Goal: Task Accomplishment & Management: Complete application form

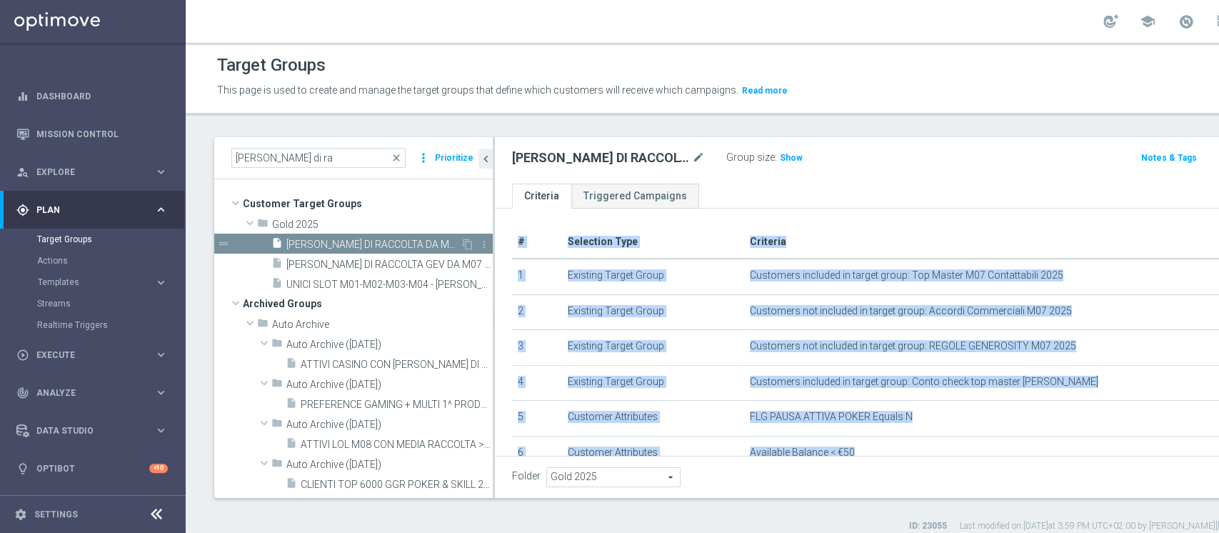
click at [368, 242] on span "CALO DI RACCOLTA DA M07 A M06 MAGGIORE DEL 30%. CON M06 GGR >80€ 28.07" at bounding box center [373, 245] width 174 height 12
click at [462, 245] on icon "content_copy" at bounding box center [467, 244] width 11 height 11
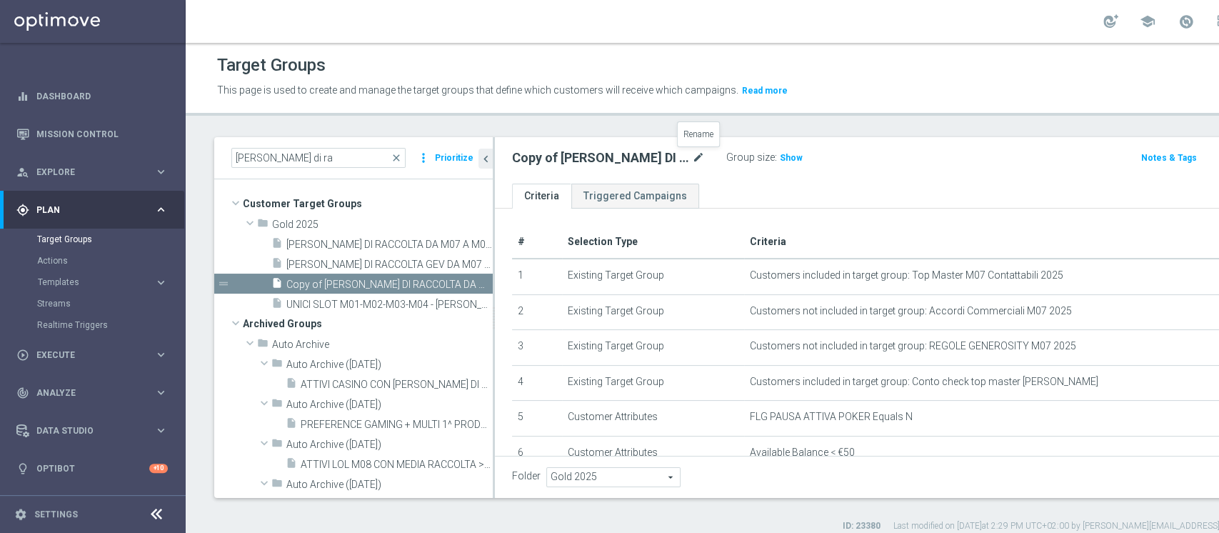
click at [692, 153] on icon "mode_edit" at bounding box center [698, 157] width 13 height 17
type input "2^ E 3^ PRODOTTO VIRTUAL M08 - GGR NB VIRTUAL M08 > 10 EURO 18.08"
click at [768, 184] on ul "Criteria Triggered Campaigns" at bounding box center [926, 196] width 862 height 25
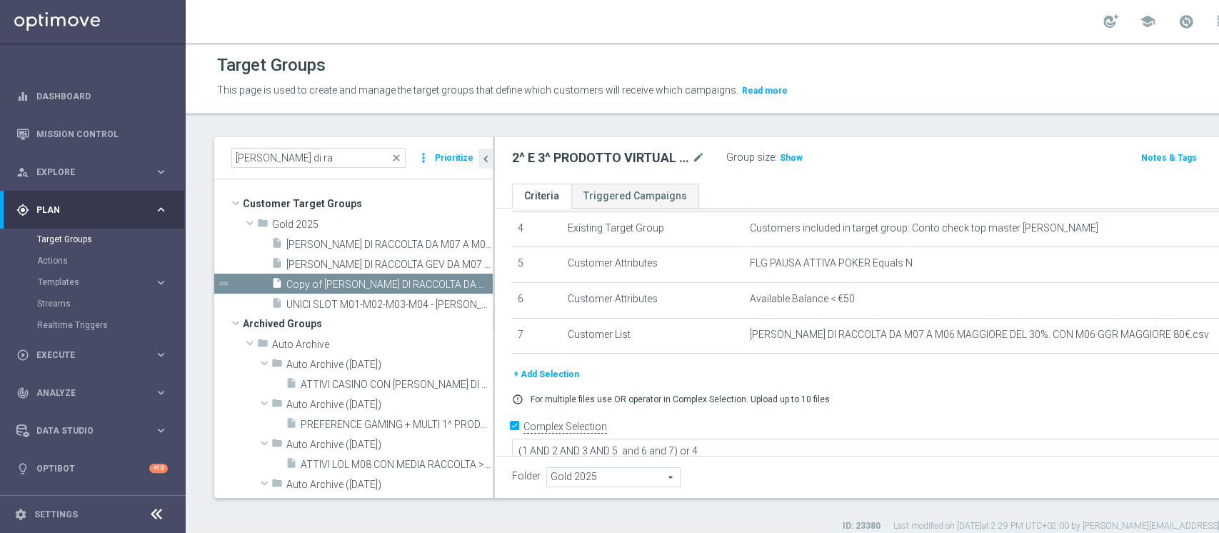
scroll to position [154, 0]
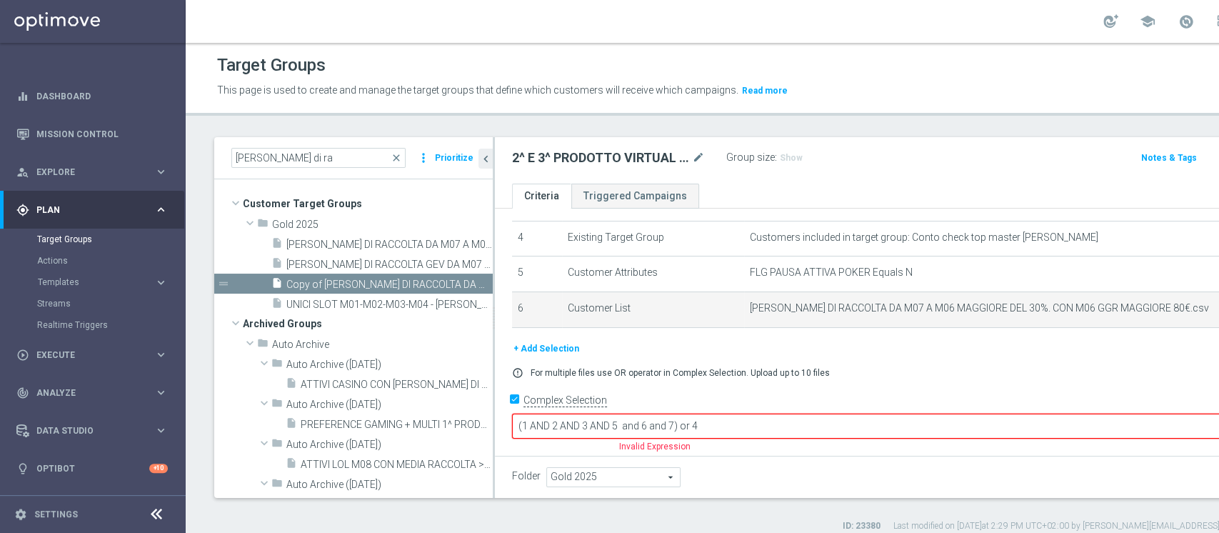
scroll to position [123, 0]
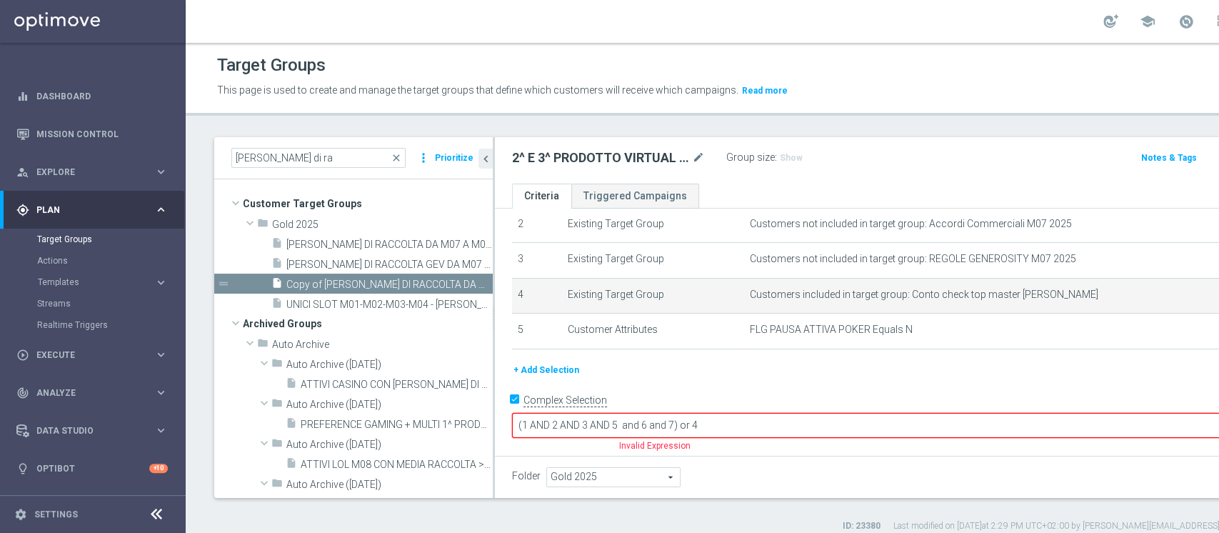
scroll to position [65, 0]
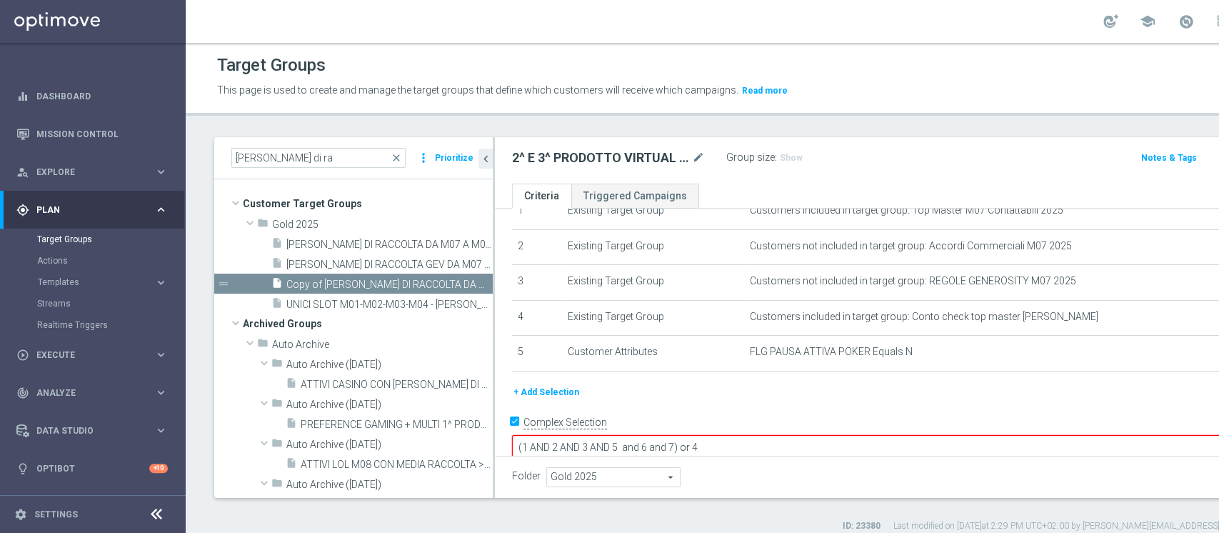
click at [556, 389] on button "+ Add Selection" at bounding box center [546, 392] width 69 height 16
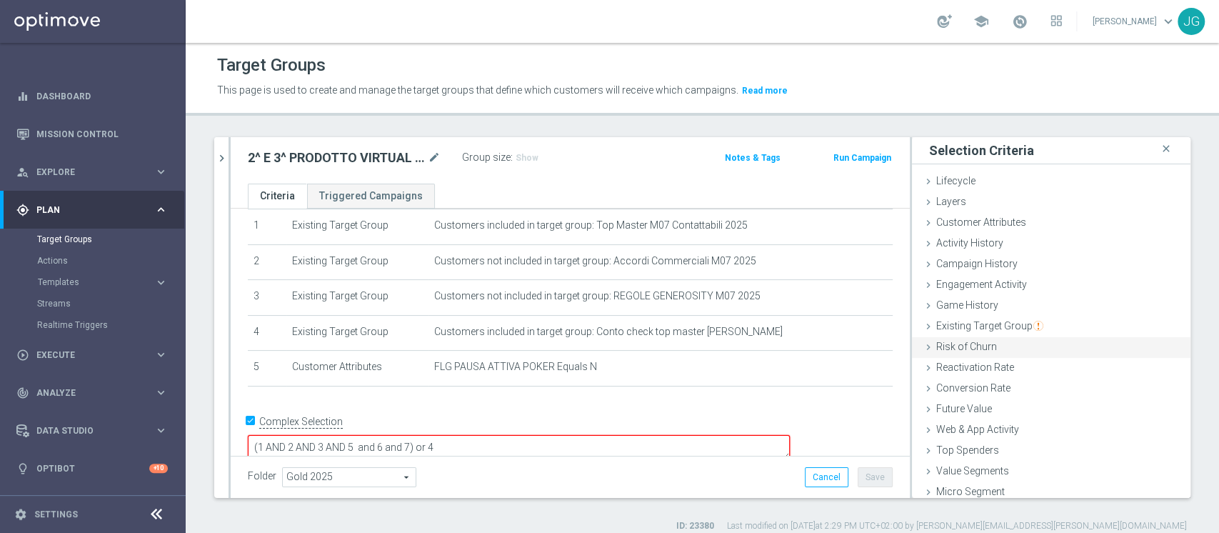
scroll to position [26, 0]
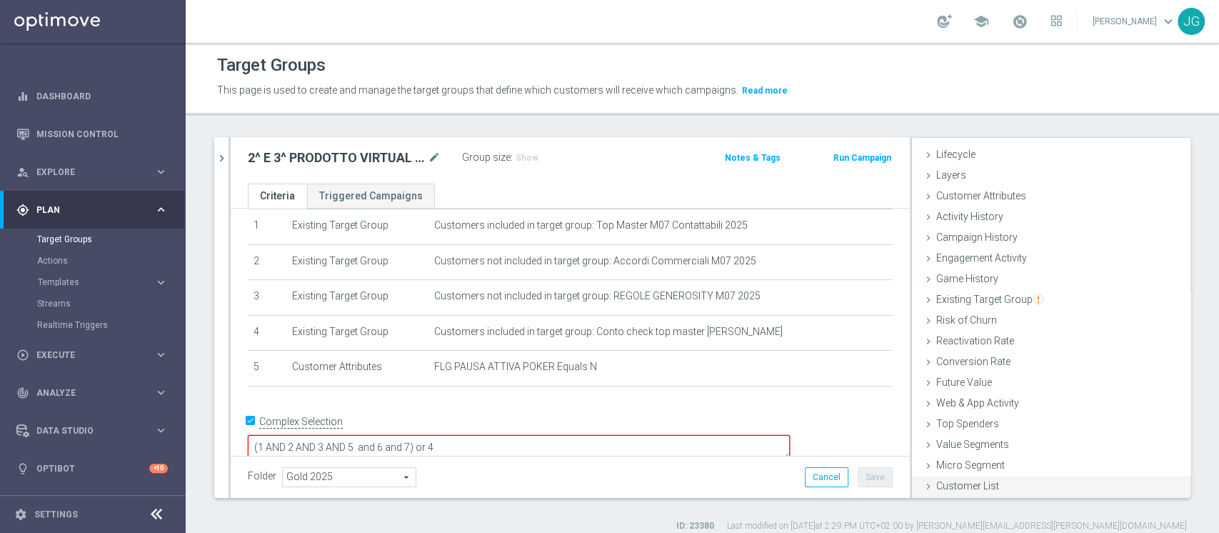
click at [948, 484] on span "Customer List" at bounding box center [967, 485] width 63 height 11
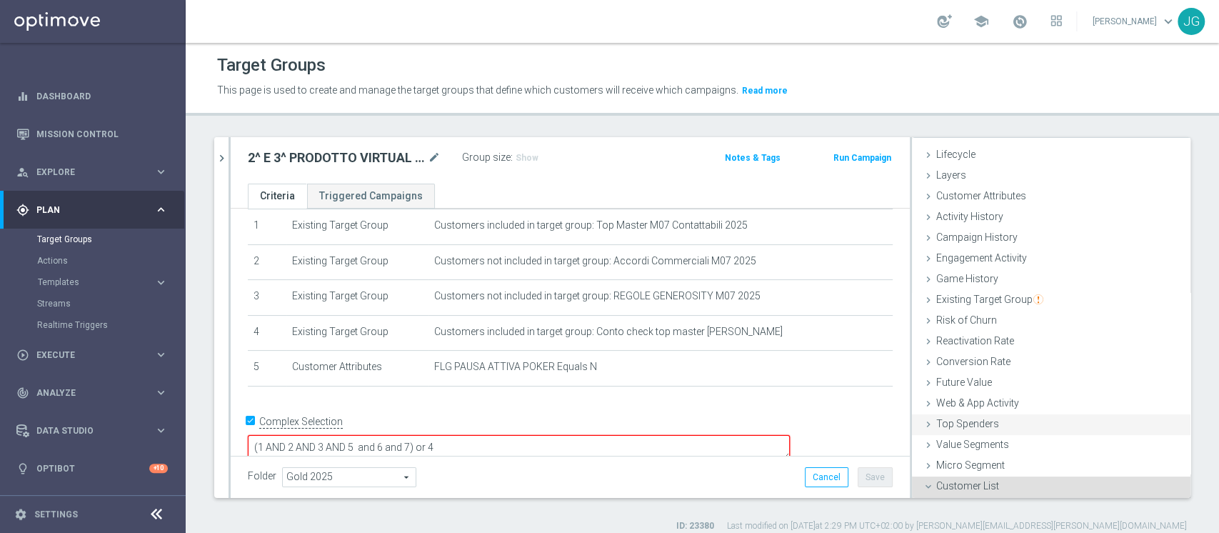
scroll to position [154, 0]
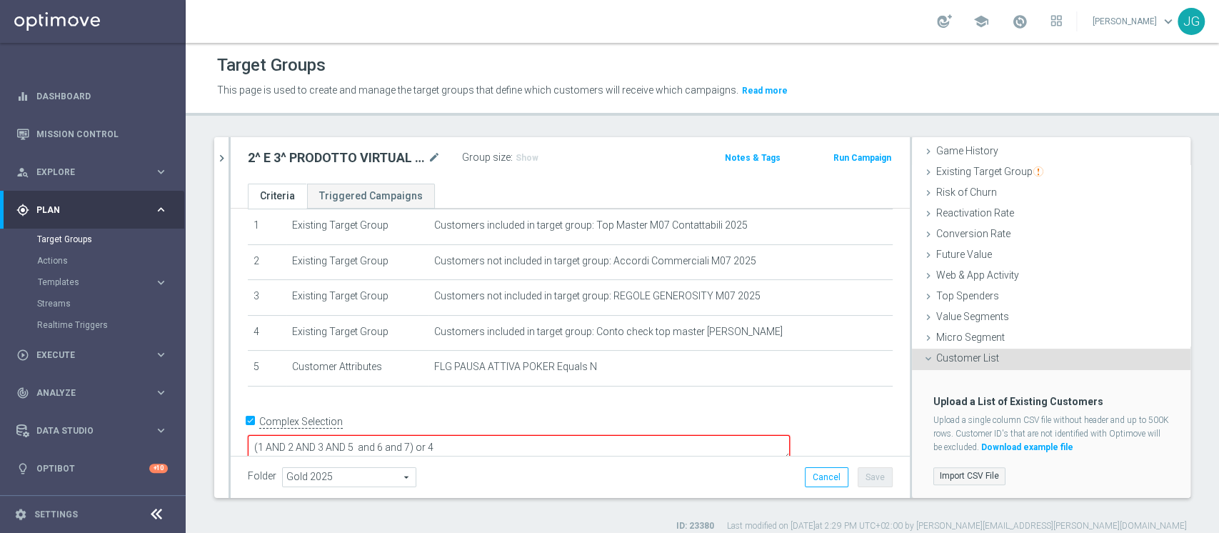
click at [952, 467] on label "Import CSV File" at bounding box center [969, 476] width 72 height 18
click at [0, 0] on input "Import CSV File" at bounding box center [0, 0] width 0 height 0
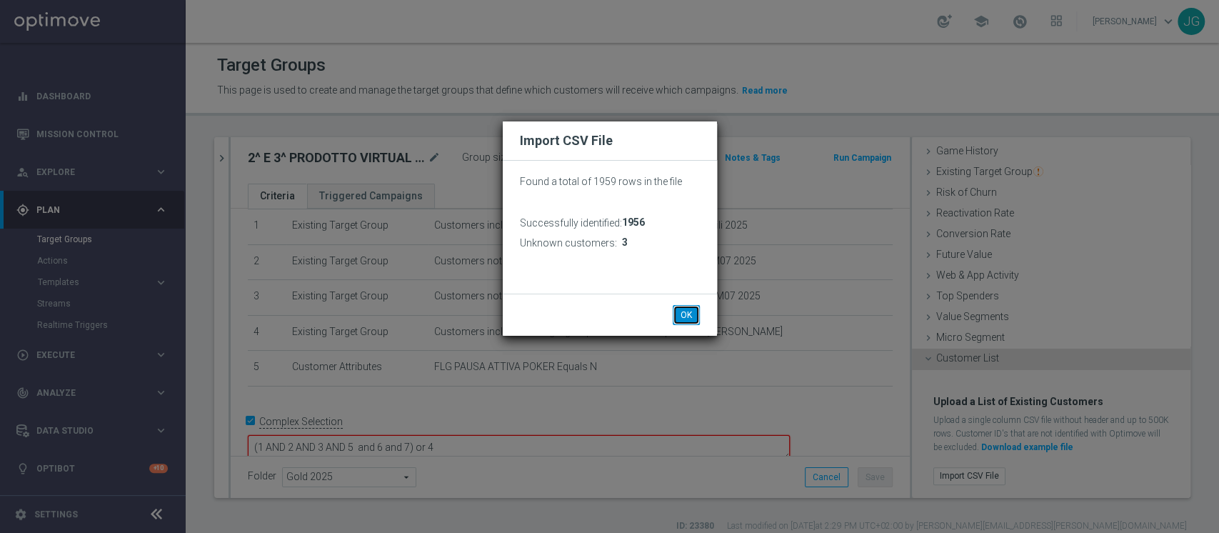
click at [686, 314] on button "OK" at bounding box center [686, 315] width 27 height 20
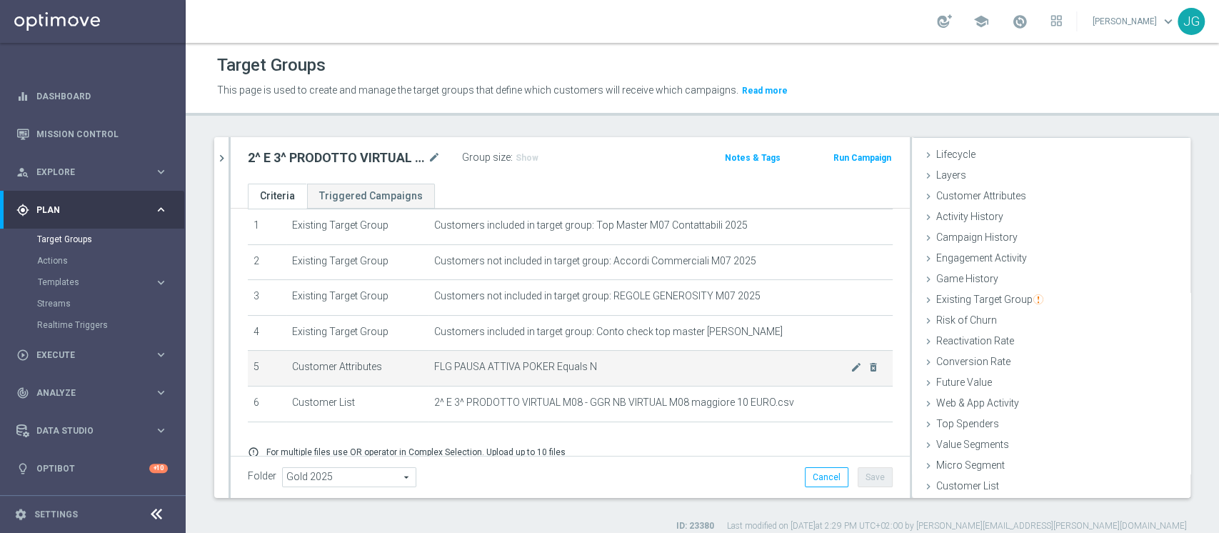
scroll to position [108, 0]
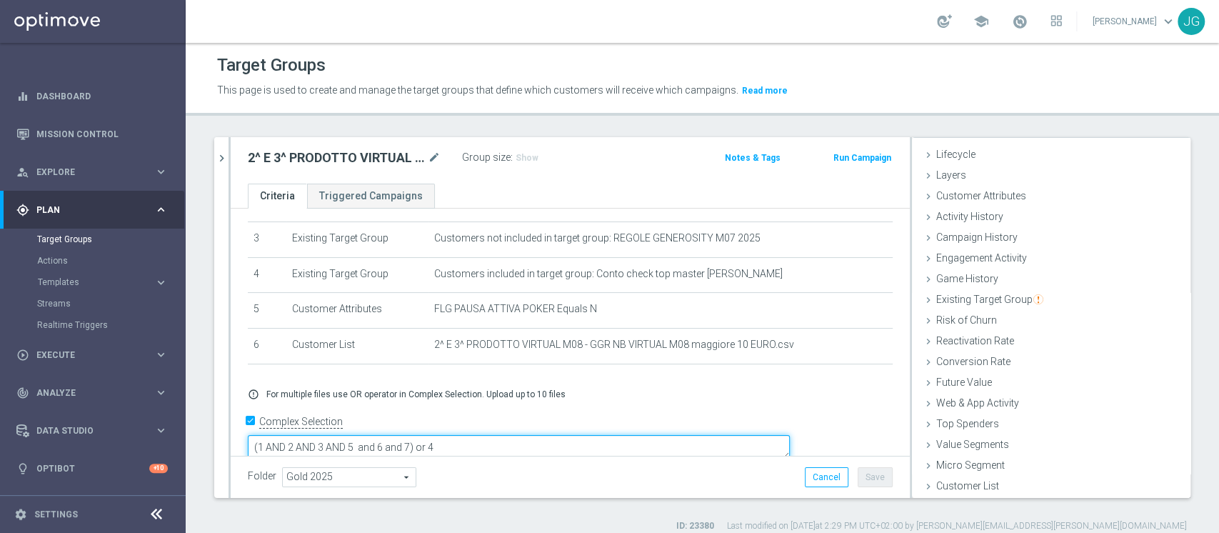
click at [511, 435] on textarea "(1 AND 2 AND 3 AND 5 and 6 and 7) or 4" at bounding box center [519, 447] width 542 height 25
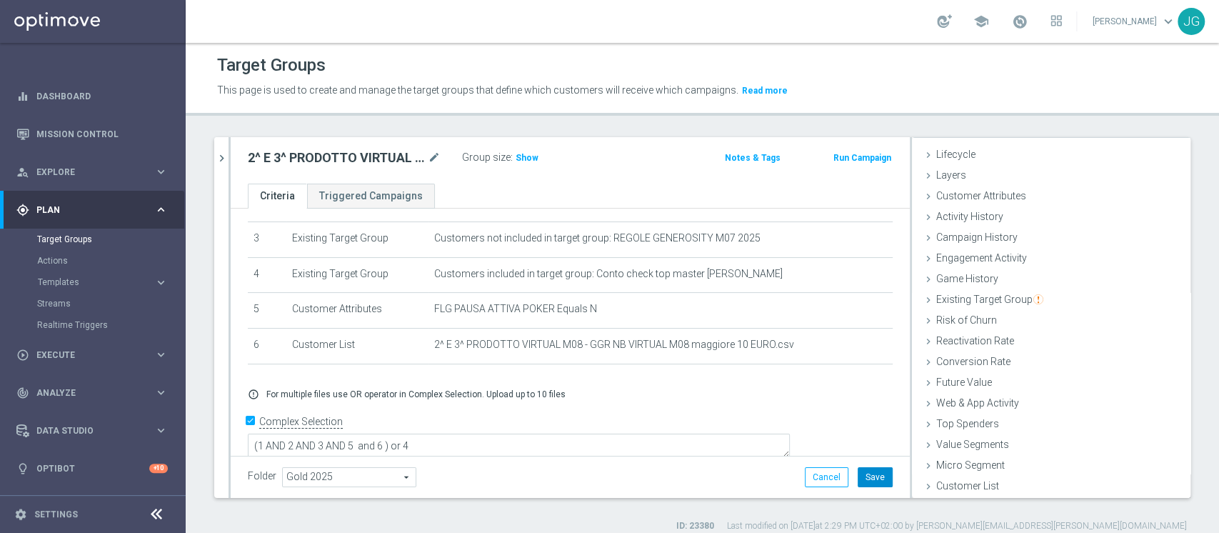
click at [866, 481] on button "Save" at bounding box center [875, 477] width 35 height 20
click at [523, 156] on span "Show" at bounding box center [527, 158] width 23 height 10
click at [210, 166] on div "calo di ra close more_vert Prioritize Customer Target Groups library_add create…" at bounding box center [702, 334] width 1033 height 395
click at [222, 164] on button "chevron_right" at bounding box center [221, 158] width 14 height 42
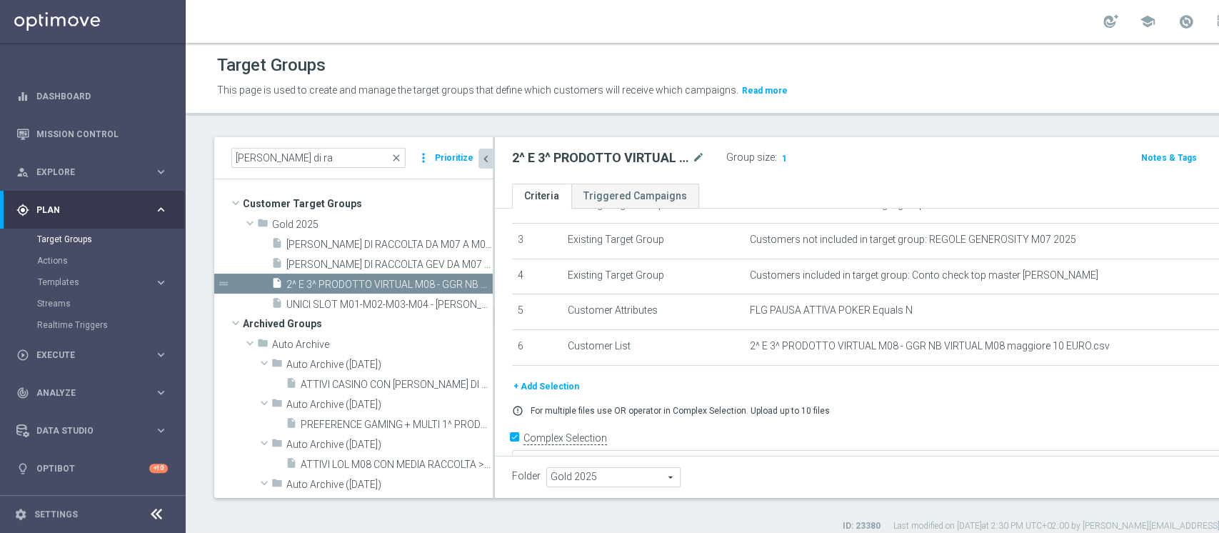
scroll to position [54, 0]
click at [351, 243] on span "CALO DI RACCOLTA DA M07 A M06 MAGGIORE DEL 30%. CON M06 GGR >80€ 28.07" at bounding box center [373, 245] width 174 height 12
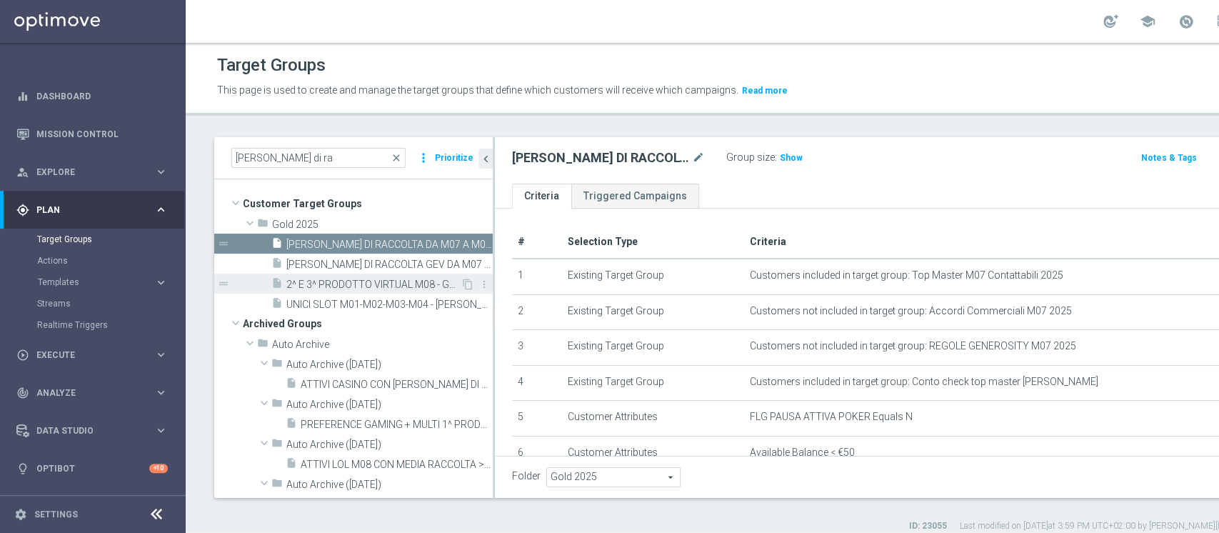
click at [348, 279] on span "2^ E 3^ PRODOTTO VIRTUAL M08 - GGR NB VIRTUAL M08 > 10 EURO 18.08" at bounding box center [373, 285] width 174 height 12
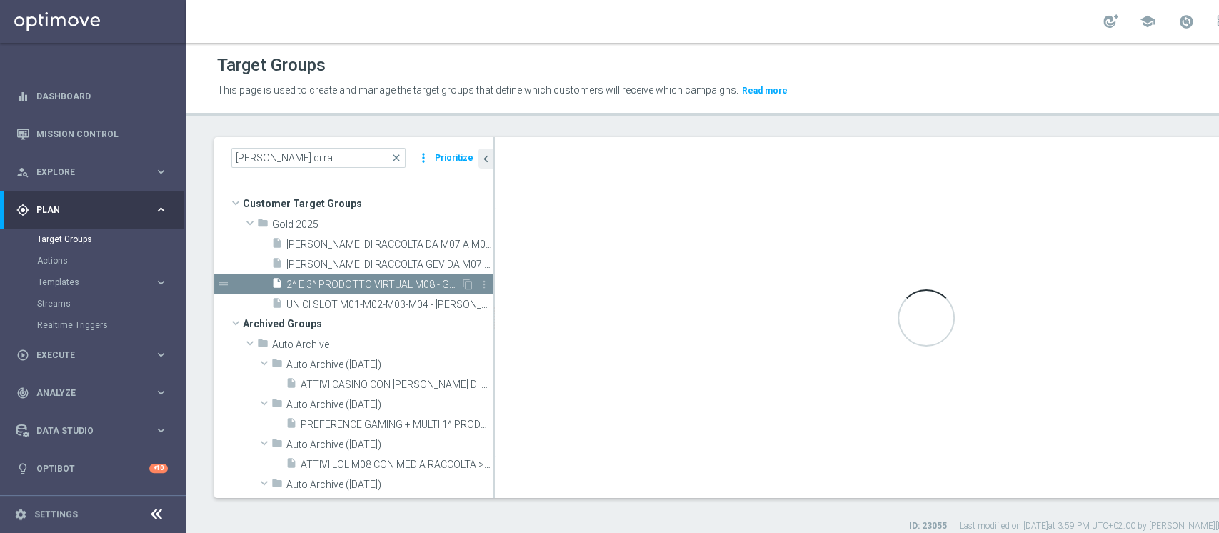
type textarea "(1 AND 2 AND 3 AND 5 and 6 ) or 4"
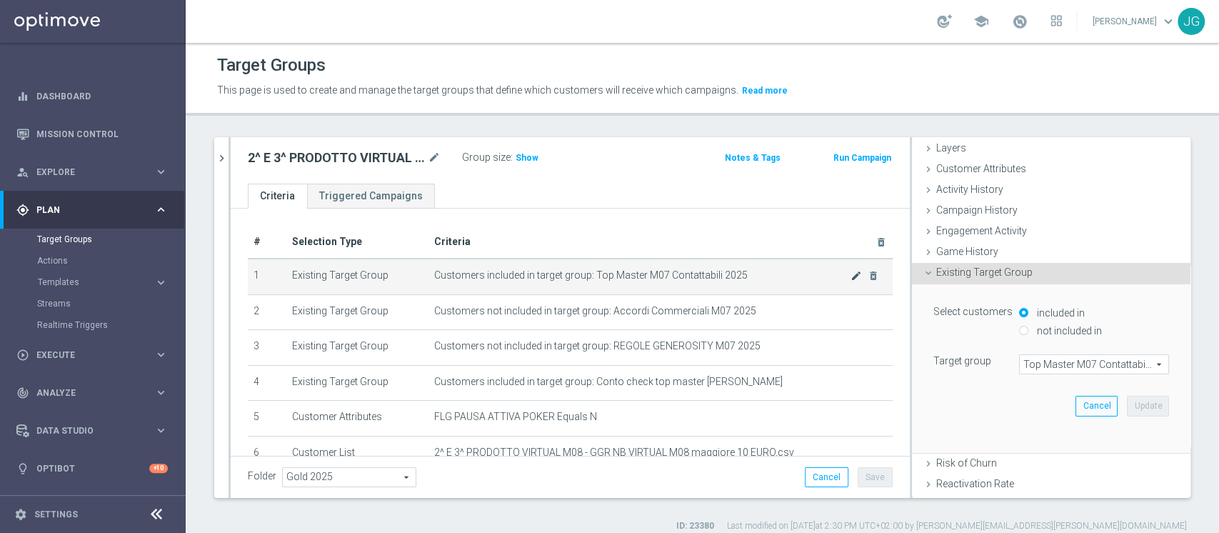
scroll to position [154, 0]
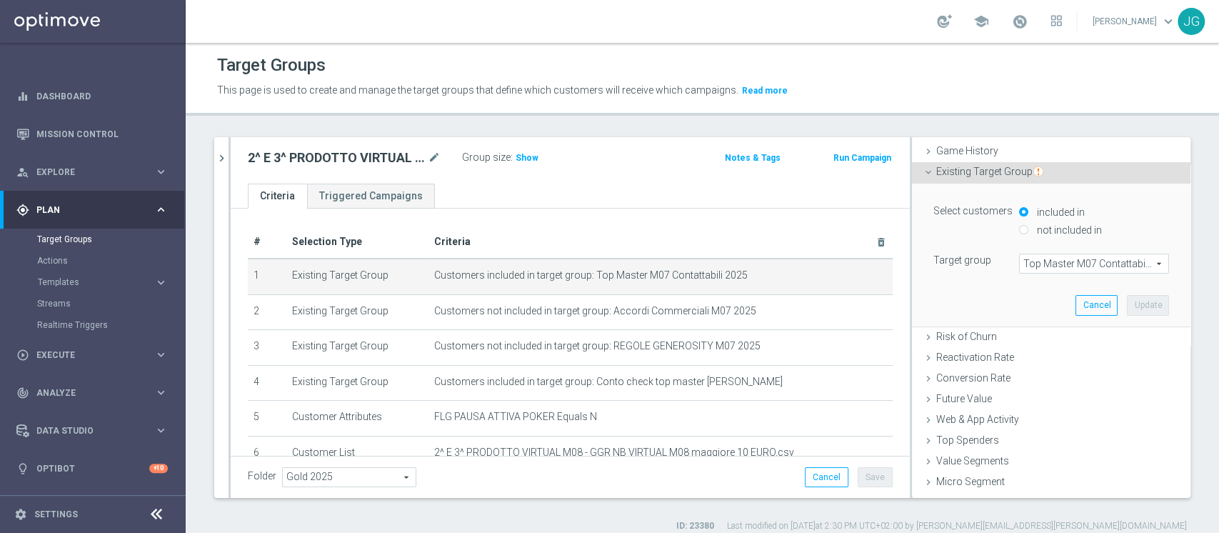
click at [1071, 261] on span "Top Master M07 Contattabili 2025" at bounding box center [1094, 263] width 149 height 19
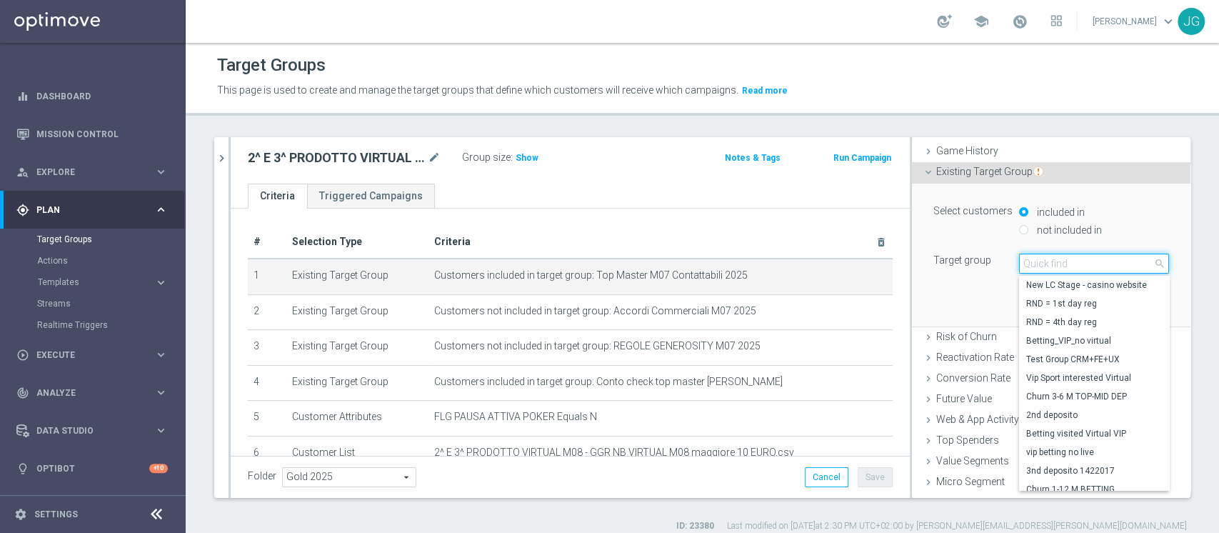
click at [1071, 261] on input "search" at bounding box center [1094, 264] width 150 height 20
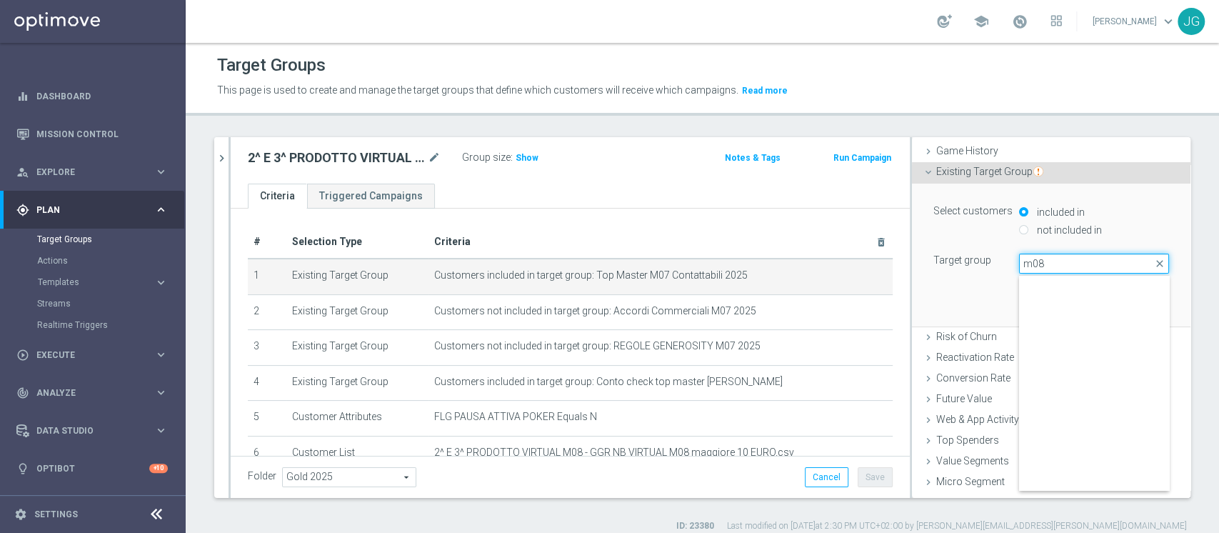
scroll to position [2972, 0]
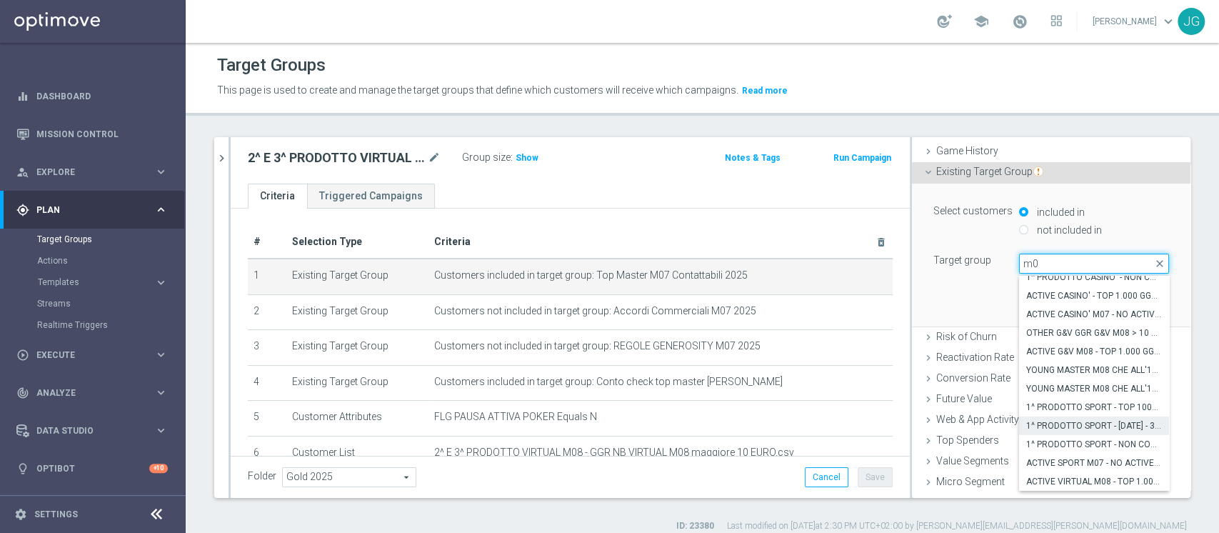
type input "m"
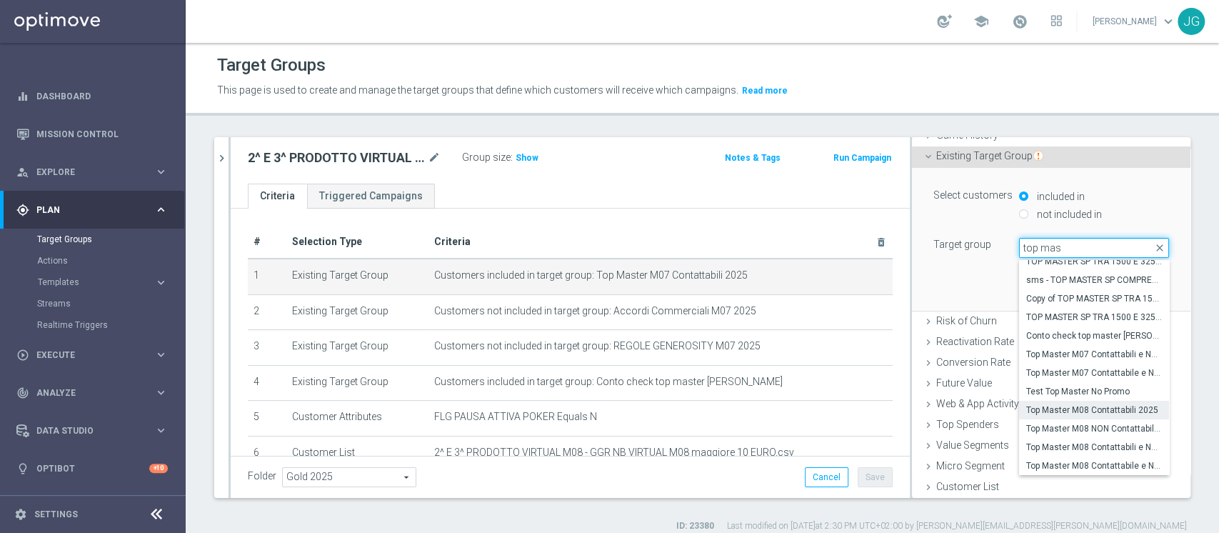
type input "top mas"
click at [1088, 408] on span "Top Master M08 Contattabili 2025" at bounding box center [1094, 409] width 136 height 11
type input "Top Master M08 Contattabili 2025"
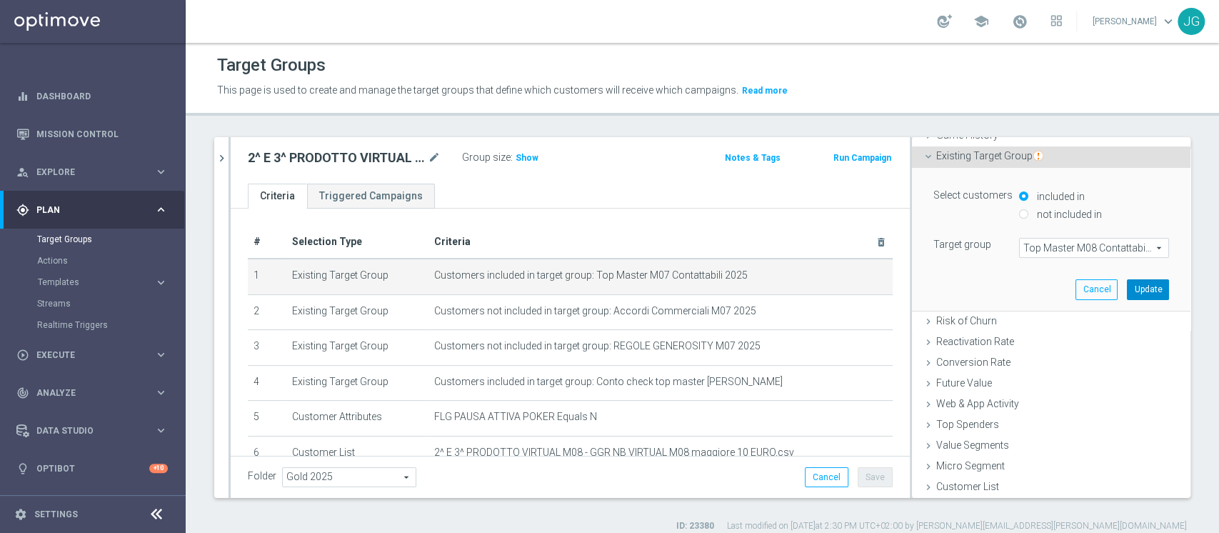
click at [1127, 290] on button "Update" at bounding box center [1148, 289] width 42 height 20
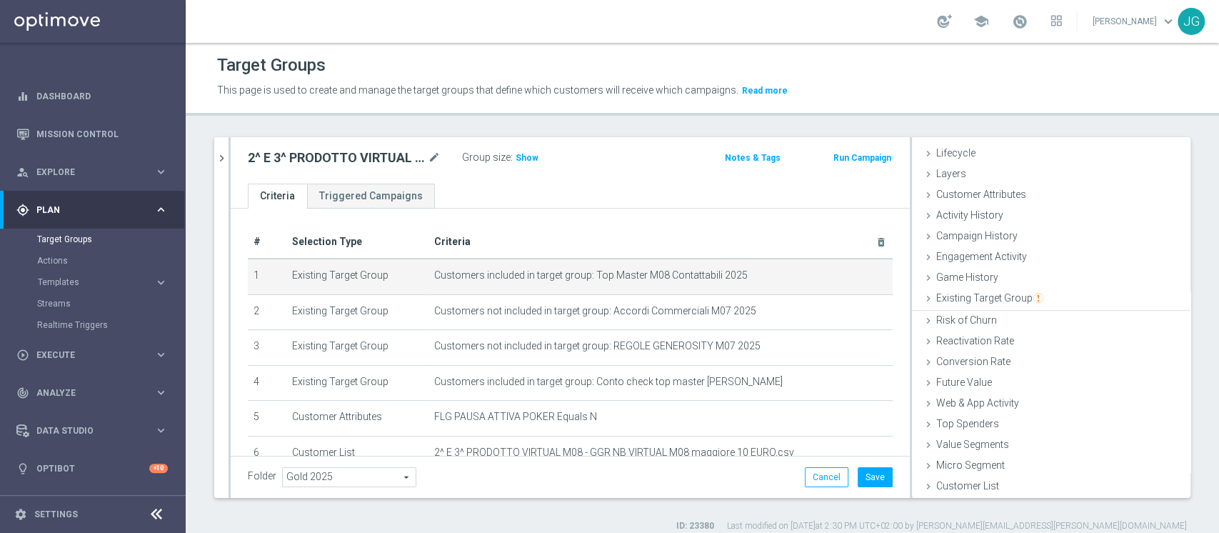
scroll to position [26, 0]
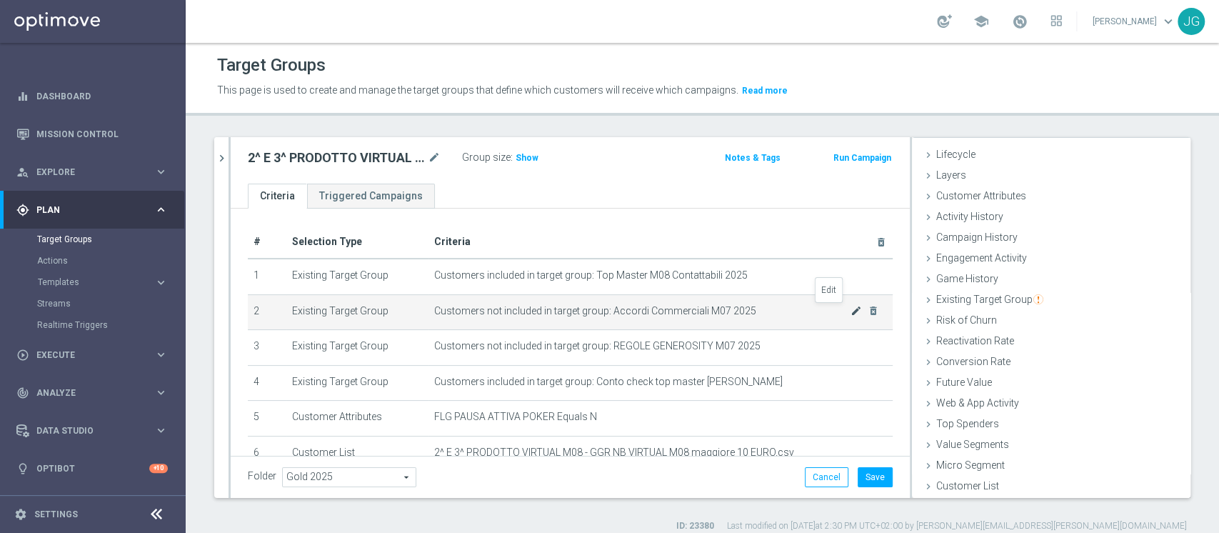
click at [851, 316] on icon "mode_edit" at bounding box center [856, 310] width 11 height 11
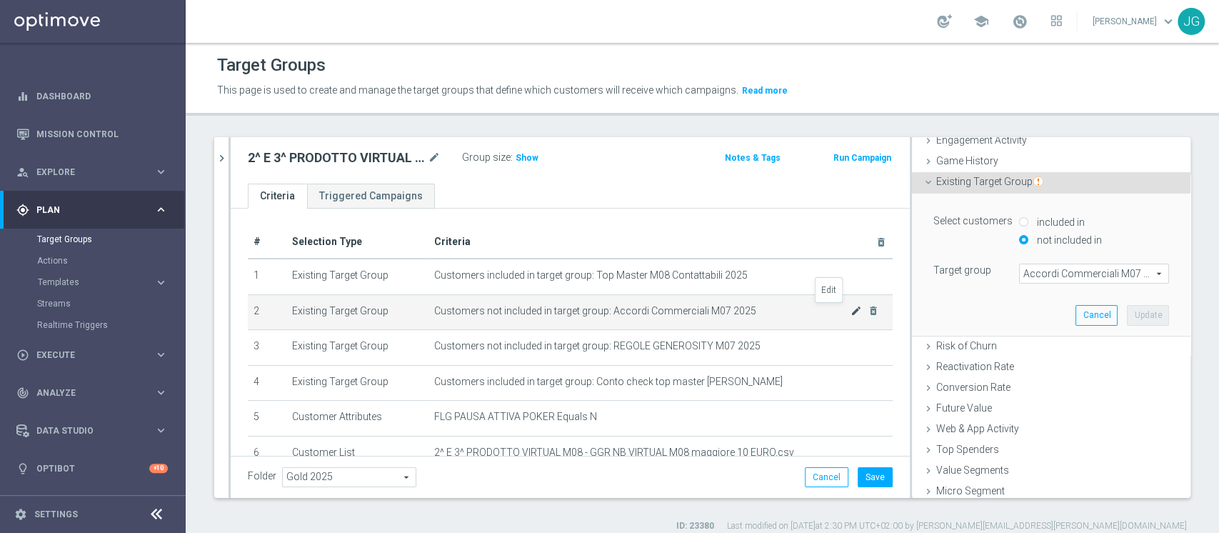
scroll to position [170, 0]
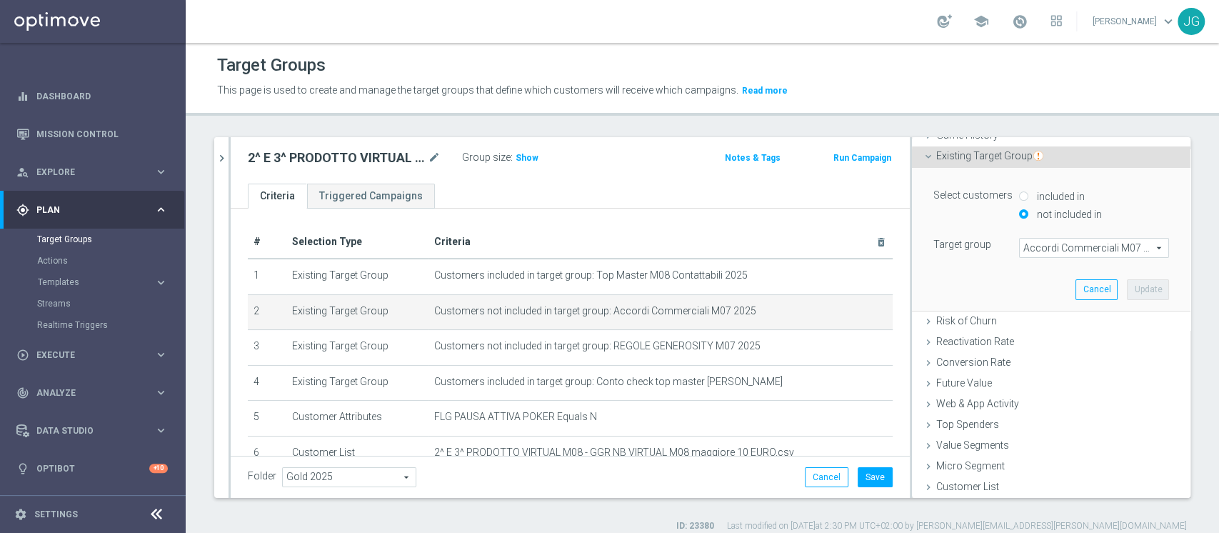
click at [1072, 253] on span "Accordi Commerciali M07 2025" at bounding box center [1094, 248] width 149 height 19
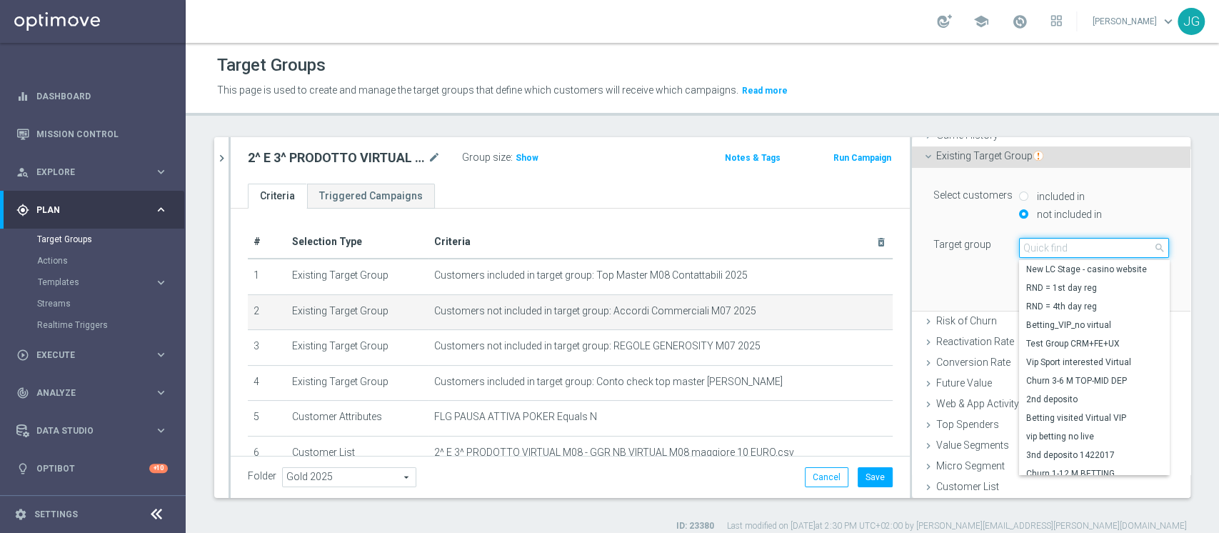
click at [1072, 253] on input "search" at bounding box center [1094, 248] width 150 height 20
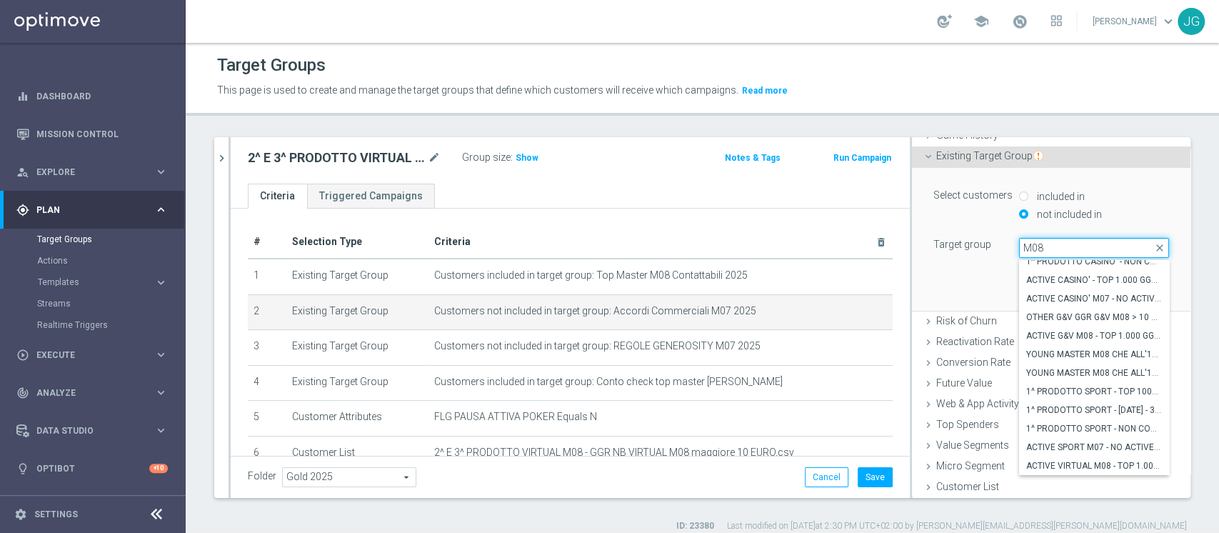
scroll to position [11, 0]
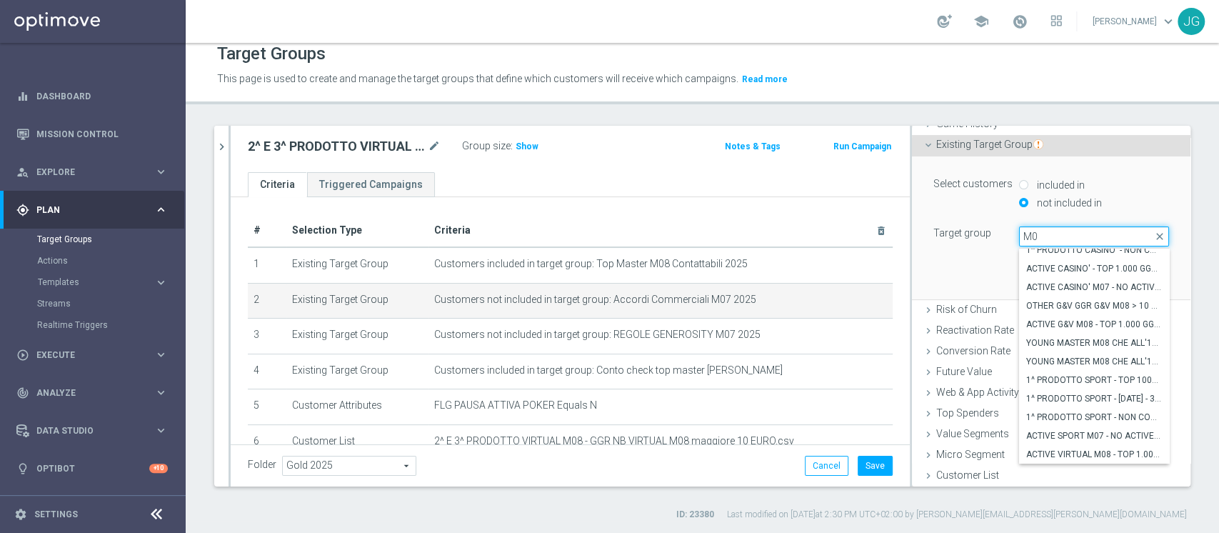
type input "M"
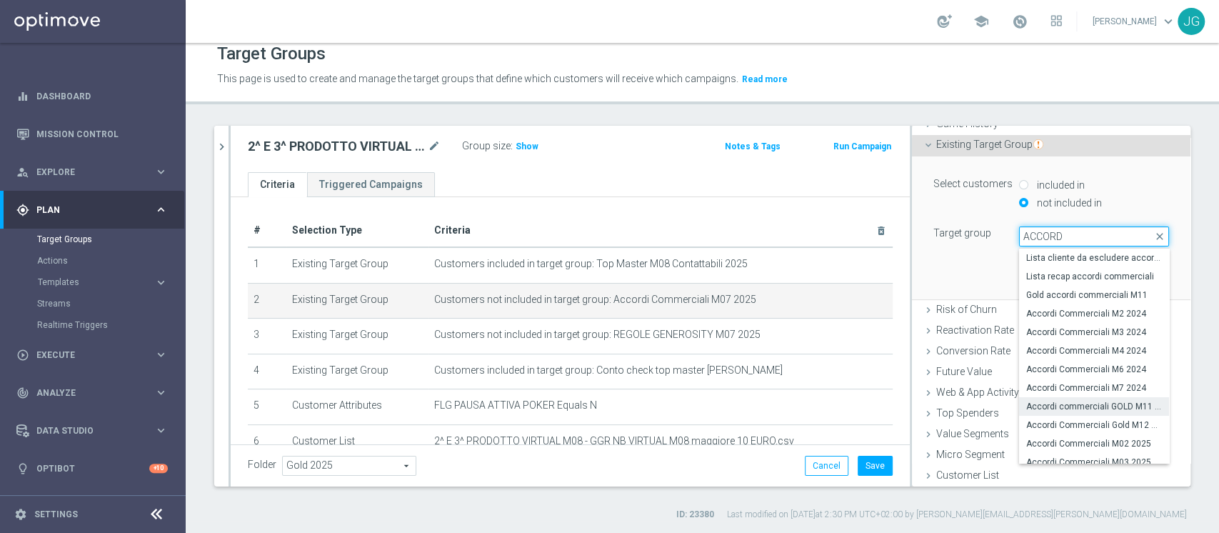
scroll to position [80, 0]
type input "ACCORD"
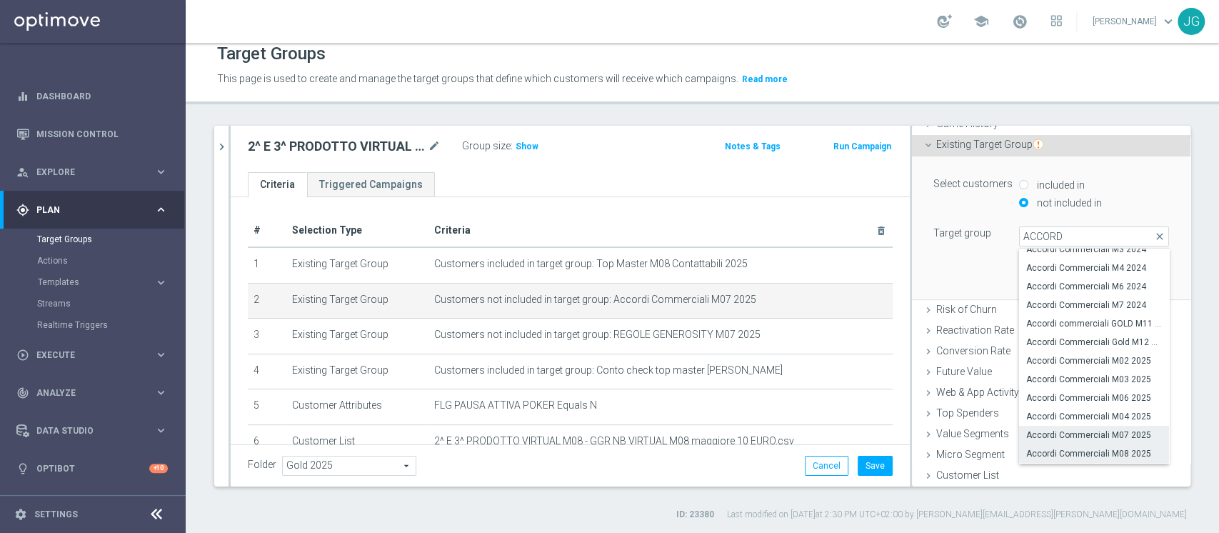
click at [1085, 448] on span "Accordi Commerciali M08 2025" at bounding box center [1094, 453] width 136 height 11
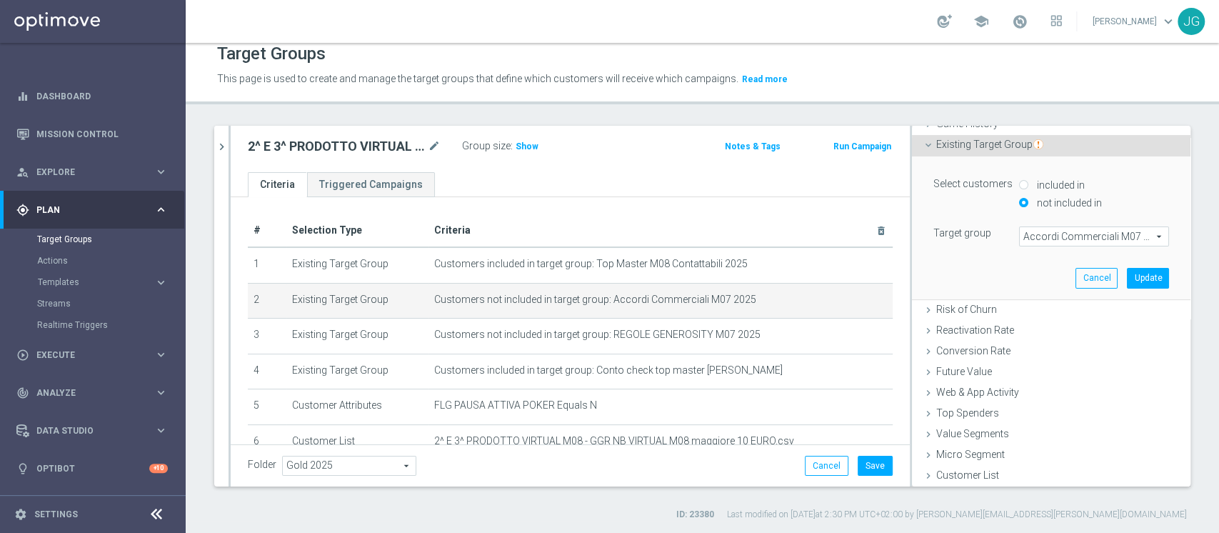
type input "Accordi Commerciali M08 2025"
click at [1127, 277] on button "Update" at bounding box center [1148, 278] width 42 height 20
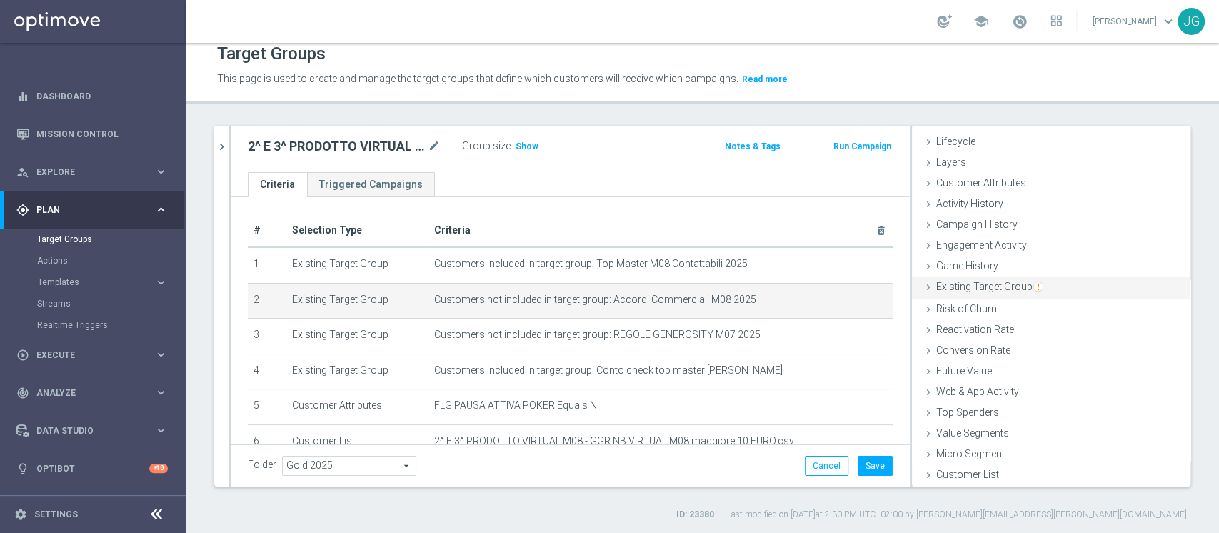
scroll to position [26, 0]
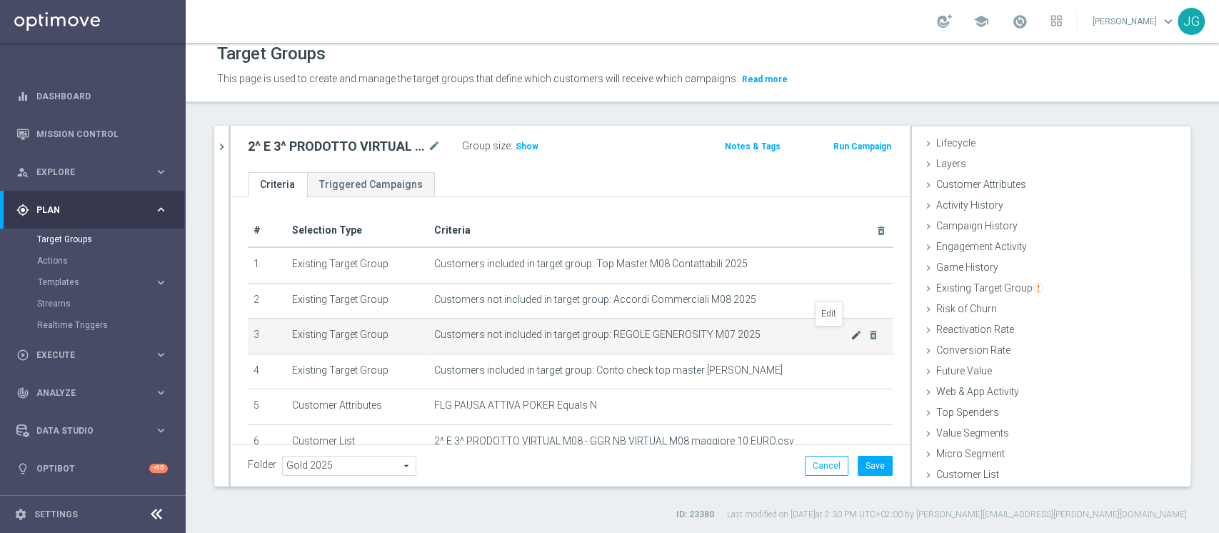
click at [851, 340] on icon "mode_edit" at bounding box center [856, 334] width 11 height 11
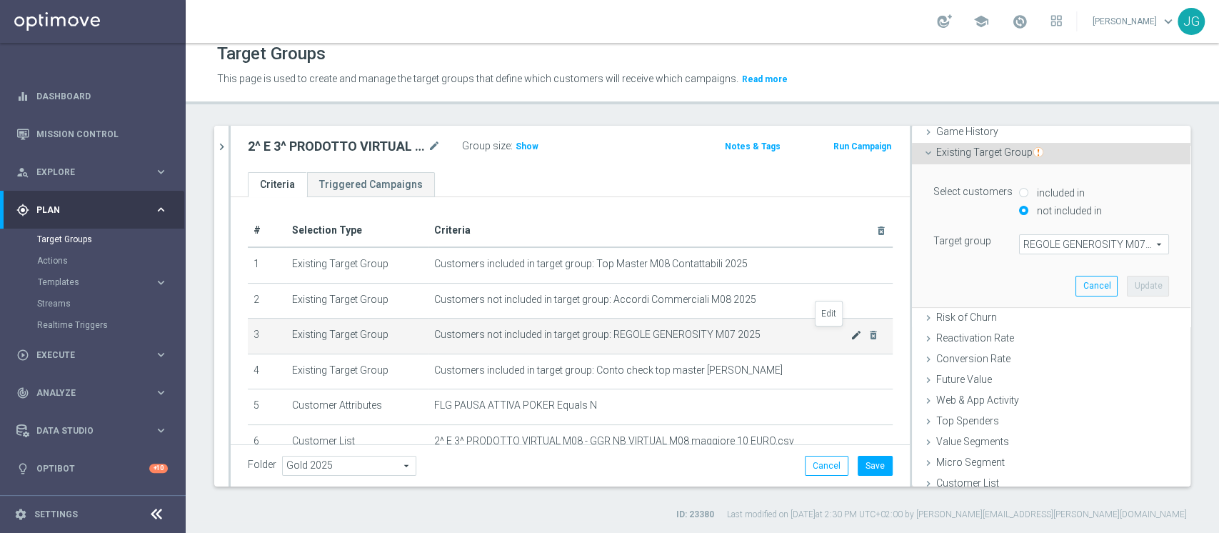
scroll to position [170, 0]
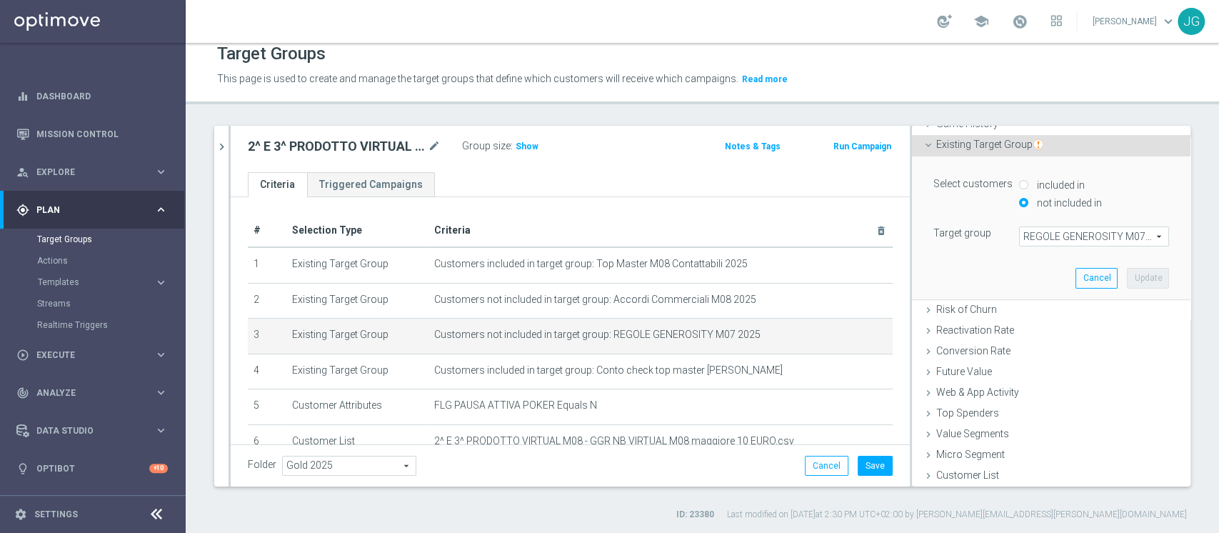
click at [1067, 238] on span "REGOLE GENEROSITY M07 2025" at bounding box center [1094, 236] width 149 height 19
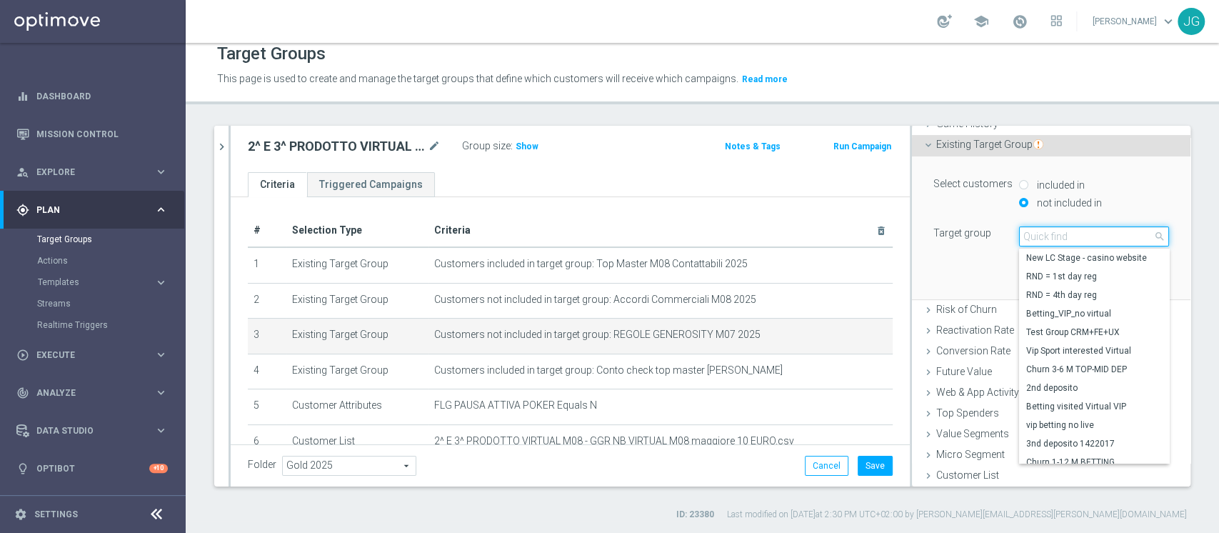
click at [1067, 238] on input "search" at bounding box center [1094, 236] width 150 height 20
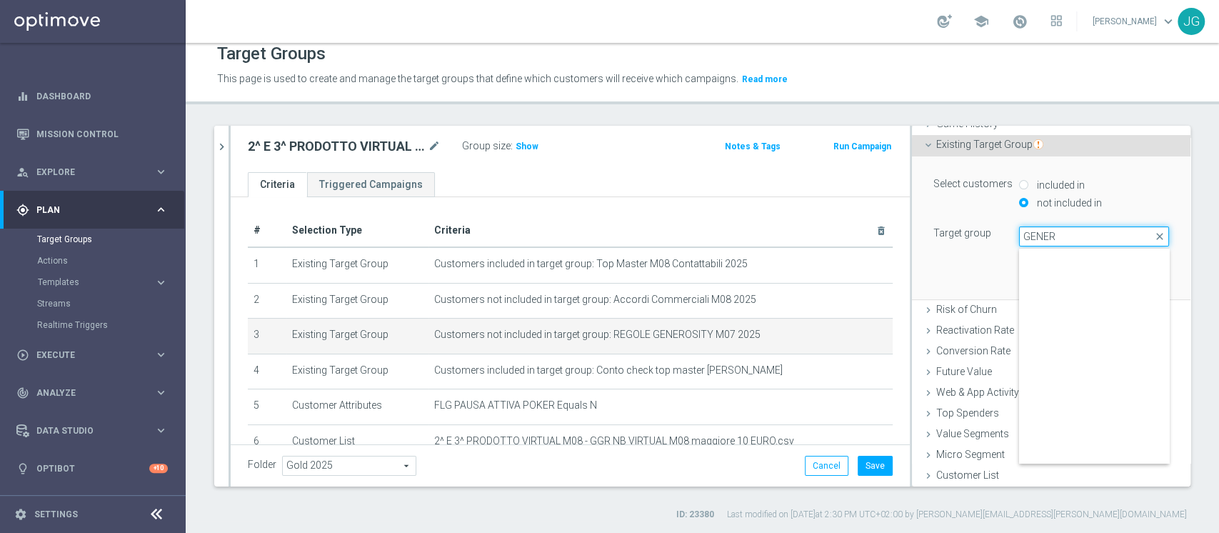
scroll to position [1258, 0]
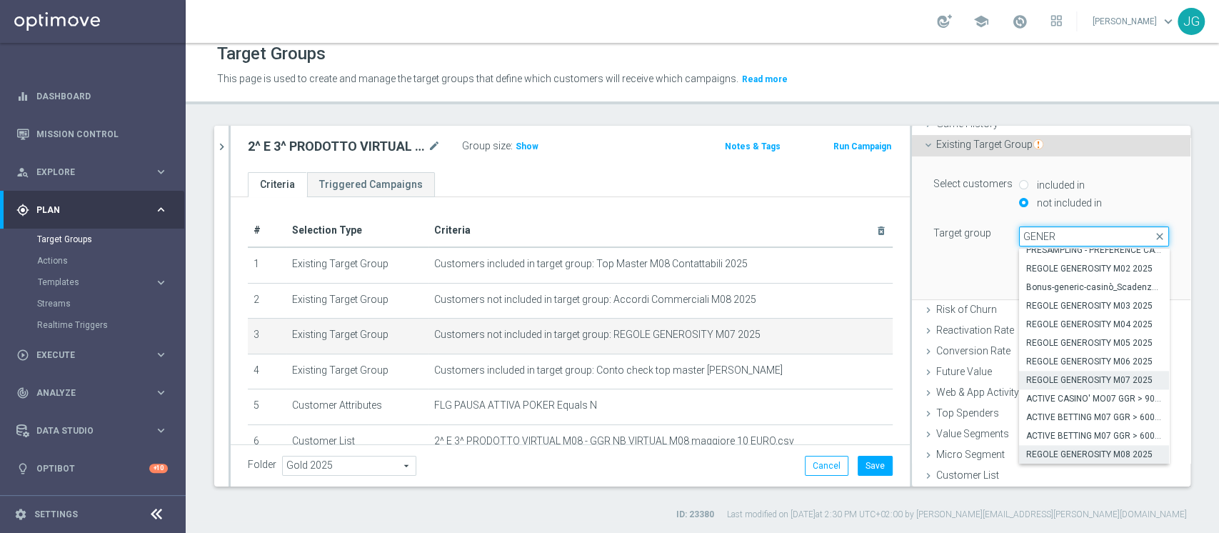
type input "GENER"
click at [1071, 456] on span "REGOLE GENEROSITY M08 2025" at bounding box center [1094, 453] width 136 height 11
type input "REGOLE GENEROSITY M08 2025"
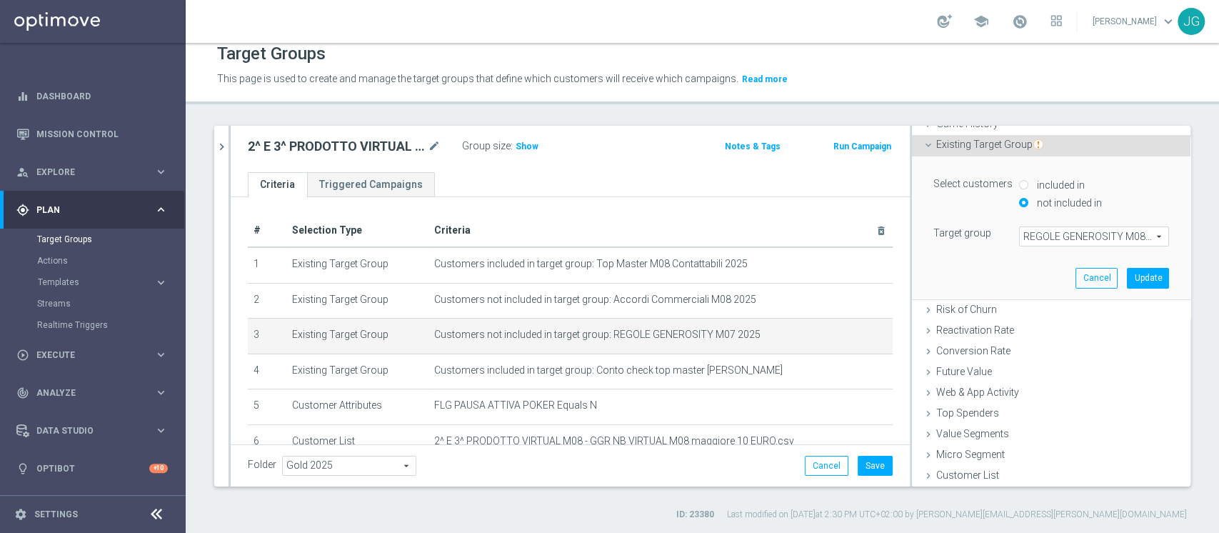
click at [1126, 289] on div "Select customers included in not included in Target group REGOLE GENEROSITY M08…" at bounding box center [1051, 227] width 257 height 142
click at [1127, 280] on button "Update" at bounding box center [1148, 278] width 42 height 20
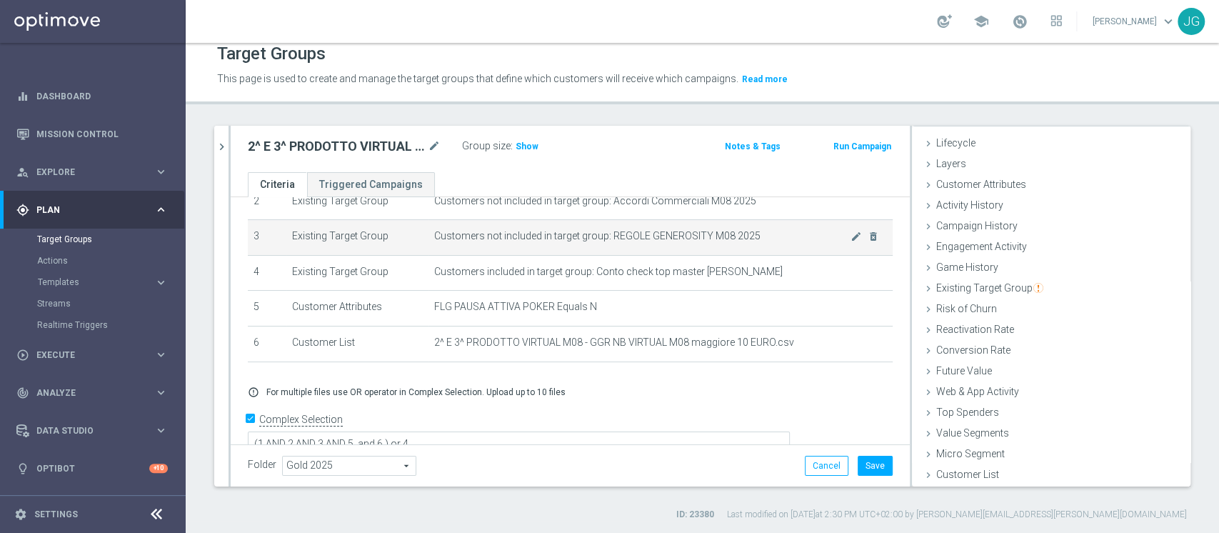
scroll to position [106, 0]
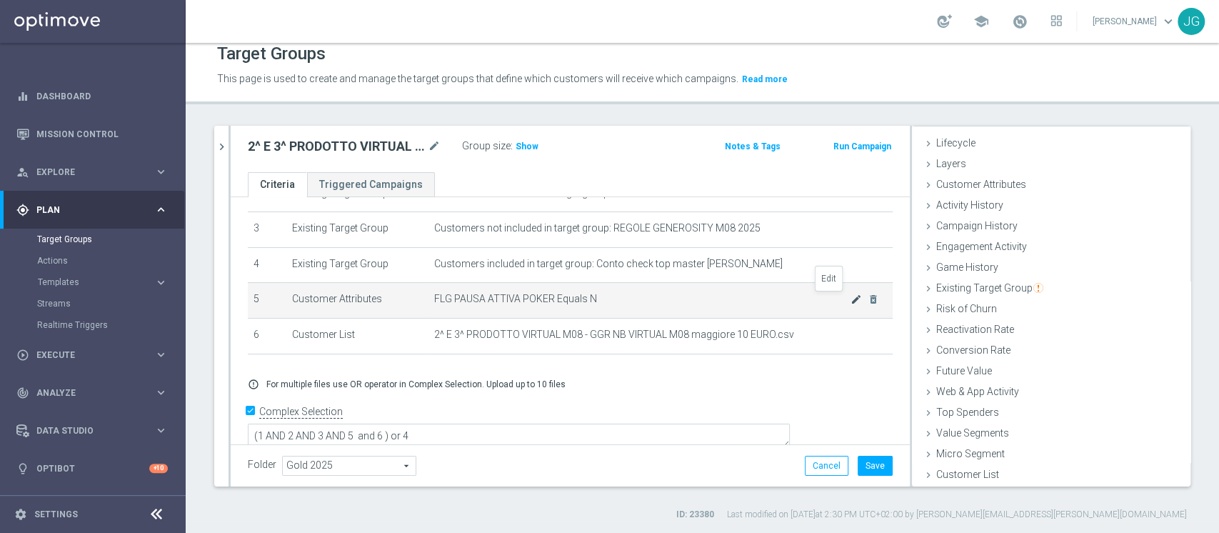
click at [851, 300] on icon "mode_edit" at bounding box center [856, 299] width 11 height 11
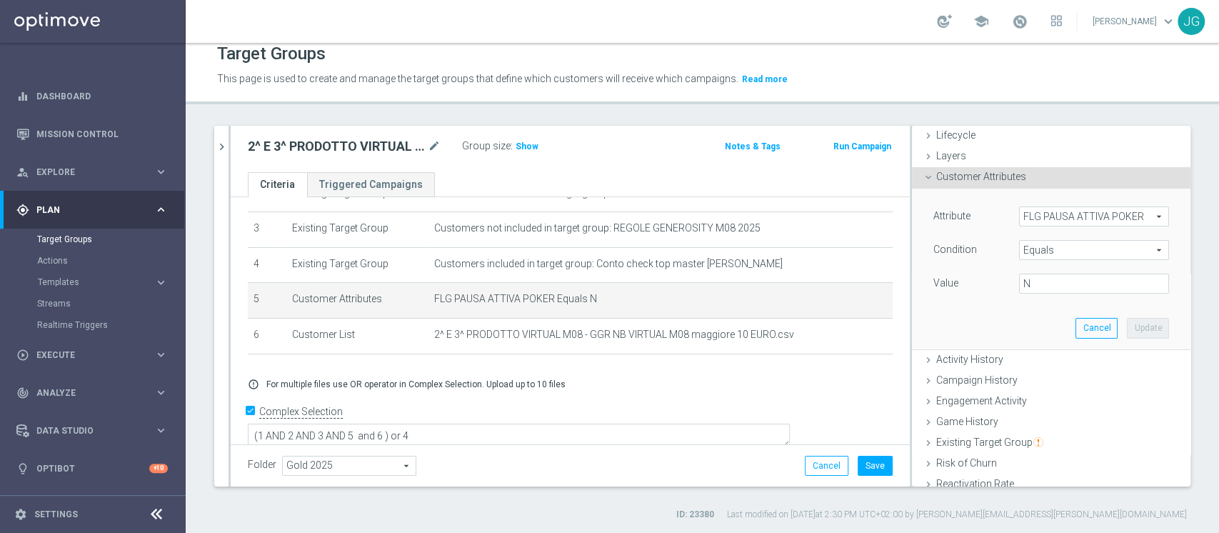
scroll to position [25, 0]
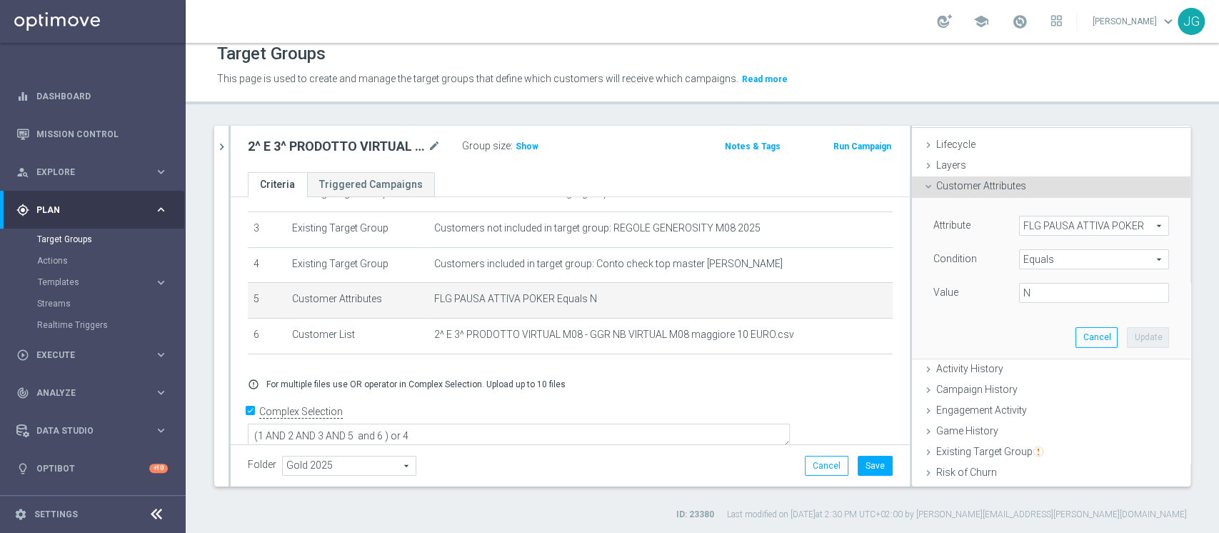
click at [1041, 225] on span "FLG PAUSA ATTIVA POKER" at bounding box center [1094, 225] width 149 height 19
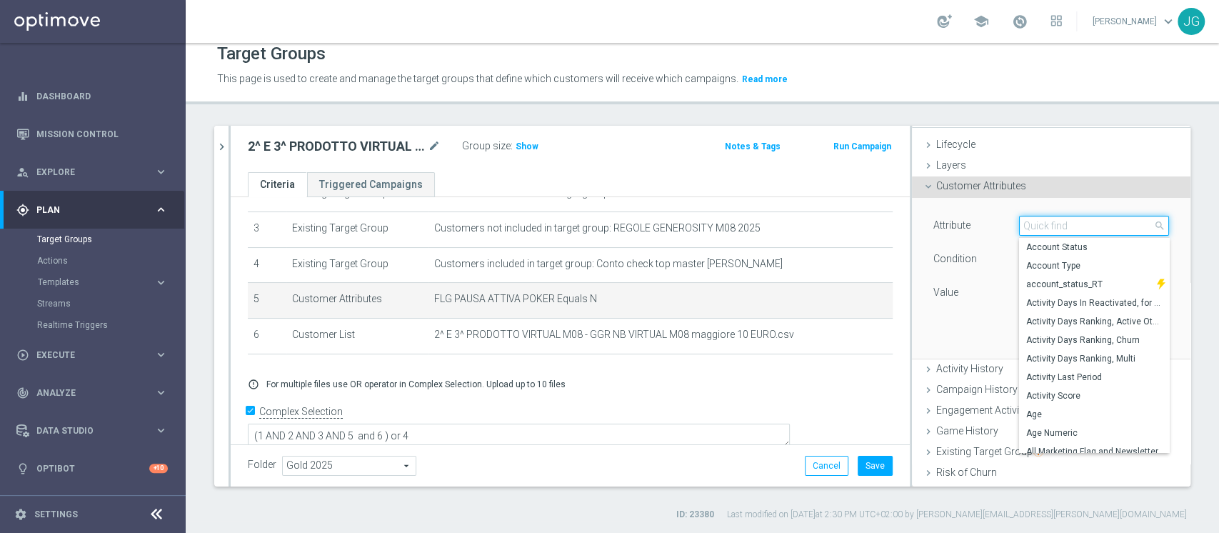
click at [1041, 225] on input "search" at bounding box center [1094, 226] width 150 height 20
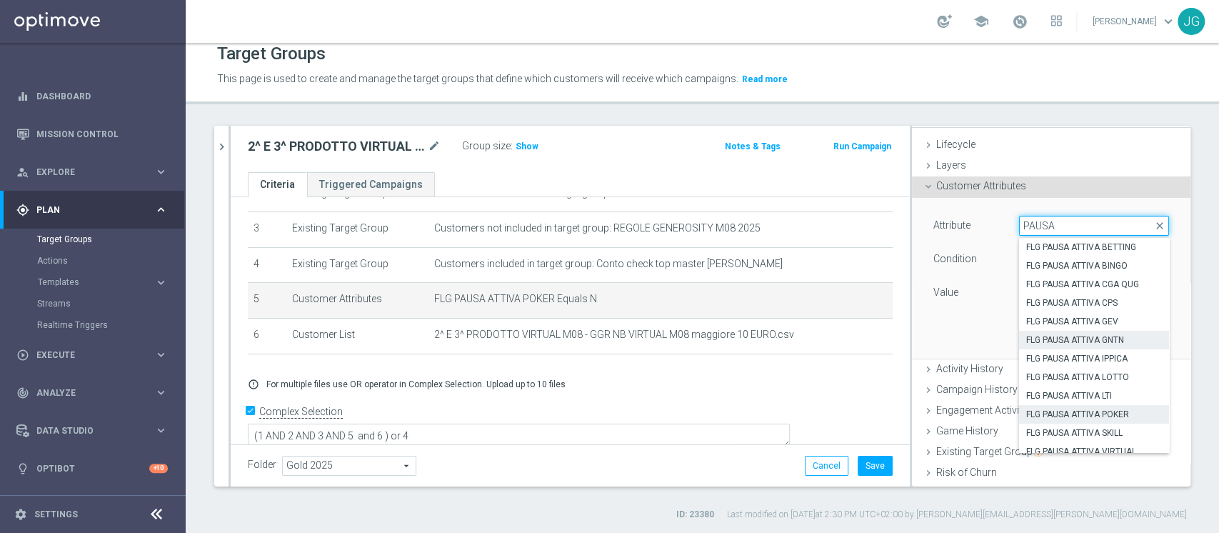
scroll to position [8, 0]
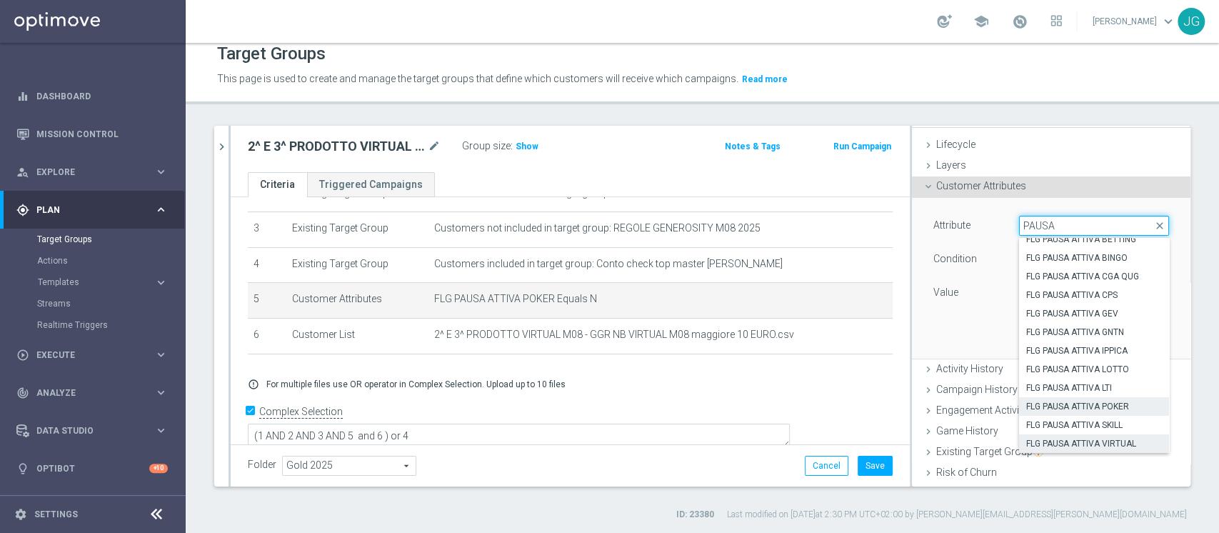
type input "PAUSA"
click at [1079, 435] on label "FLG PAUSA ATTIVA VIRTUAL" at bounding box center [1094, 443] width 150 height 19
type input "FLG PAUSA ATTIVA VIRTUAL"
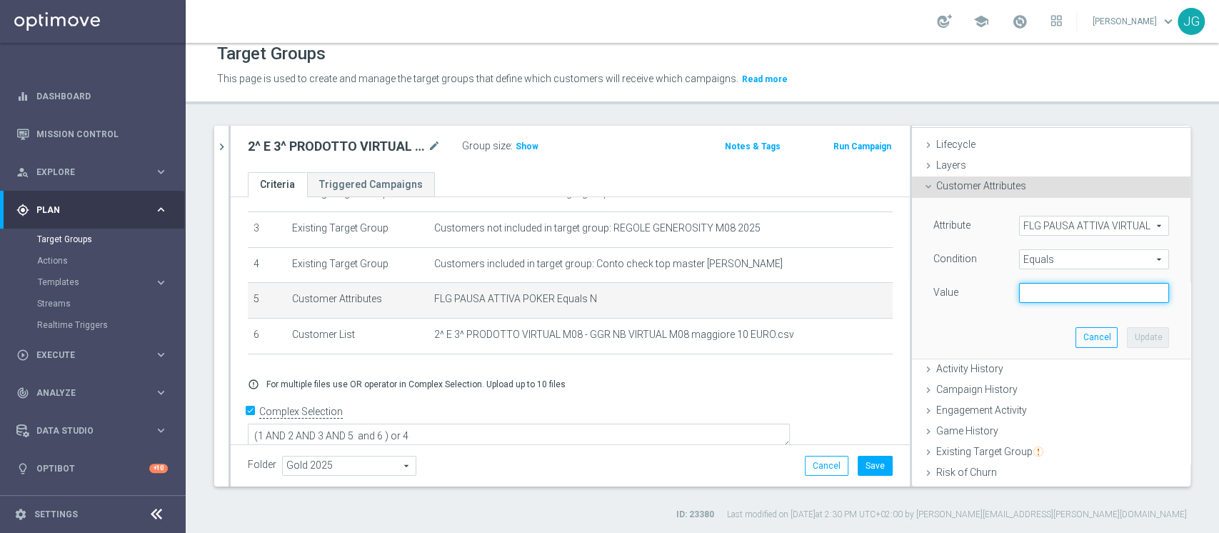
click at [1061, 294] on input "text" at bounding box center [1094, 293] width 150 height 20
type input "N"
click at [1127, 334] on button "Update" at bounding box center [1148, 337] width 42 height 20
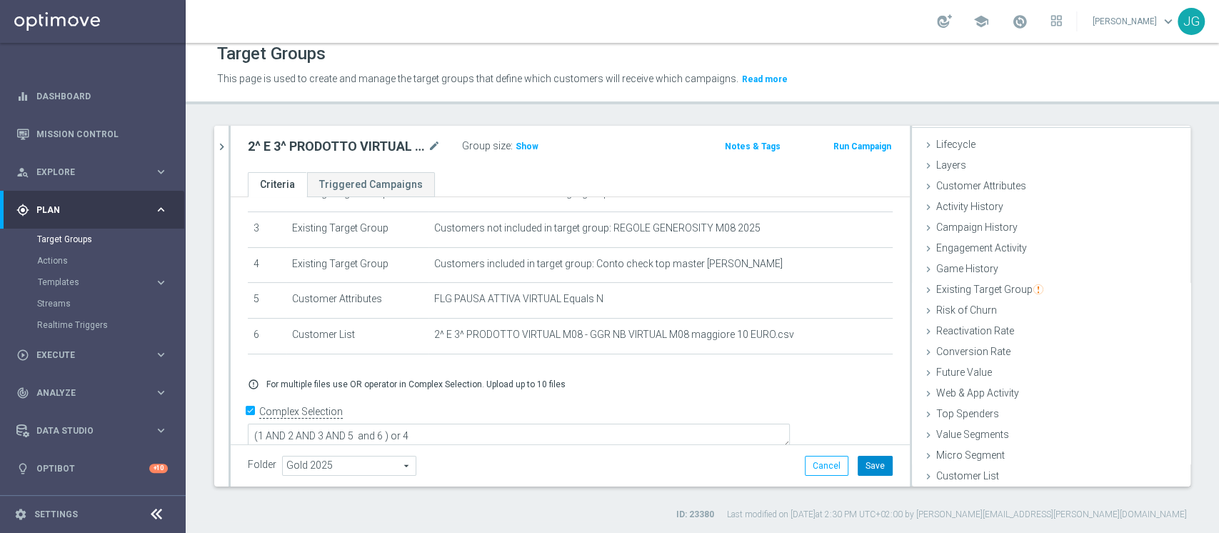
click at [866, 462] on button "Save" at bounding box center [875, 466] width 35 height 20
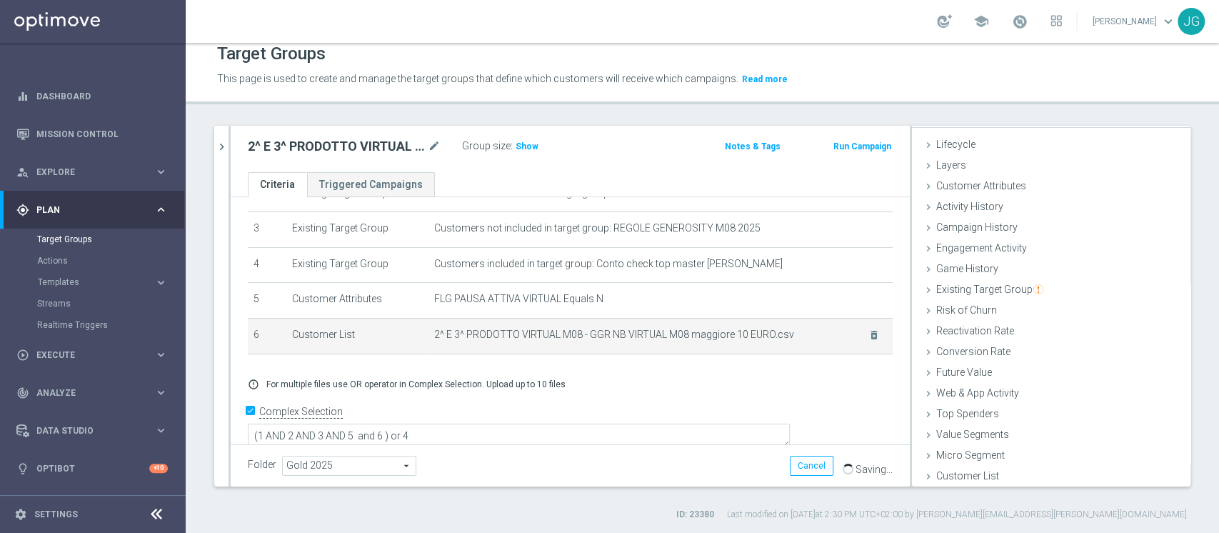
scroll to position [0, 0]
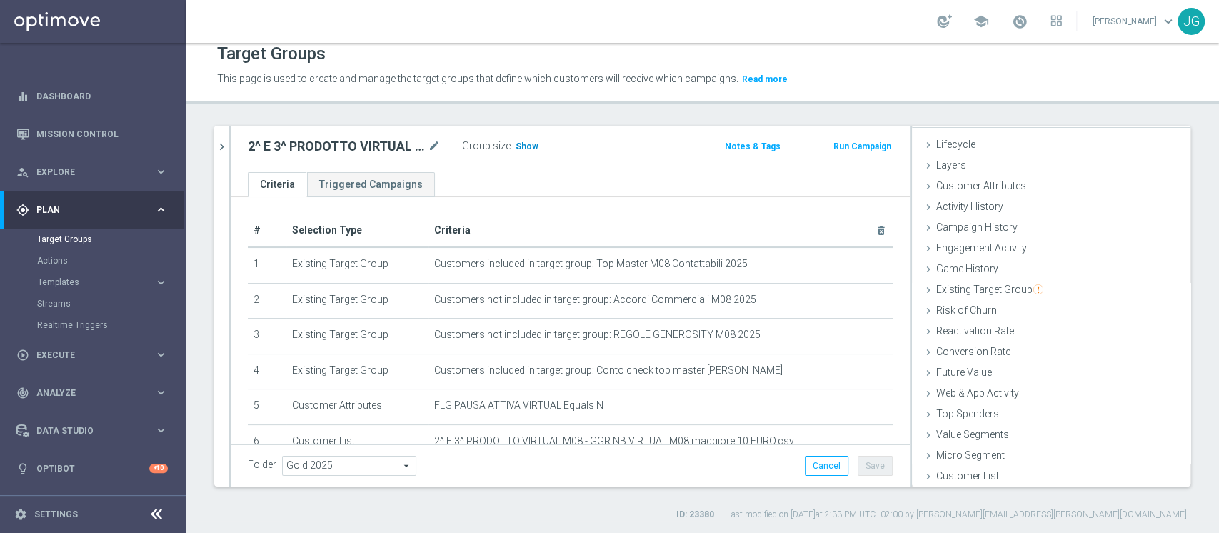
click at [522, 145] on span "Show" at bounding box center [527, 146] width 23 height 10
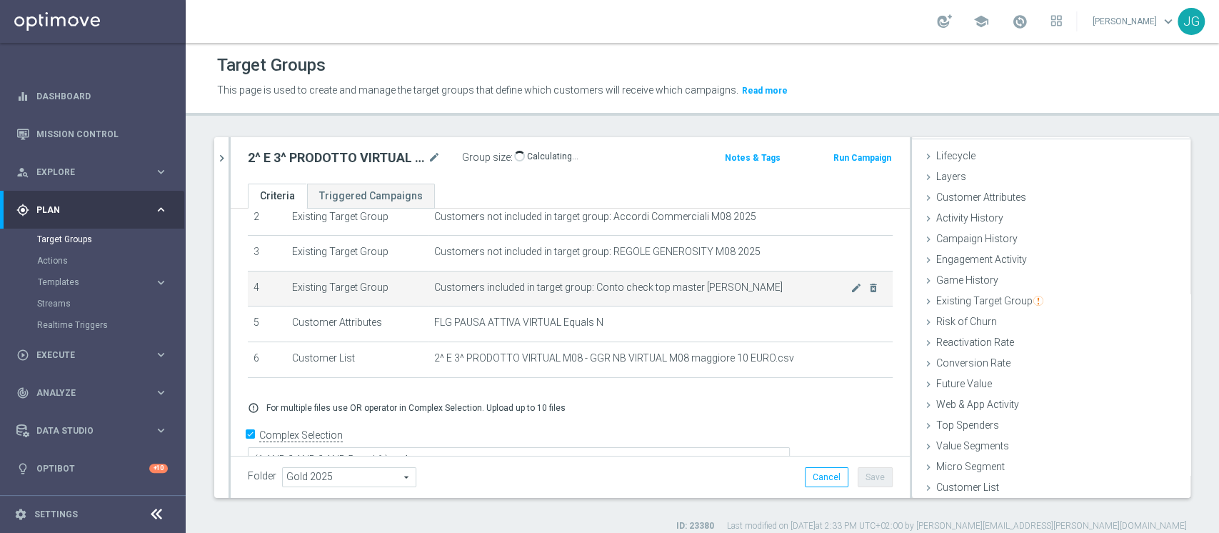
scroll to position [106, 0]
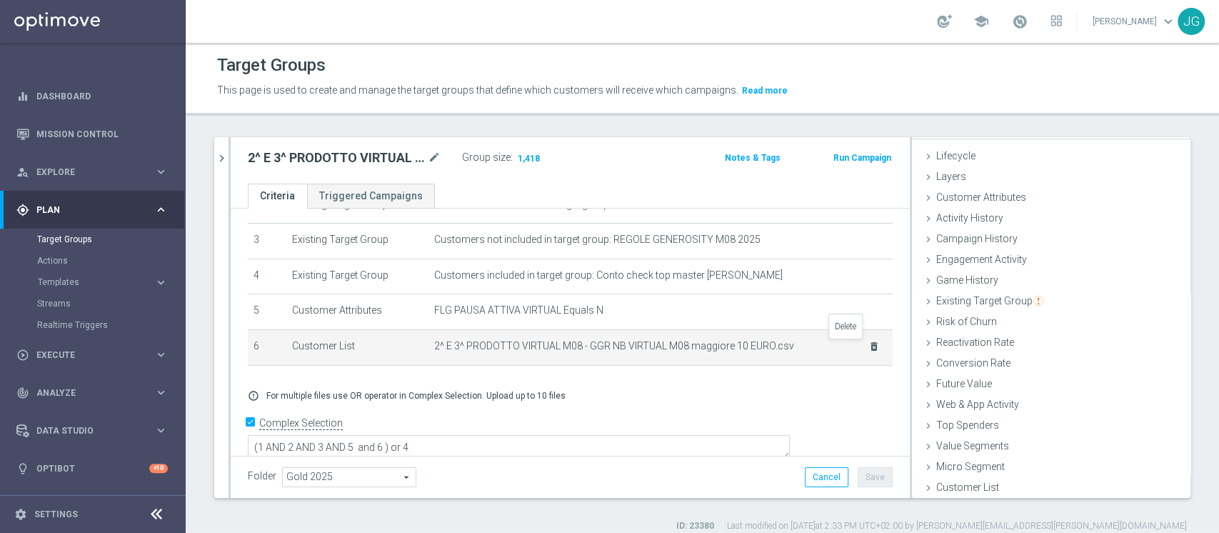
click at [868, 344] on icon "delete_forever" at bounding box center [873, 346] width 11 height 11
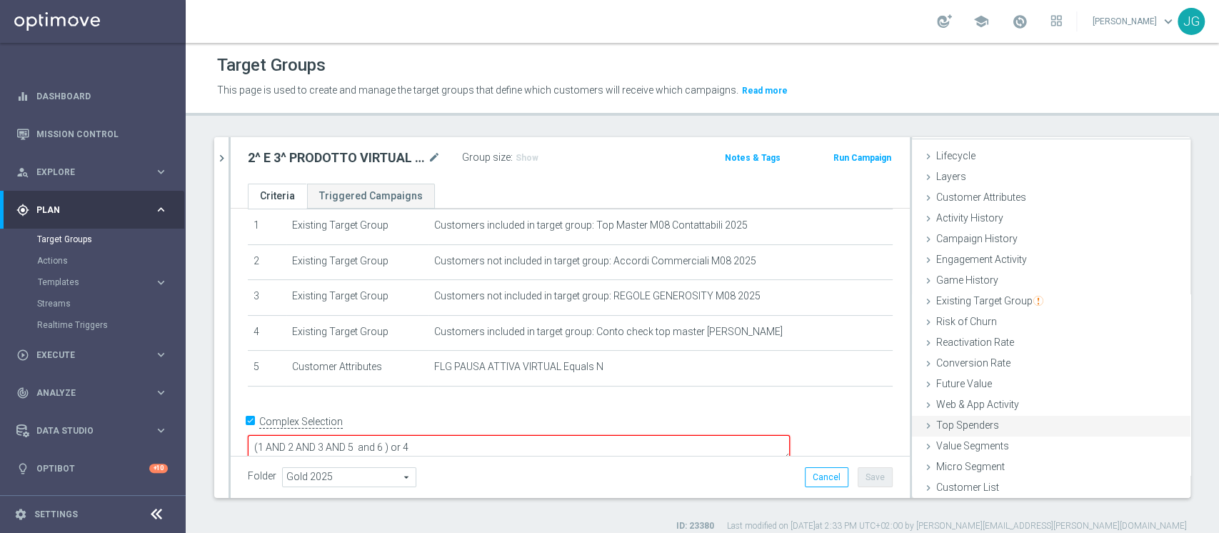
scroll to position [26, 0]
click at [938, 481] on span "Customer List" at bounding box center [967, 485] width 63 height 11
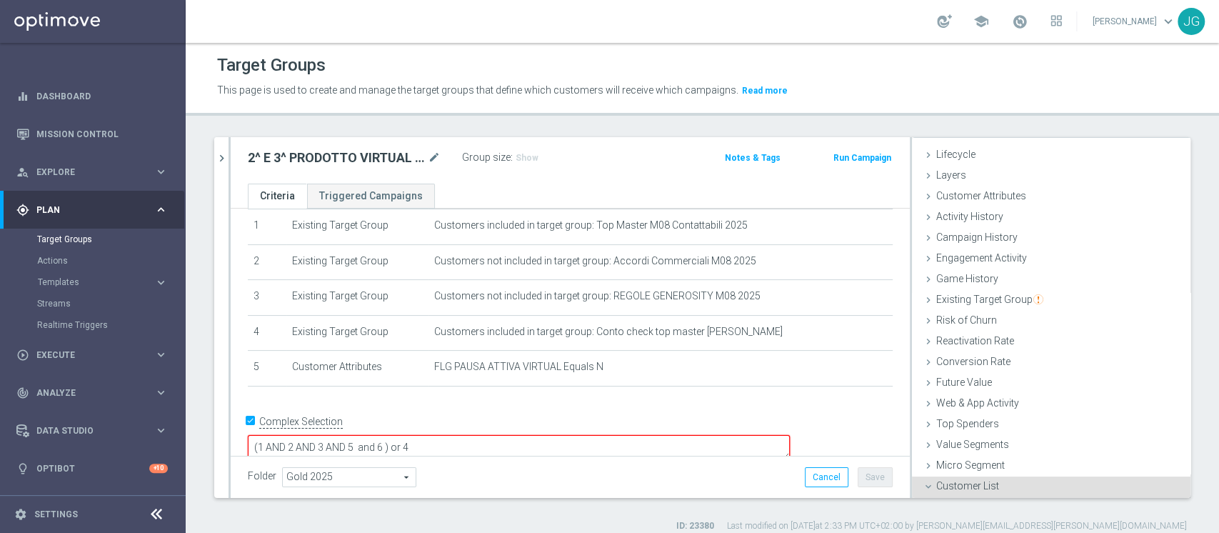
scroll to position [154, 0]
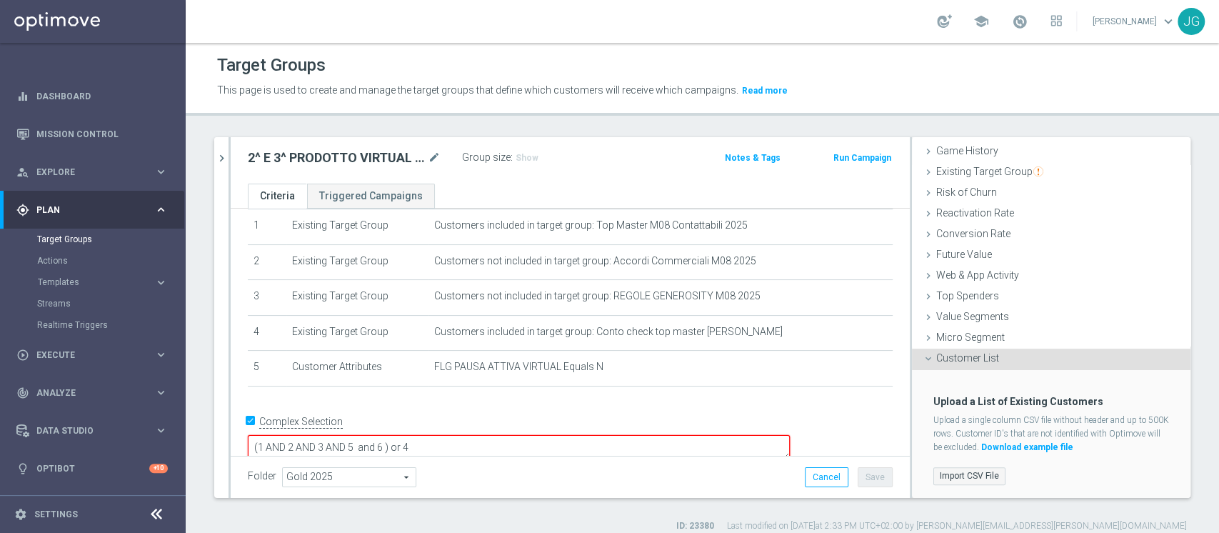
click at [951, 474] on label "Import CSV File" at bounding box center [969, 476] width 72 height 18
click at [0, 0] on input "Import CSV File" at bounding box center [0, 0] width 0 height 0
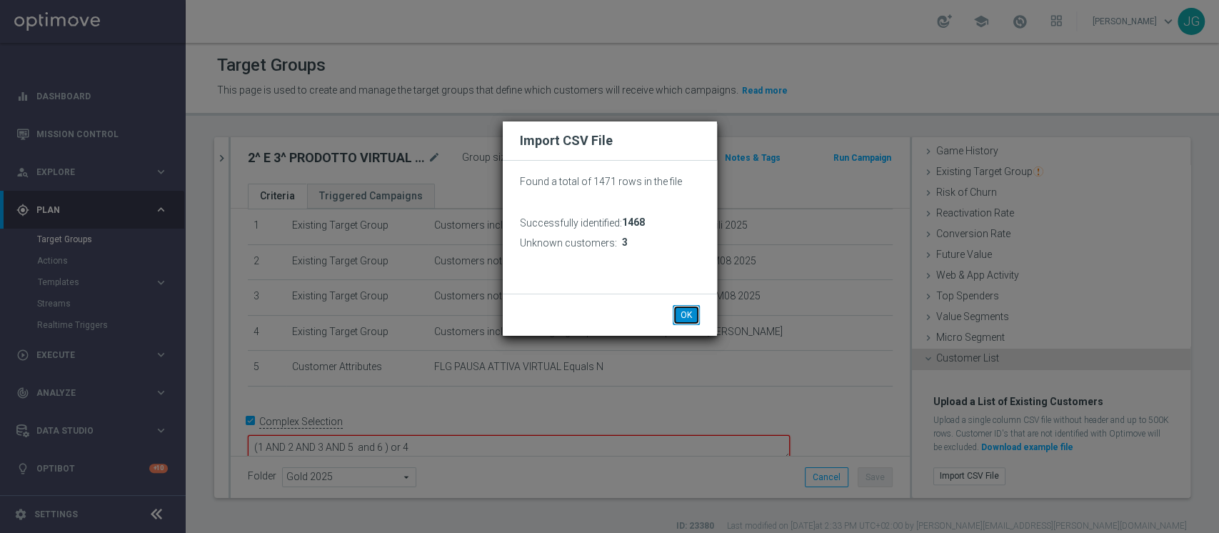
click at [681, 306] on button "OK" at bounding box center [686, 315] width 27 height 20
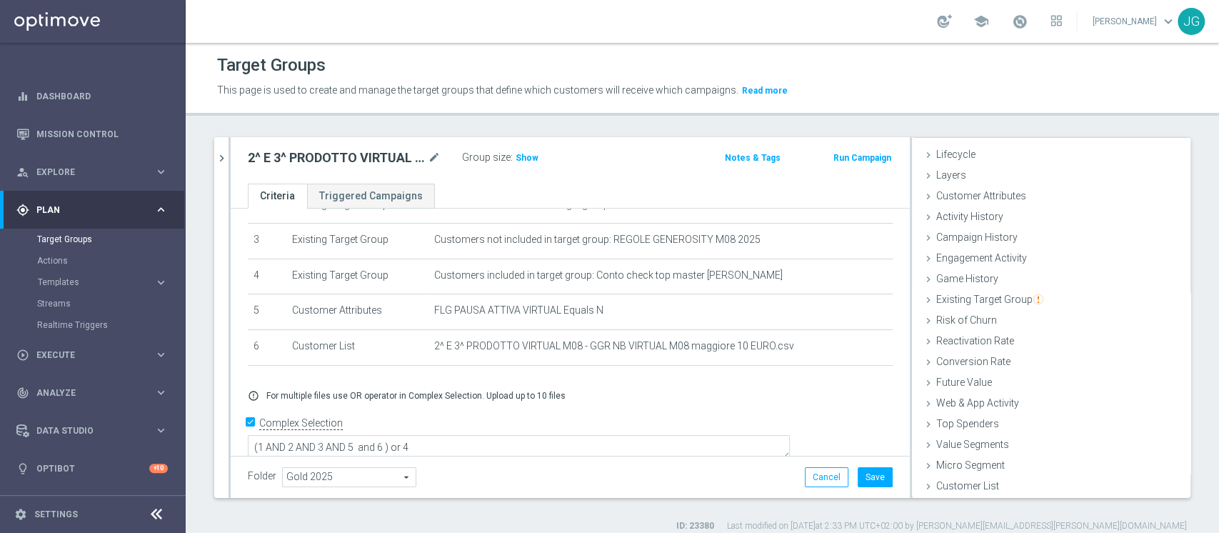
scroll to position [26, 0]
click at [867, 478] on button "Save" at bounding box center [875, 477] width 35 height 20
click at [525, 157] on span "Show" at bounding box center [527, 158] width 23 height 10
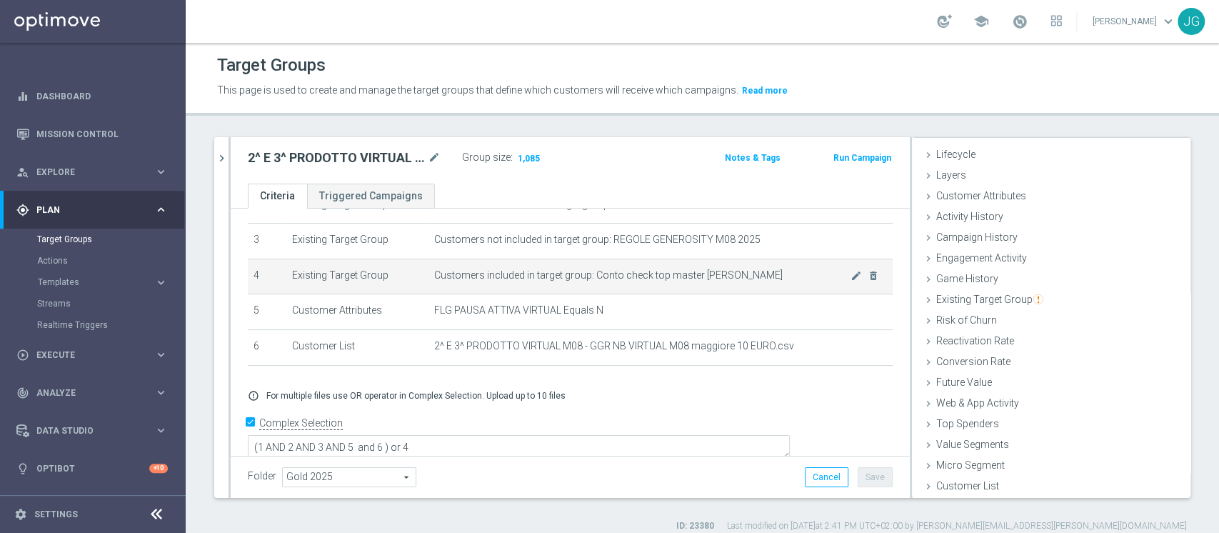
scroll to position [11, 0]
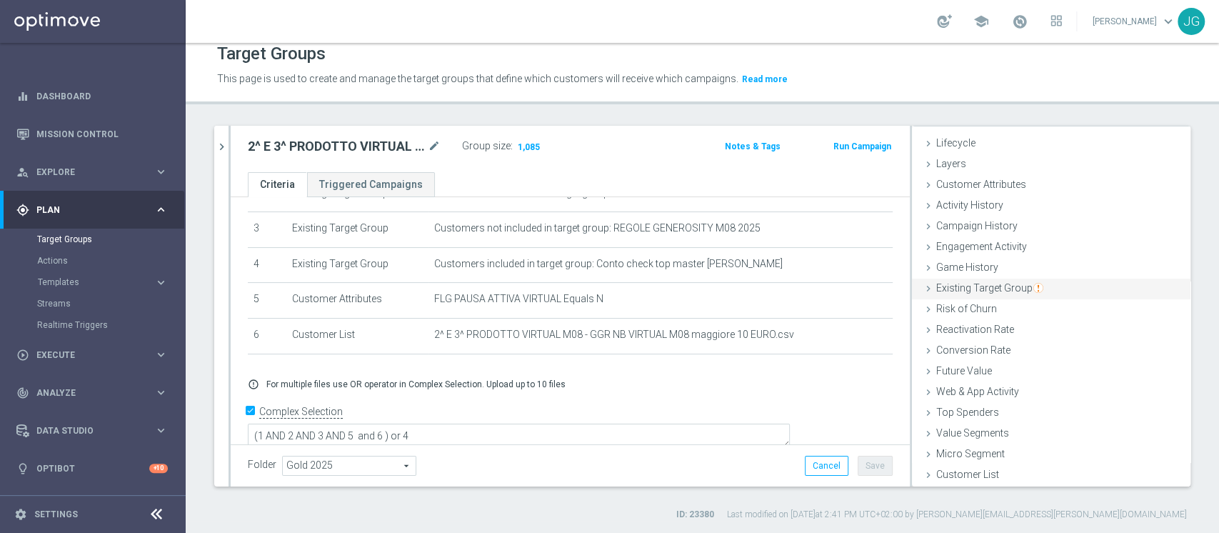
click at [951, 289] on span "Existing Target Group" at bounding box center [989, 287] width 107 height 11
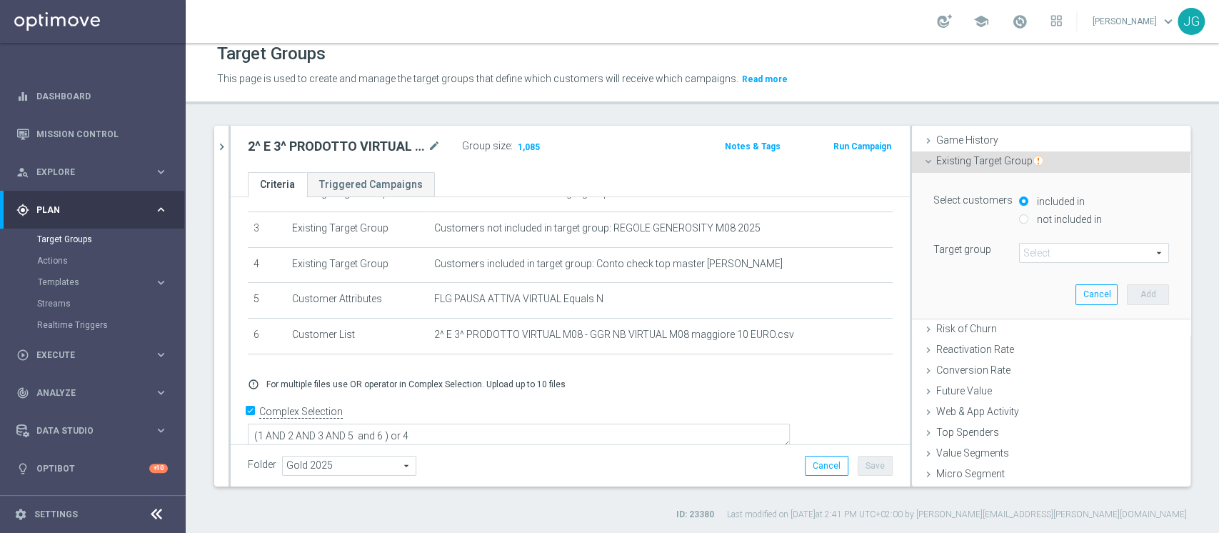
scroll to position [154, 0]
click at [1033, 216] on label "not included in" at bounding box center [1067, 218] width 69 height 13
click at [1028, 216] on input "not included in" at bounding box center [1023, 218] width 9 height 9
radio input "true"
click at [1021, 256] on span at bounding box center [1094, 252] width 149 height 19
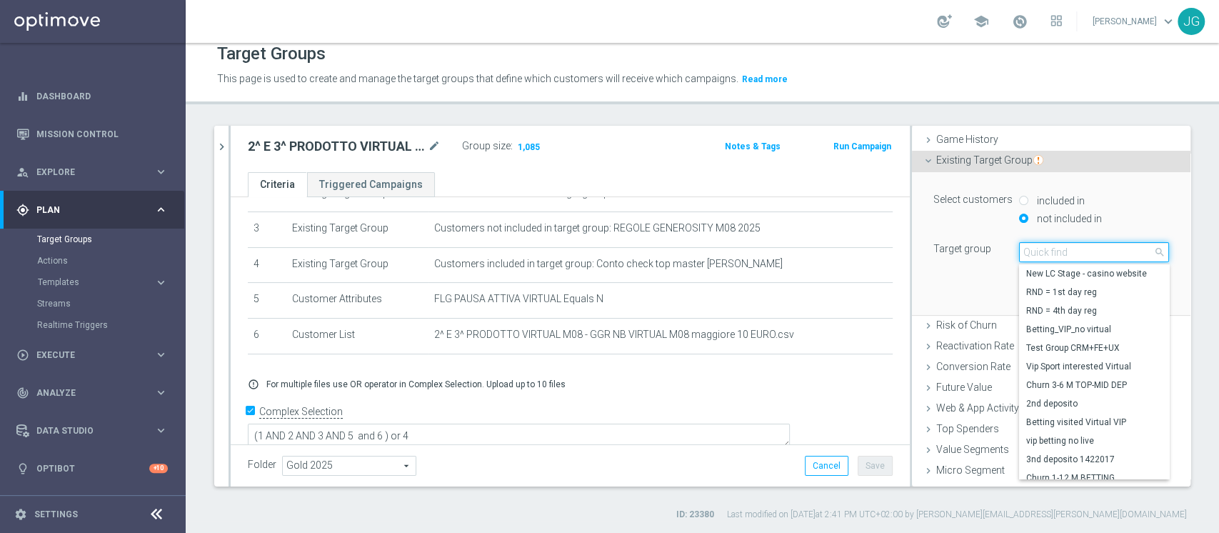
click at [1023, 249] on input "search" at bounding box center [1094, 252] width 150 height 20
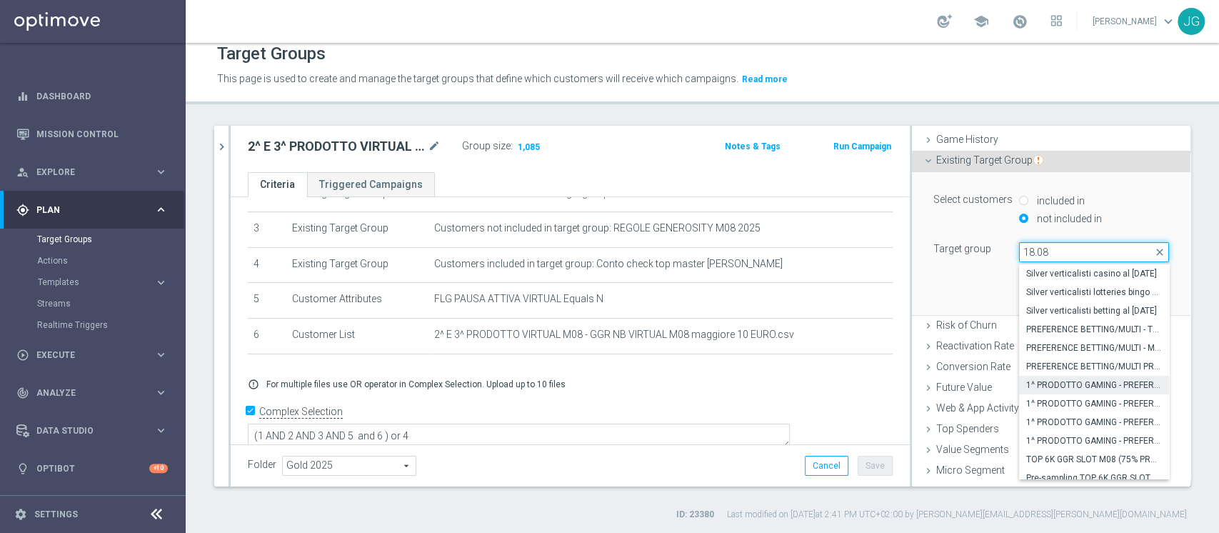
scroll to position [44, 0]
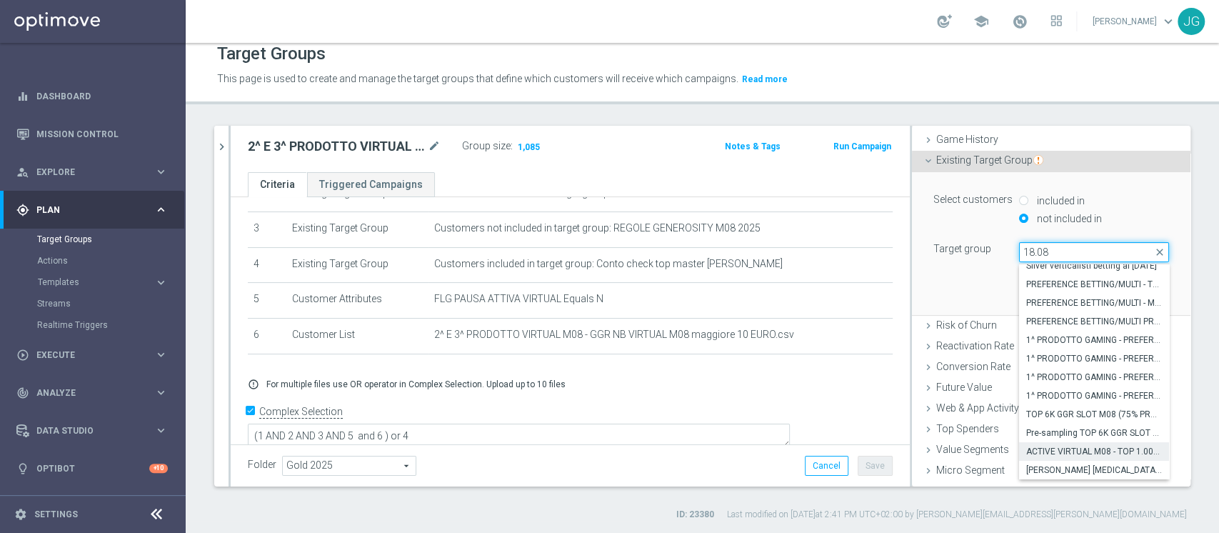
type input "18.08"
click at [1080, 449] on span "ACTIVE VIRTUAL M08 - TOP 1.000 GGR M08 18.08" at bounding box center [1094, 451] width 136 height 11
type input "ACTIVE VIRTUAL M08 - TOP 1.000 GGR M08 18.08"
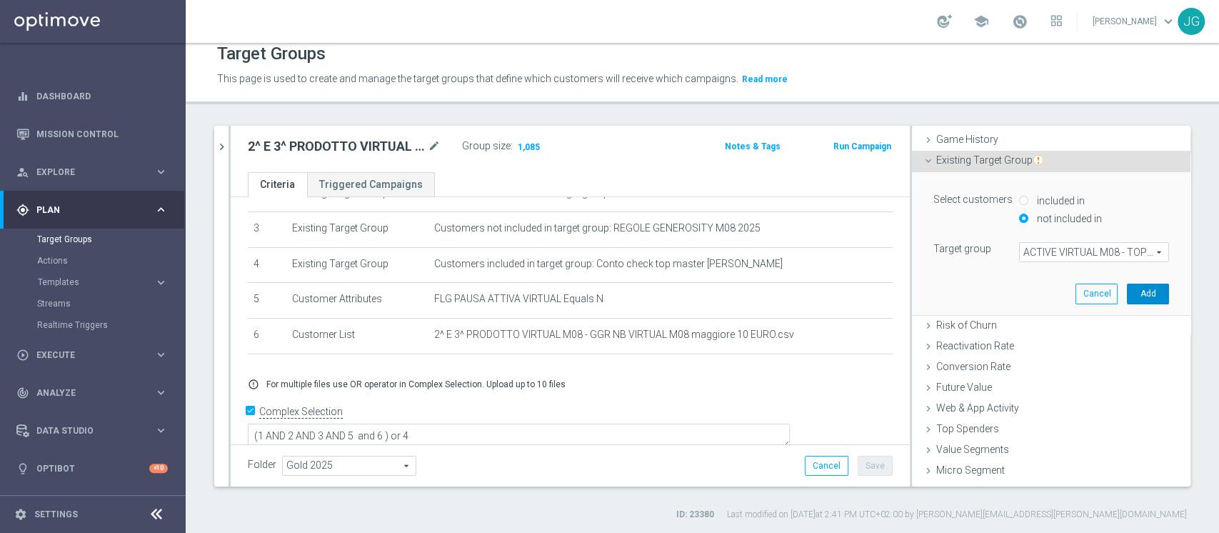
click at [1127, 292] on button "Add" at bounding box center [1148, 294] width 42 height 20
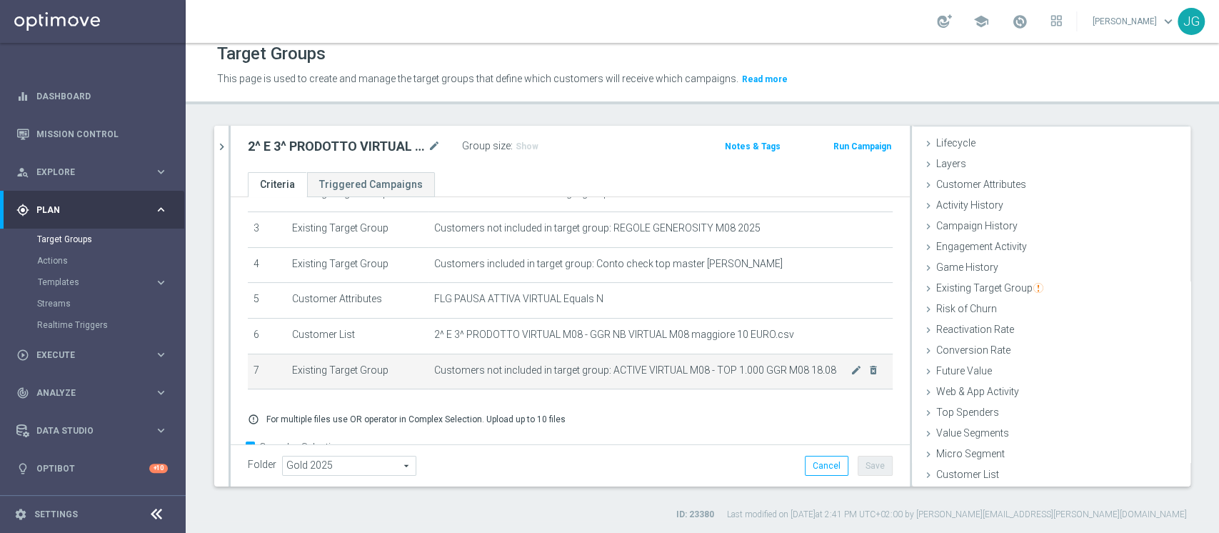
scroll to position [144, 0]
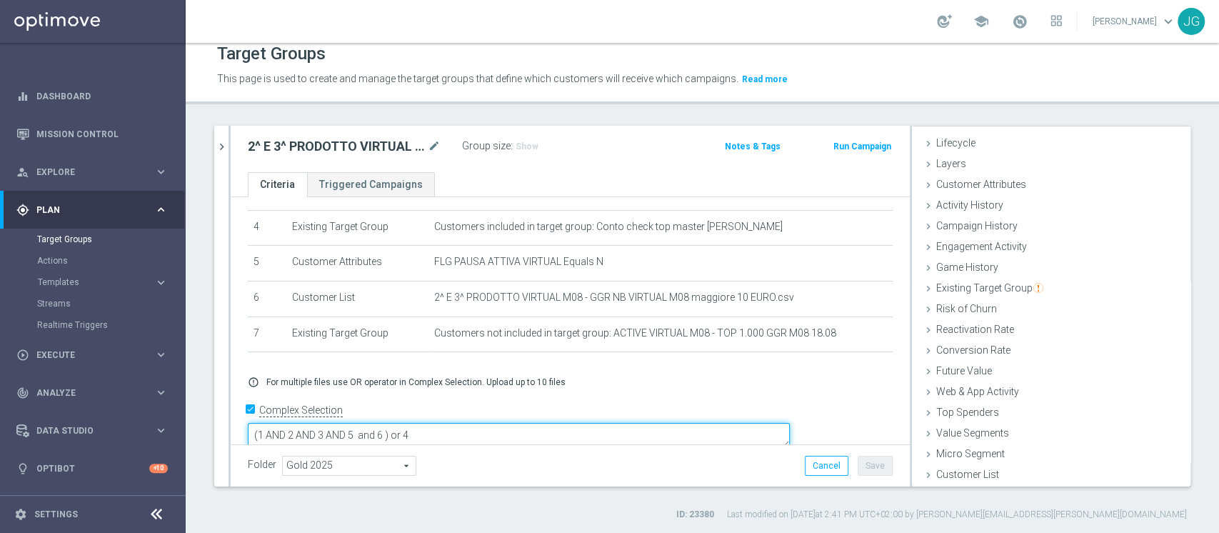
click at [489, 423] on textarea "(1 AND 2 AND 3 AND 5 and 6 ) or 4" at bounding box center [519, 435] width 542 height 25
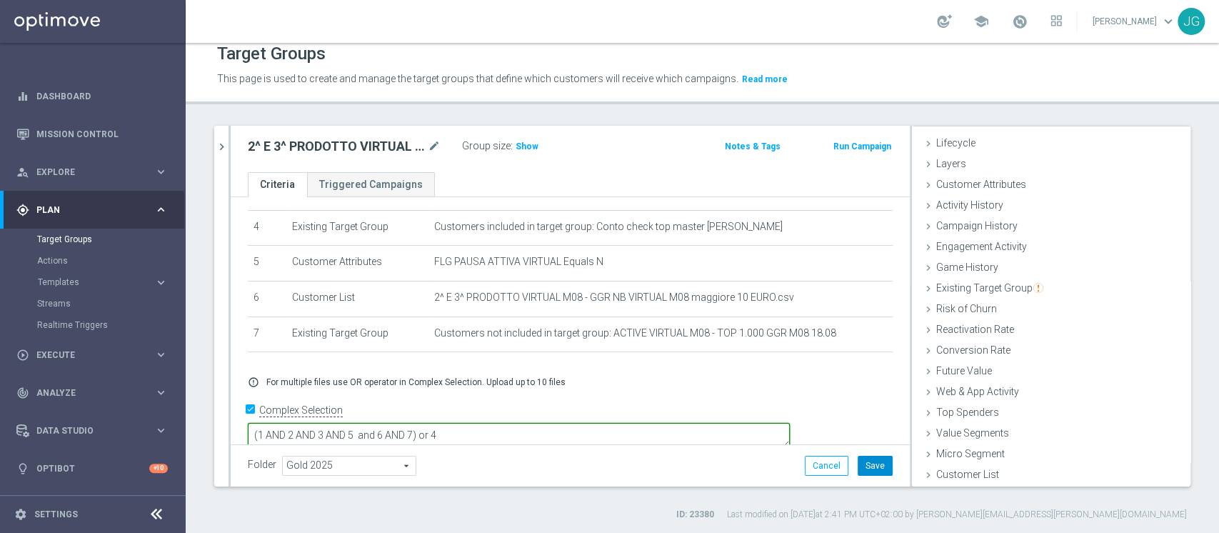
type textarea "(1 AND 2 AND 3 AND 5 and 6 AND 7) or 4"
click at [871, 467] on button "Save" at bounding box center [875, 466] width 35 height 20
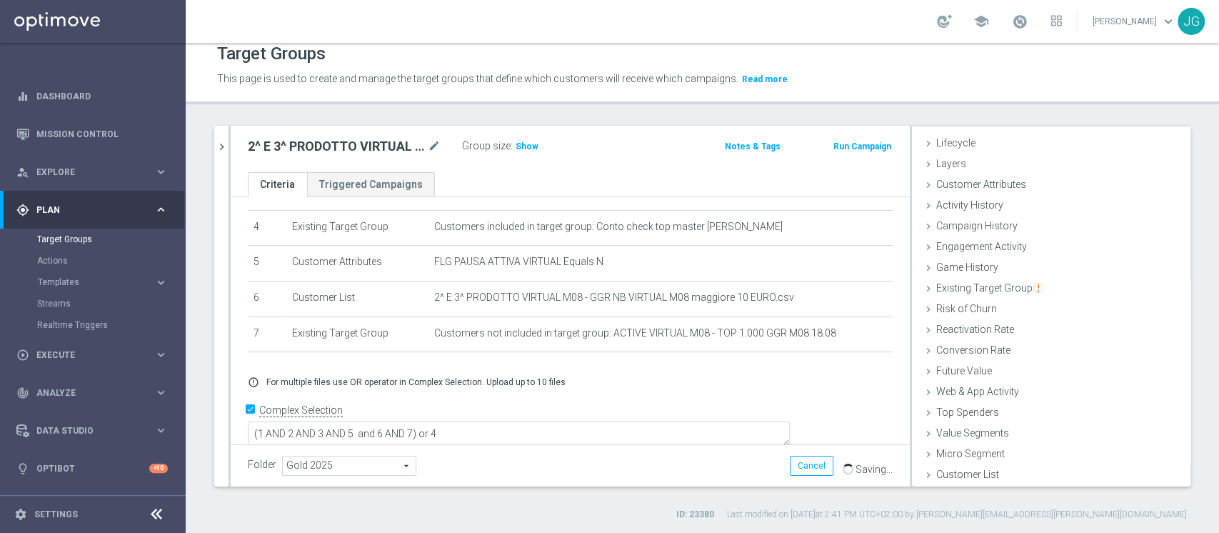
scroll to position [143, 0]
click at [520, 151] on h3 "Show" at bounding box center [527, 147] width 26 height 16
click at [952, 295] on div "Existing Target Group done selection saved" at bounding box center [1051, 289] width 279 height 21
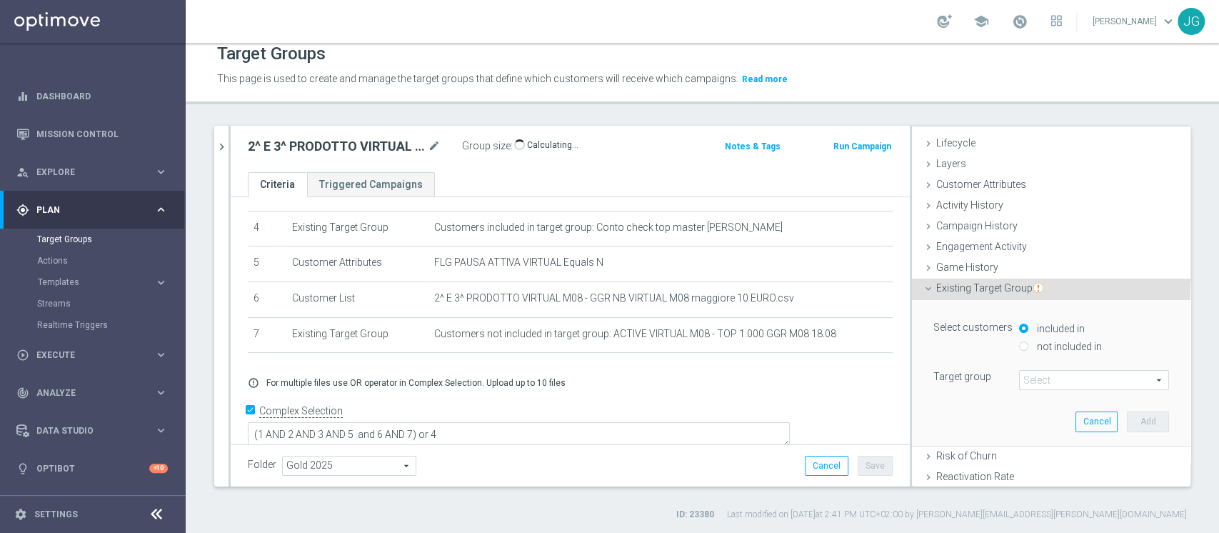
scroll to position [154, 0]
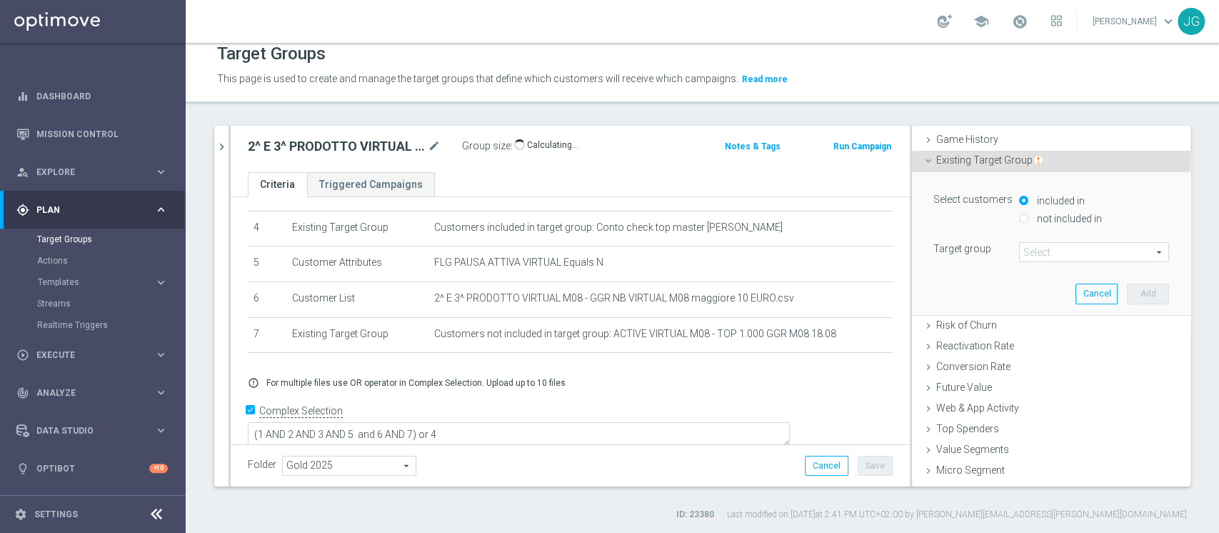
click at [1034, 255] on span at bounding box center [1094, 252] width 149 height 19
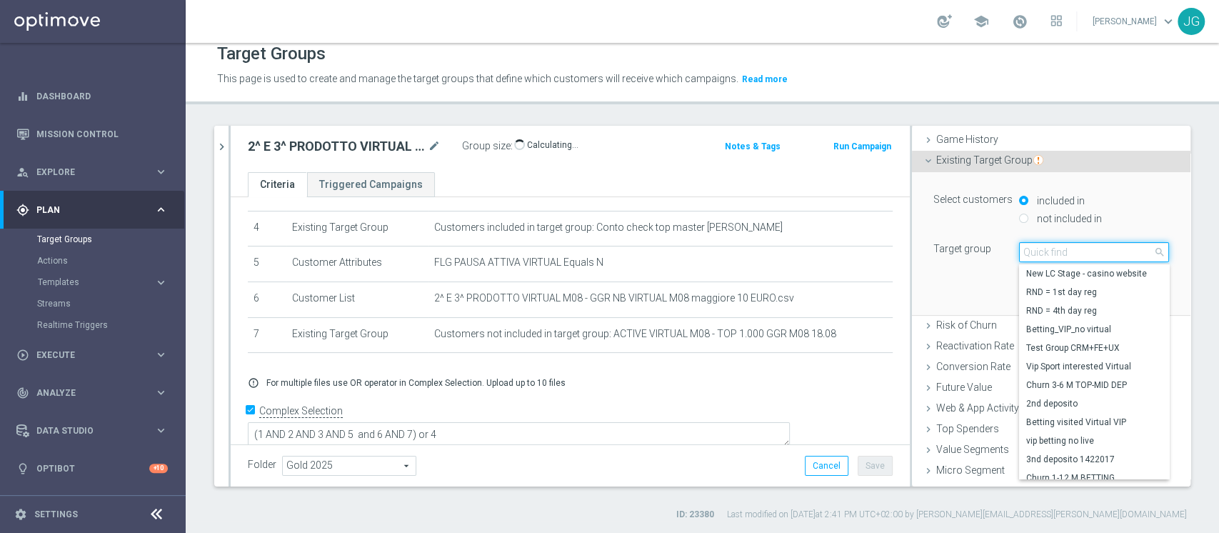
click at [1034, 255] on input "search" at bounding box center [1094, 252] width 150 height 20
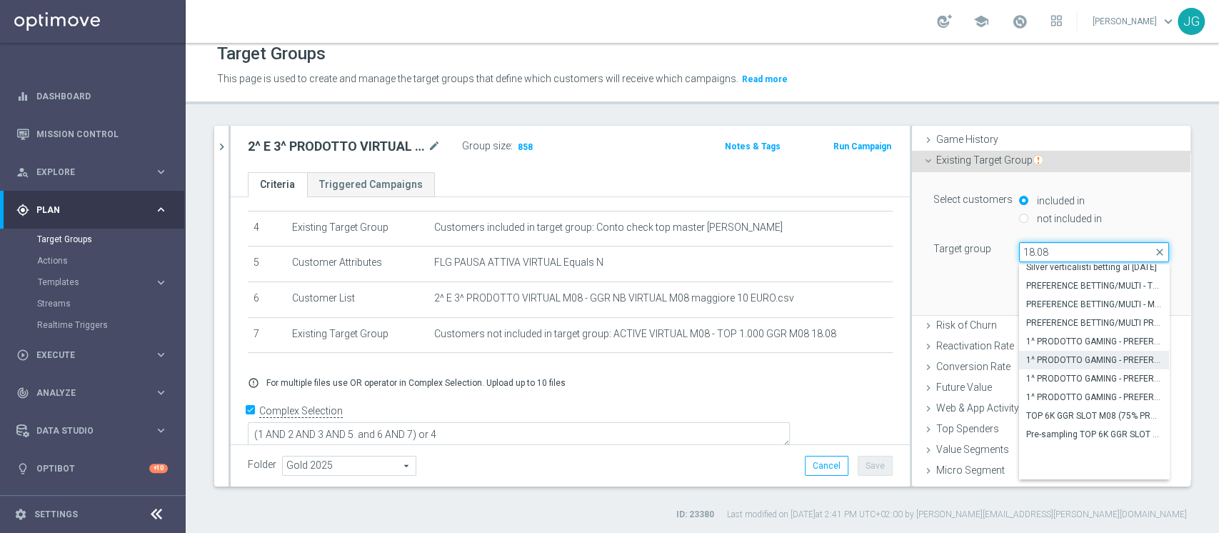
scroll to position [0, 0]
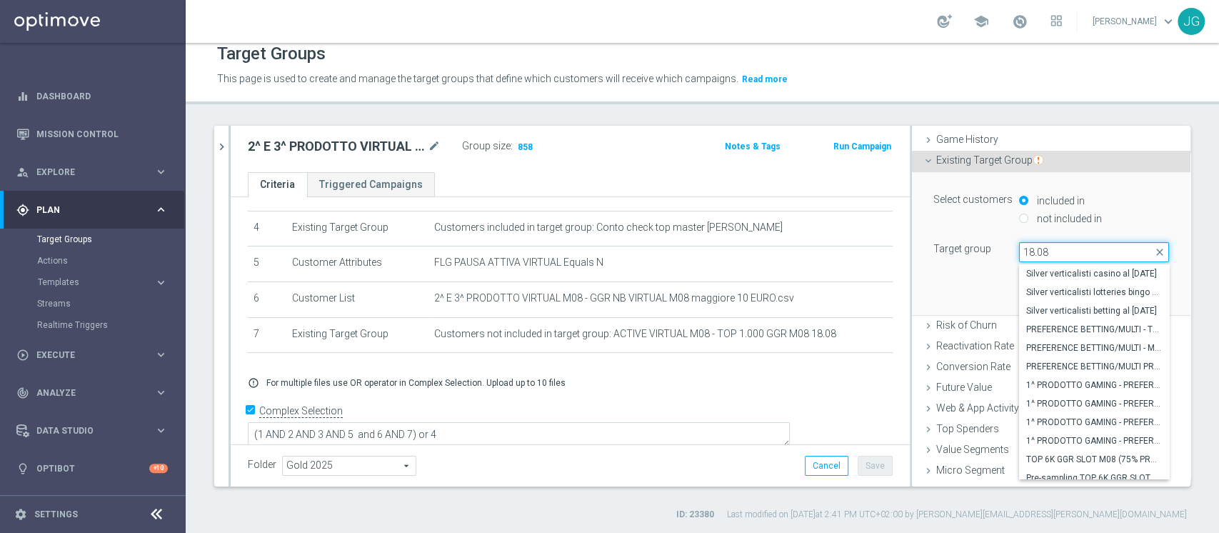
type input "18.08"
click at [575, 166] on div "2^ E 3^ PRODOTTO VIRTUAL M08 - GGR NB VIRTUAL M08 > 10 EURO 18.08 mode_edit Gro…" at bounding box center [570, 149] width 679 height 46
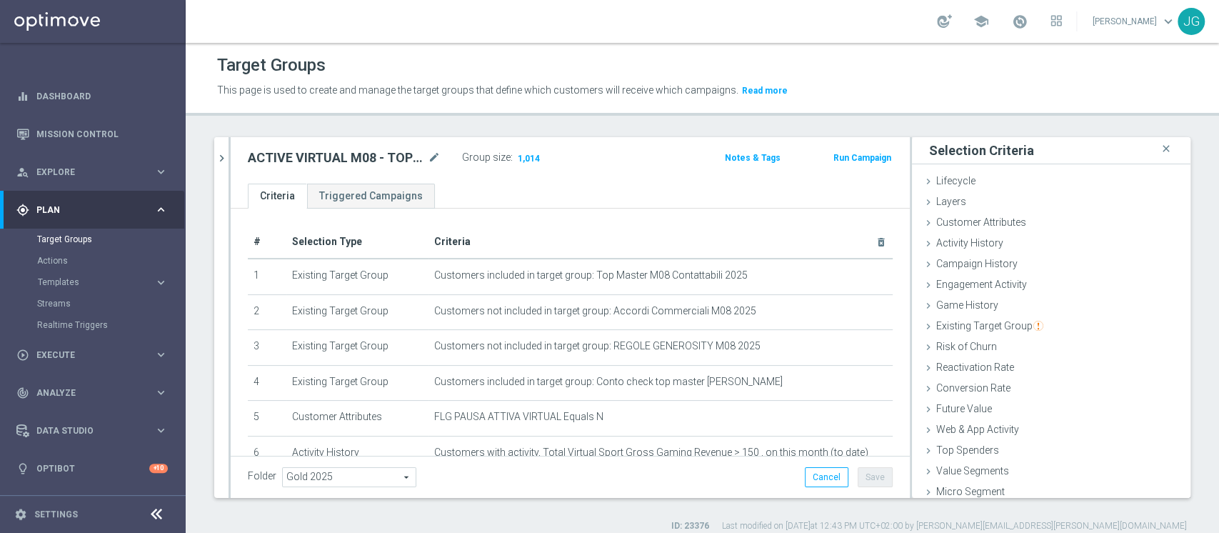
scroll to position [26, 0]
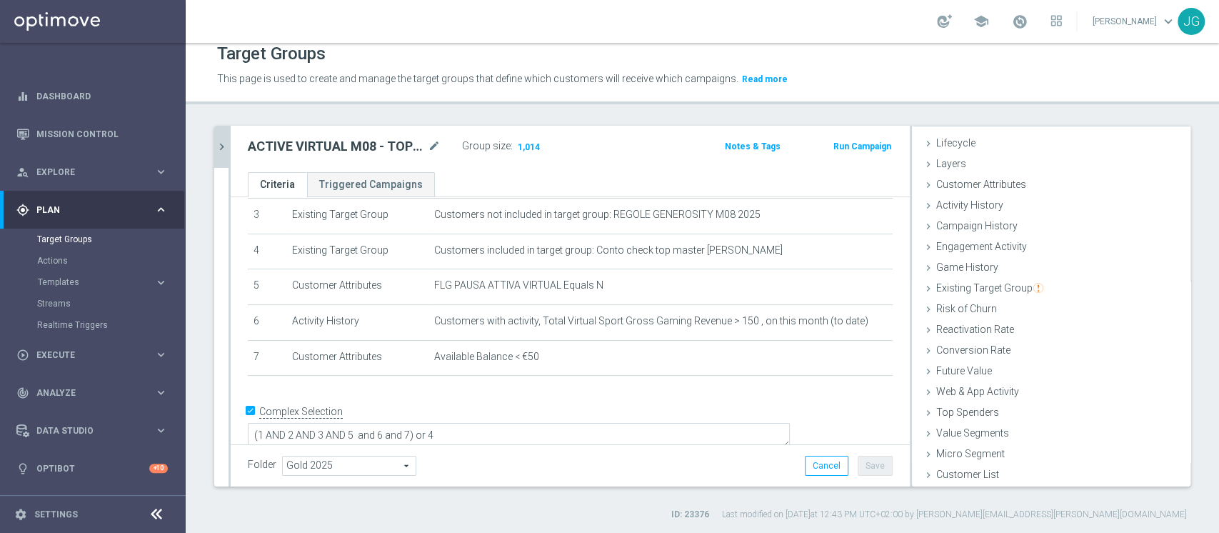
click at [225, 155] on button "chevron_right" at bounding box center [221, 147] width 14 height 42
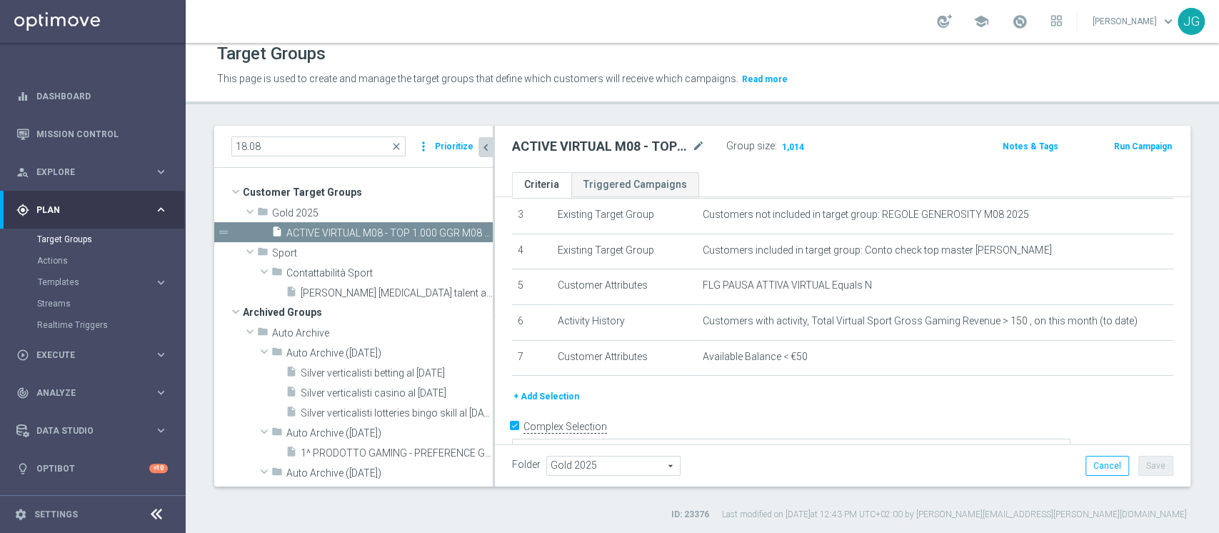
scroll to position [54, 0]
click at [379, 224] on div "insert_drive_file ACTIVE VIRTUAL M08 - TOP 1.000 GGR M08 18.08" at bounding box center [365, 232] width 189 height 20
click at [462, 230] on icon "content_copy" at bounding box center [467, 232] width 11 height 11
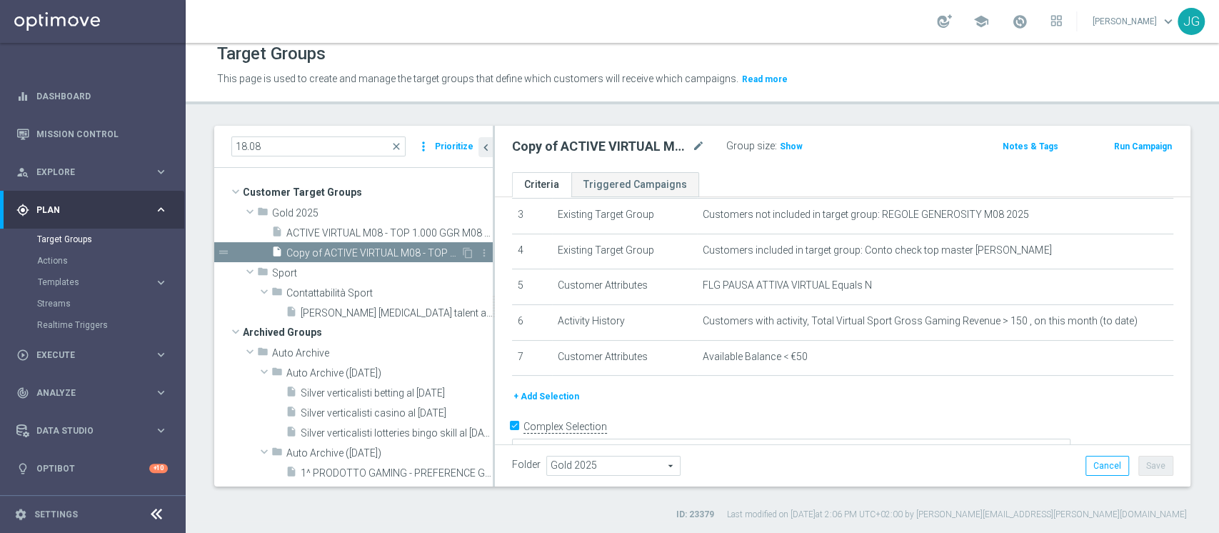
click at [394, 249] on span "Copy of ACTIVE VIRTUAL M08 - TOP 1.000 GGR M08 18.08" at bounding box center [373, 253] width 174 height 12
click at [697, 149] on icon "mode_edit" at bounding box center [698, 146] width 13 height 17
type input "CALO DI RACCOLTA VIRTUAL DA M08 A M07 > 30% - GGR VIRTUAL M07 > 50€ 18.08"
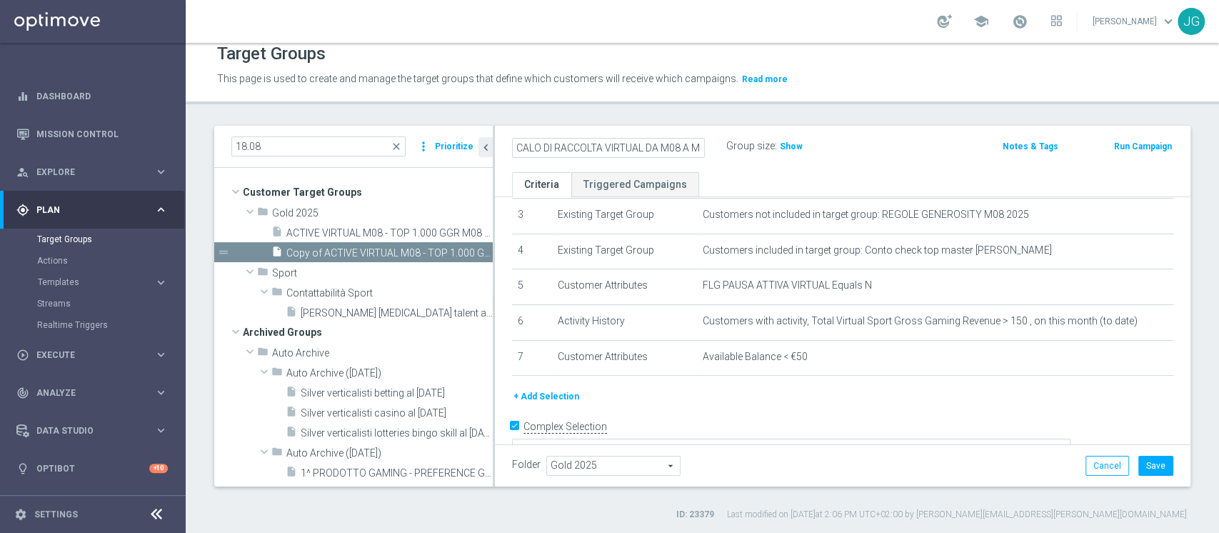
click at [828, 166] on div "CALO DI RACCOLTA VIRTUAL DA M08 A M07 > 30% - GGR VIRTUAL M07 > 50€ 18.08 Group…" at bounding box center [843, 149] width 696 height 46
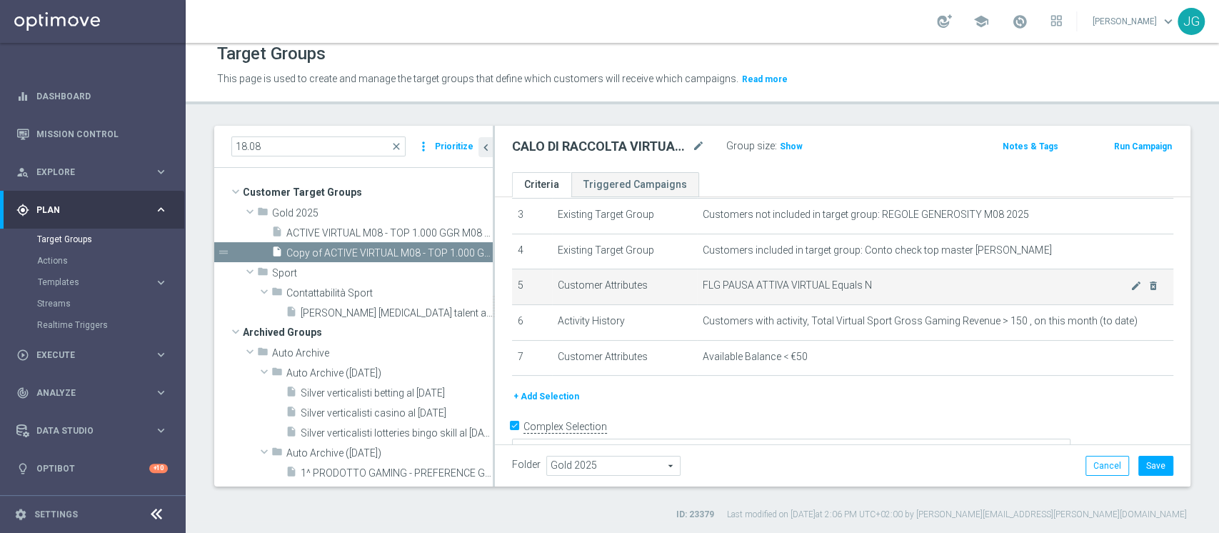
scroll to position [135, 0]
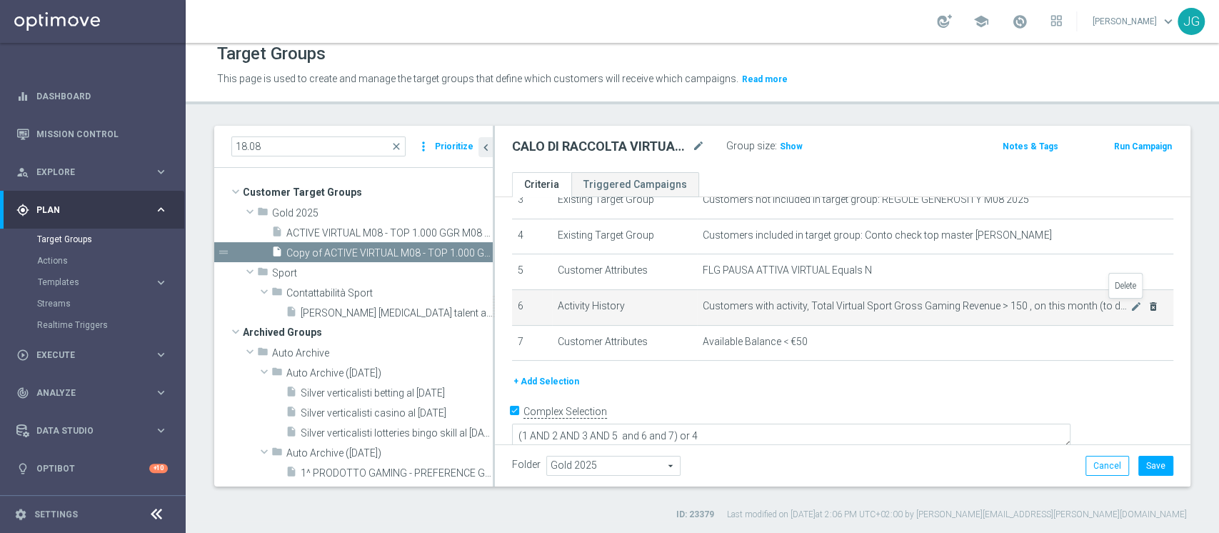
click at [1148, 306] on icon "delete_forever" at bounding box center [1153, 306] width 11 height 11
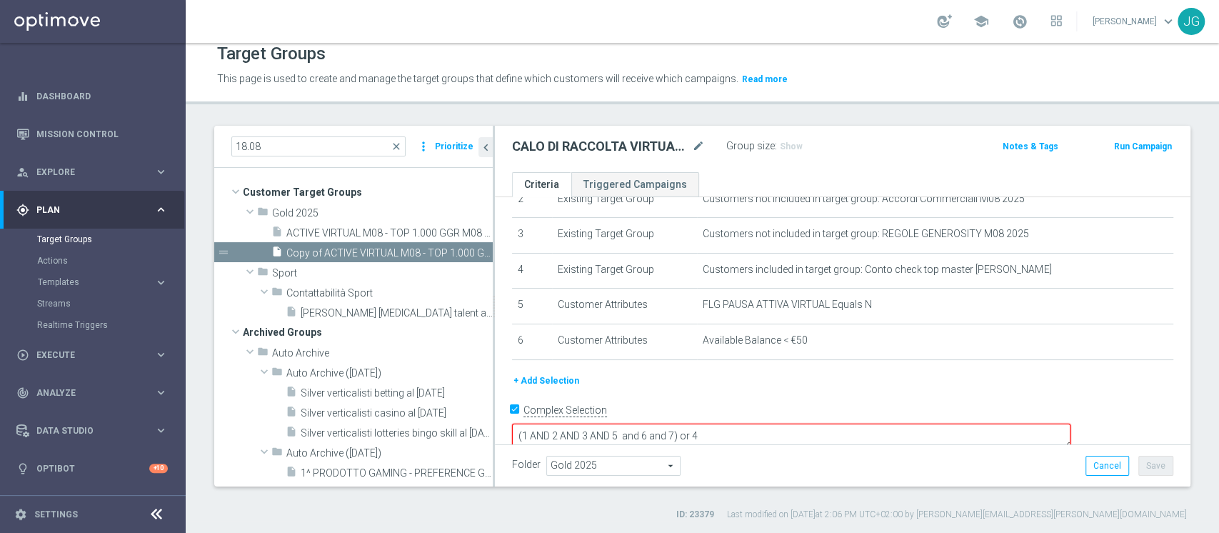
click at [537, 380] on button "+ Add Selection" at bounding box center [546, 381] width 69 height 16
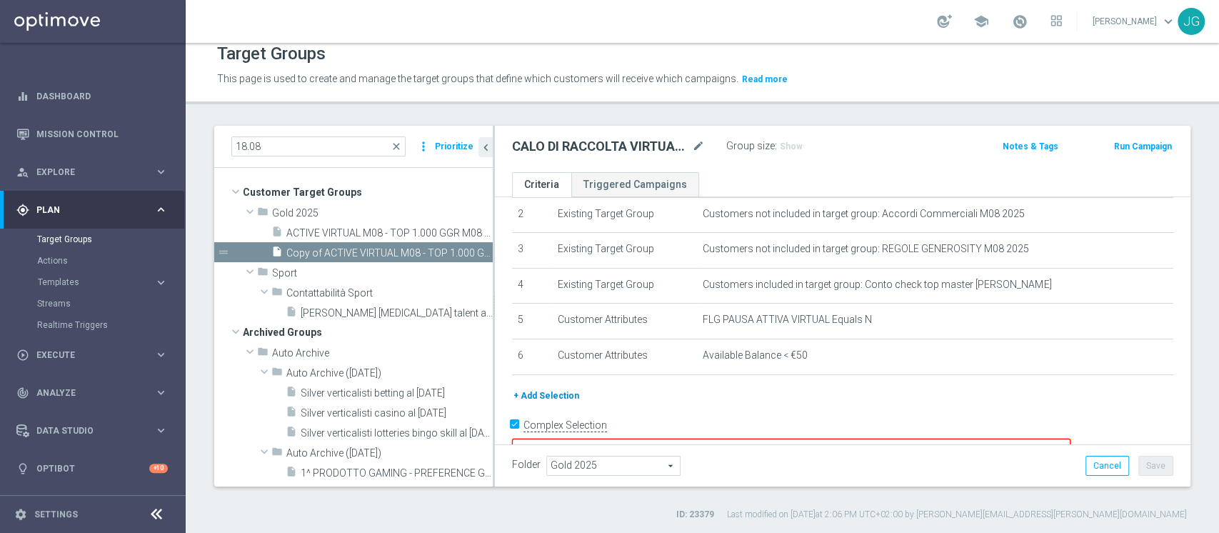
scroll to position [26, 0]
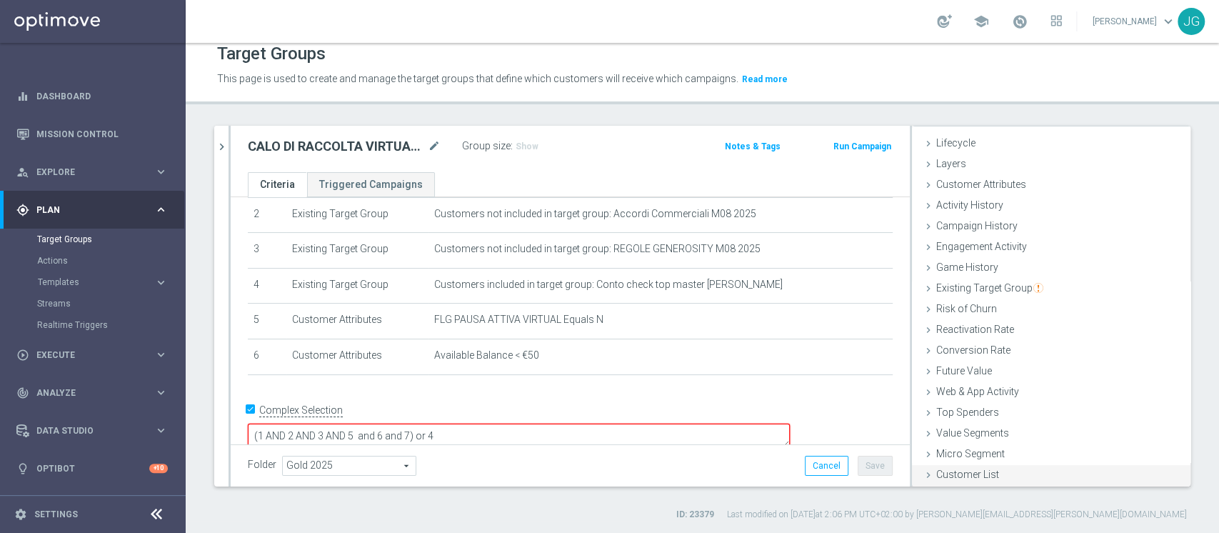
click at [939, 480] on div "Customer List done" at bounding box center [1051, 475] width 279 height 21
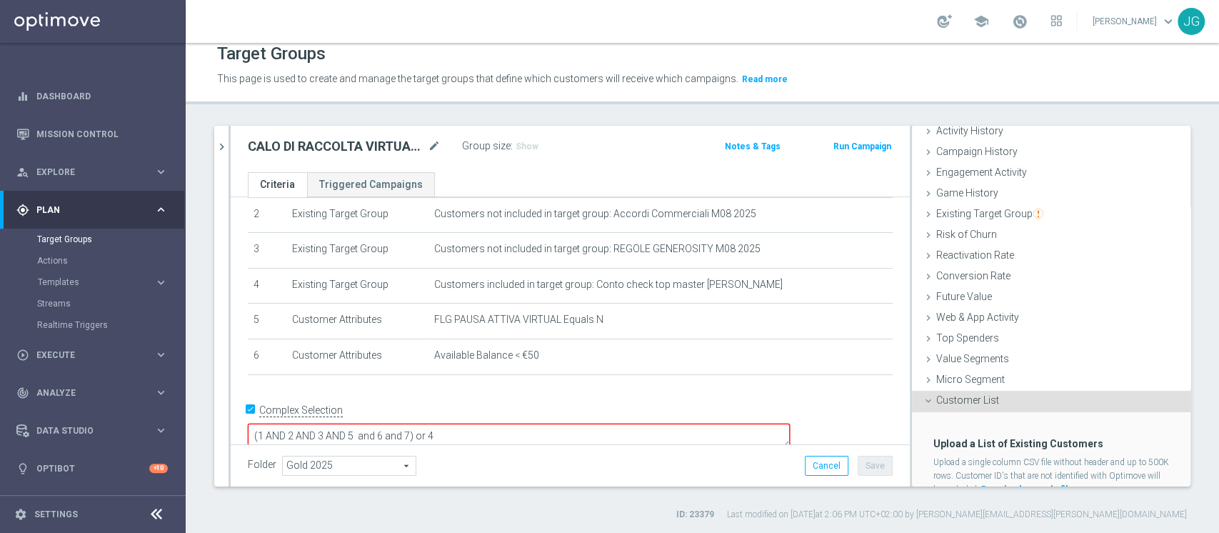
scroll to position [154, 0]
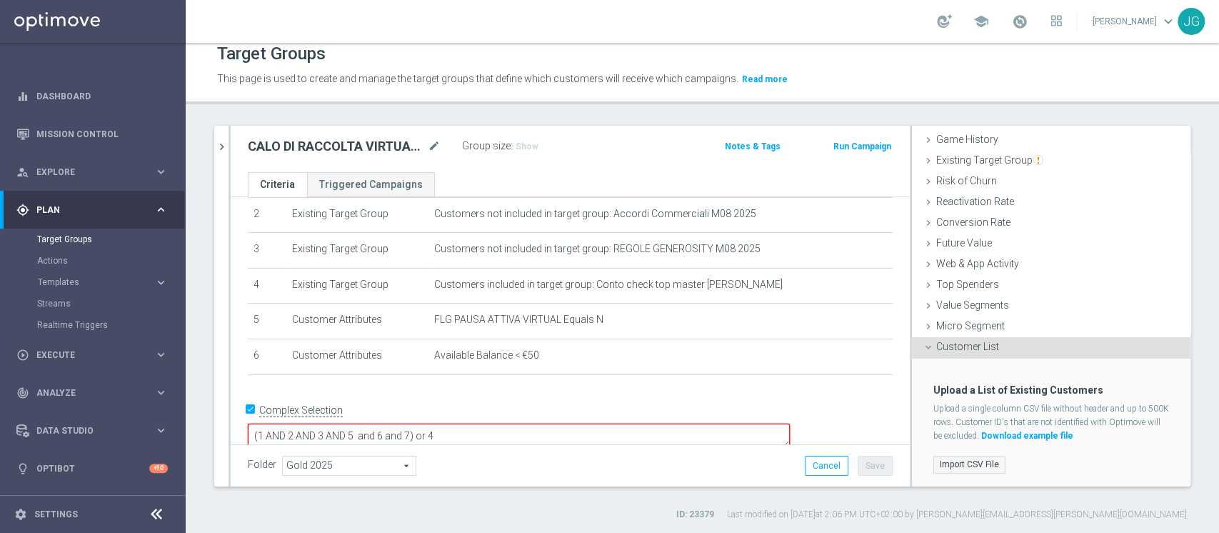
click at [962, 459] on label "Import CSV File" at bounding box center [969, 465] width 72 height 18
click at [0, 0] on input "Import CSV File" at bounding box center [0, 0] width 0 height 0
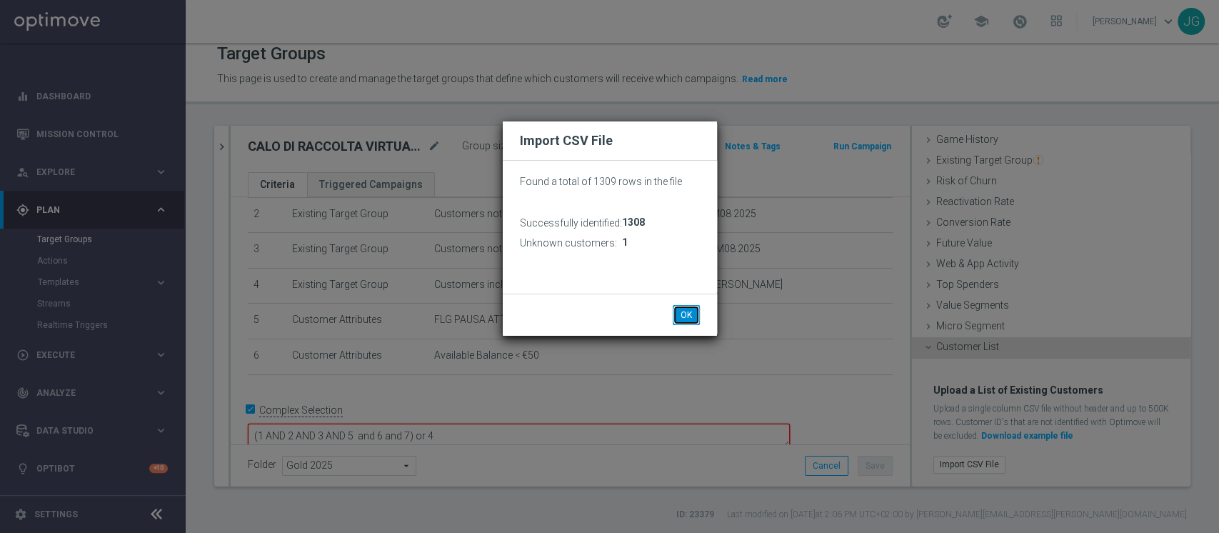
click at [693, 314] on button "OK" at bounding box center [686, 315] width 27 height 20
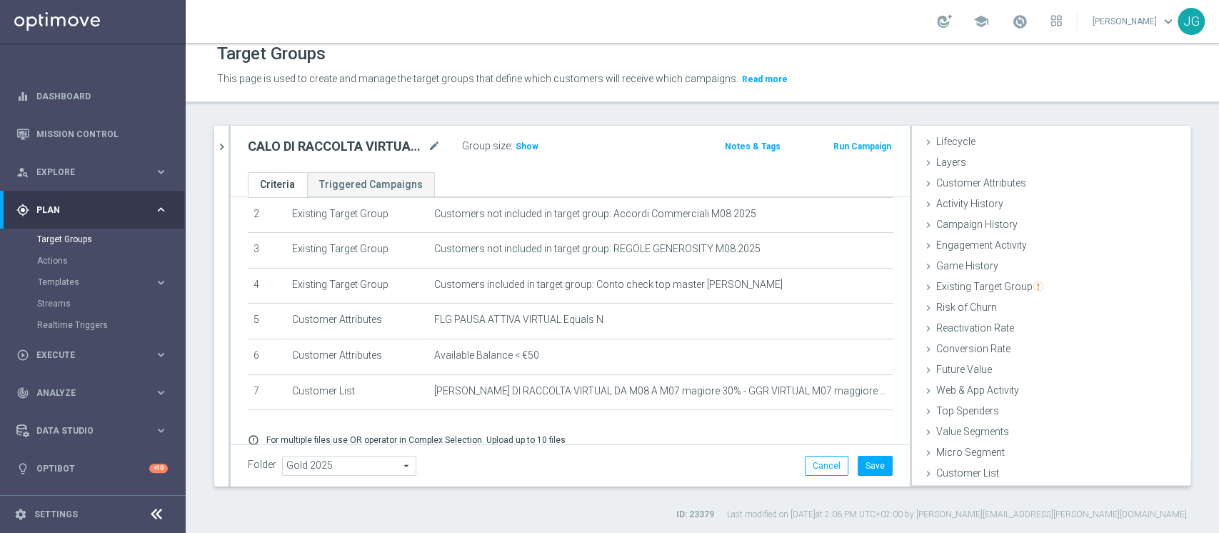
scroll to position [26, 0]
click at [526, 144] on span "Show" at bounding box center [527, 146] width 23 height 10
click at [523, 139] on h3 "798" at bounding box center [525, 149] width 22 height 21
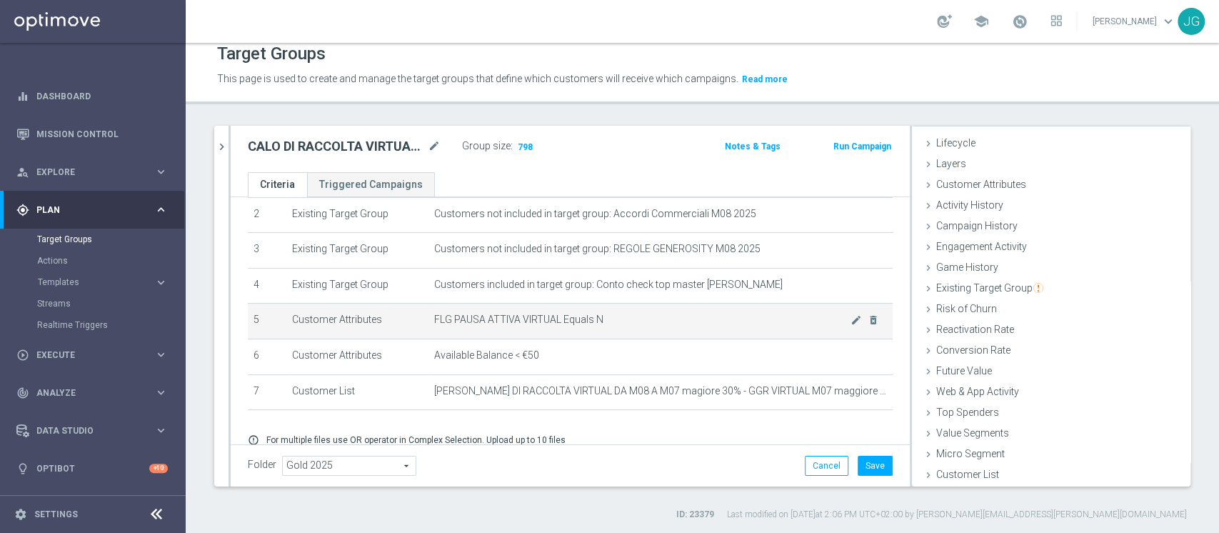
scroll to position [142, 0]
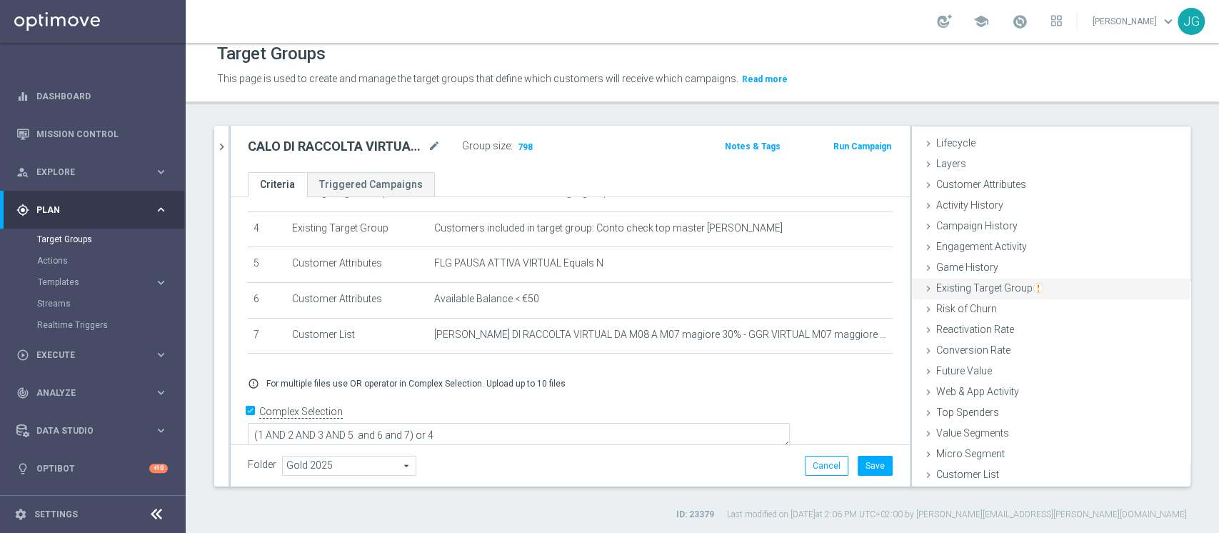
click at [975, 289] on span "Existing Target Group" at bounding box center [989, 287] width 107 height 11
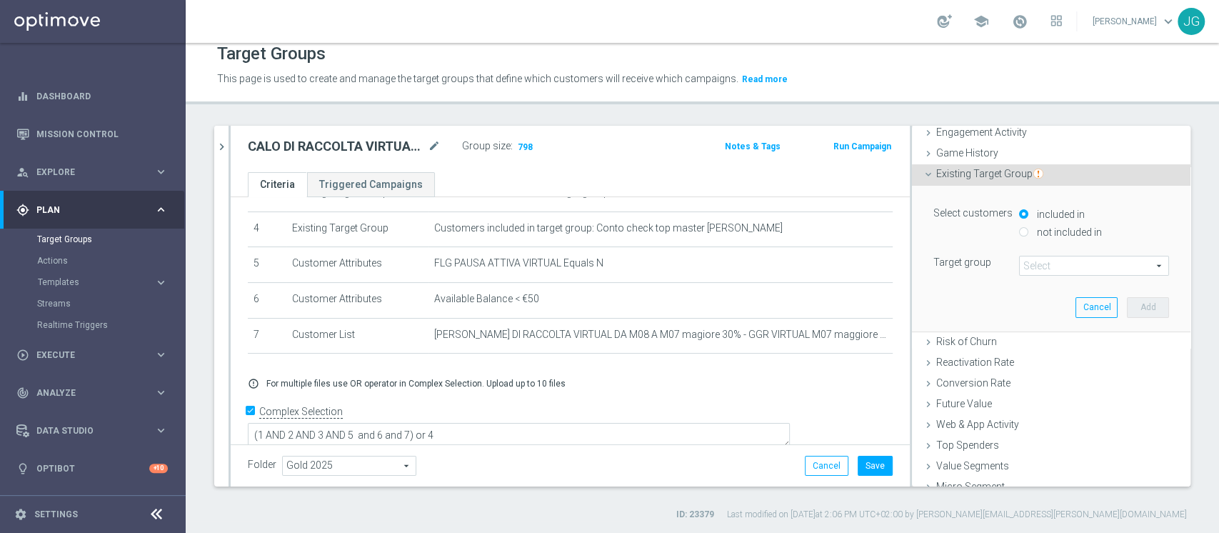
scroll to position [154, 0]
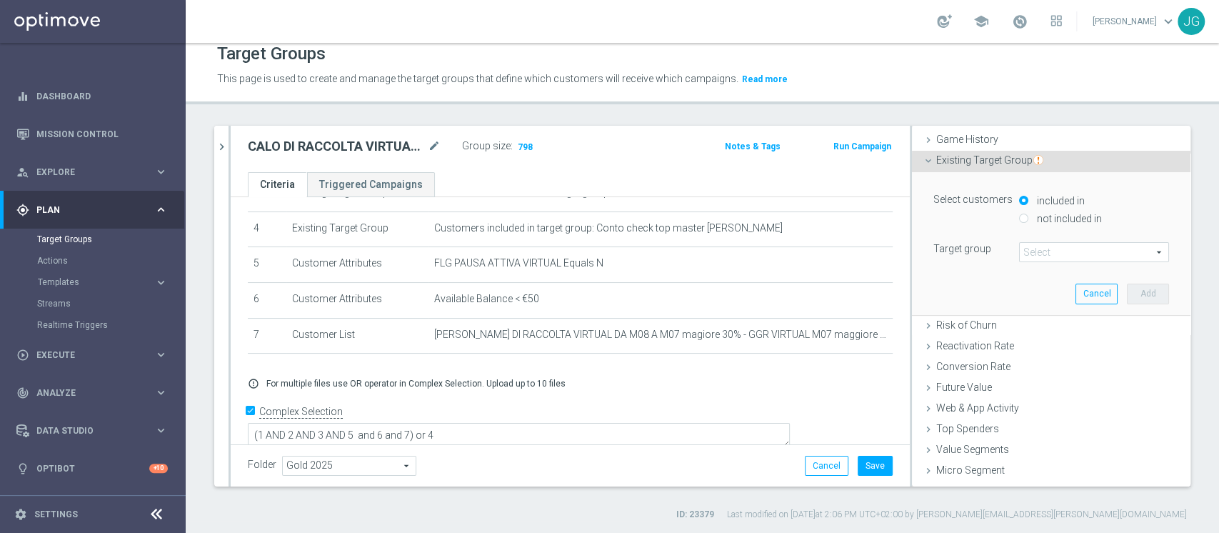
click at [1034, 216] on label "not included in" at bounding box center [1067, 218] width 69 height 13
click at [1028, 216] on input "not included in" at bounding box center [1023, 218] width 9 height 9
radio input "true"
click at [1038, 248] on span at bounding box center [1094, 252] width 149 height 19
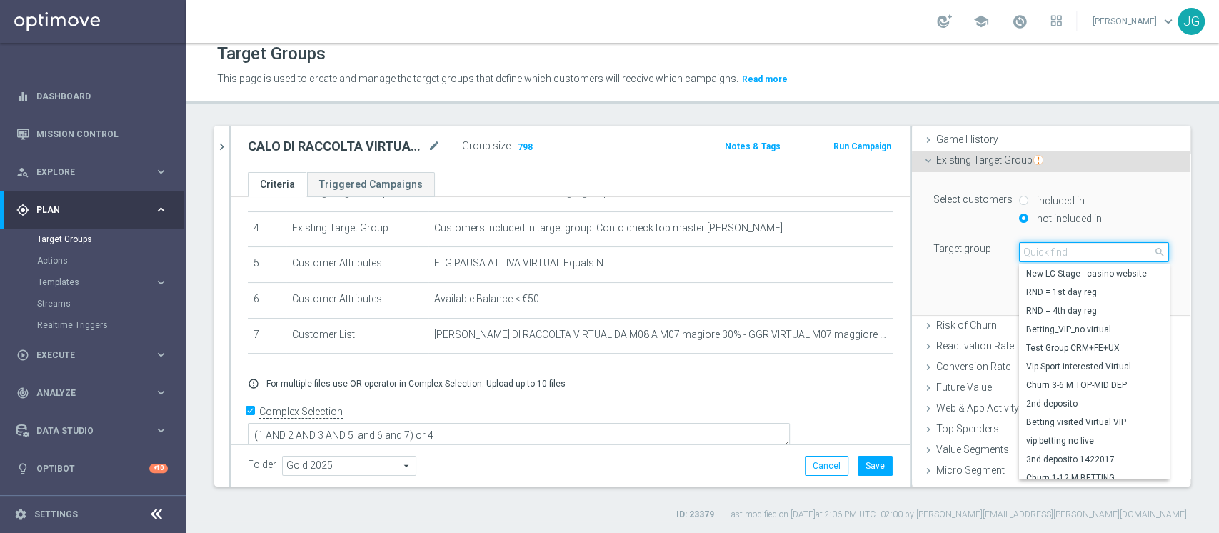
click at [1043, 242] on input "search" at bounding box center [1094, 252] width 150 height 20
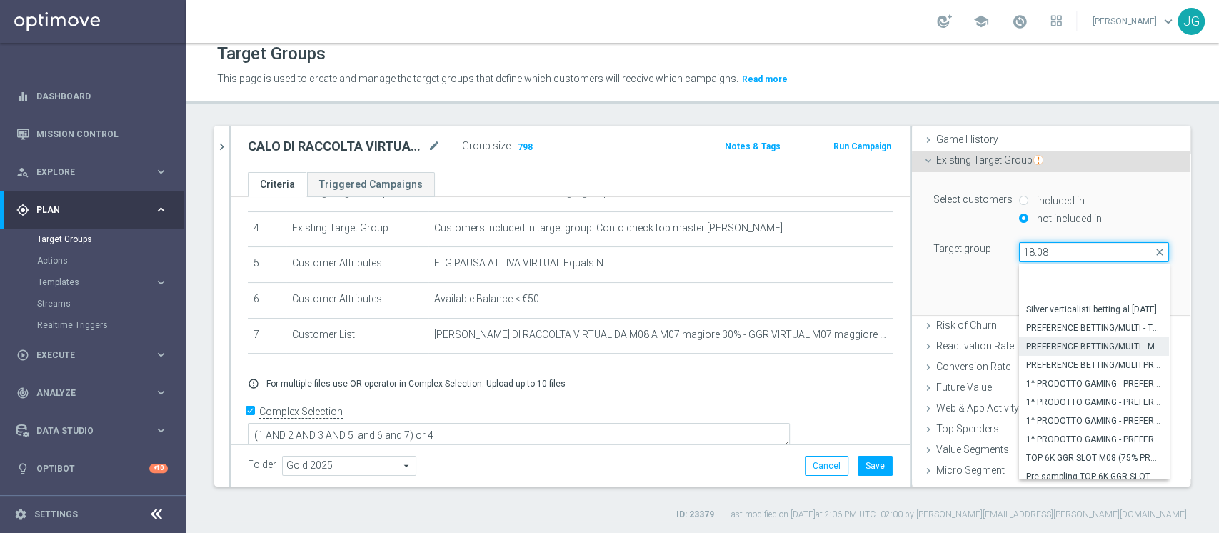
scroll to position [44, 0]
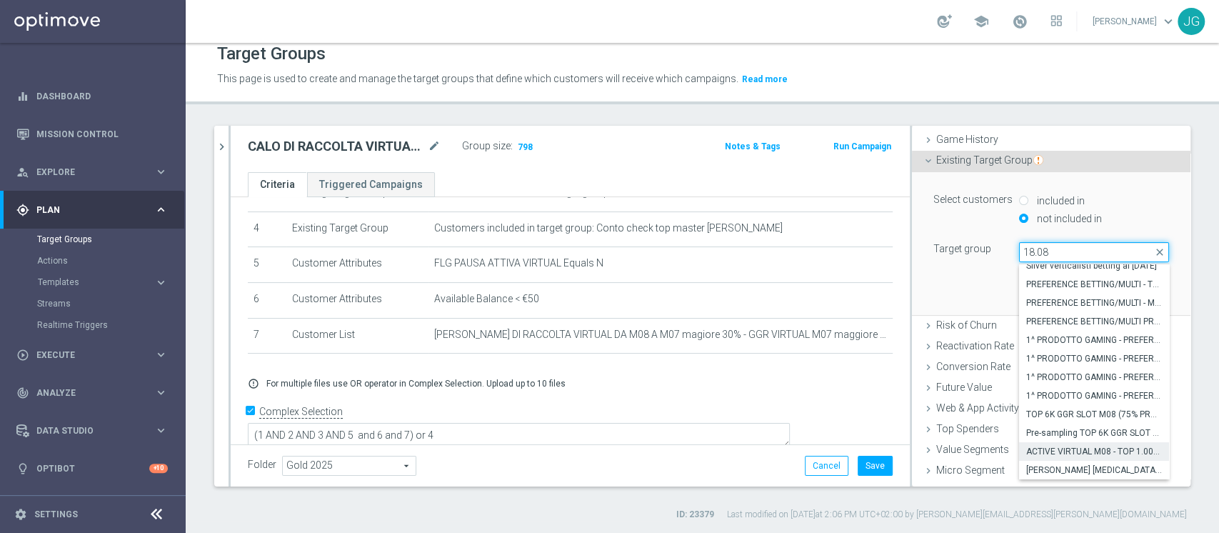
type input "18.08"
click at [1061, 448] on span "ACTIVE VIRTUAL M08 - TOP 1.000 GGR M08 18.08" at bounding box center [1094, 451] width 136 height 11
type input "ACTIVE VIRTUAL M08 - TOP 1.000 GGR M08 18.08"
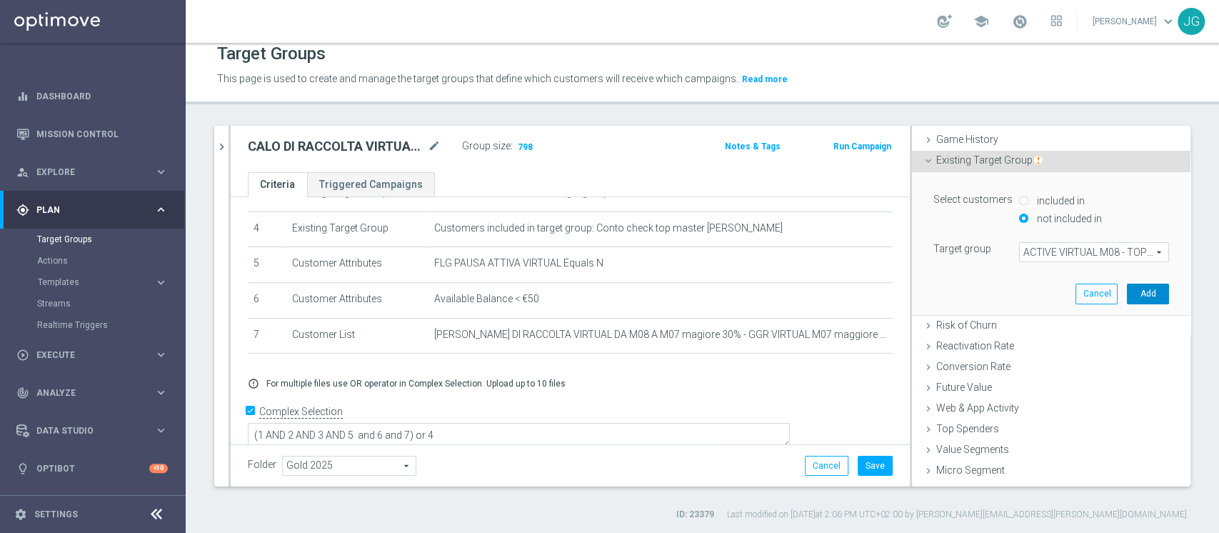
click at [1127, 289] on button "Add" at bounding box center [1148, 294] width 42 height 20
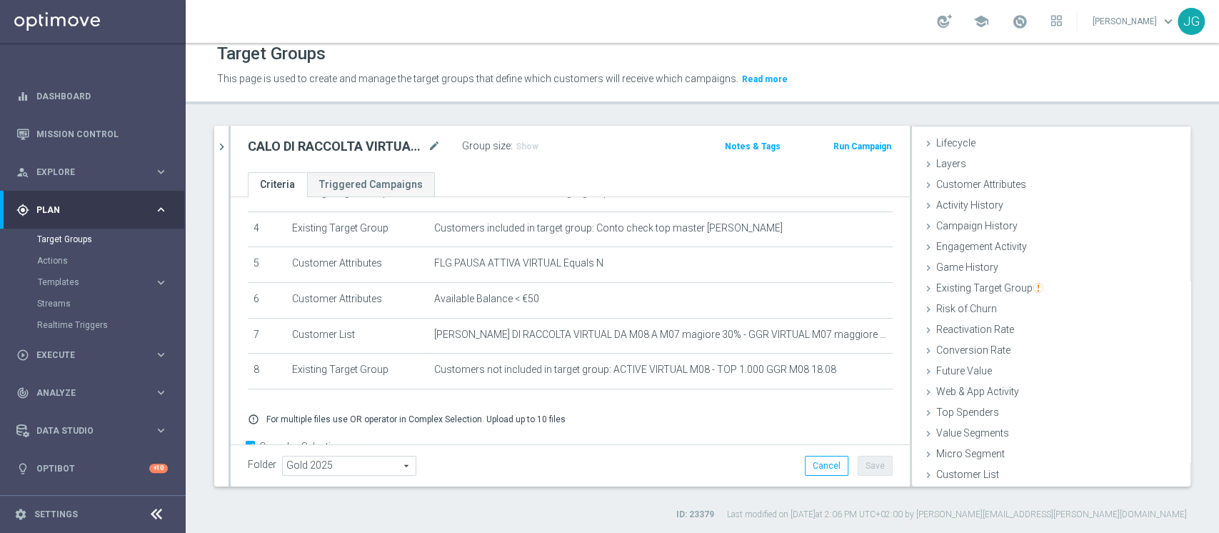
scroll to position [179, 0]
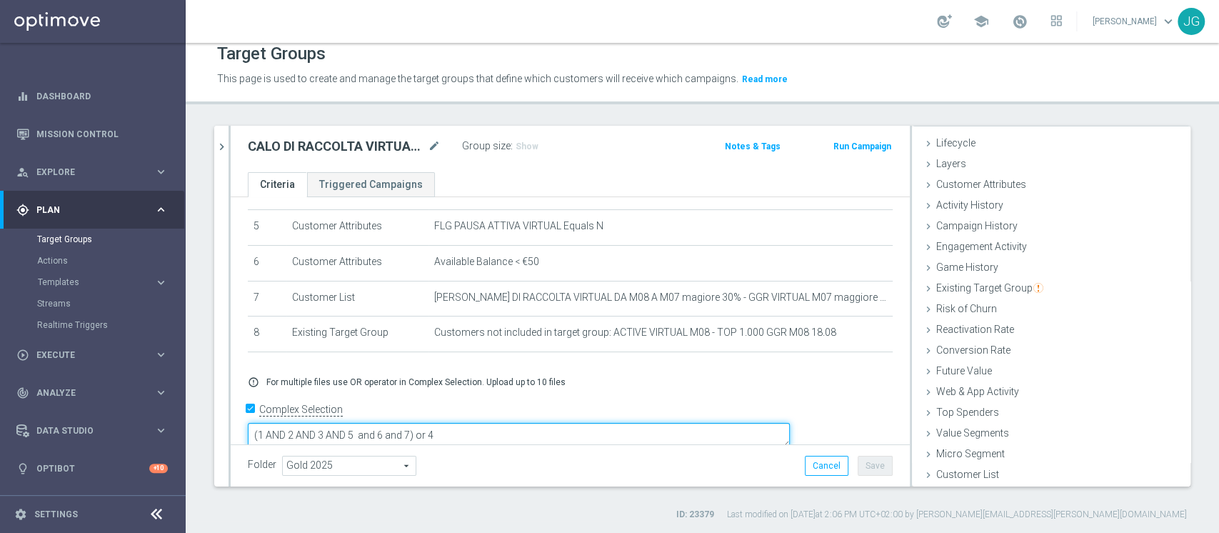
click at [512, 423] on textarea "(1 AND 2 AND 3 AND 5 and 6 and 7) or 4" at bounding box center [519, 435] width 542 height 25
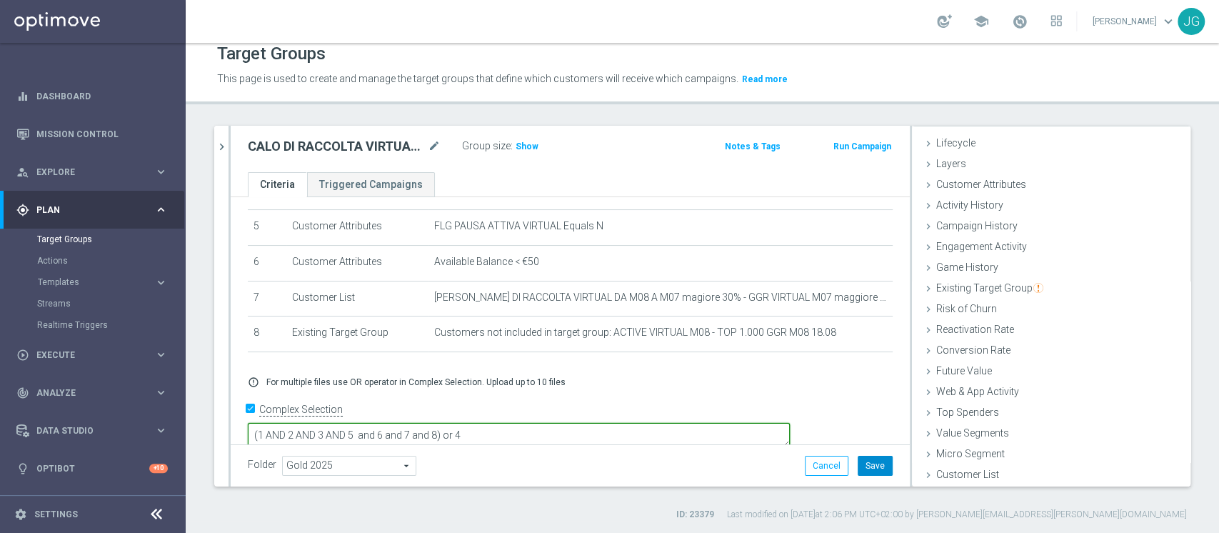
type textarea "(1 AND 2 AND 3 AND 5 and 6 and 7 and 8) or 4"
click at [863, 462] on button "Save" at bounding box center [875, 466] width 35 height 20
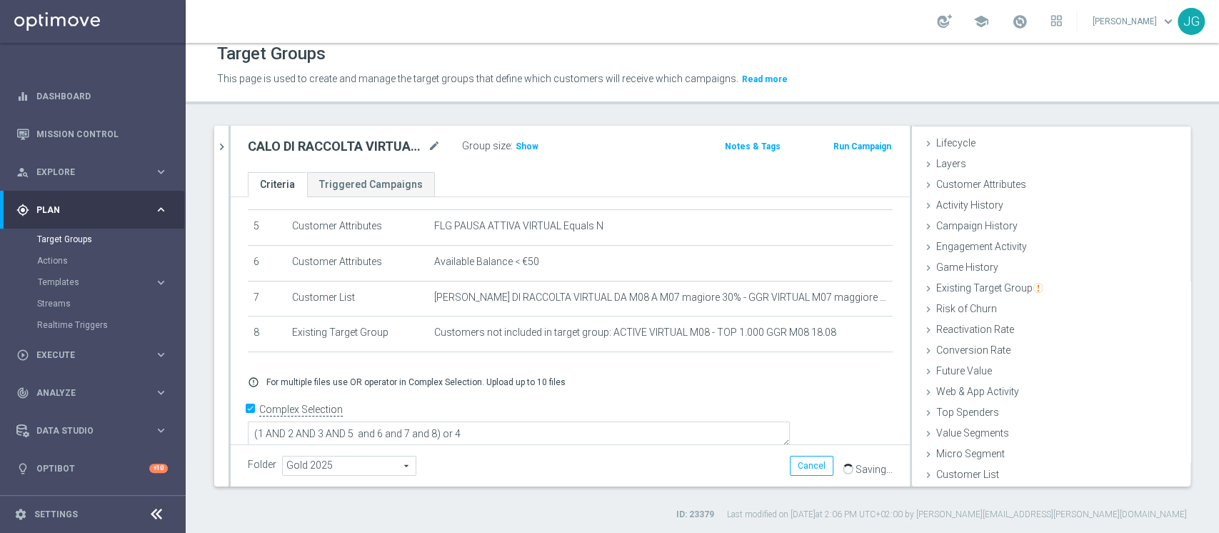
scroll to position [178, 0]
click at [518, 148] on span "Show" at bounding box center [527, 146] width 23 height 10
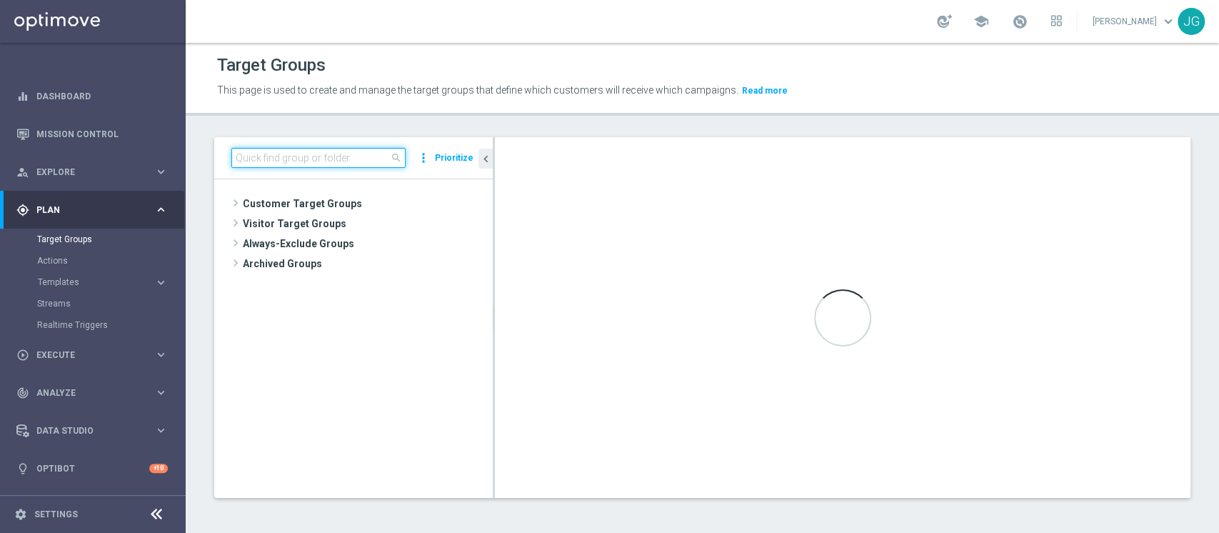
click at [301, 157] on input at bounding box center [318, 158] width 174 height 20
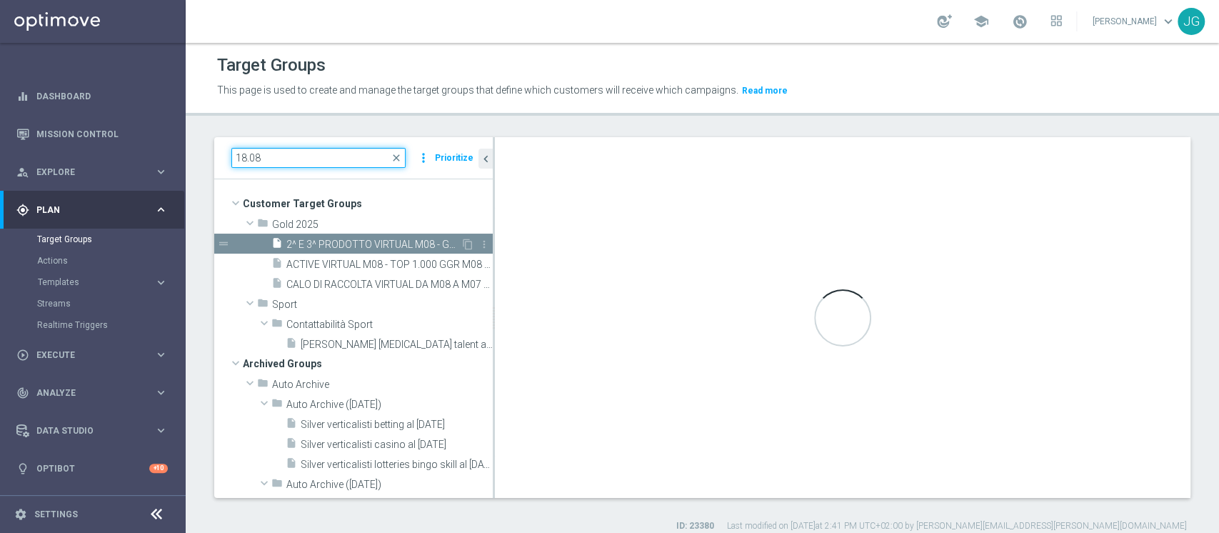
type input "18.08"
click at [356, 249] on span "2^ E 3^ PRODOTTO VIRTUAL M08 - GGR NB VIRTUAL M08 > 10 EURO 18.08" at bounding box center [373, 245] width 174 height 12
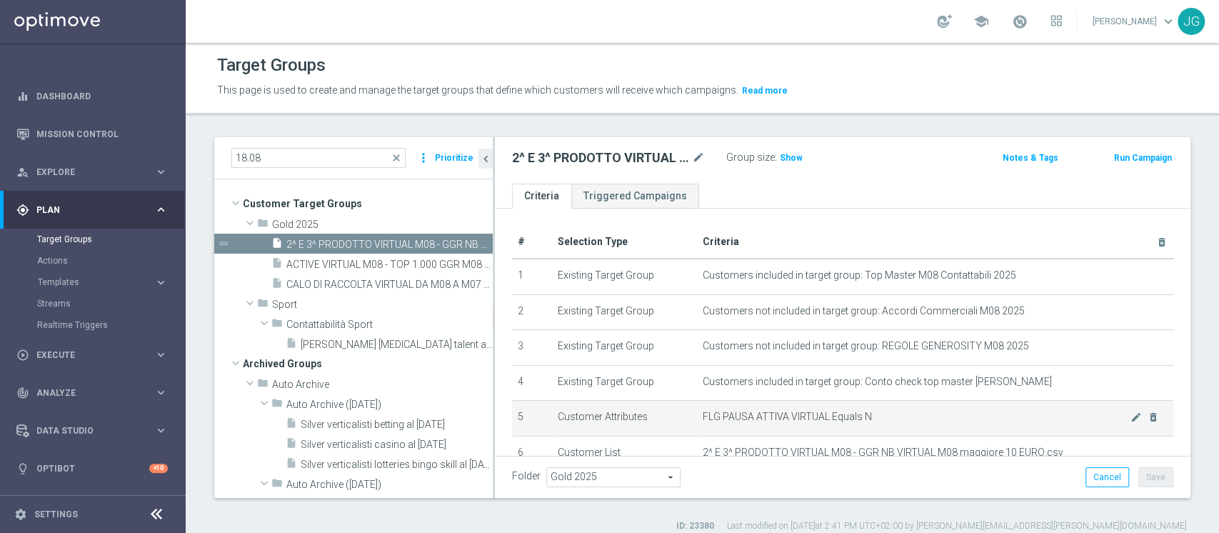
scroll to position [157, 0]
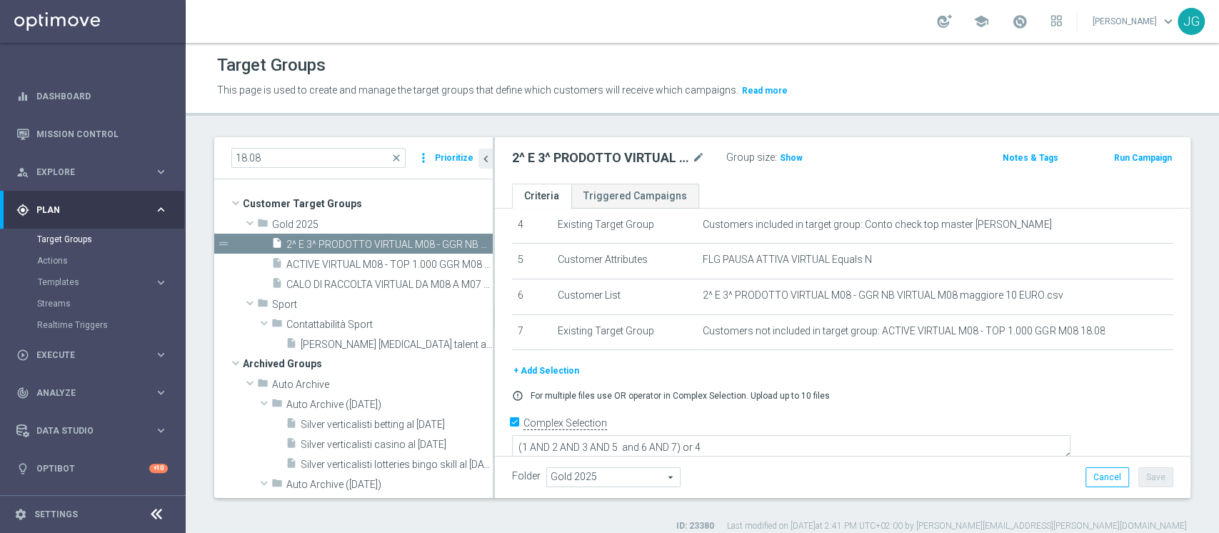
click at [543, 376] on button "+ Add Selection" at bounding box center [546, 371] width 69 height 16
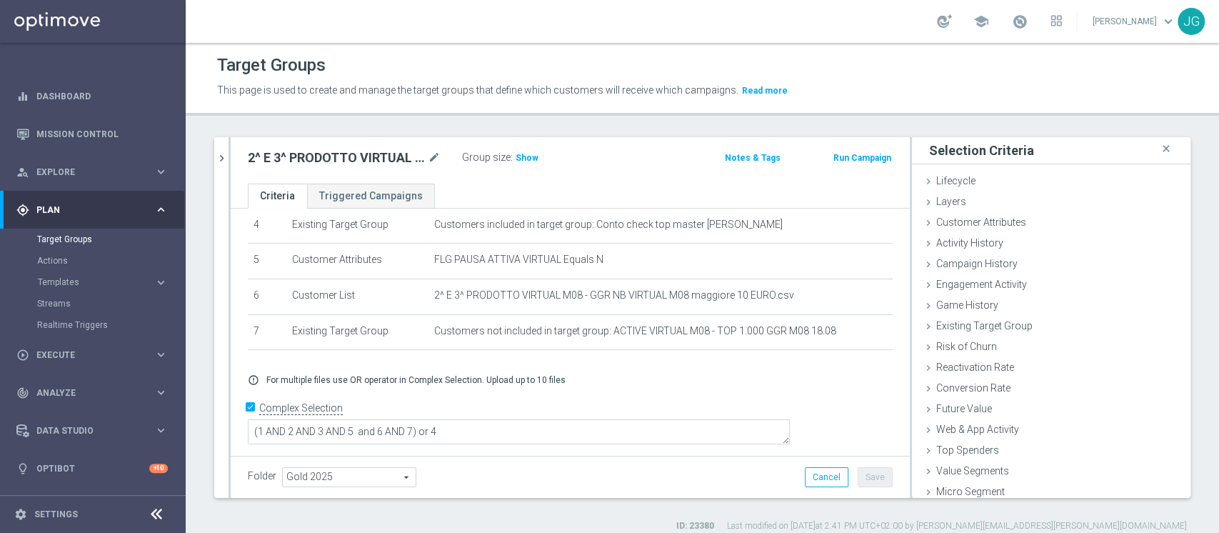
scroll to position [143, 0]
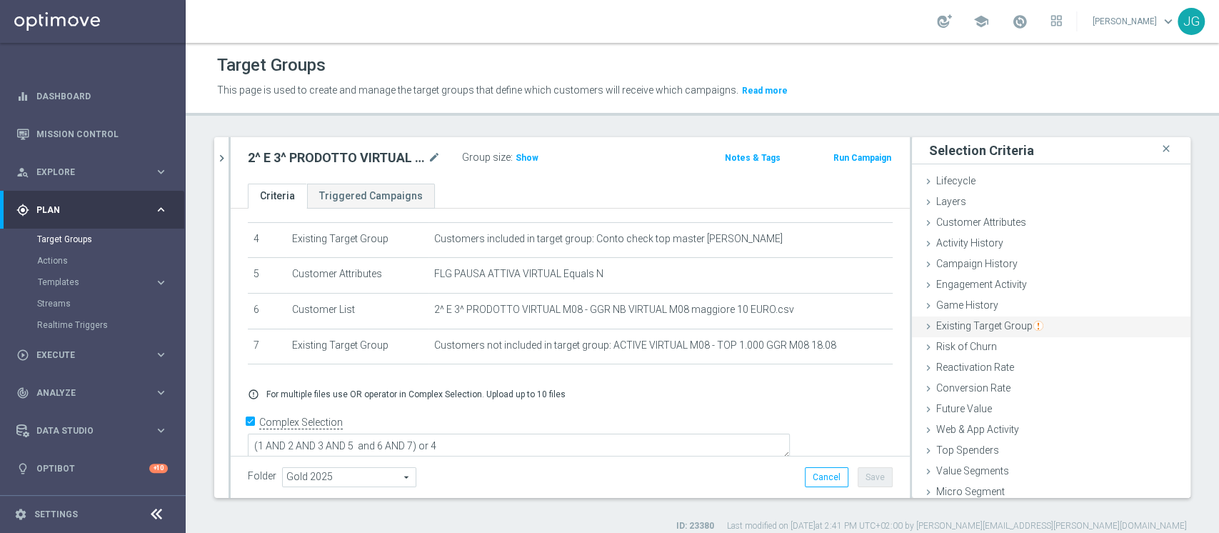
click at [963, 327] on span "Existing Target Group" at bounding box center [989, 325] width 107 height 11
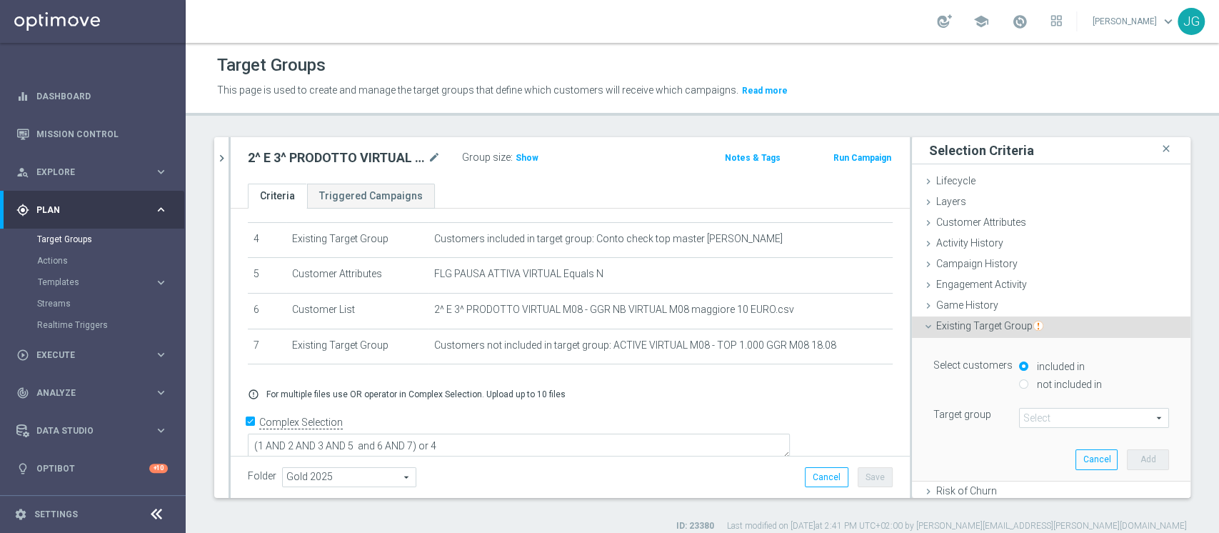
click at [1033, 390] on div "not included in" at bounding box center [1094, 385] width 150 height 18
click at [1033, 384] on label "not included in" at bounding box center [1067, 384] width 69 height 13
click at [1020, 384] on input "not included in" at bounding box center [1023, 383] width 9 height 9
radio input "true"
click at [1020, 426] on span at bounding box center [1094, 418] width 149 height 19
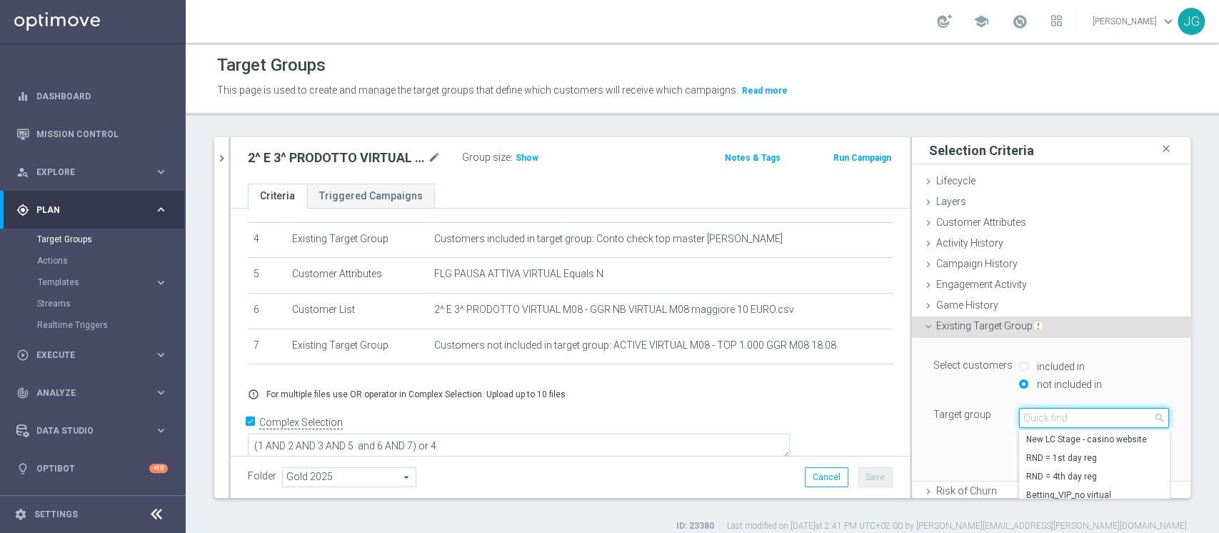
click at [1031, 420] on input "search" at bounding box center [1094, 418] width 150 height 20
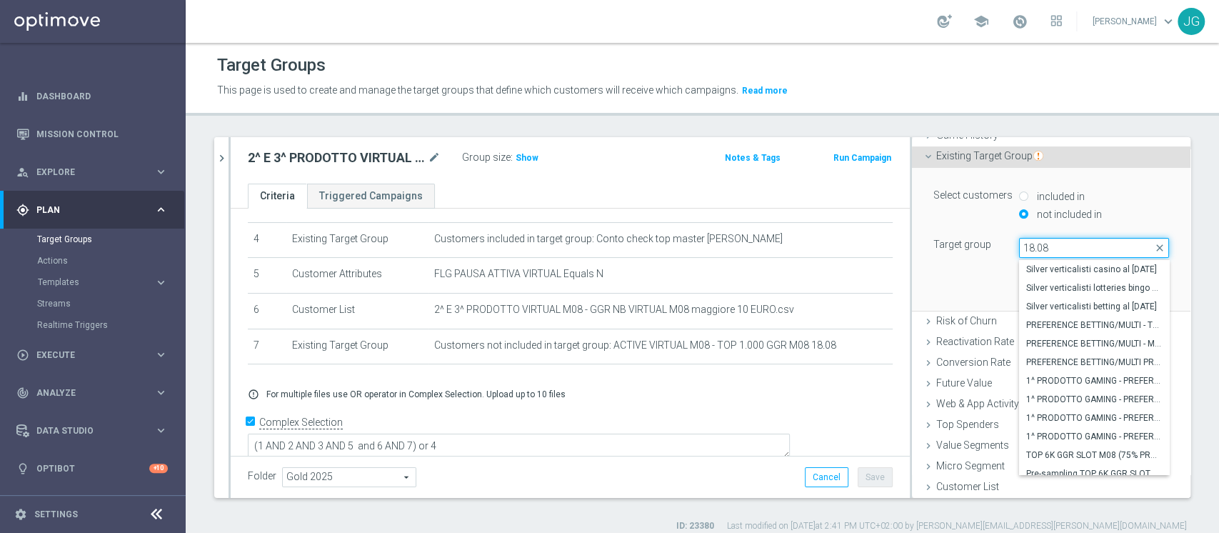
scroll to position [61, 0]
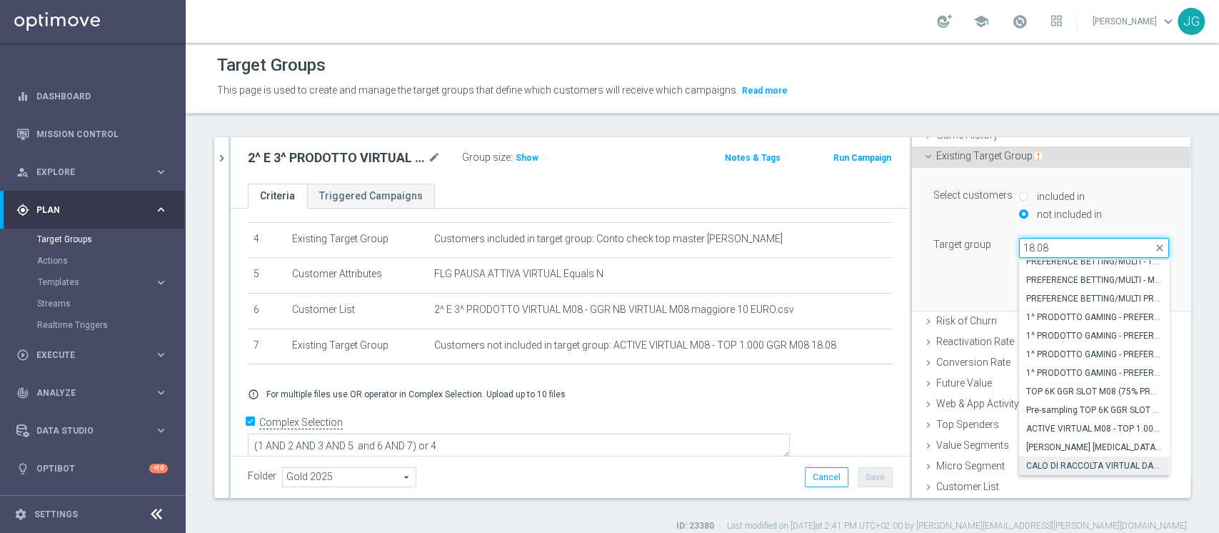
type input "18.08"
click at [1034, 463] on span "CALO DI RACCOLTA VIRTUAL DA M08 A M07 > 30% - GGR VIRTUAL M07 > 50€ 18.08" at bounding box center [1094, 465] width 136 height 11
type input "CALO DI RACCOLTA VIRTUAL DA M08 A M07 > 30% - GGR VIRTUAL M07 > 50€ 18.08"
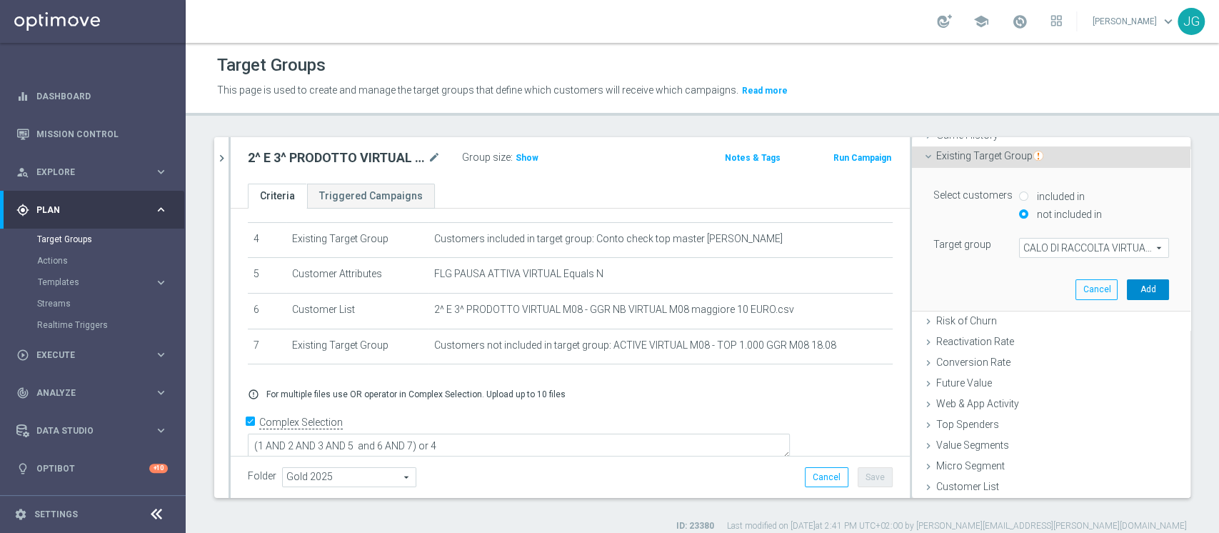
click at [1127, 286] on button "Add" at bounding box center [1148, 289] width 42 height 20
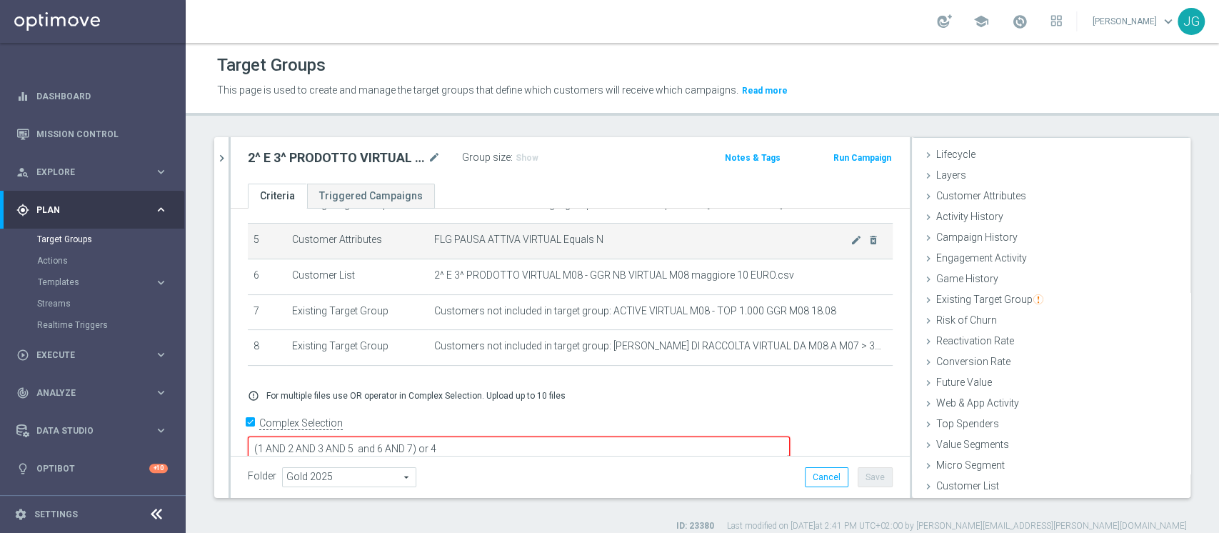
scroll to position [179, 0]
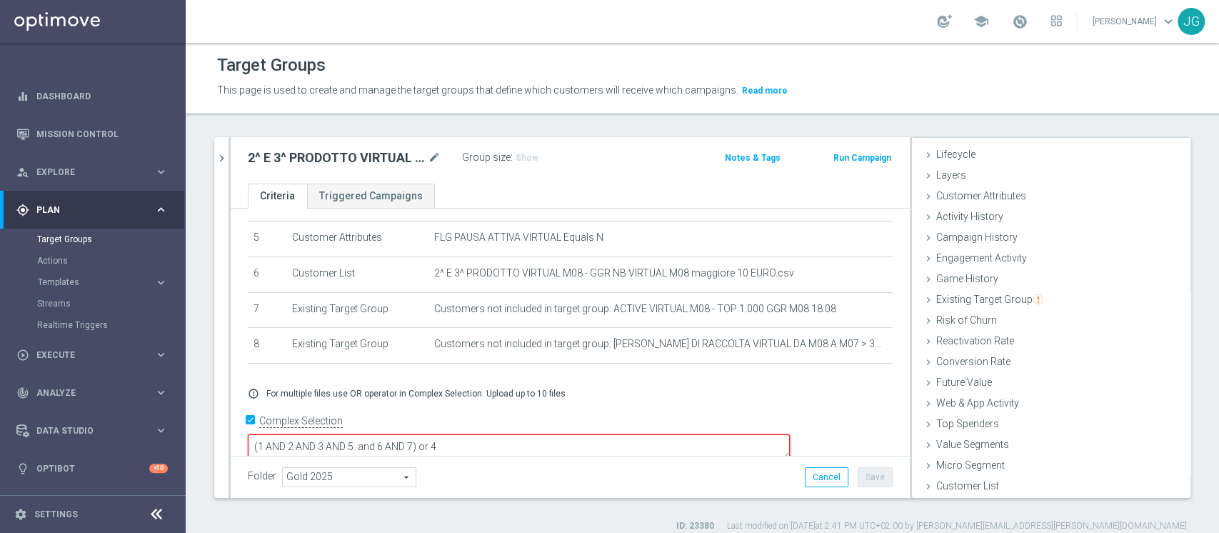
click at [513, 434] on textarea "(1 AND 2 AND 3 AND 5 and 6 AND 7) or 4" at bounding box center [519, 446] width 542 height 25
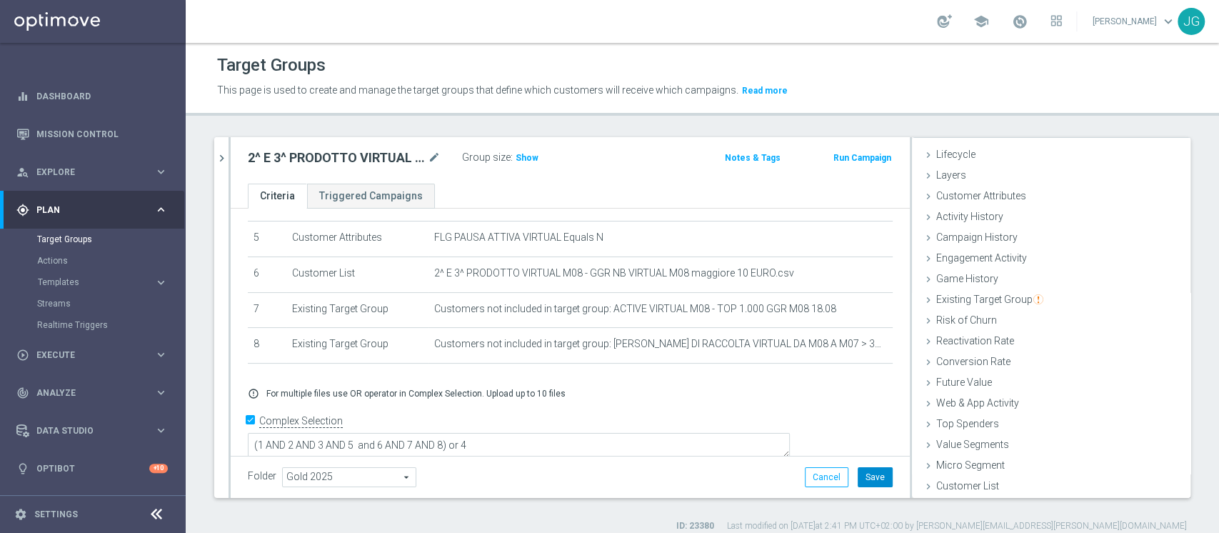
scroll to position [178, 0]
click at [870, 479] on button "Save" at bounding box center [875, 477] width 35 height 20
click at [520, 157] on span "Show" at bounding box center [527, 158] width 23 height 10
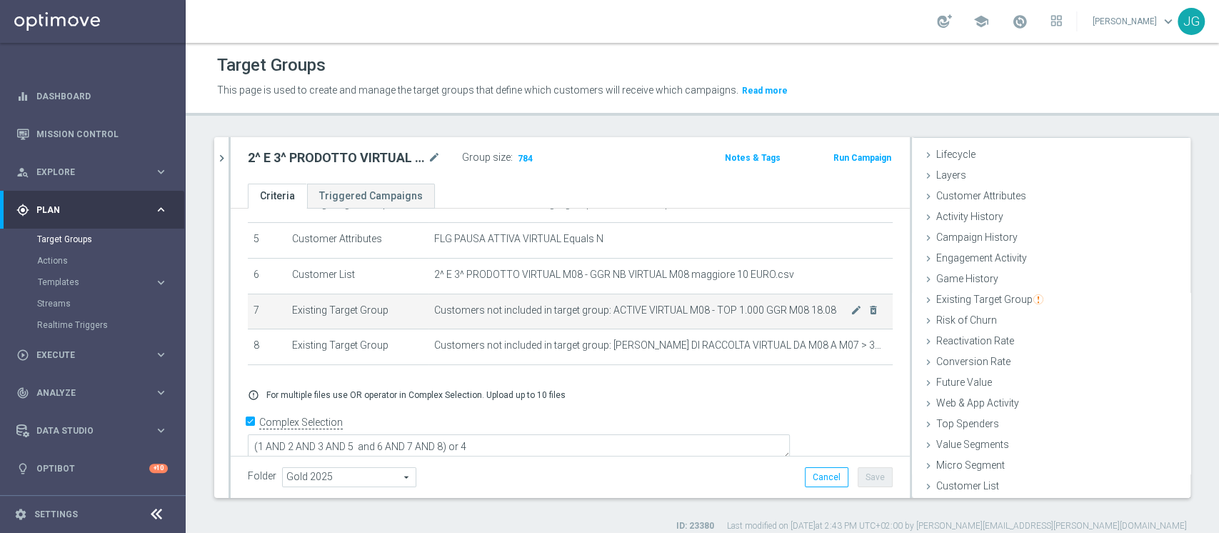
scroll to position [0, 0]
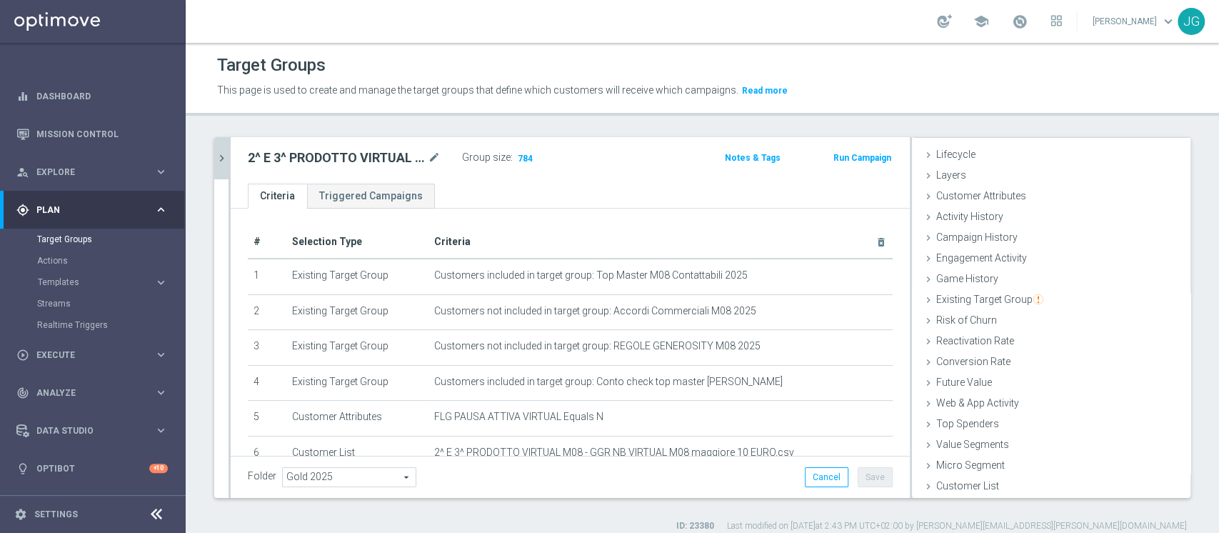
click at [224, 163] on icon "chevron_right" at bounding box center [222, 158] width 14 height 14
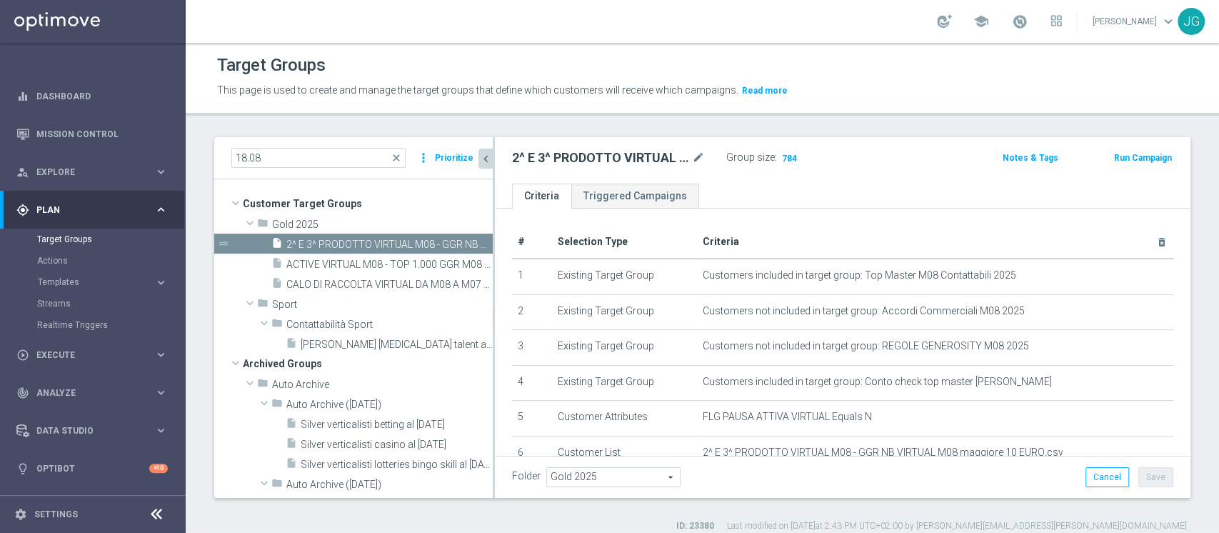
scroll to position [54, 0]
click at [325, 271] on div "insert_drive_file ACTIVE VIRTUAL M08 - TOP 1.000 GGR M08 18.08" at bounding box center [365, 264] width 189 height 20
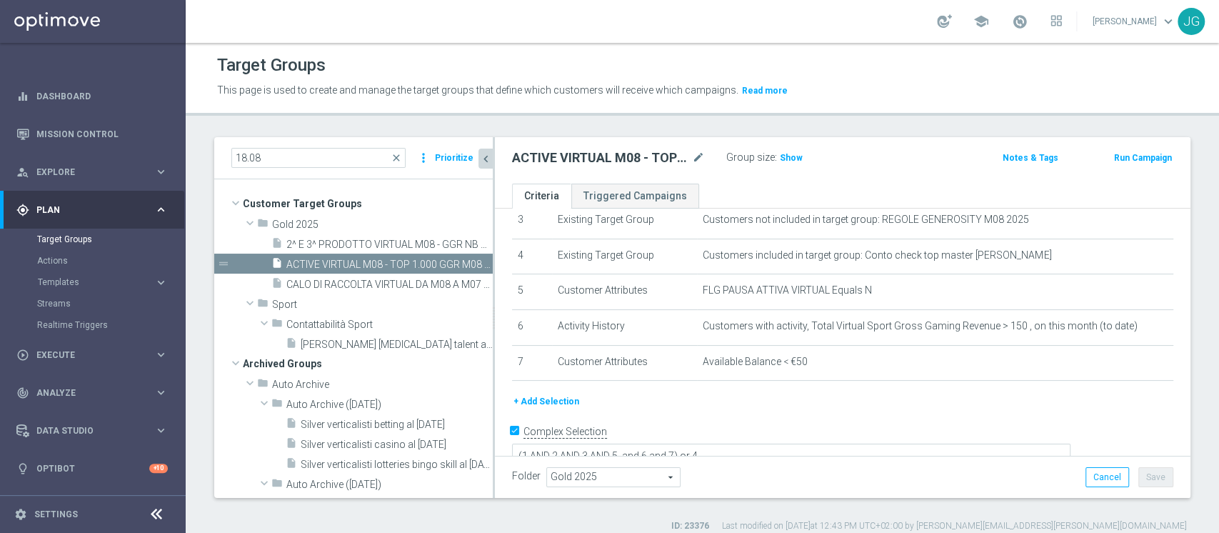
scroll to position [120, 0]
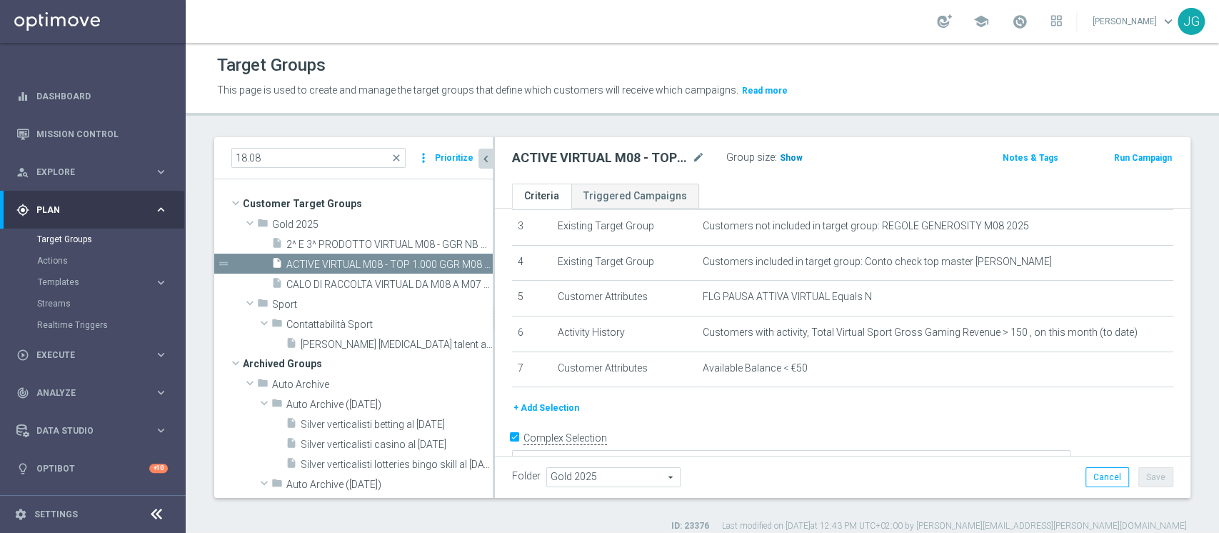
click at [798, 160] on span "Show" at bounding box center [791, 158] width 23 height 10
click at [371, 276] on div "insert_drive_file CALO DI RACCOLTA VIRTUAL DA M08 A M07 > 30% - GGR VIRTUAL M07…" at bounding box center [365, 284] width 189 height 20
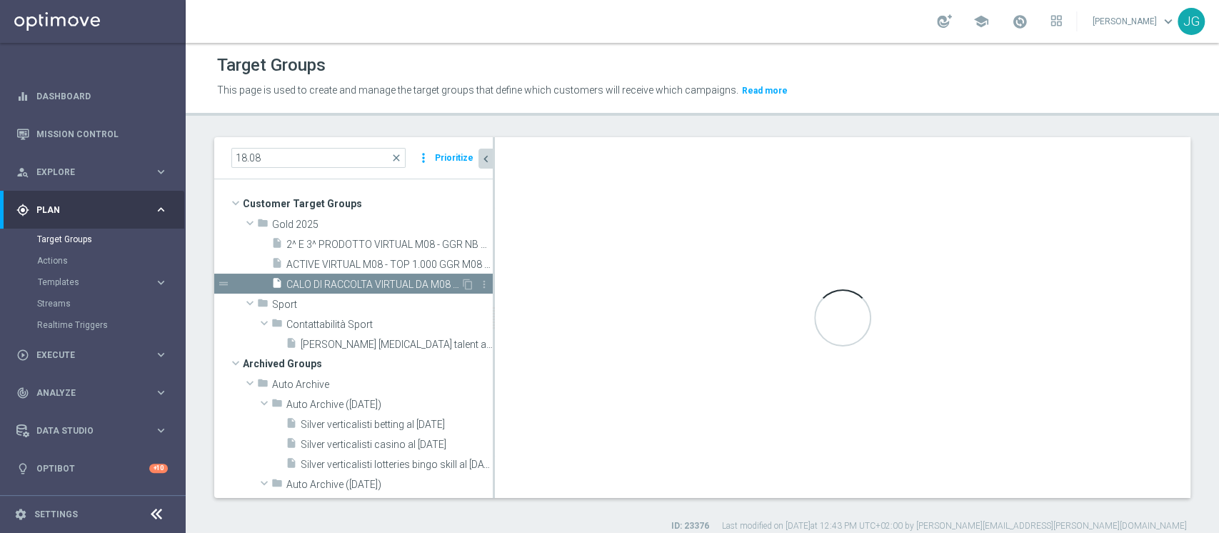
type textarea "(1 AND 2 AND 3 AND 5 and 6 and 7 and 8) or 4"
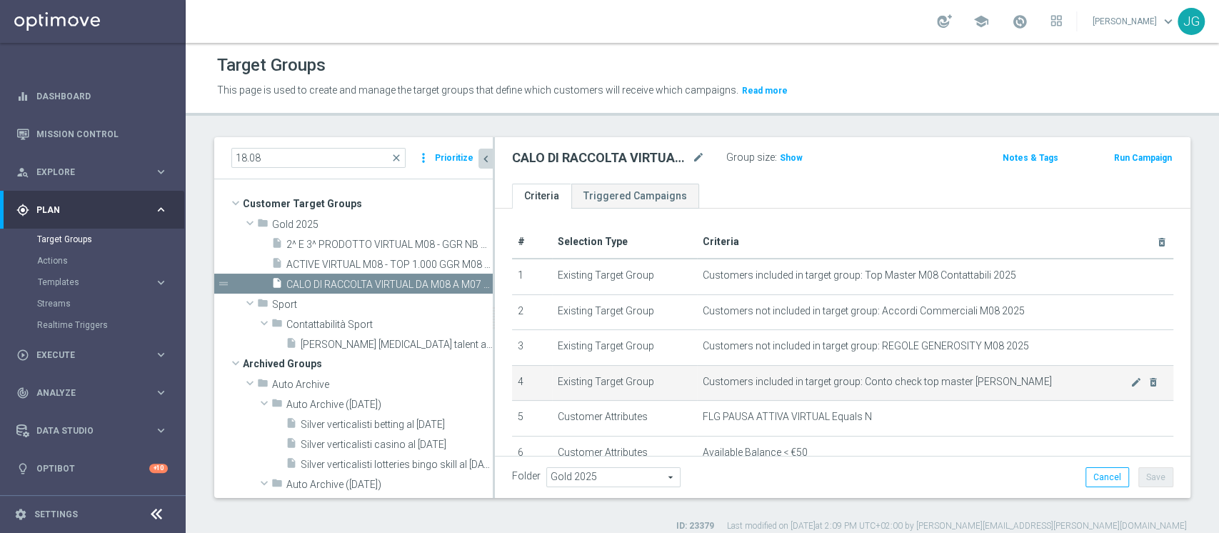
scroll to position [194, 0]
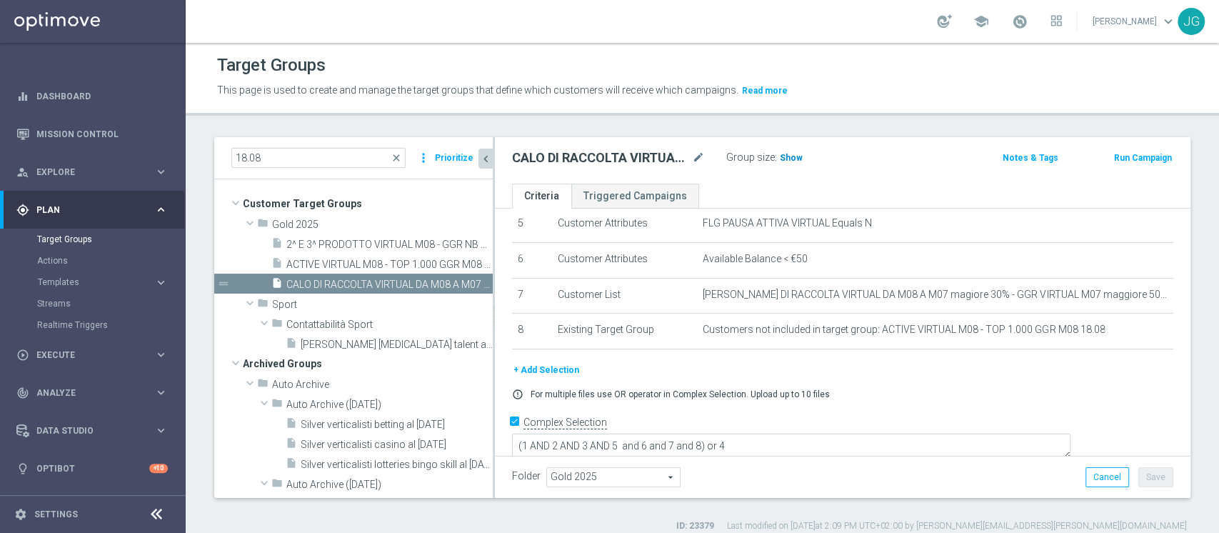
click at [791, 156] on span "Show" at bounding box center [791, 158] width 23 height 10
click at [556, 371] on button "+ Add Selection" at bounding box center [546, 370] width 69 height 16
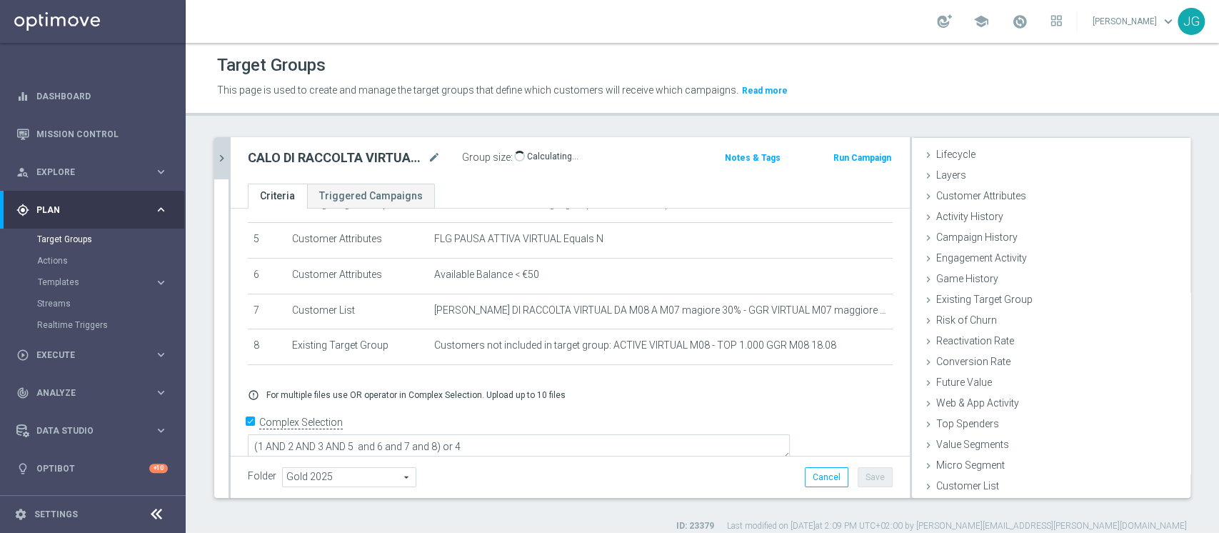
scroll to position [26, 0]
click at [967, 301] on span "Existing Target Group" at bounding box center [989, 299] width 107 height 11
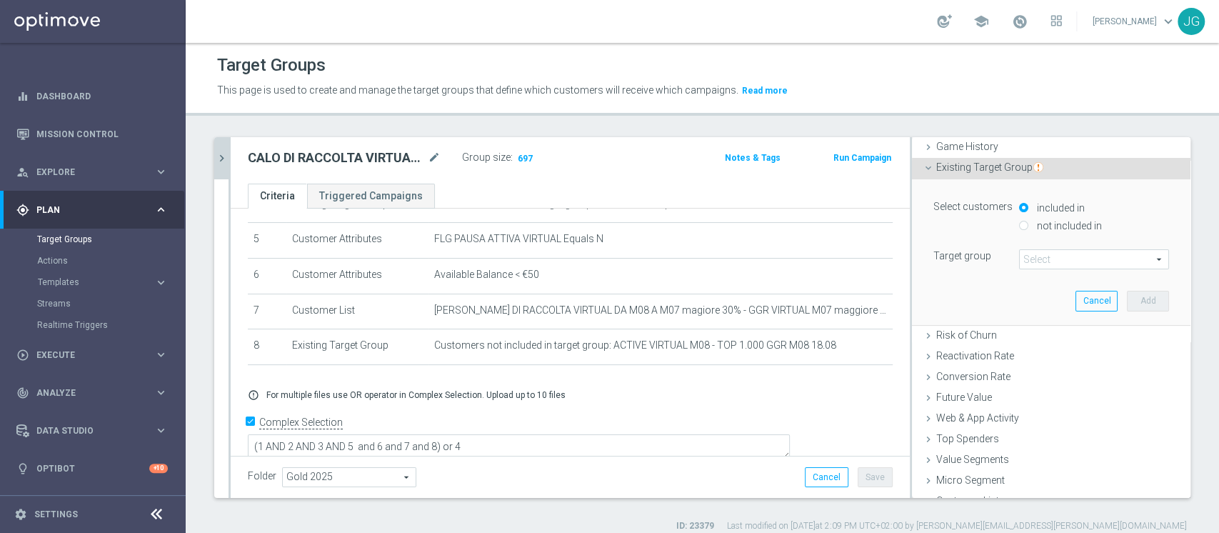
scroll to position [170, 0]
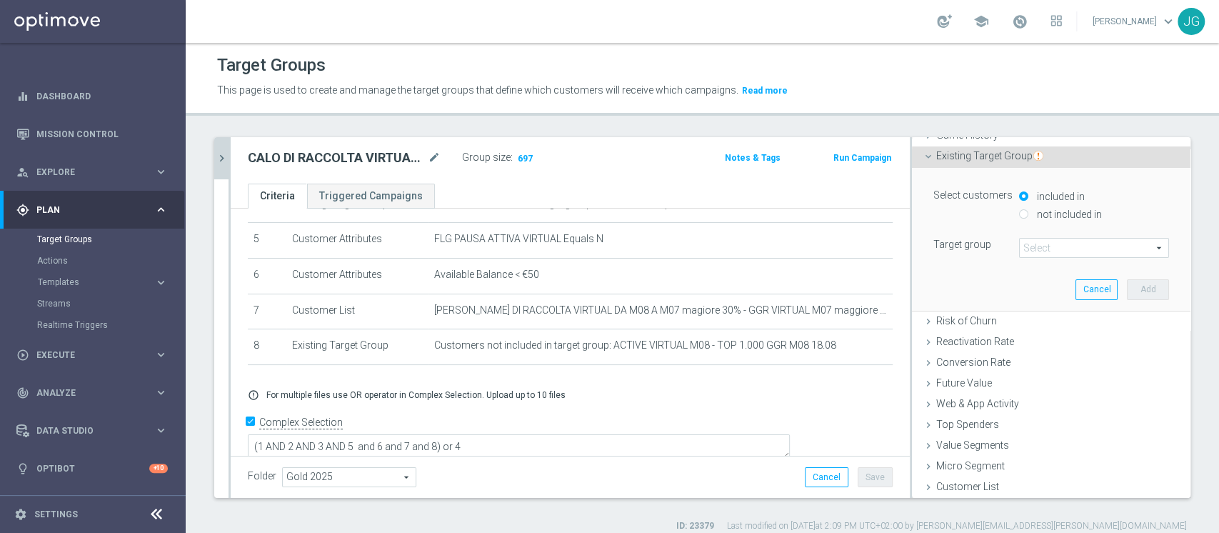
click at [1035, 209] on label "not included in" at bounding box center [1067, 214] width 69 height 13
click at [1028, 209] on input "not included in" at bounding box center [1023, 213] width 9 height 9
radio input "true"
click at [1020, 247] on span at bounding box center [1094, 248] width 149 height 19
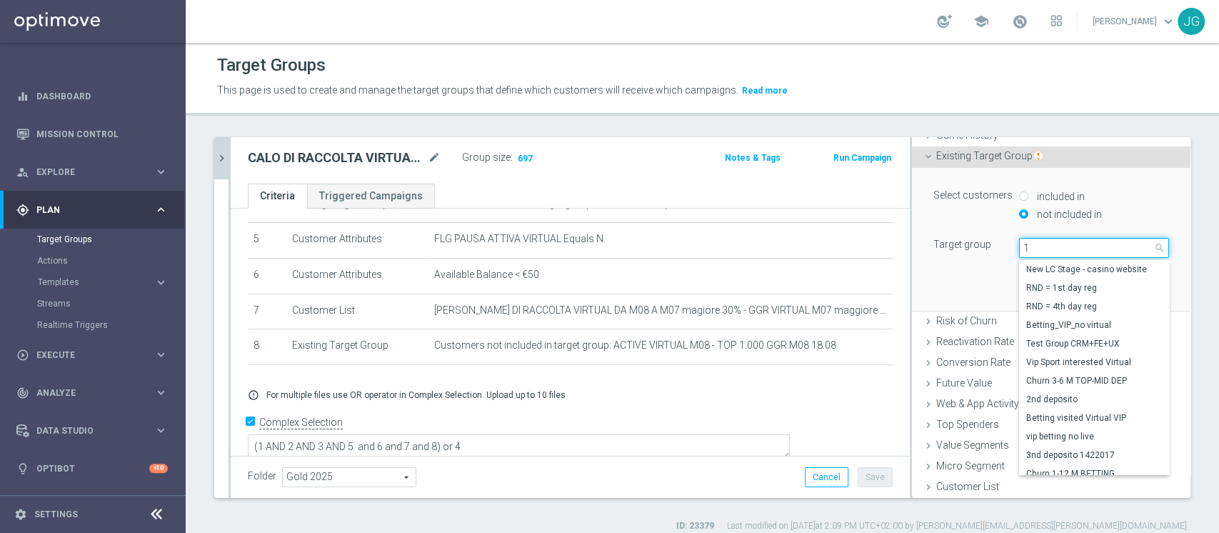
click at [1019, 247] on input "1" at bounding box center [1094, 248] width 150 height 20
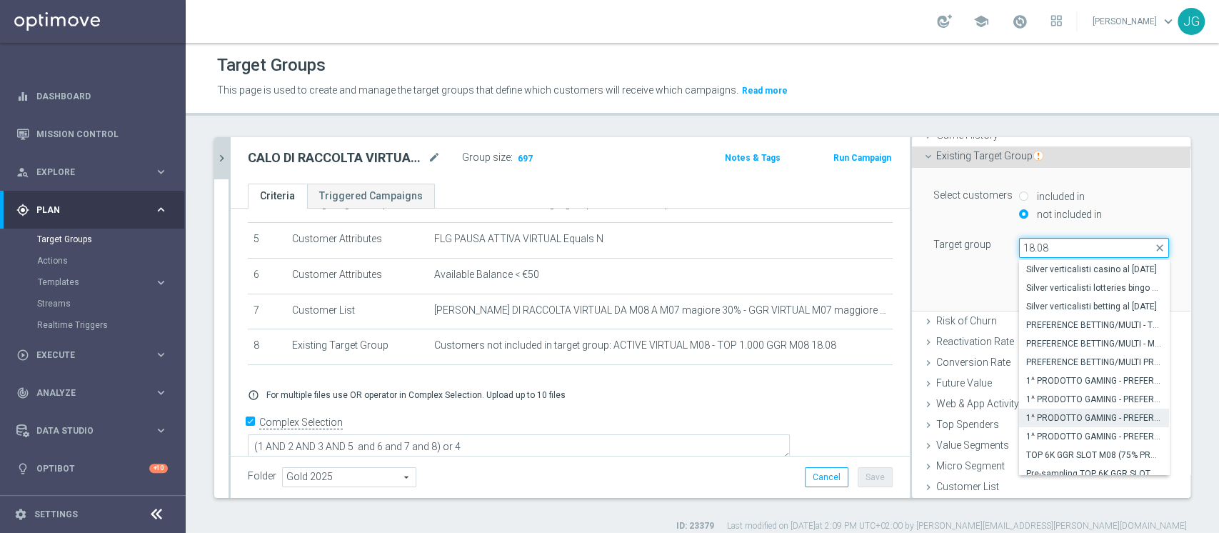
scroll to position [61, 0]
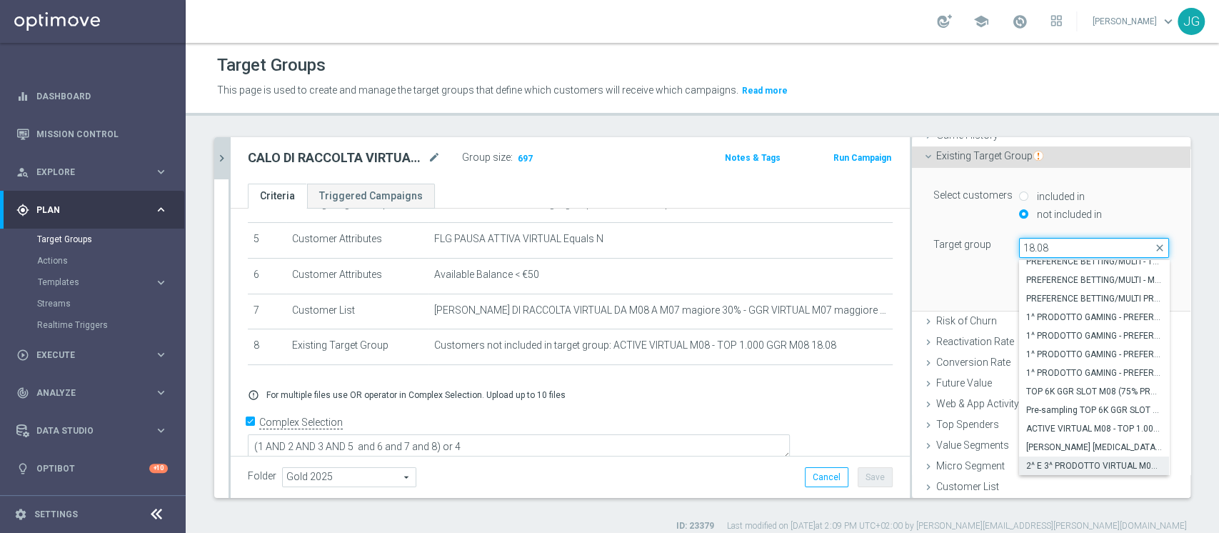
type input "18.08"
click at [1026, 463] on span "2^ E 3^ PRODOTTO VIRTUAL M08 - GGR NB VIRTUAL M08 > 10 EURO 18.08" at bounding box center [1094, 465] width 136 height 11
type input "2^ E 3^ PRODOTTO VIRTUAL M08 - GGR NB VIRTUAL M08 > 10 EURO 18.08"
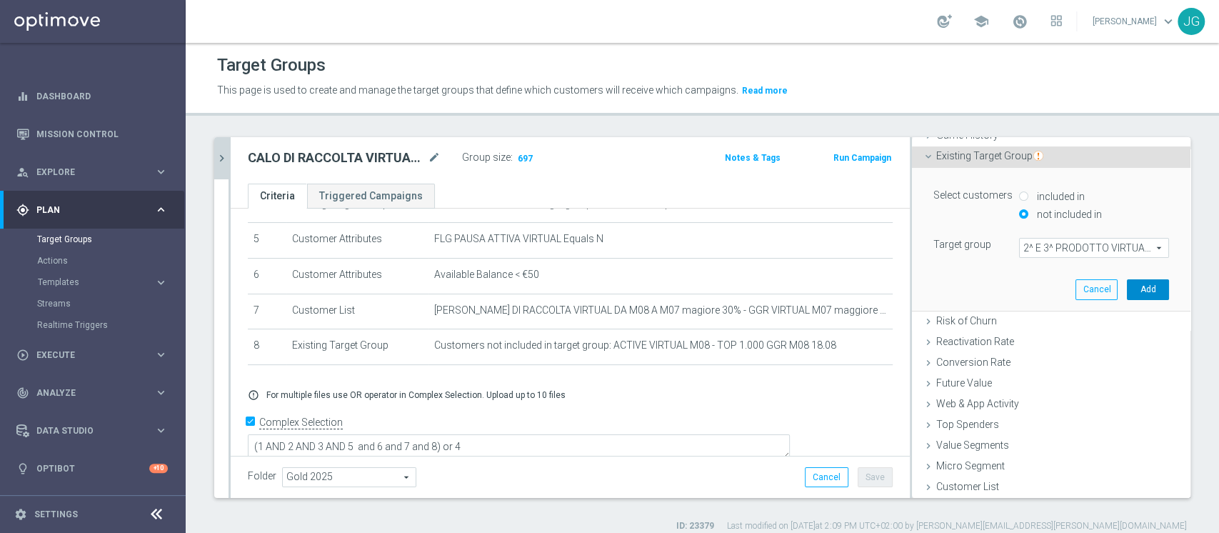
click at [1127, 286] on button "Add" at bounding box center [1148, 289] width 42 height 20
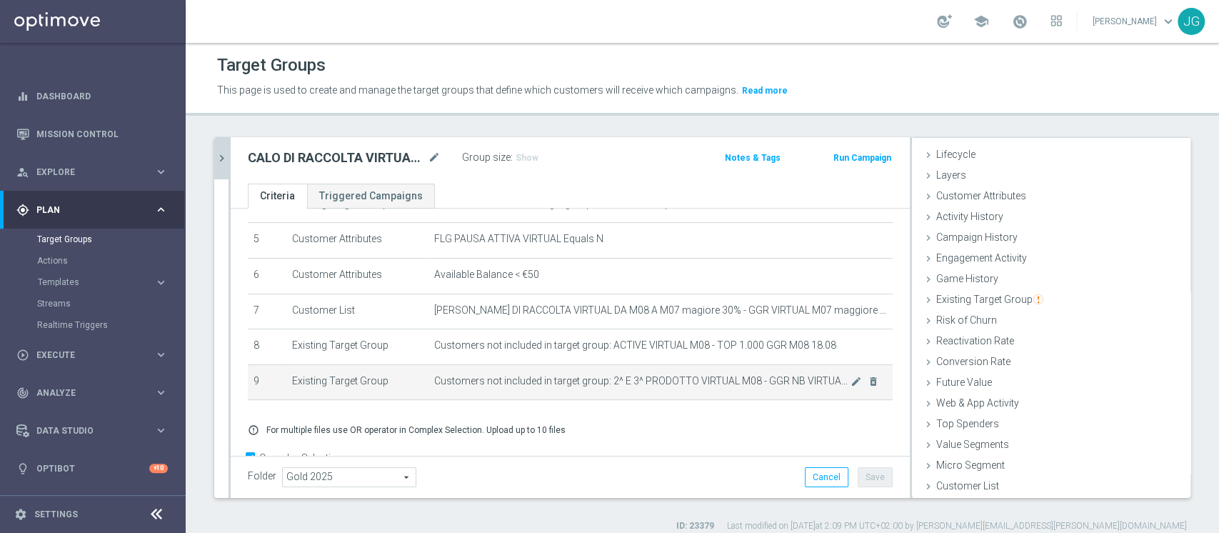
scroll to position [215, 0]
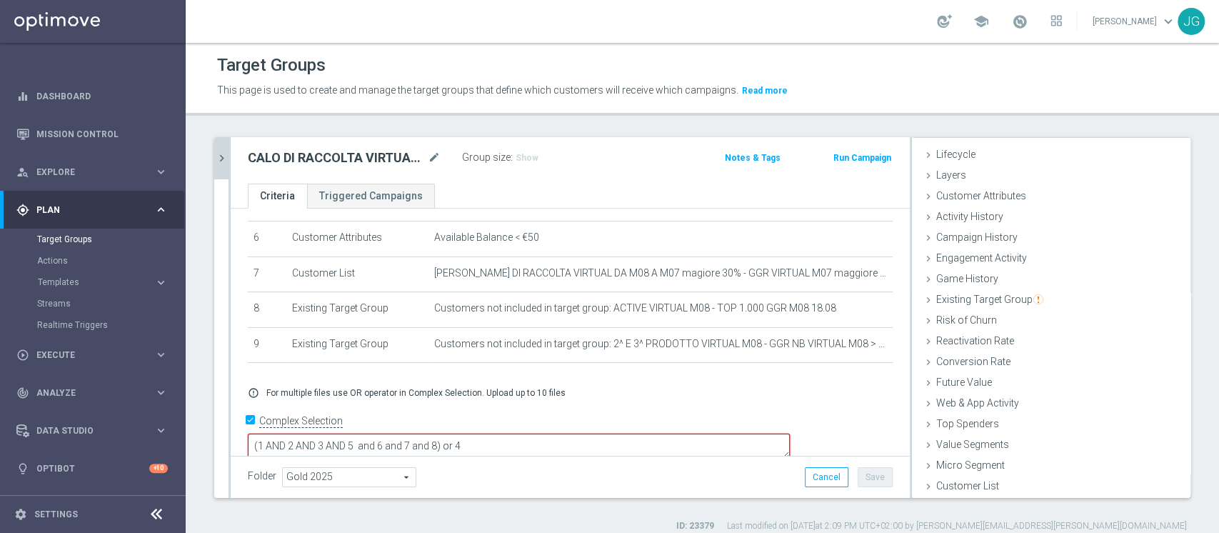
click at [540, 434] on textarea "(1 AND 2 AND 3 AND 5 and 6 and 7 and 8) or 4" at bounding box center [519, 446] width 542 height 25
click at [528, 159] on span "Show" at bounding box center [527, 158] width 23 height 10
click at [221, 157] on icon "chevron_right" at bounding box center [222, 158] width 14 height 14
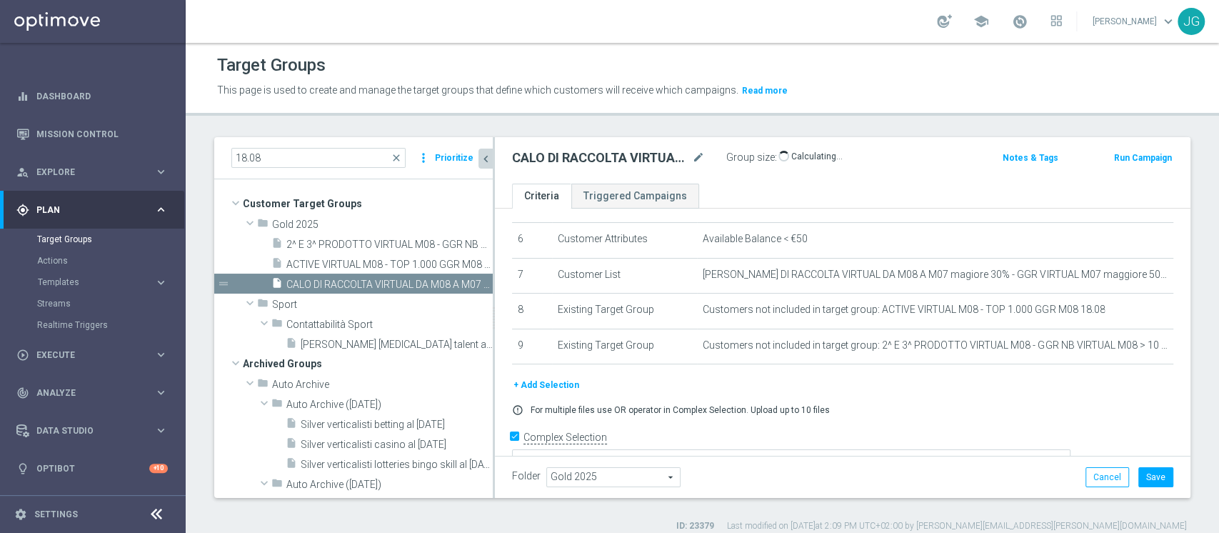
scroll to position [54, 0]
click at [488, 159] on icon "chevron_left" at bounding box center [486, 159] width 14 height 14
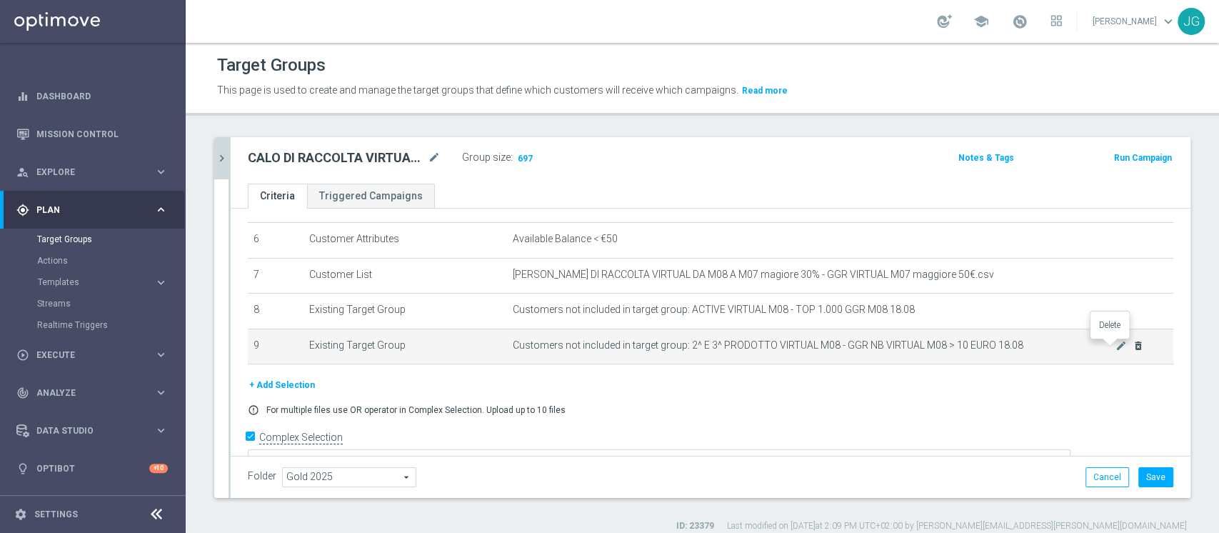
click at [1133, 346] on icon "delete_forever" at bounding box center [1138, 345] width 11 height 11
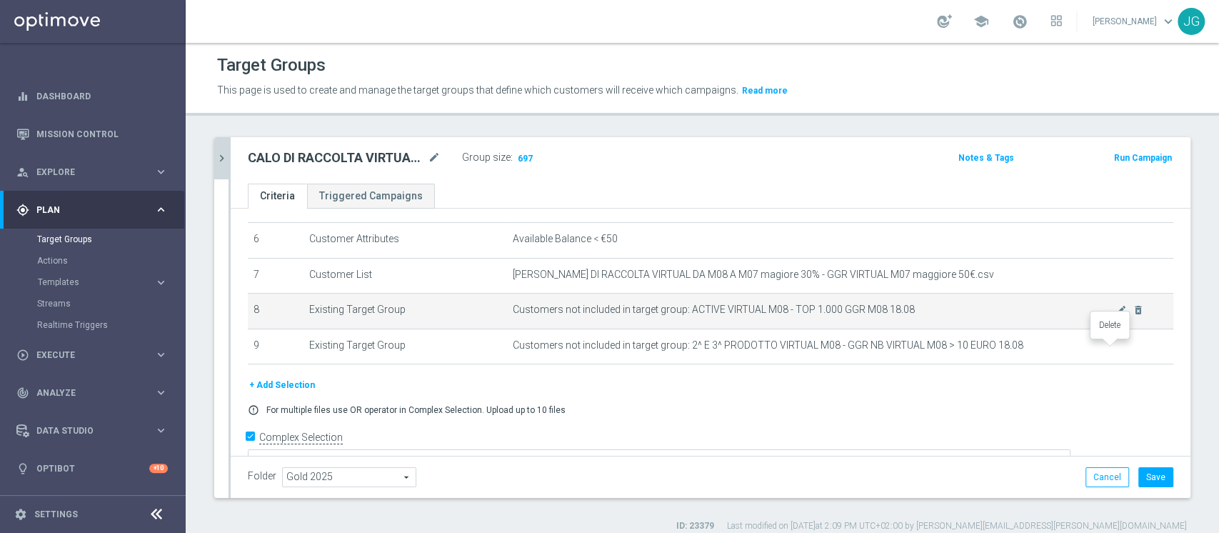
scroll to position [194, 0]
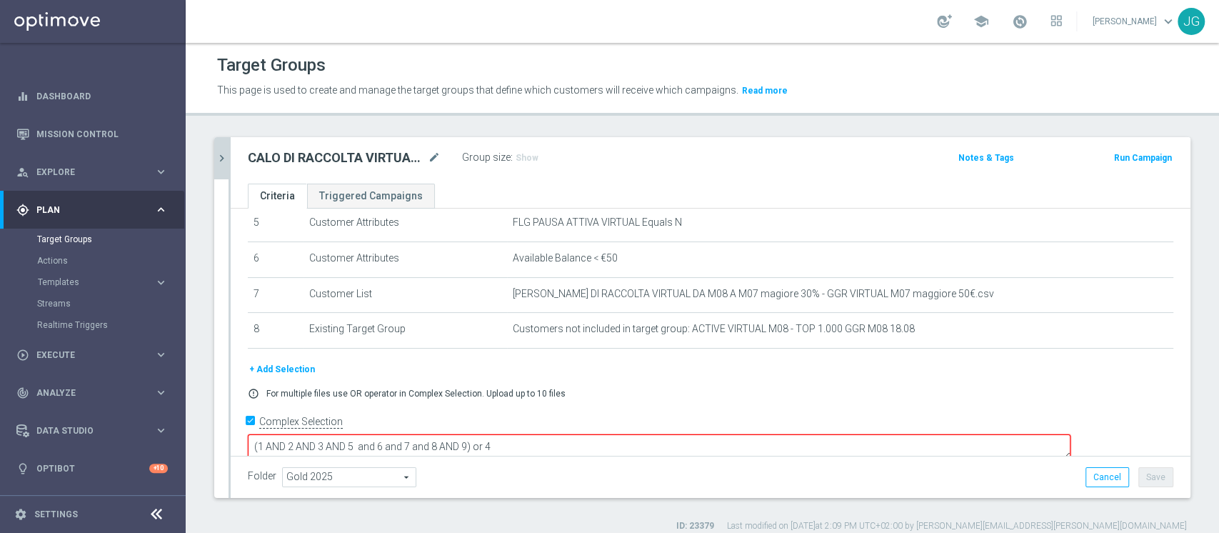
click at [567, 434] on textarea "(1 AND 2 AND 3 AND 5 and 6 and 7 and 8 AND 9) or 4" at bounding box center [659, 446] width 823 height 25
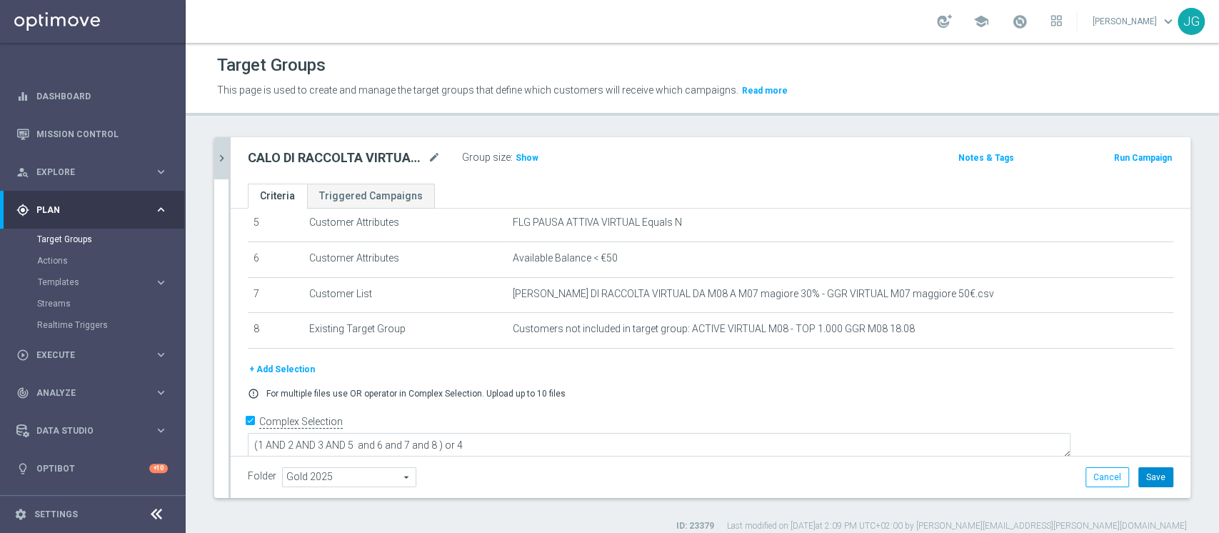
click at [1153, 470] on button "Save" at bounding box center [1155, 477] width 35 height 20
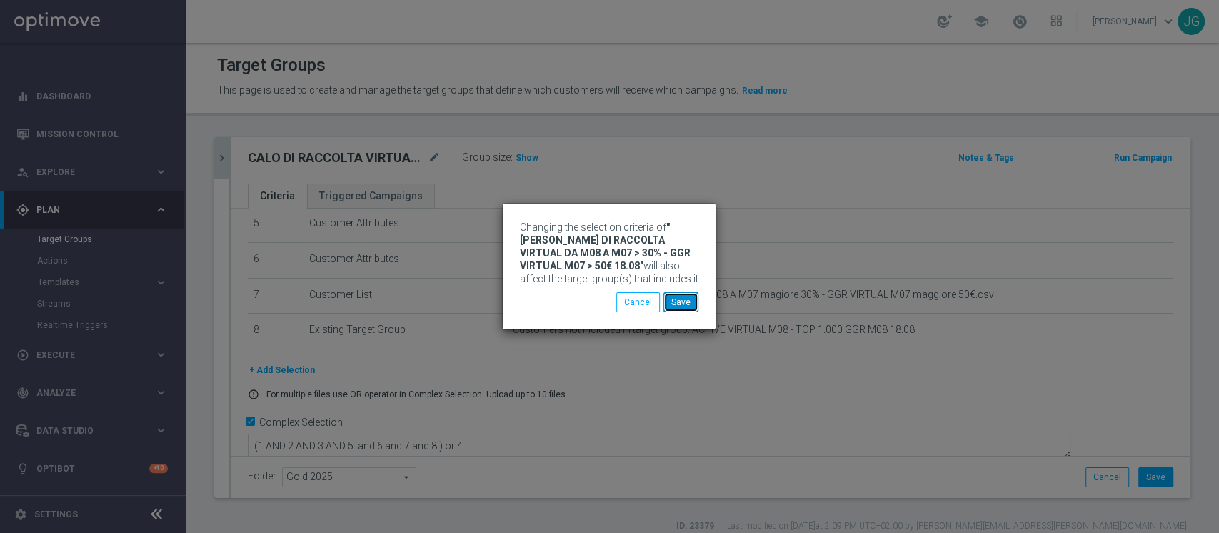
click at [685, 306] on button "Save" at bounding box center [680, 302] width 35 height 20
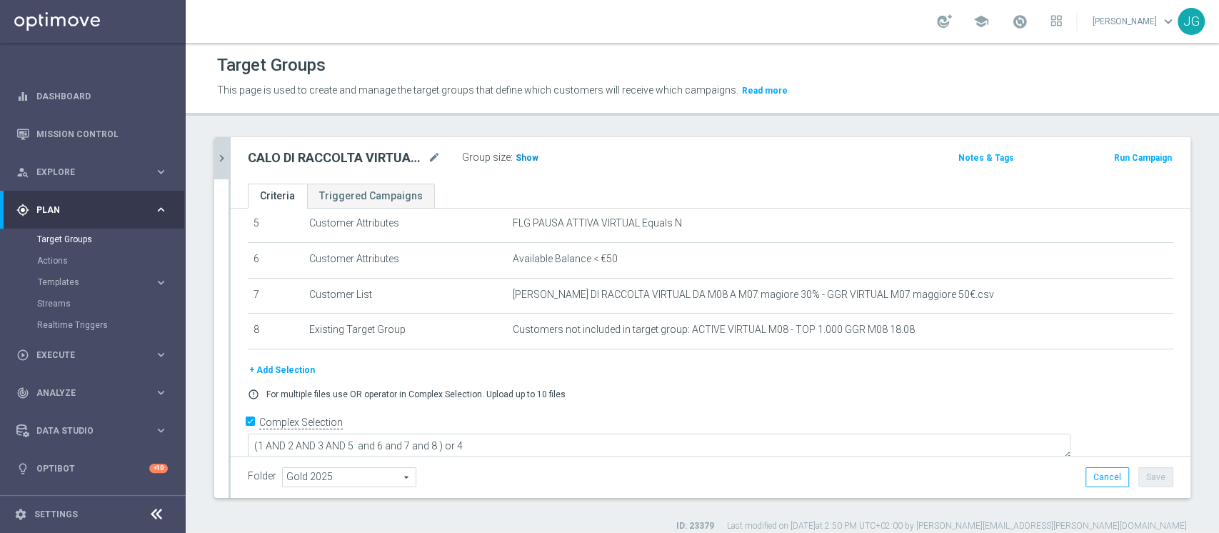
click at [528, 156] on span "Show" at bounding box center [527, 158] width 23 height 10
click at [221, 154] on icon "chevron_right" at bounding box center [222, 158] width 14 height 14
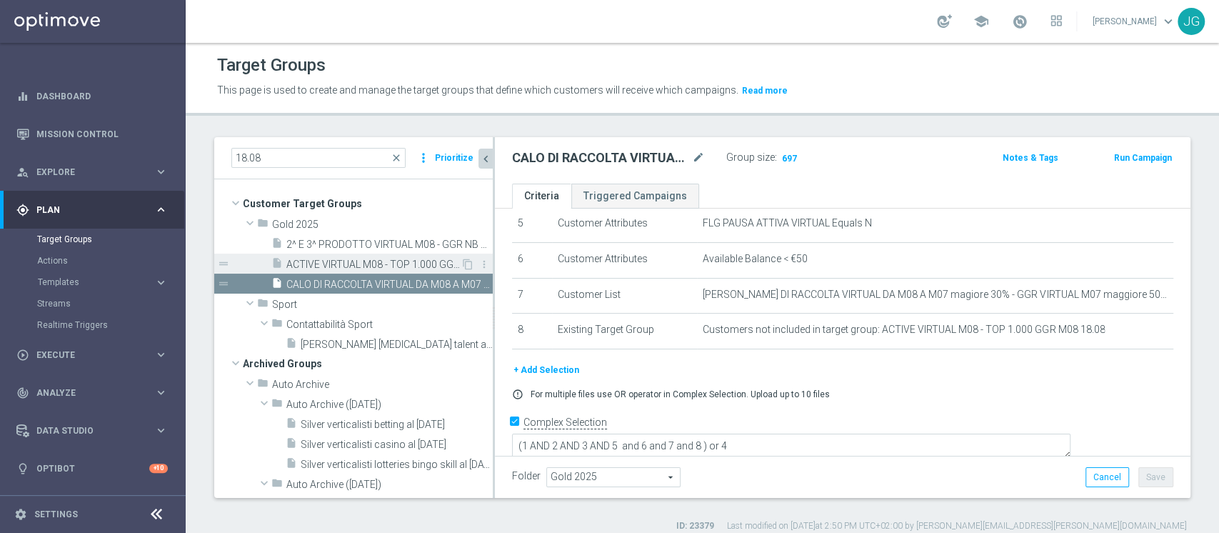
click at [328, 266] on span "ACTIVE VIRTUAL M08 - TOP 1.000 GGR M08 18.08" at bounding box center [373, 265] width 174 height 12
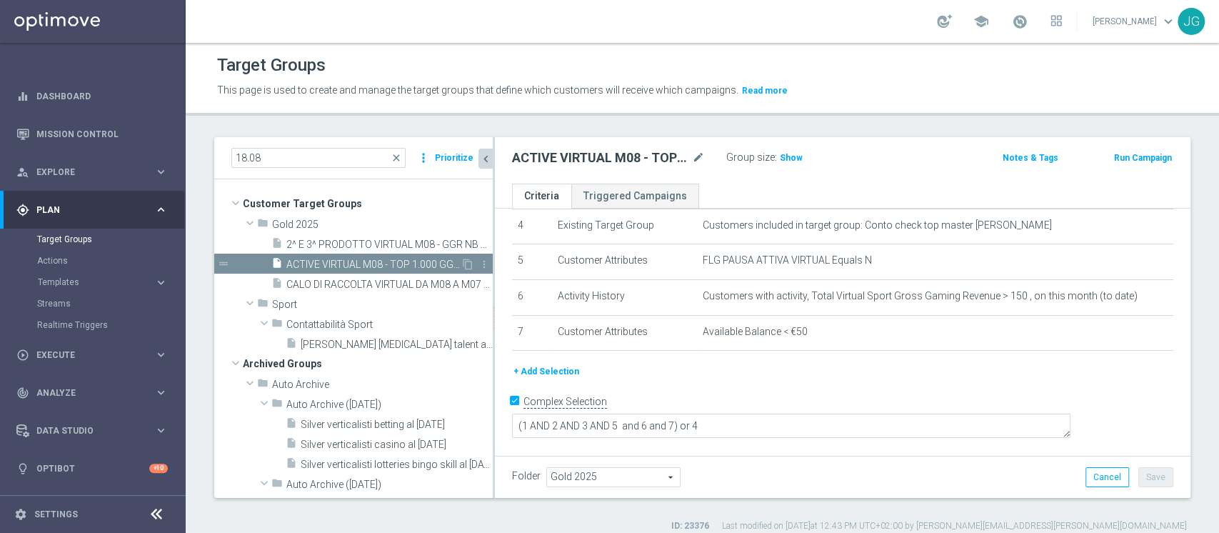
scroll to position [135, 0]
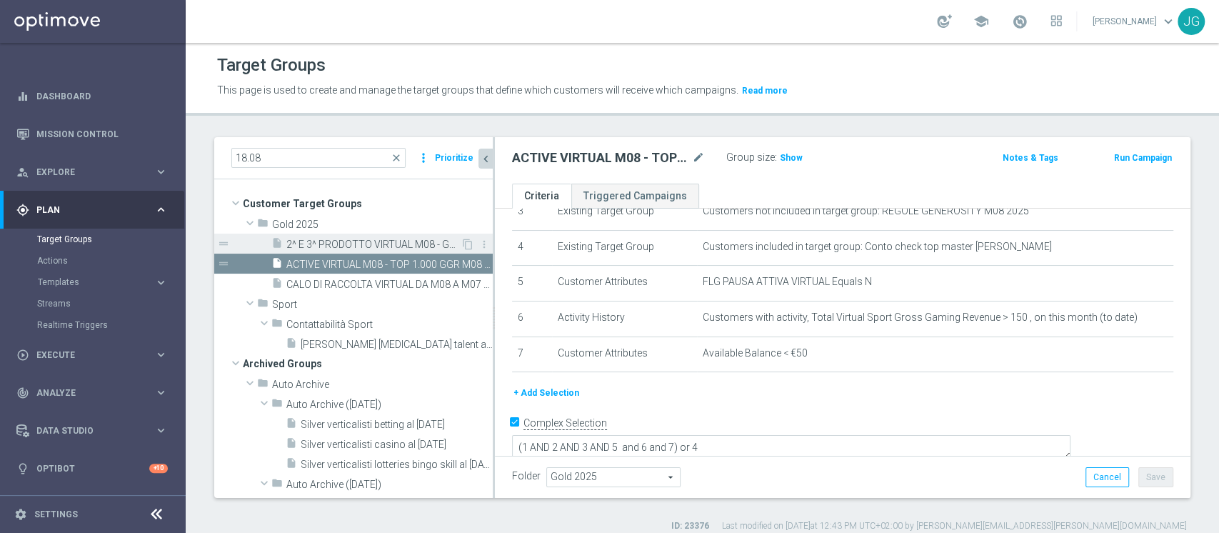
click at [361, 249] on span "2^ E 3^ PRODOTTO VIRTUAL M08 - GGR NB VIRTUAL M08 > 10 EURO 18.08" at bounding box center [373, 245] width 174 height 12
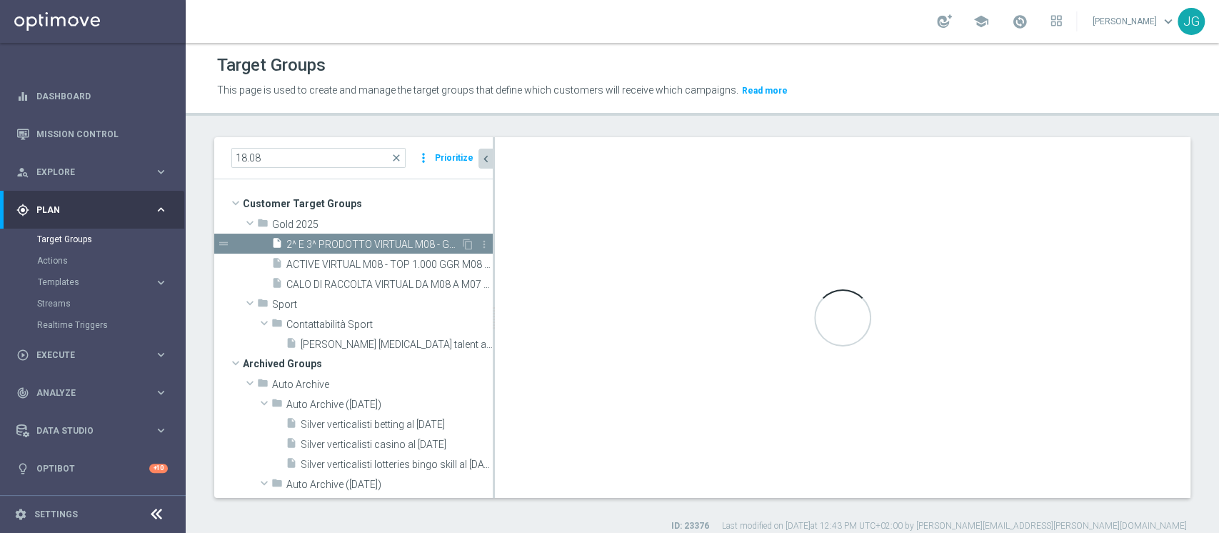
type textarea "(1 AND 2 AND 3 AND 5 and 6 AND 7 AND 8) or 4"
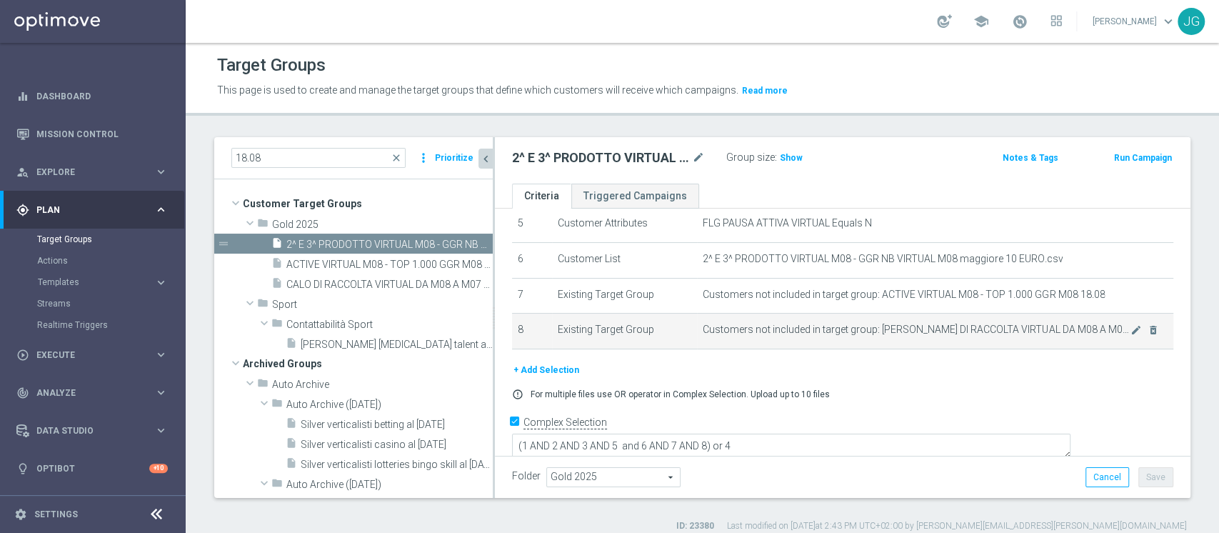
scroll to position [11, 0]
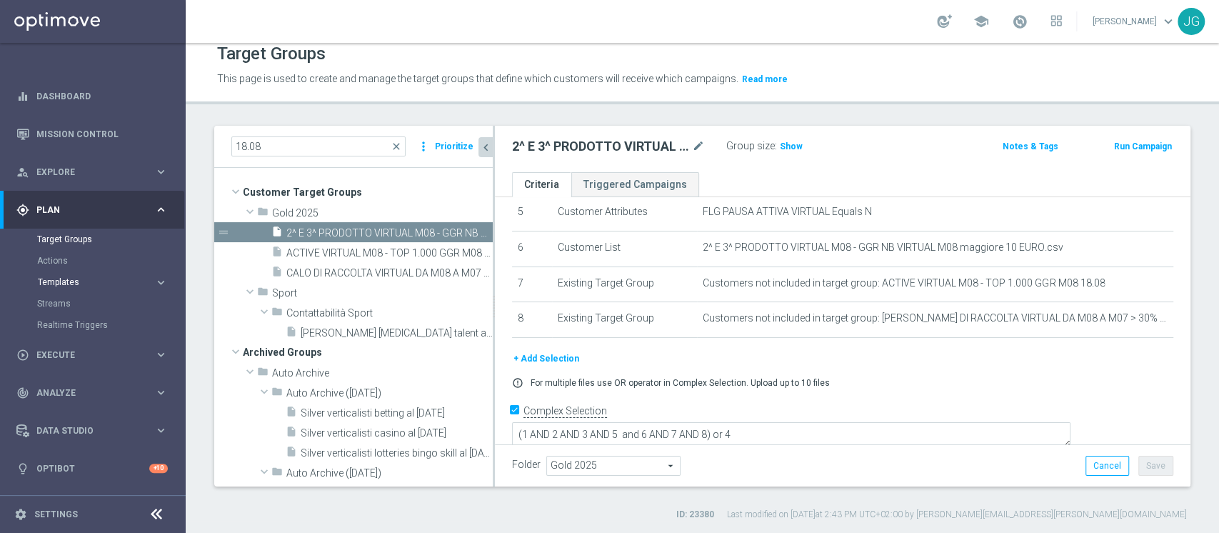
click at [97, 283] on span "Templates" at bounding box center [89, 282] width 102 height 9
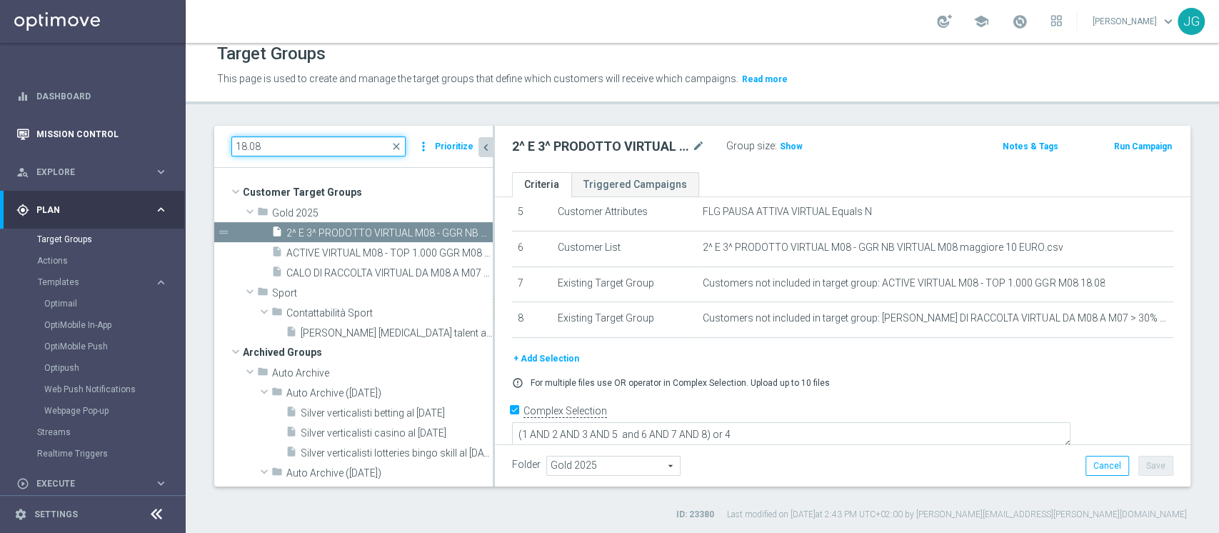
drag, startPoint x: 296, startPoint y: 143, endPoint x: 131, endPoint y: 147, distance: 165.0
click at [131, 147] on main "equalizer Dashboard Mission Control" at bounding box center [609, 266] width 1219 height 533
paste input "RICARICAVIRTUAL0408 - 04.08.2025"
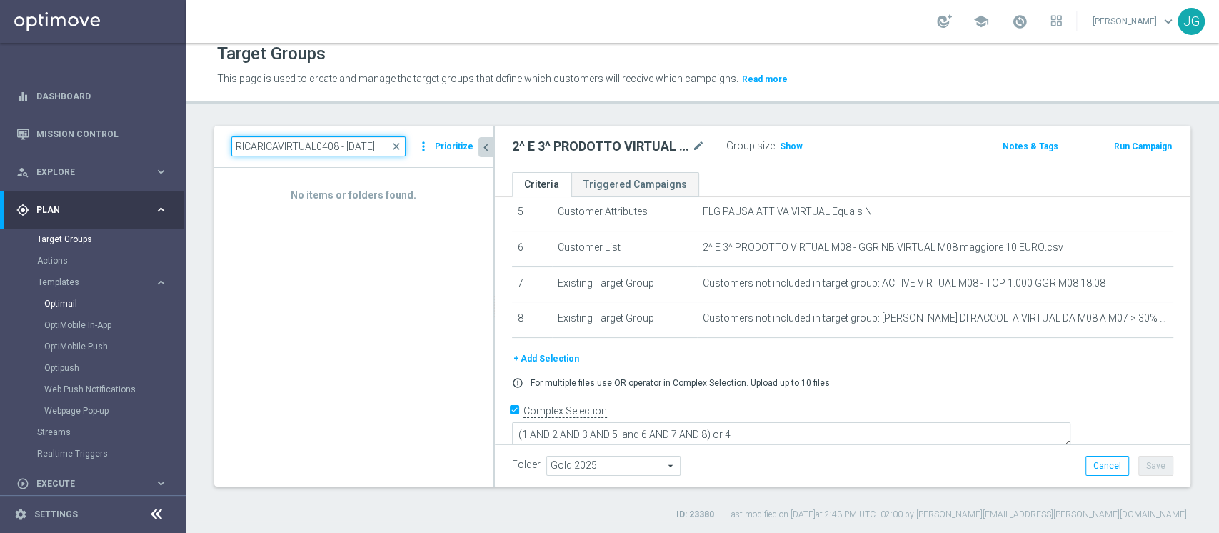
type input "RICARICAVIRTUAL0408 - 04.08.2025"
click at [51, 307] on link "Optimail" at bounding box center [96, 303] width 104 height 11
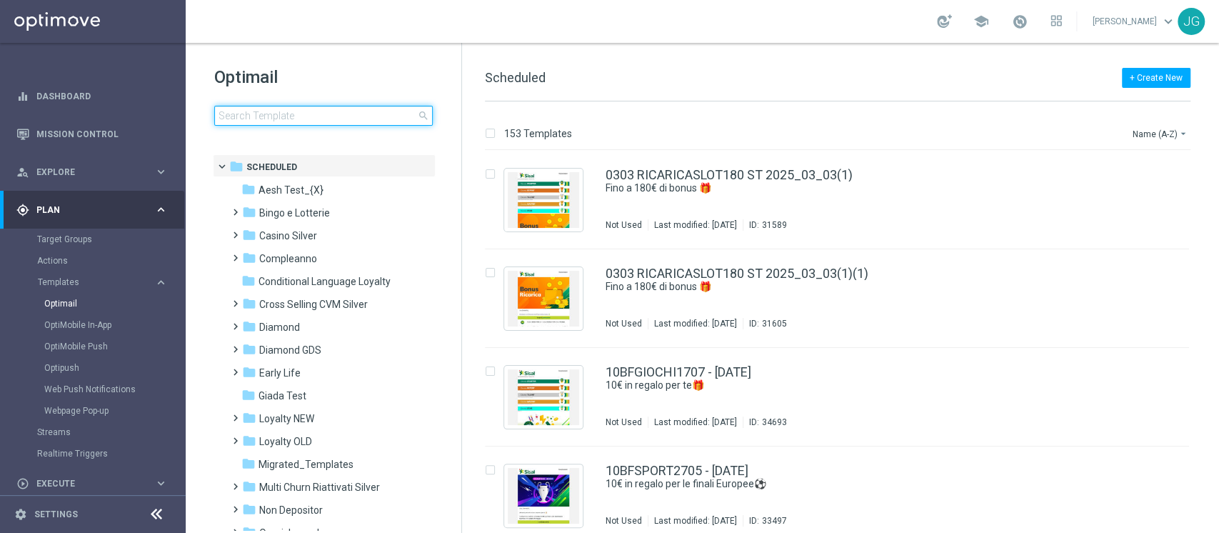
click at [307, 112] on input at bounding box center [323, 116] width 219 height 20
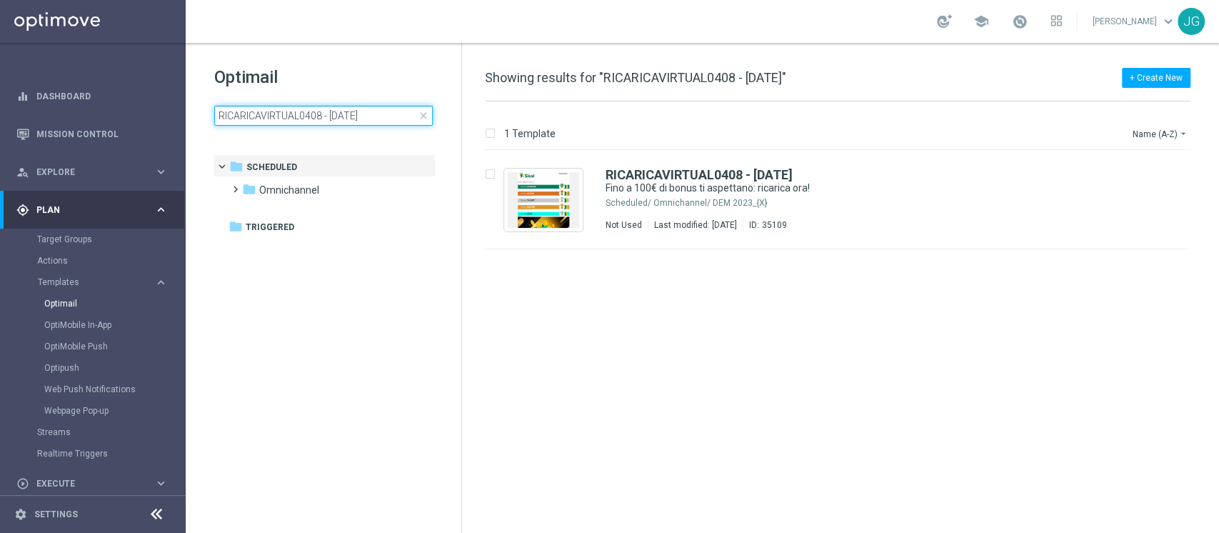
type input "RICARICAVIRTUAL0408 - 04.08.2025"
click at [1016, 24] on span at bounding box center [1020, 22] width 16 height 16
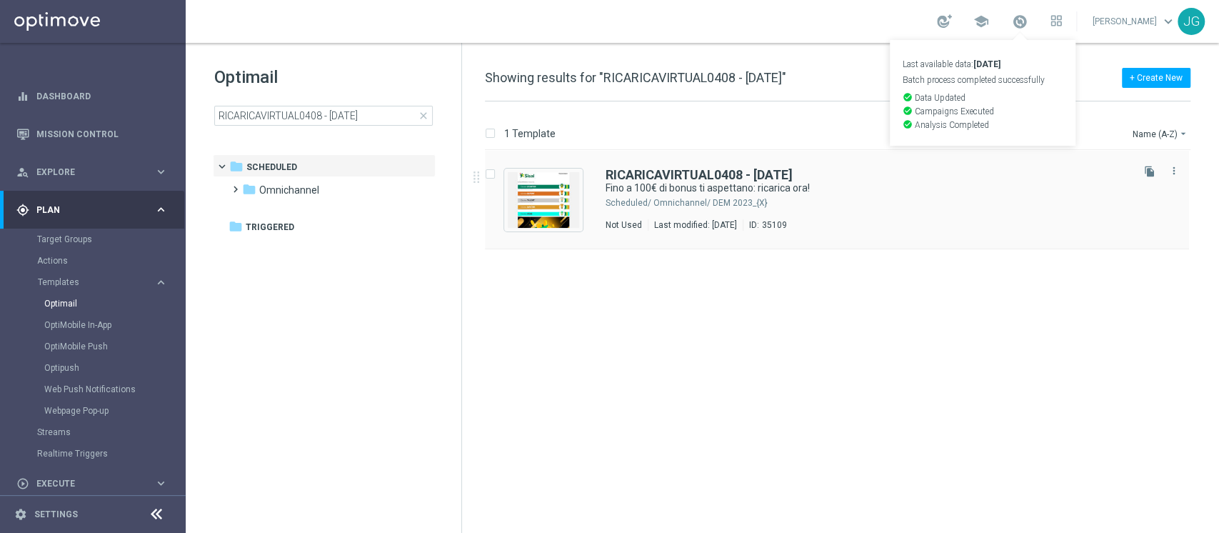
click at [1141, 174] on button "file_copy" at bounding box center [1150, 171] width 19 height 19
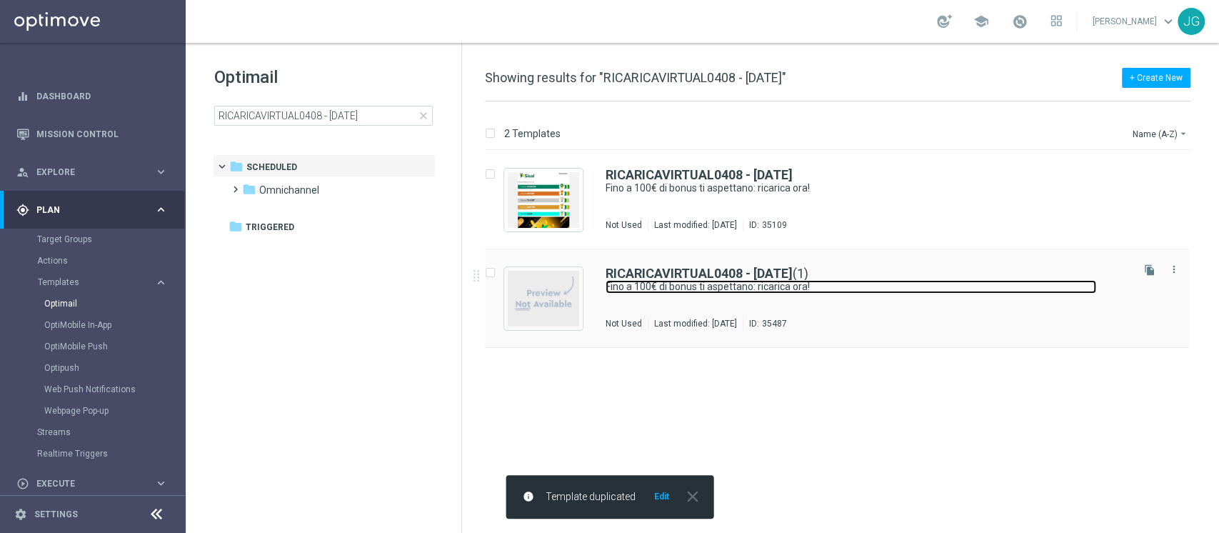
click at [927, 287] on link "Fino a 100€ di bonus ti aspettano: ricarica ora!" at bounding box center [851, 287] width 491 height 14
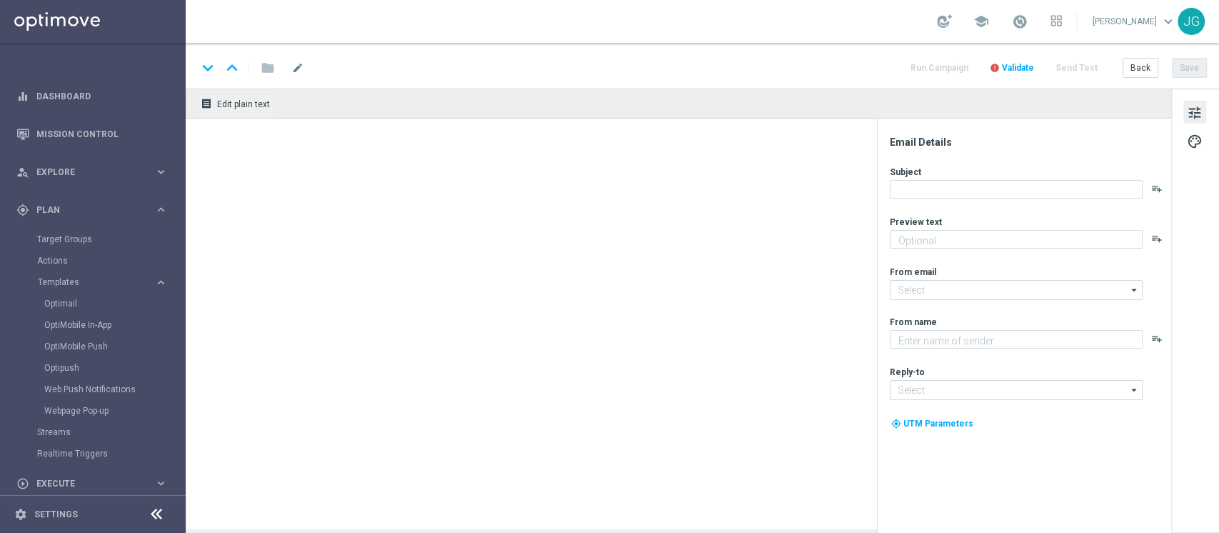
type textarea "Non perderti la promozione!✨"
type textarea "Sisal"
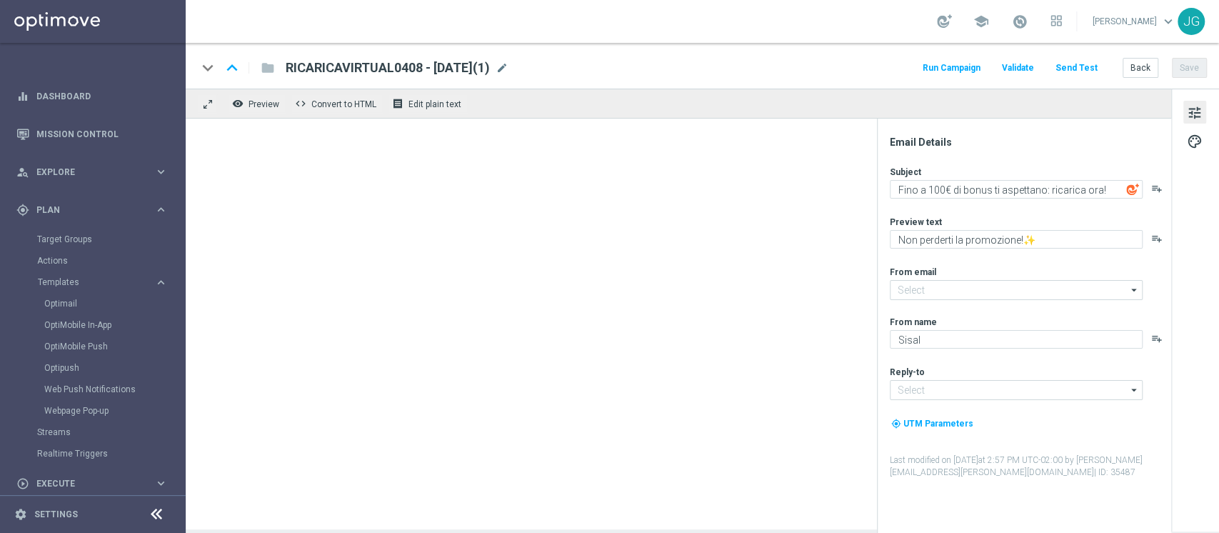
type input "newsletter@comunicazioni.sisal.it"
type input "info@sisal.it"
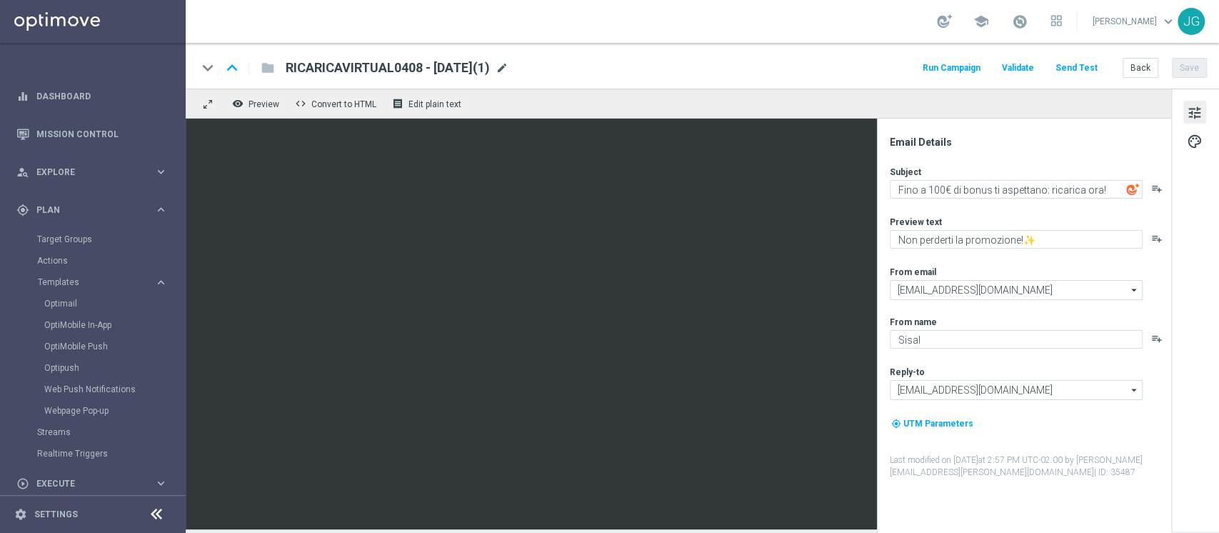
click at [508, 70] on span "mode_edit" at bounding box center [502, 67] width 13 height 13
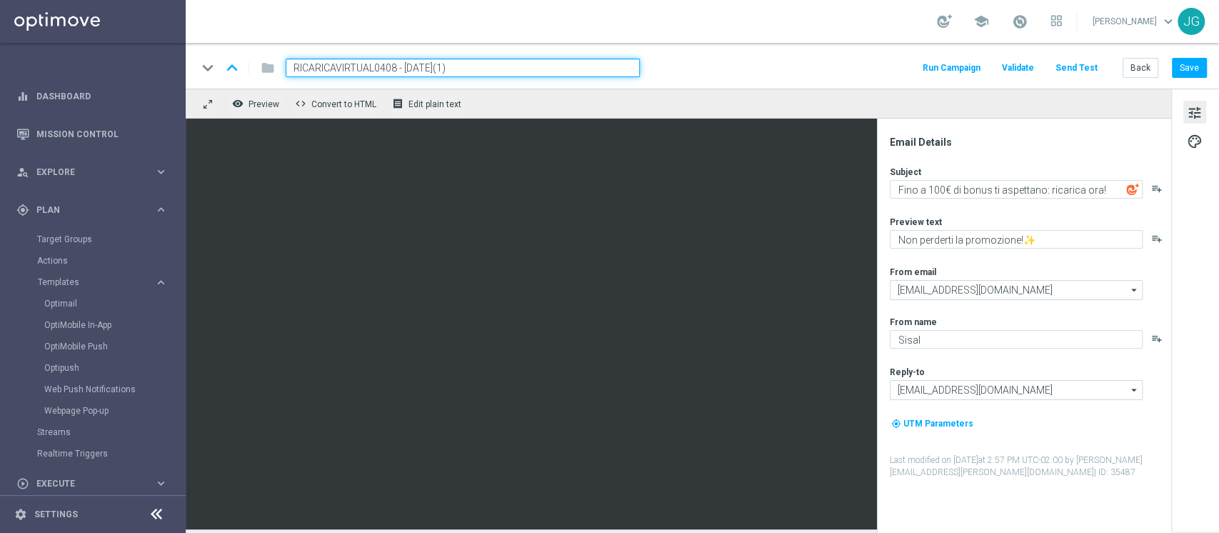
drag, startPoint x: 399, startPoint y: 61, endPoint x: 154, endPoint y: 63, distance: 244.3
click at [154, 63] on main "equalizer Dashboard Mission Control" at bounding box center [609, 266] width 1219 height 533
paste input "18-1"
click at [474, 65] on input "RICARICAVIRTUAL18-1 - 04.08.2025(1)" at bounding box center [463, 68] width 354 height 19
type input "RICARICAVIRTUAL18-1 - [DATE]"
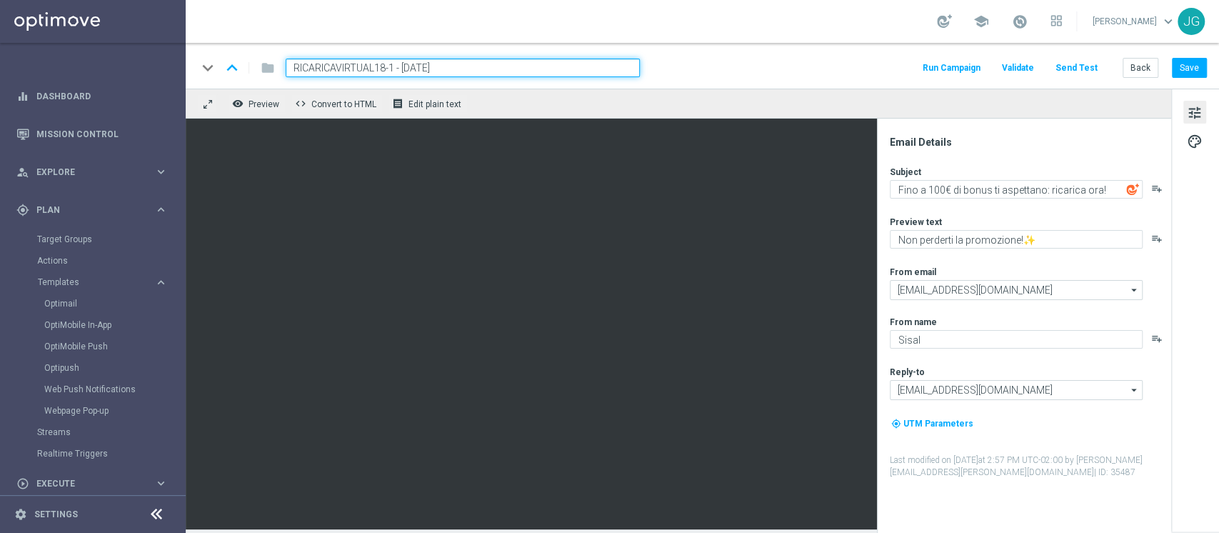
drag, startPoint x: 524, startPoint y: 67, endPoint x: 11, endPoint y: 39, distance: 514.2
click at [11, 39] on main "equalizer Dashboard Mission Control" at bounding box center [609, 266] width 1219 height 533
click at [1192, 71] on button "Save" at bounding box center [1189, 68] width 35 height 20
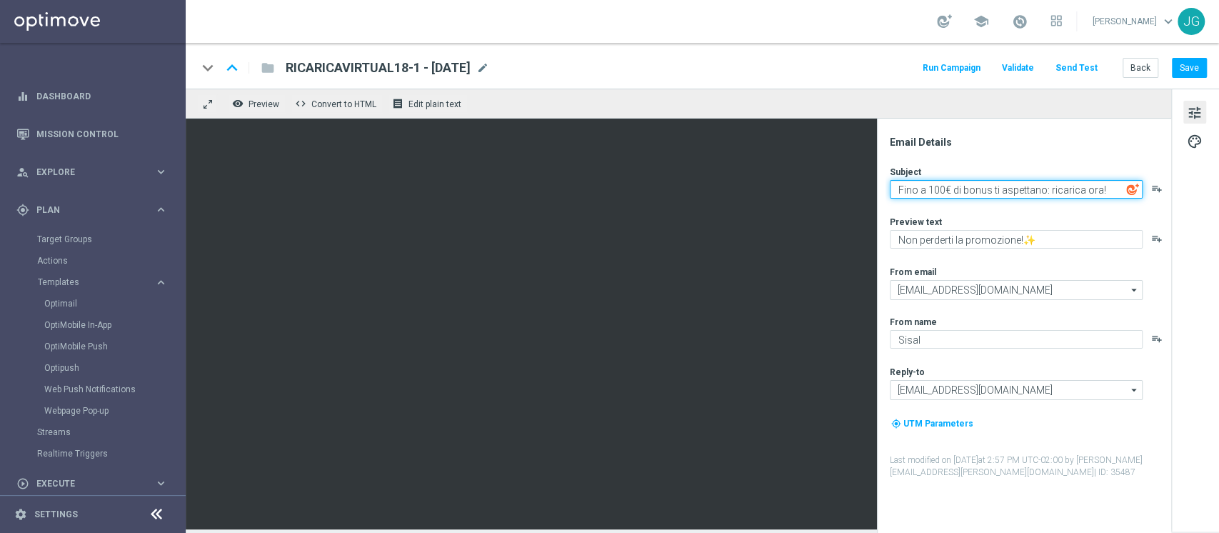
click at [937, 190] on textarea "Fino a 100€ di bonus ti aspettano: ricarica ora!" at bounding box center [1016, 189] width 253 height 19
type textarea "Fino a 150€ di bonus ti aspettano: ricarica ora!"
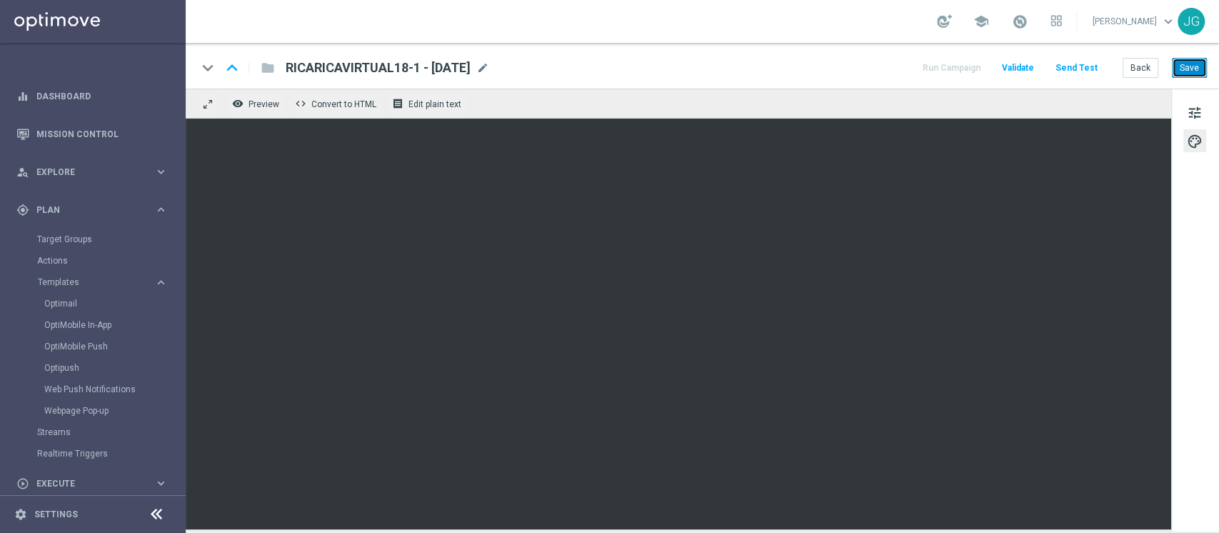
click at [1198, 71] on button "Save" at bounding box center [1189, 68] width 35 height 20
click at [1187, 114] on span "tune" at bounding box center [1195, 113] width 16 height 19
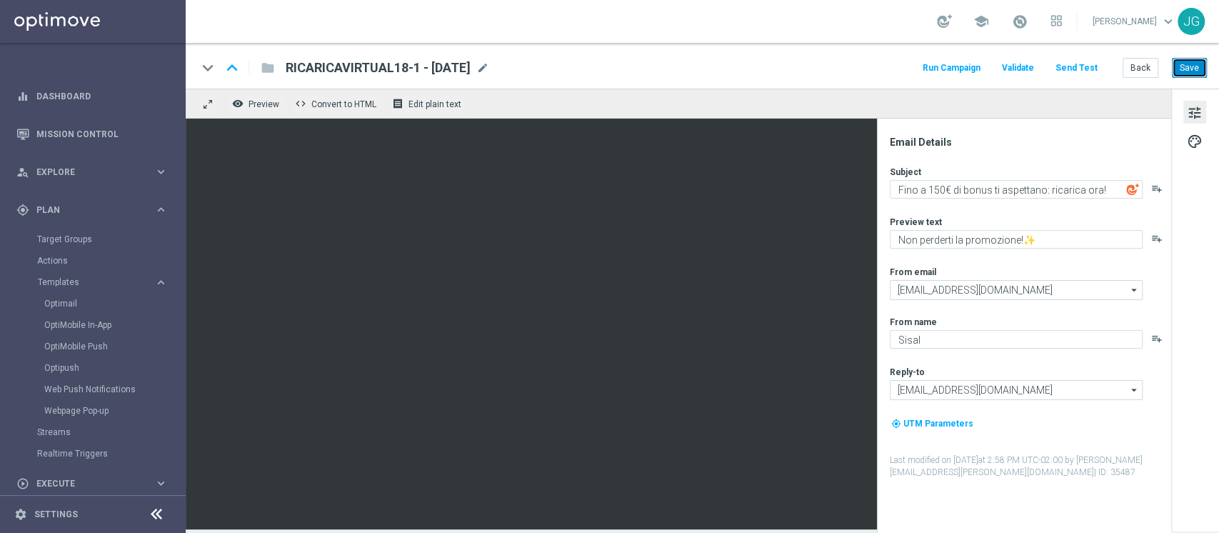
click at [1195, 64] on button "Save" at bounding box center [1189, 68] width 35 height 20
drag, startPoint x: 498, startPoint y: 69, endPoint x: 281, endPoint y: 60, distance: 217.3
click at [281, 60] on div "RICARICAVIRTUAL18-1 - 18.08.2025 RICARICAVIRTUAL18-1 - 18.08.2025 mode_edit" at bounding box center [381, 68] width 215 height 19
copy span "RICARICAVIRTUAL18-1 - [DATE]"
click at [1186, 64] on button "Save" at bounding box center [1189, 68] width 35 height 20
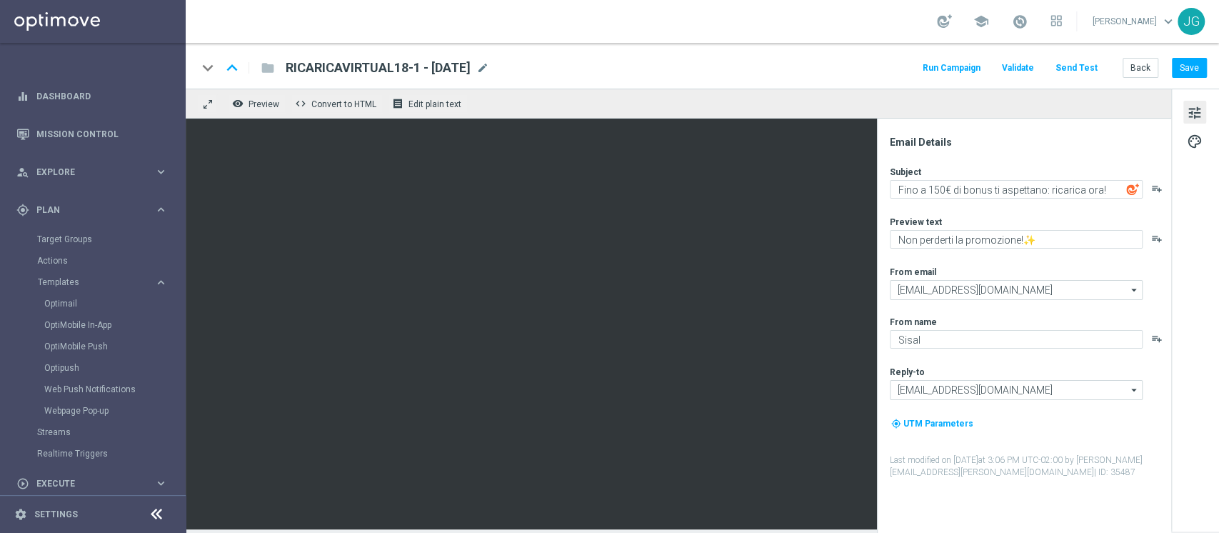
click at [64, 296] on div "Optimail" at bounding box center [114, 303] width 140 height 21
click at [57, 301] on link "Optimail" at bounding box center [96, 303] width 104 height 11
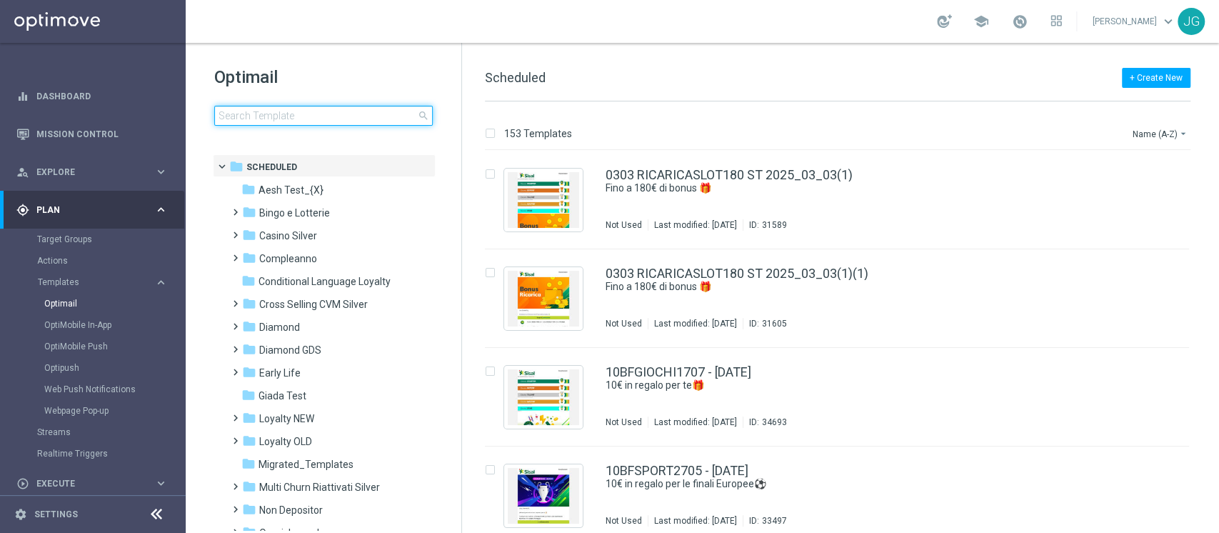
click at [297, 114] on input at bounding box center [323, 116] width 219 height 20
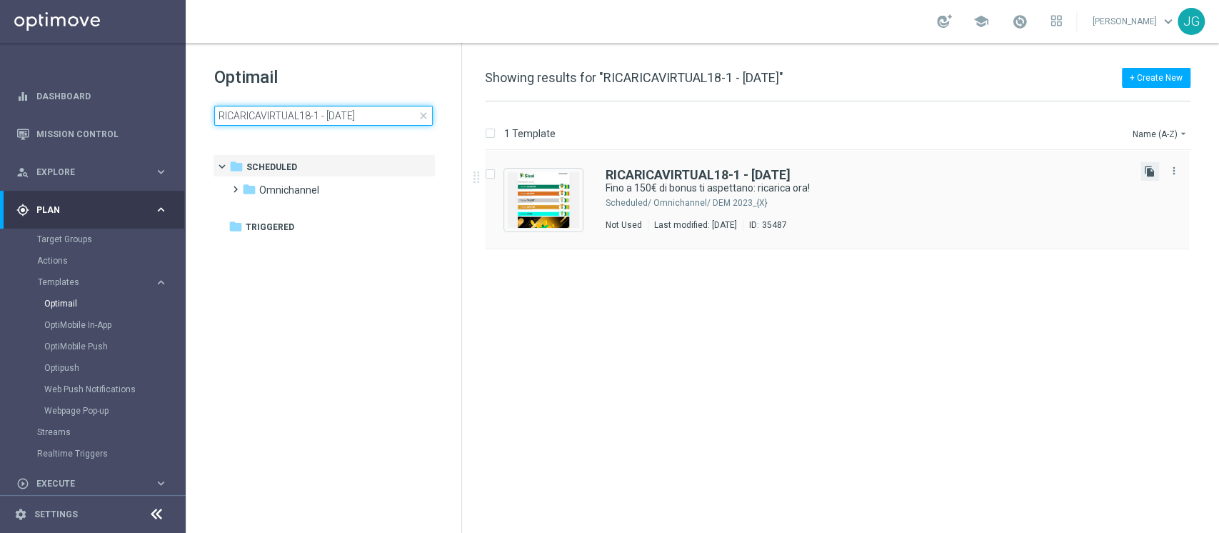
type input "RICARICAVIRTUAL18-1 - [DATE]"
click at [1148, 169] on icon "file_copy" at bounding box center [1149, 171] width 11 height 11
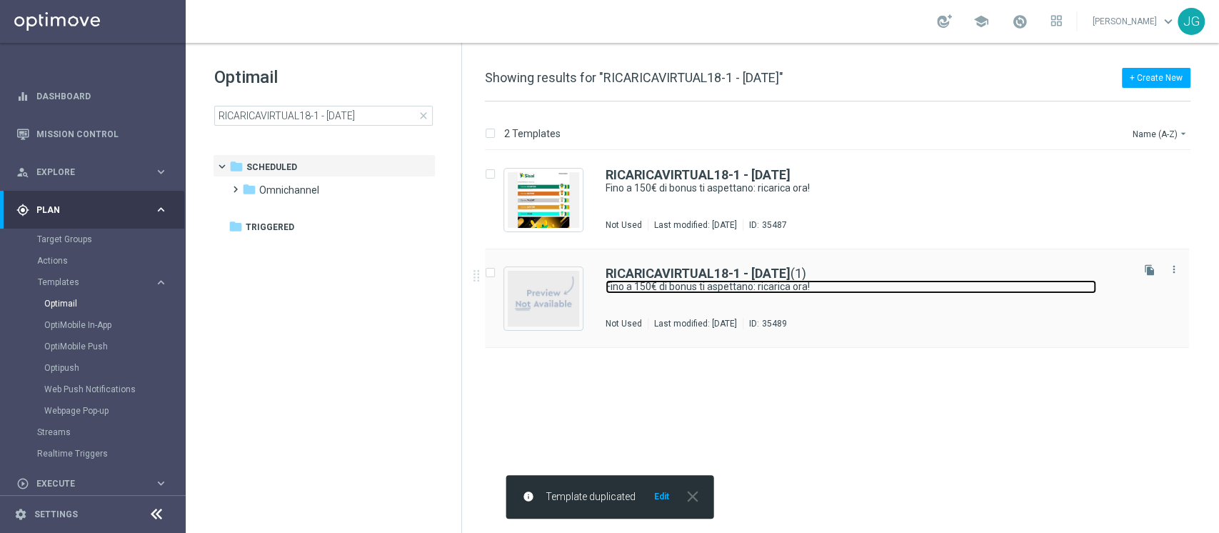
click at [798, 289] on link "Fino a 150€ di bonus ti aspettano: ricarica ora!" at bounding box center [851, 287] width 491 height 14
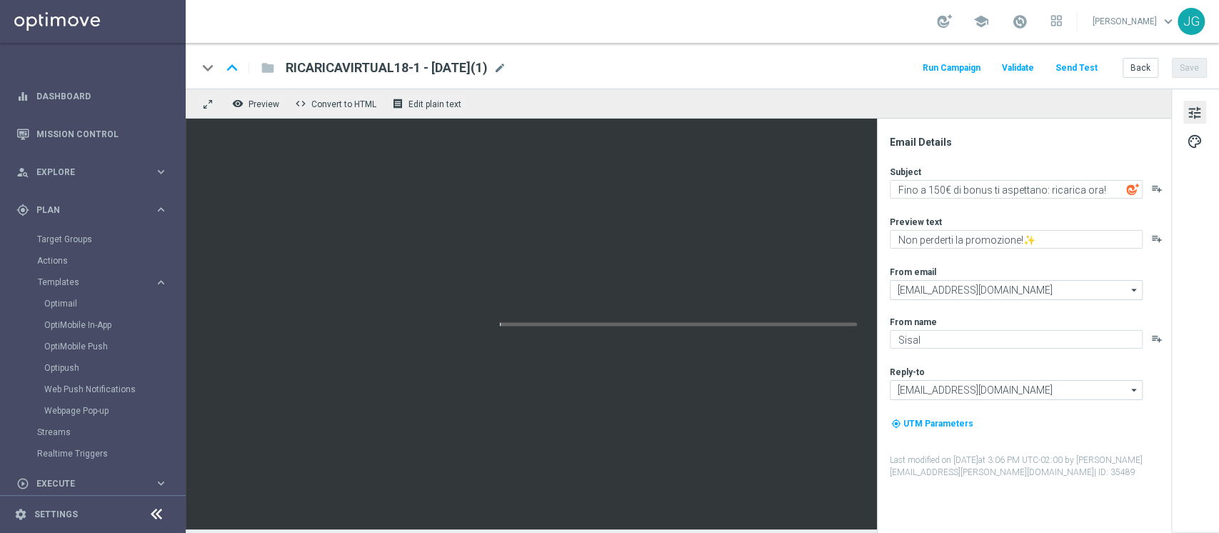
click at [536, 64] on div "keyboard_arrow_down keyboard_arrow_up folder RICARICAVIRTUAL18-1 - 18.08.2025(1…" at bounding box center [702, 68] width 1010 height 19
click at [506, 69] on span "mode_edit" at bounding box center [499, 67] width 13 height 13
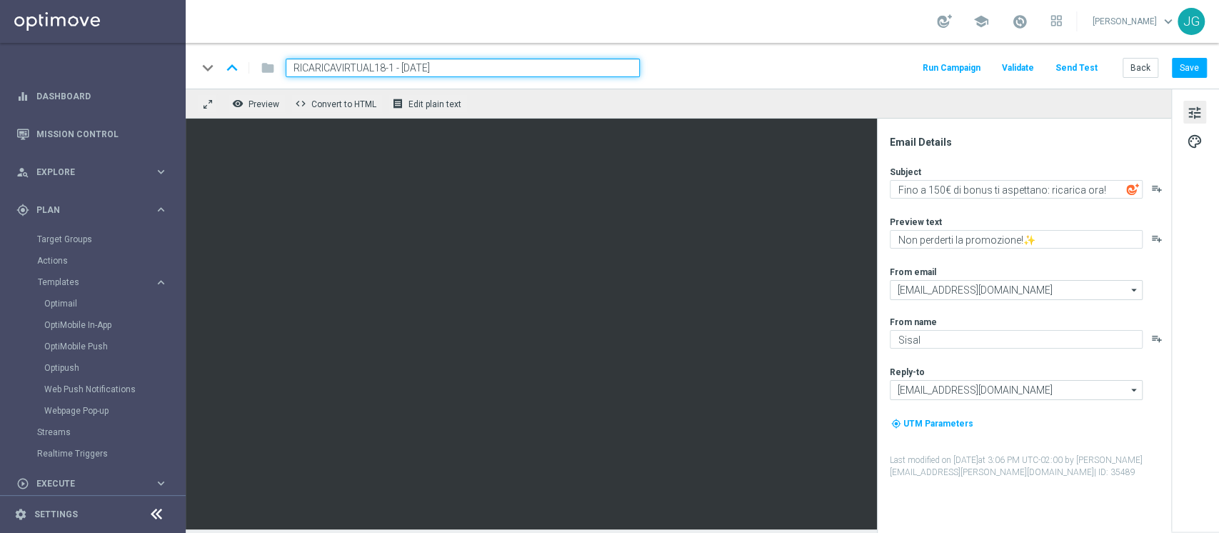
click at [396, 67] on input "RICARICAVIRTUAL18-1 - [DATE]" at bounding box center [463, 68] width 354 height 19
type input "RICARICAVIRTUAL18-2 - 18.08.2025"
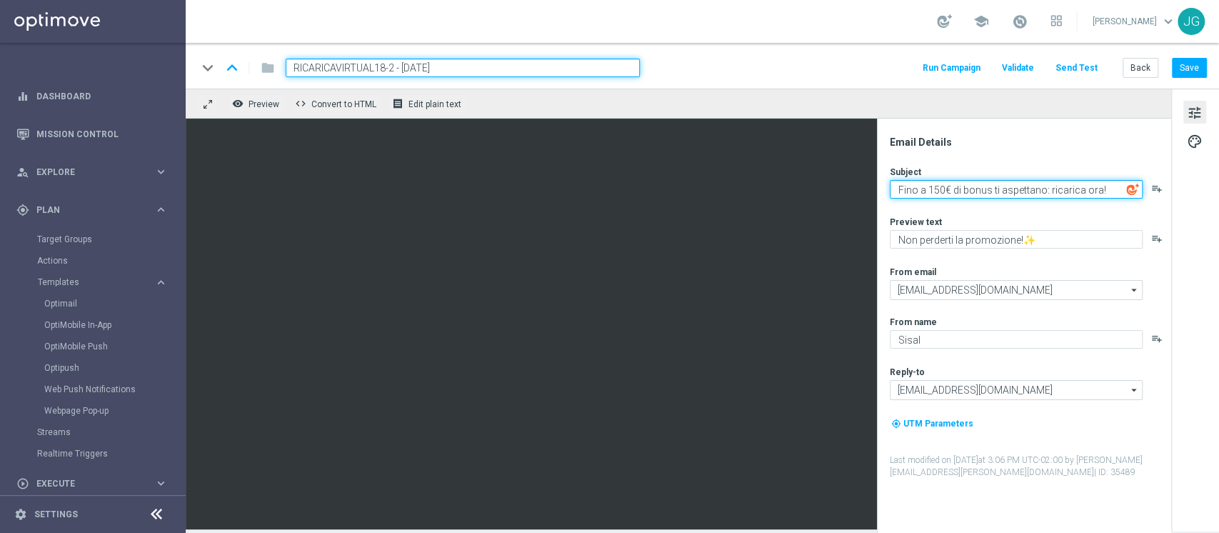
click at [937, 186] on textarea "Fino a 150€ di bonus ti aspettano: ricarica ora!" at bounding box center [1016, 189] width 253 height 19
type textarea "Fino a 100€ di bonus ti aspettano: ricarica ora!"
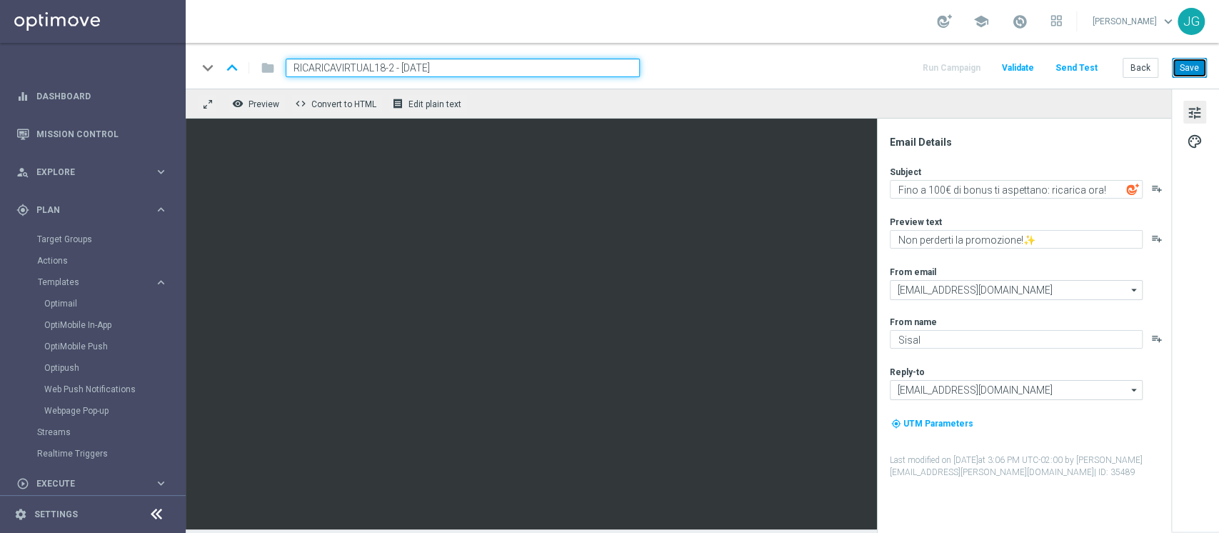
click at [1187, 71] on button "Save" at bounding box center [1189, 68] width 35 height 20
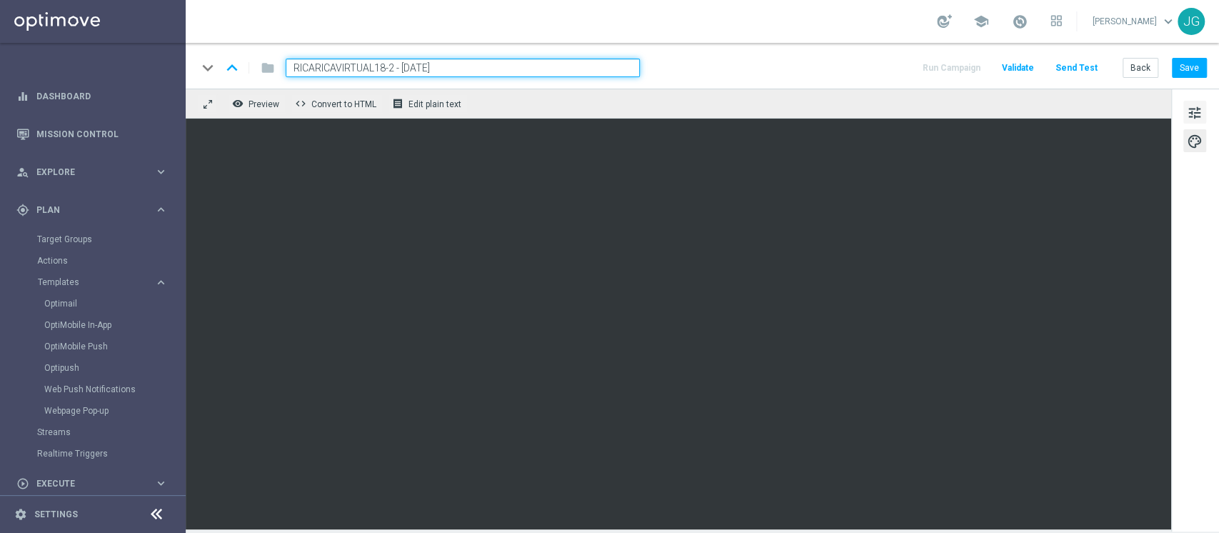
click at [1197, 106] on span "tune" at bounding box center [1195, 113] width 16 height 19
click at [1186, 65] on button "Save" at bounding box center [1189, 68] width 35 height 20
drag, startPoint x: 485, startPoint y: 67, endPoint x: 0, endPoint y: 86, distance: 485.3
click at [0, 86] on main "equalizer Dashboard Mission Control" at bounding box center [609, 266] width 1219 height 533
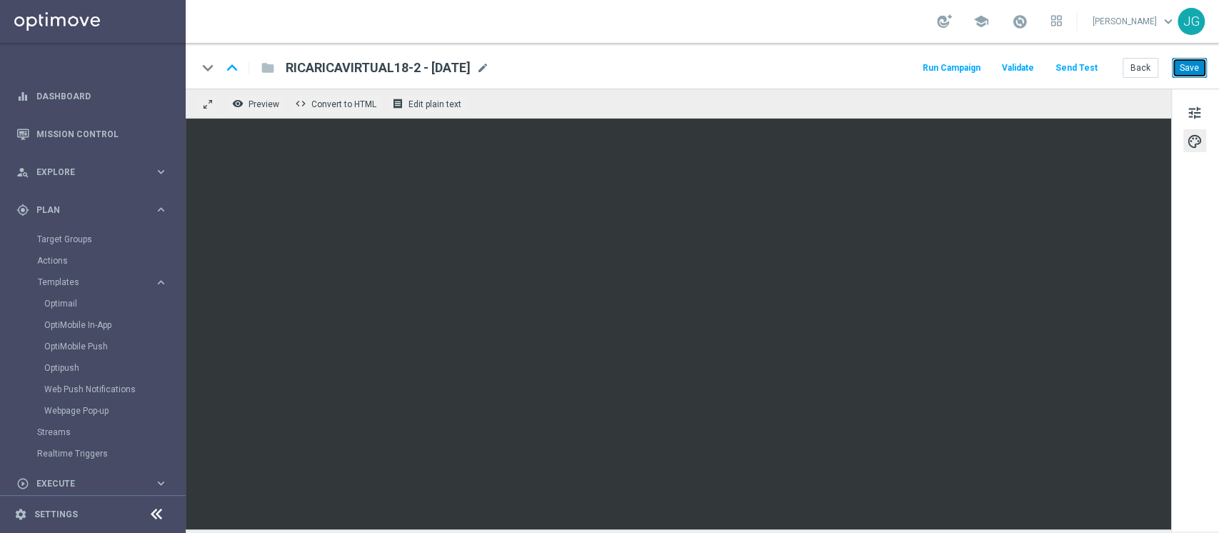
click at [1186, 76] on button "Save" at bounding box center [1189, 68] width 35 height 20
click at [64, 480] on span "Execute" at bounding box center [95, 483] width 118 height 9
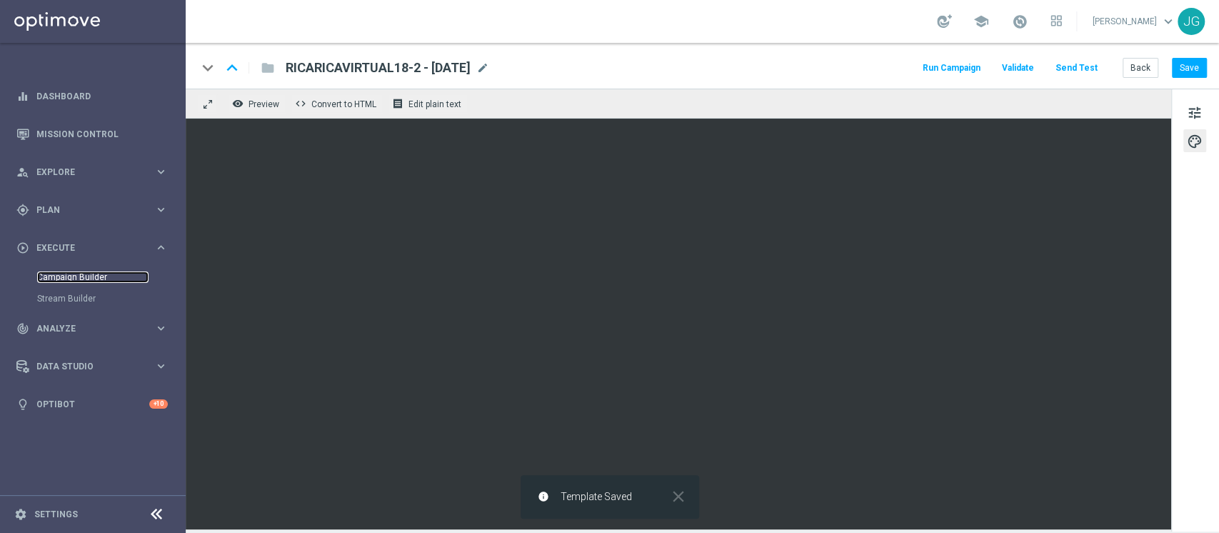
click at [69, 277] on link "Campaign Builder" at bounding box center [92, 276] width 111 height 11
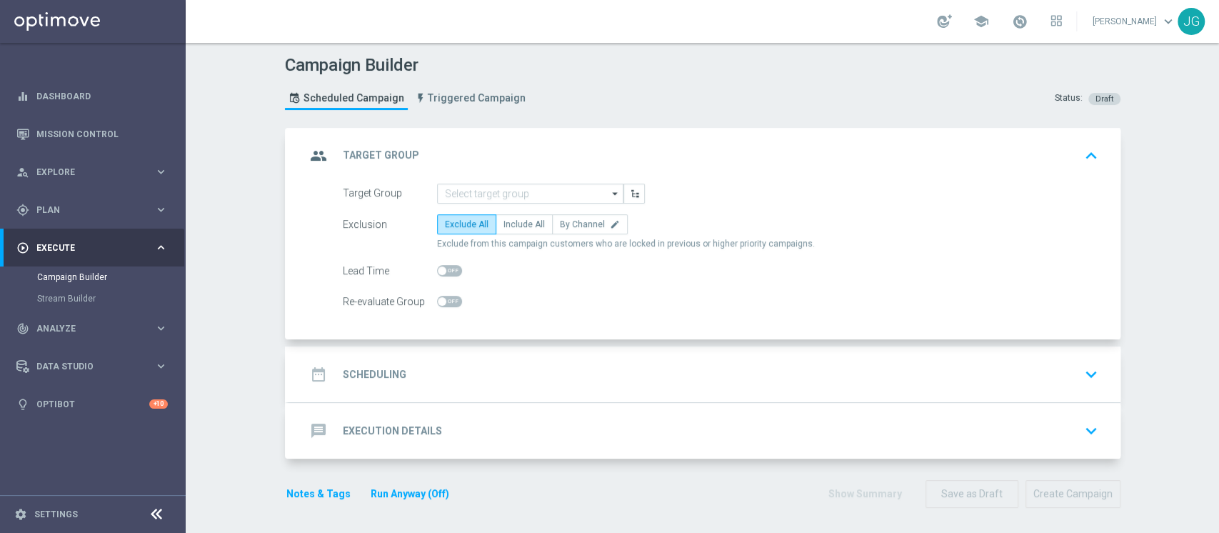
click at [531, 206] on form "Target Group arrow_drop_down Drag here to set row groups Drag here to set colum…" at bounding box center [721, 248] width 756 height 129
click at [517, 196] on input at bounding box center [530, 194] width 186 height 20
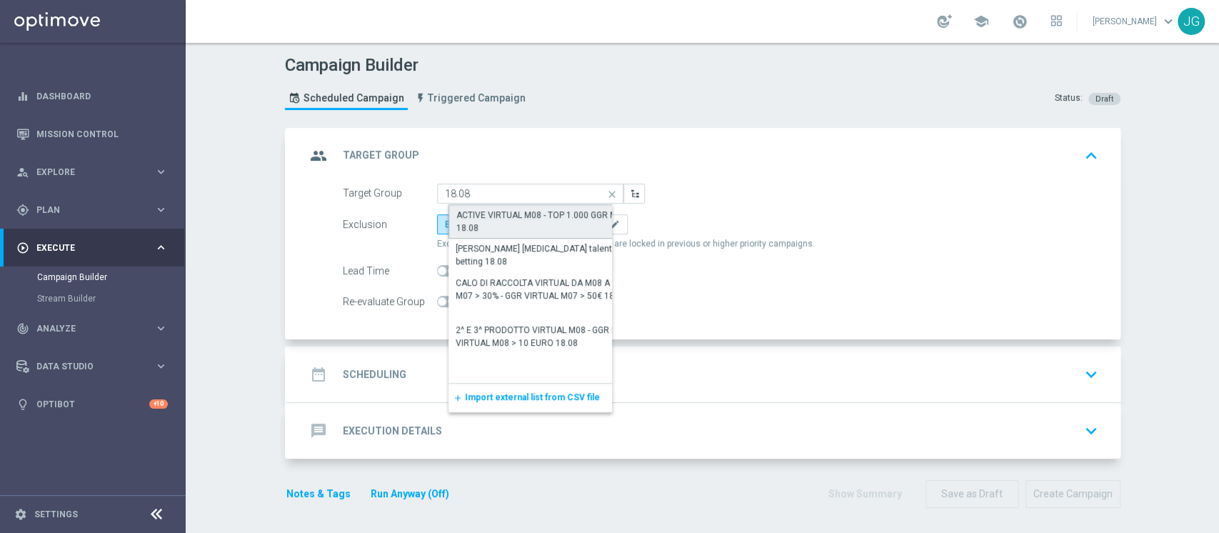
click at [493, 226] on div "ACTIVE VIRTUAL M08 - TOP 1.000 GGR M08 18.08" at bounding box center [541, 222] width 171 height 26
type input "ACTIVE VIRTUAL M08 - TOP 1.000 GGR M08 18.08"
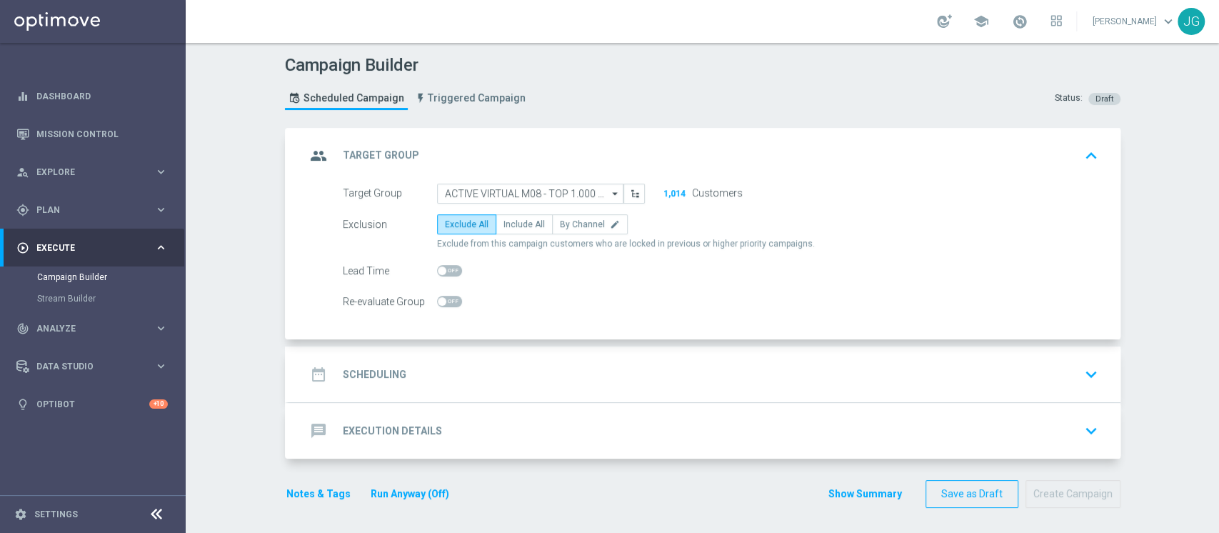
click at [497, 365] on div "date_range Scheduling keyboard_arrow_down" at bounding box center [705, 374] width 798 height 27
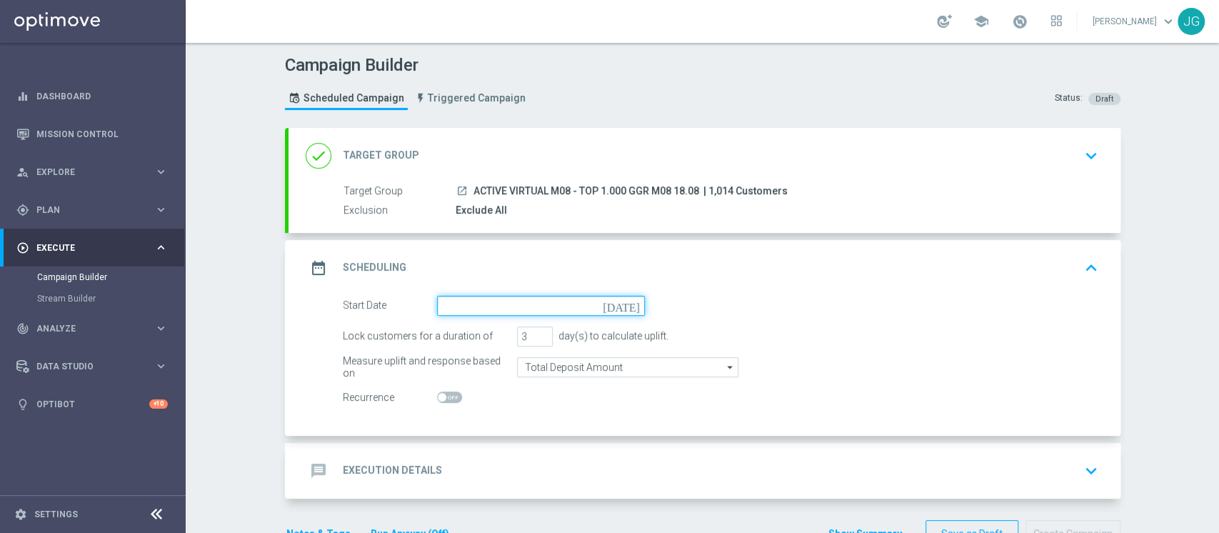
click at [529, 309] on input at bounding box center [541, 306] width 208 height 20
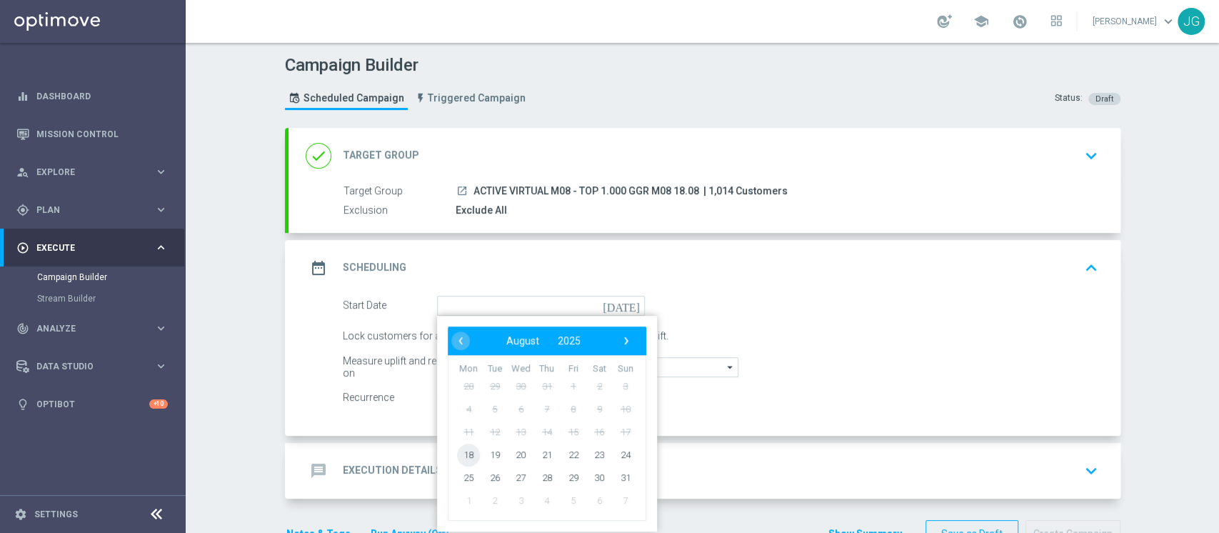
click at [457, 458] on span "18" at bounding box center [468, 454] width 23 height 23
type input "[DATE]"
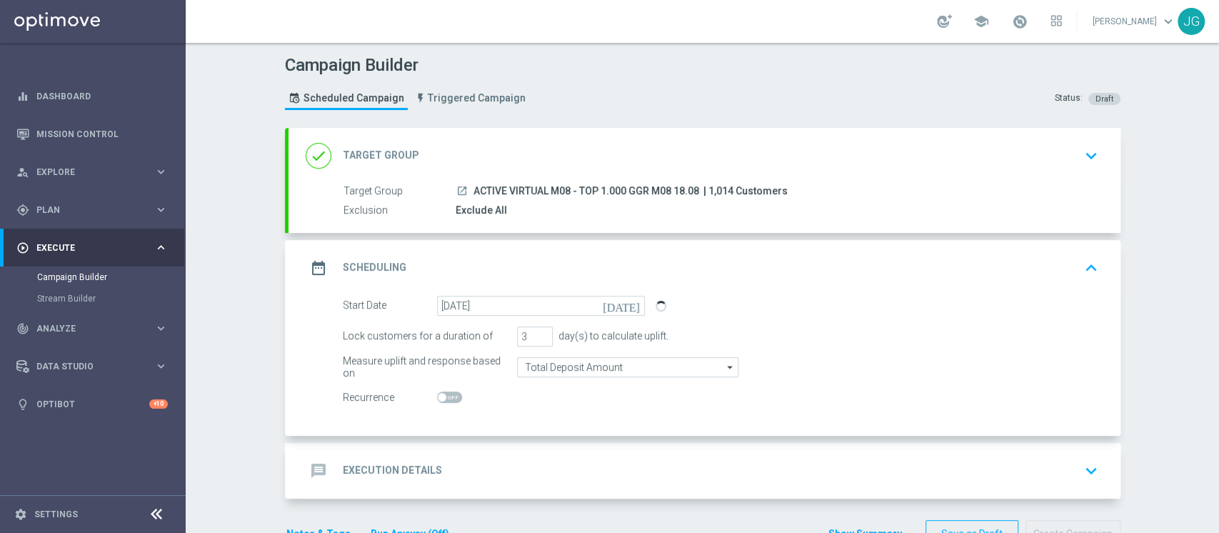
drag, startPoint x: 691, startPoint y: 190, endPoint x: 466, endPoint y: 186, distance: 225.0
click at [473, 186] on span "ACTIVE VIRTUAL M08 - TOP 1.000 GGR M08 18.08" at bounding box center [586, 191] width 226 height 13
copy span "ACTIVE VIRTUAL M08 - TOP 1.000 GGR M08 18.08"
click at [1012, 26] on span at bounding box center [1020, 22] width 16 height 16
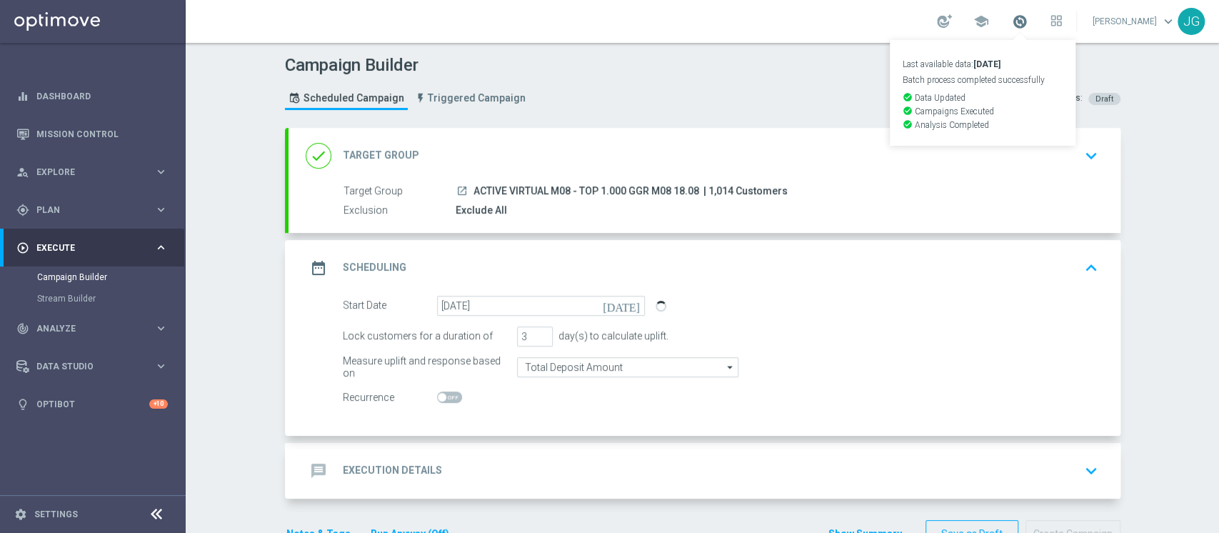
click at [1012, 26] on span at bounding box center [1020, 22] width 16 height 16
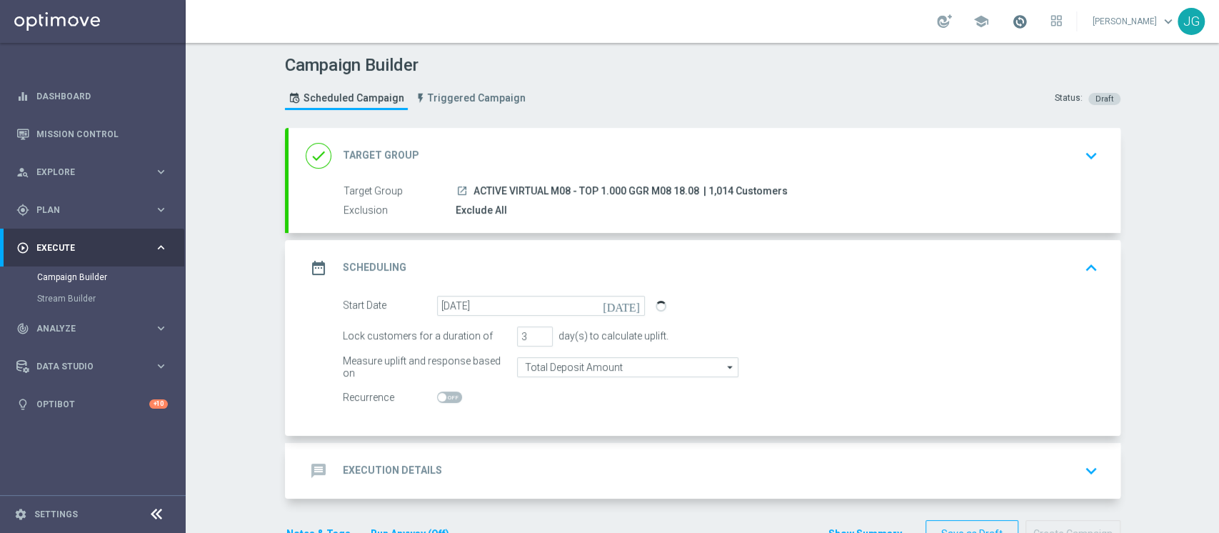
click at [1012, 19] on span at bounding box center [1020, 22] width 16 height 16
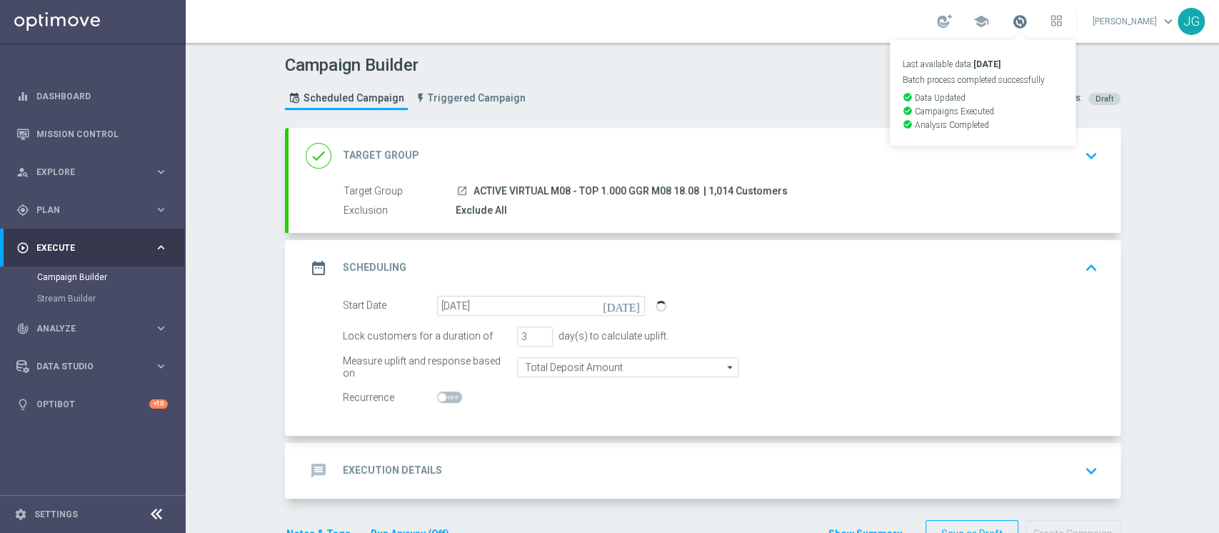
click at [1012, 19] on span at bounding box center [1020, 22] width 16 height 16
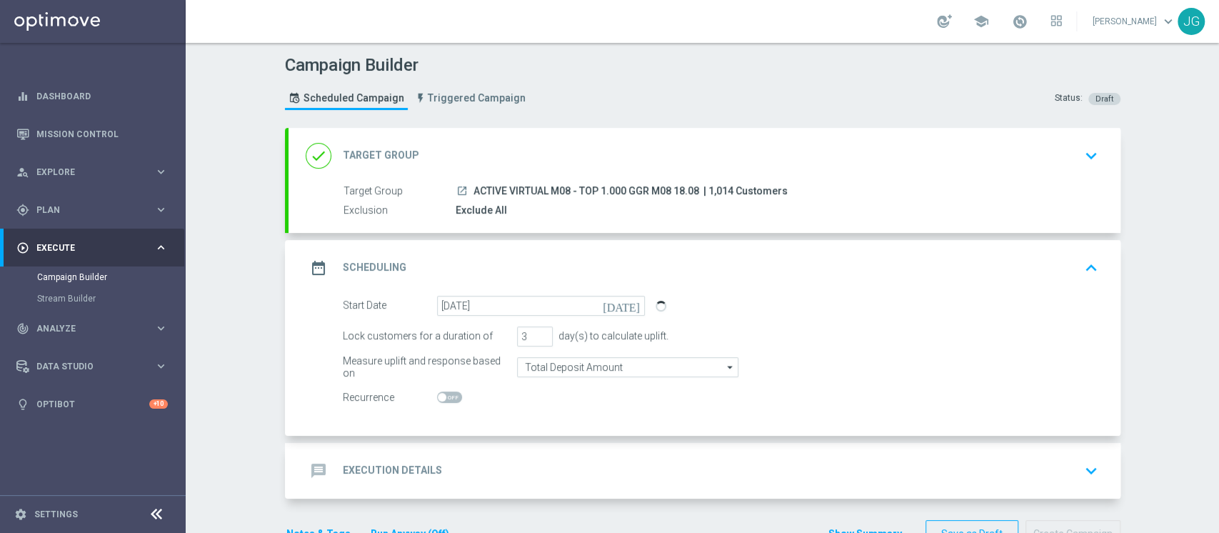
click at [646, 144] on div "done Target Group keyboard_arrow_down" at bounding box center [705, 155] width 798 height 27
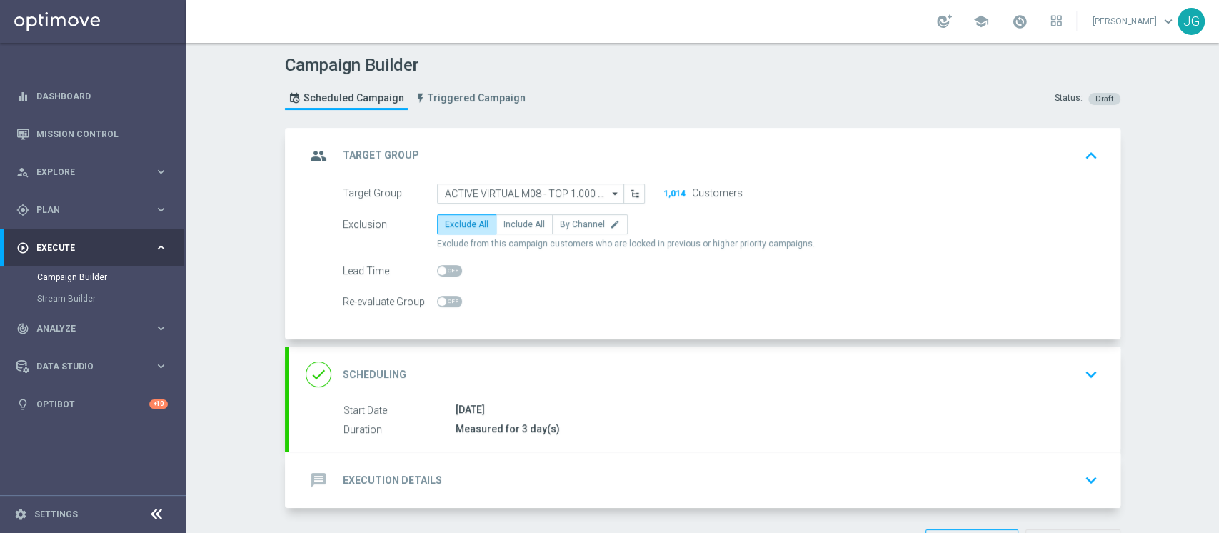
click at [514, 386] on div "done Scheduling keyboard_arrow_down" at bounding box center [705, 374] width 798 height 27
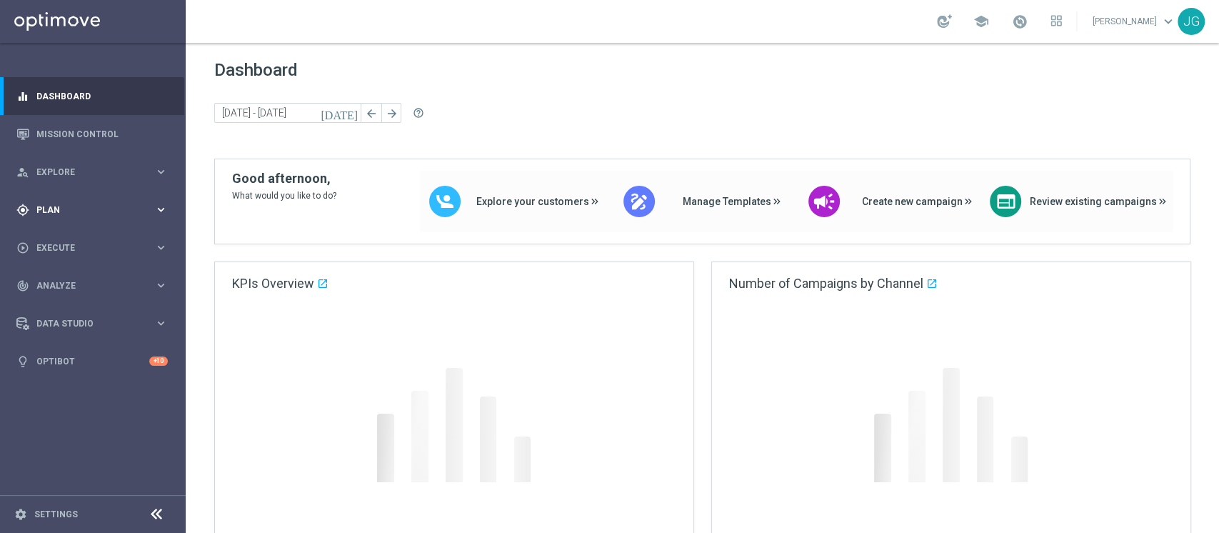
click at [86, 199] on div "gps_fixed Plan keyboard_arrow_right" at bounding box center [92, 210] width 184 height 38
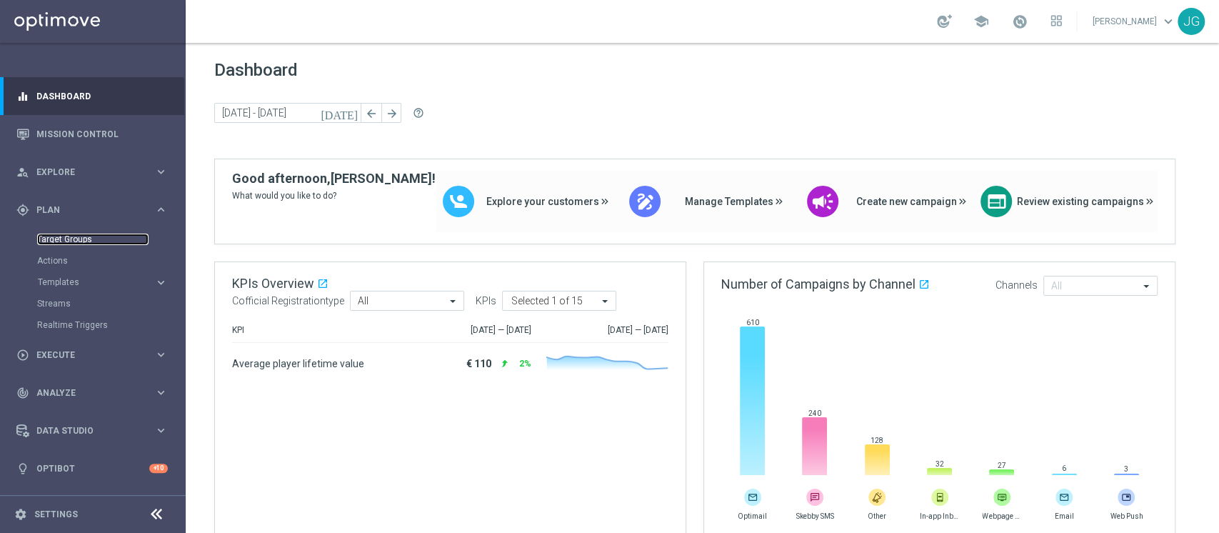
click at [65, 241] on link "Target Groups" at bounding box center [92, 239] width 111 height 11
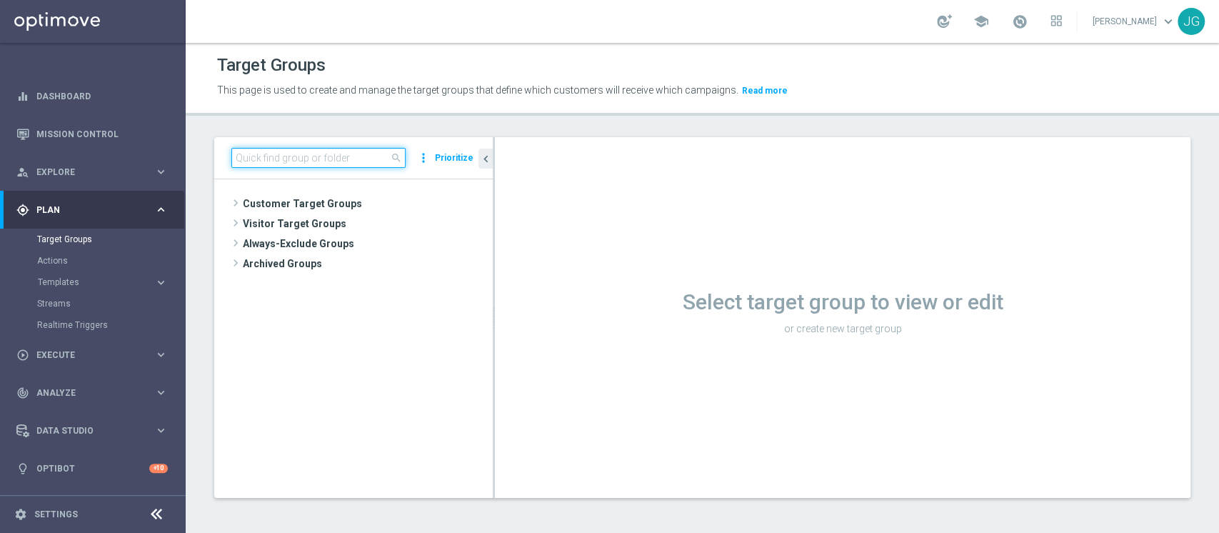
click at [318, 159] on input at bounding box center [318, 158] width 174 height 20
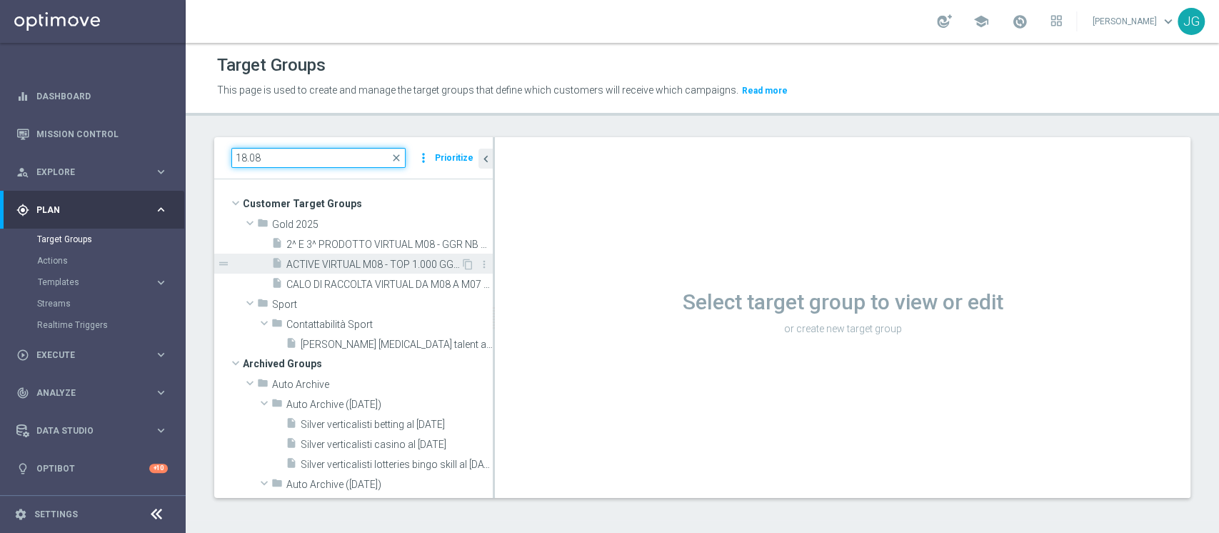
type input "18.08"
click at [315, 260] on span "ACTIVE VIRTUAL M08 - TOP 1.000 GGR M08 18.08" at bounding box center [373, 265] width 174 height 12
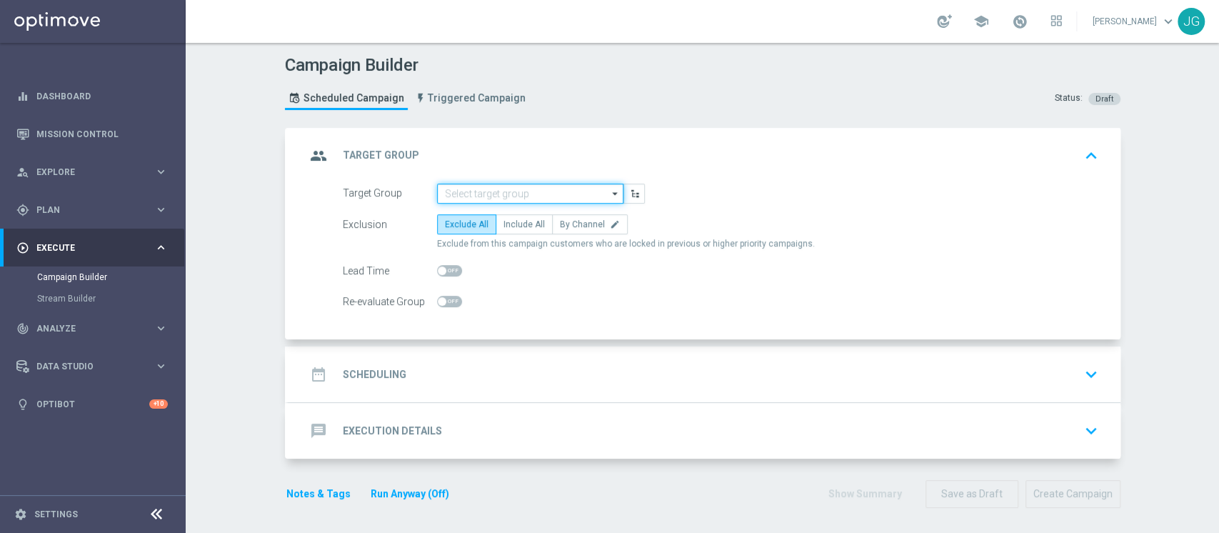
click at [473, 199] on input at bounding box center [530, 194] width 186 height 20
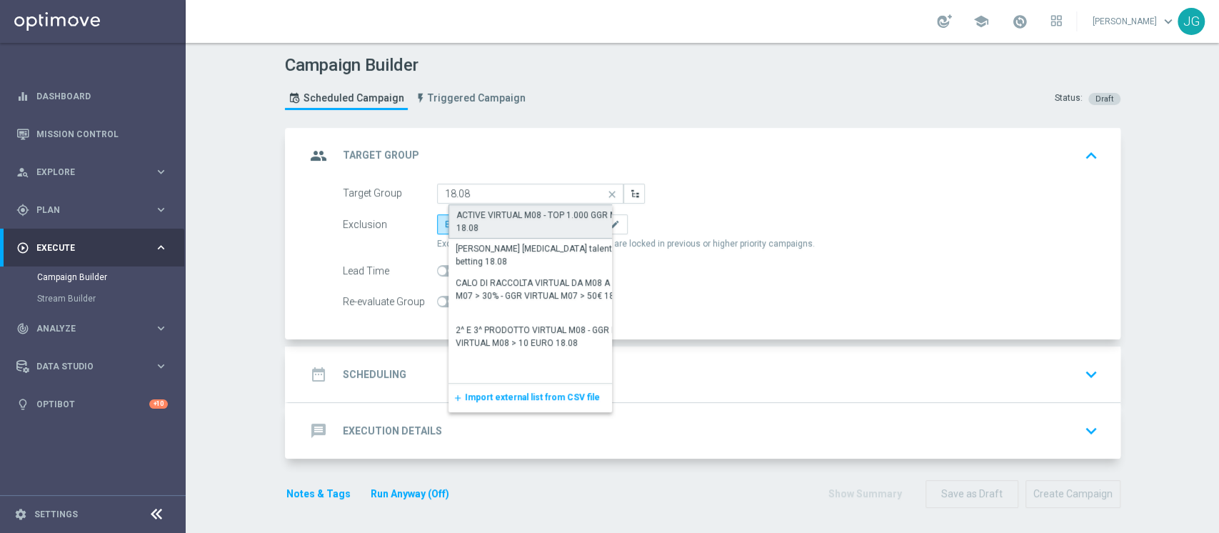
click at [494, 220] on div "ACTIVE VIRTUAL M08 - TOP 1.000 GGR M08 18.08" at bounding box center [541, 222] width 171 height 26
type input "ACTIVE VIRTUAL M08 - TOP 1.000 GGR M08 18.08"
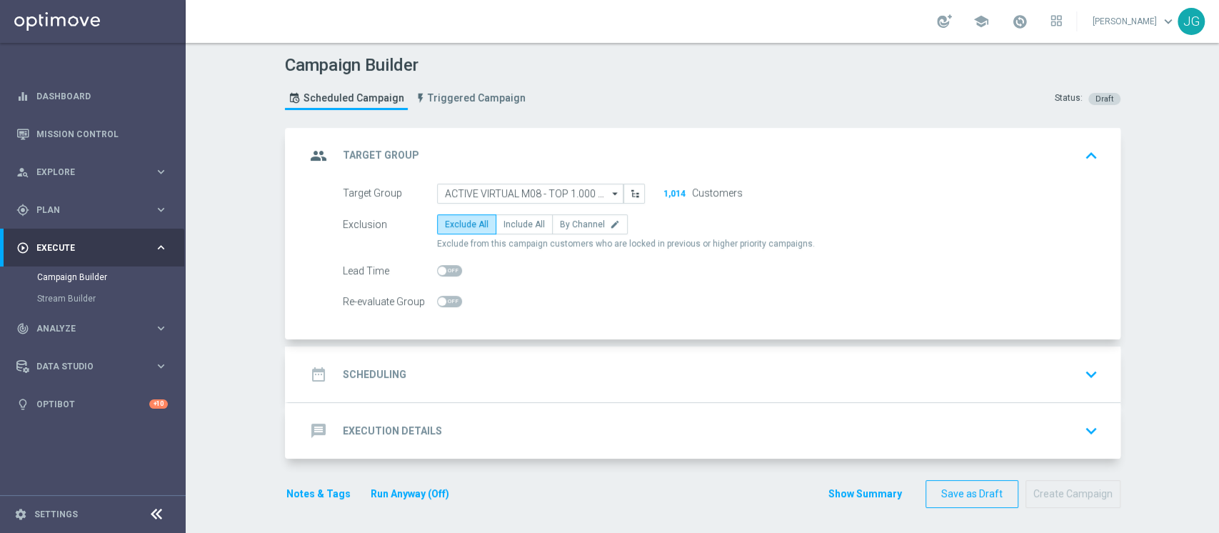
click at [486, 384] on div "date_range Scheduling keyboard_arrow_down" at bounding box center [705, 374] width 798 height 27
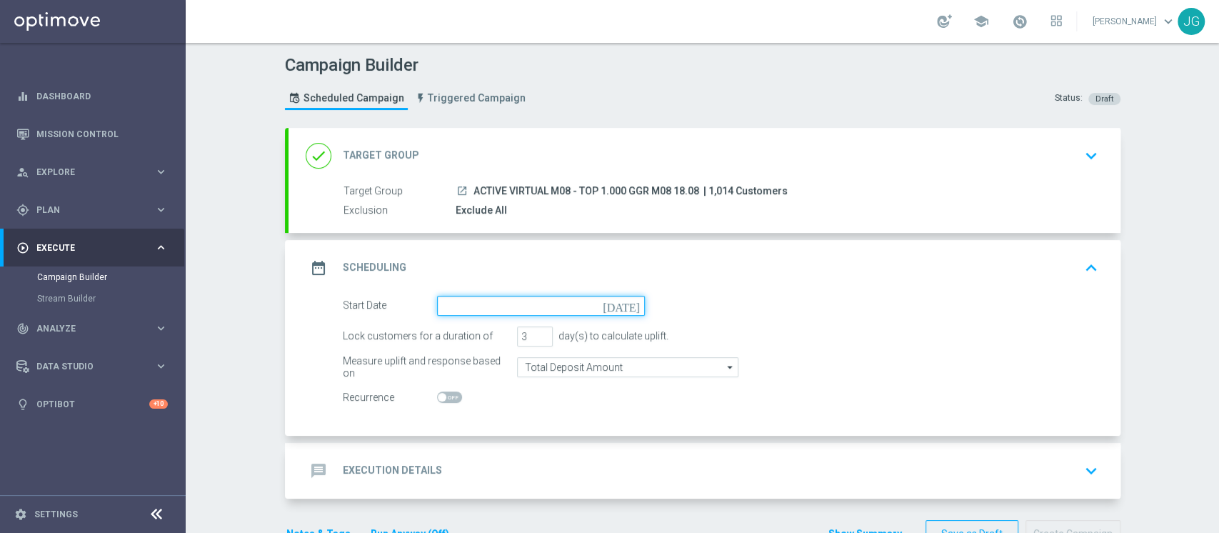
click at [558, 305] on input at bounding box center [541, 306] width 208 height 20
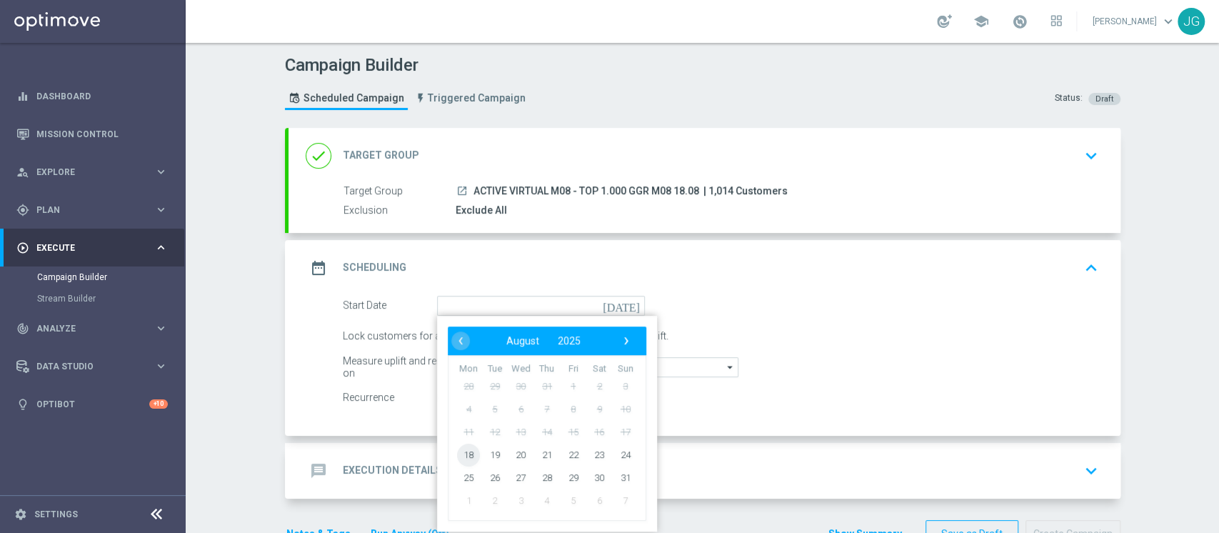
click at [460, 444] on span "18" at bounding box center [468, 454] width 23 height 23
type input "[DATE]"
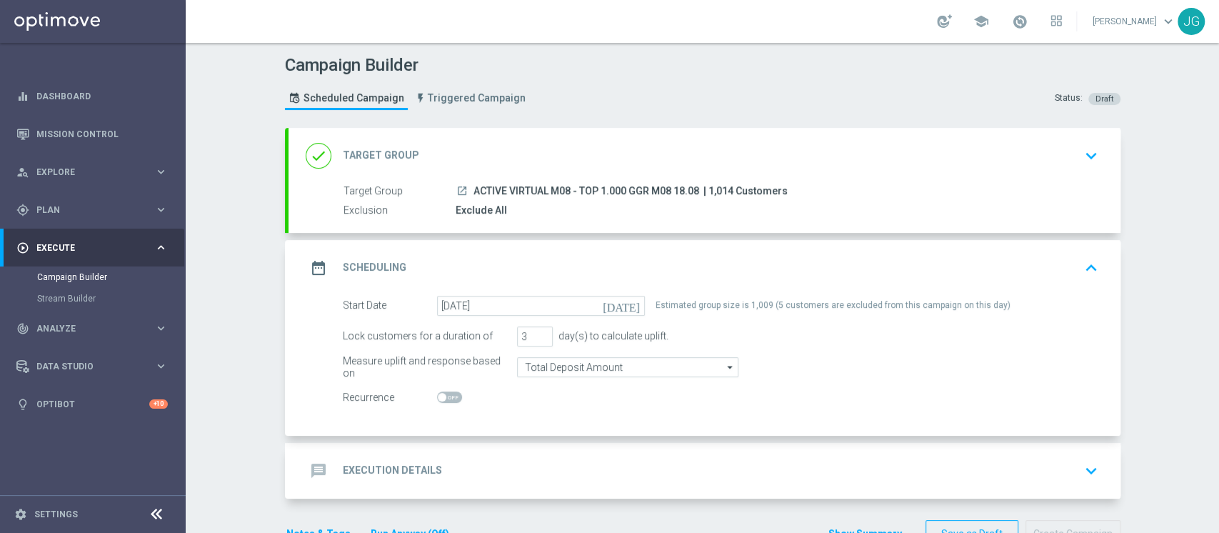
click at [635, 151] on div "done Target Group keyboard_arrow_down" at bounding box center [705, 155] width 798 height 27
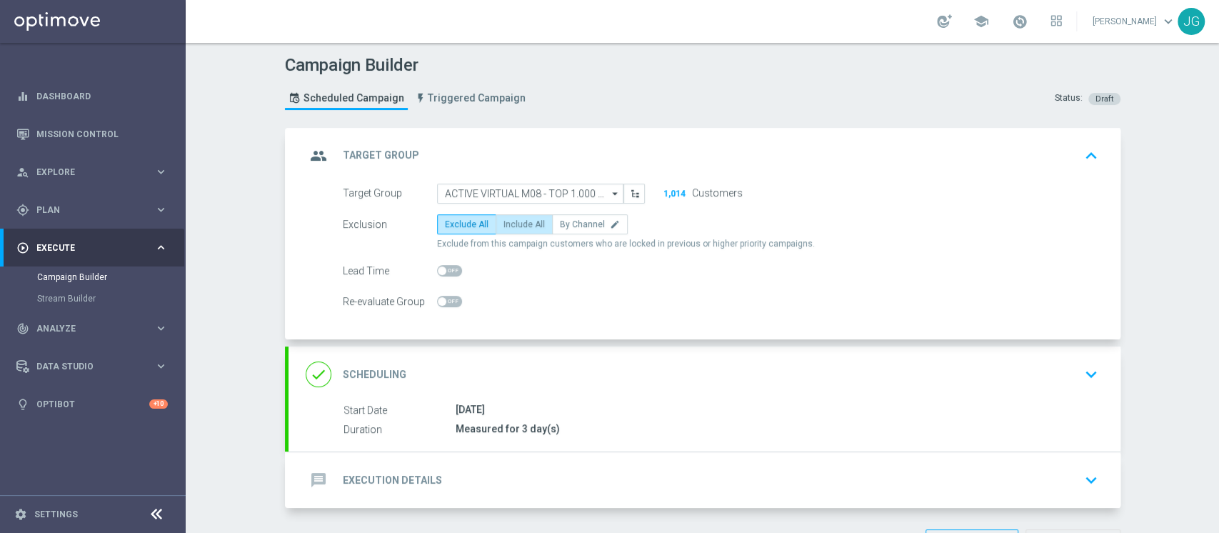
click at [514, 224] on span "Include All" at bounding box center [523, 224] width 41 height 10
click at [513, 224] on input "Include All" at bounding box center [507, 226] width 9 height 9
radio input "true"
click at [496, 456] on div "message Execution Details keyboard_arrow_down" at bounding box center [705, 480] width 832 height 56
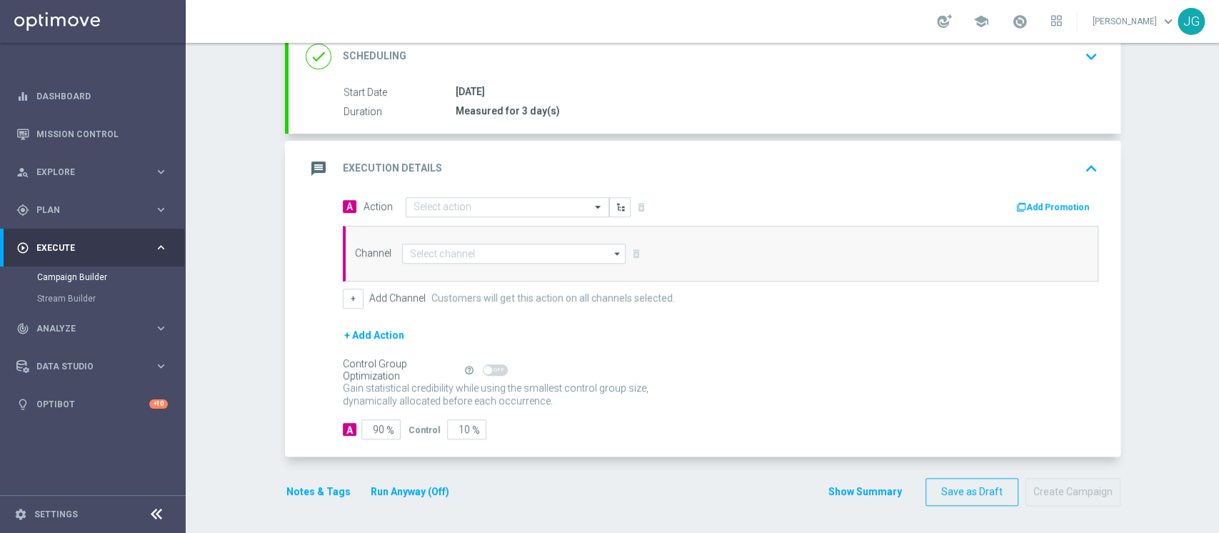
scroll to position [204, 0]
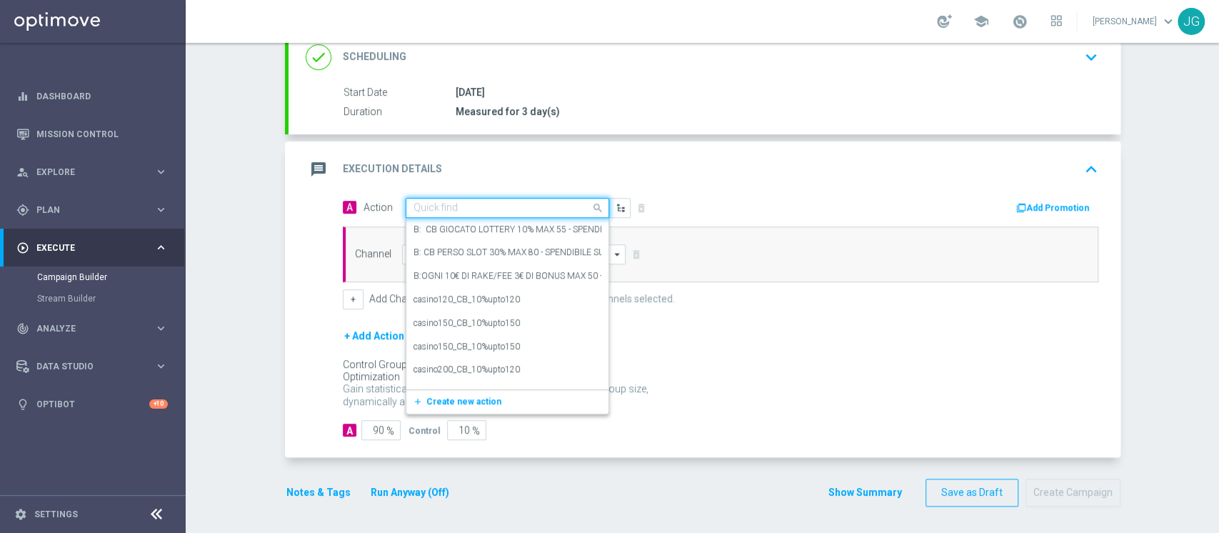
click at [513, 209] on input "text" at bounding box center [493, 208] width 159 height 12
paste input "PROMO RICARICA 25% MAX 150 - SPENDIBILE VIRTUAL"
type input "PROMO RICARICA 25% MAX 150 - SPENDIBILE VIRTUAL"
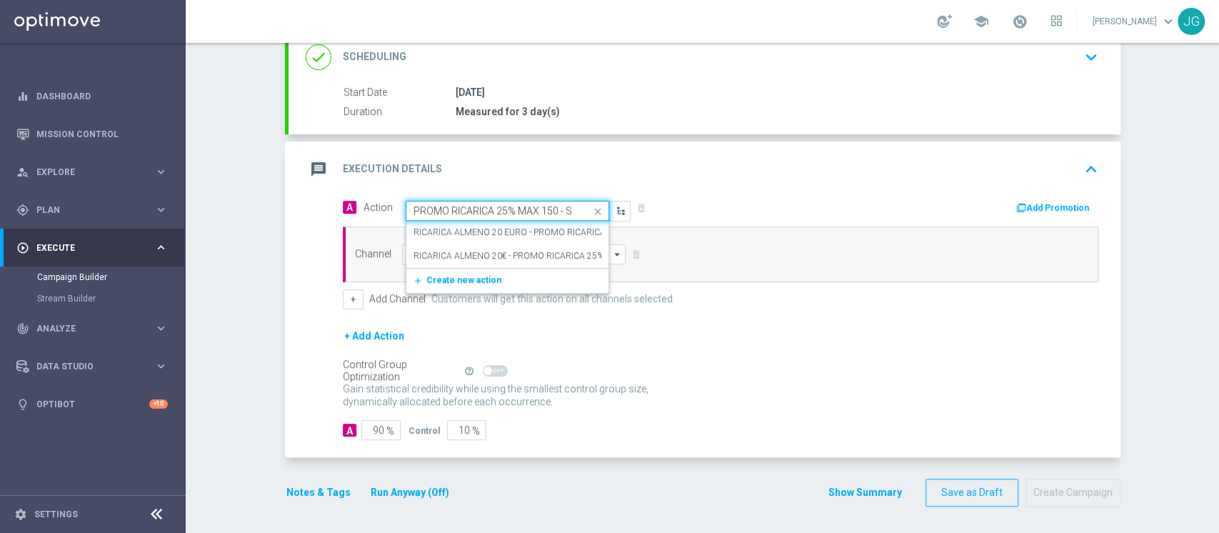
scroll to position [0, 87]
click at [444, 278] on span "Create new action" at bounding box center [463, 280] width 75 height 10
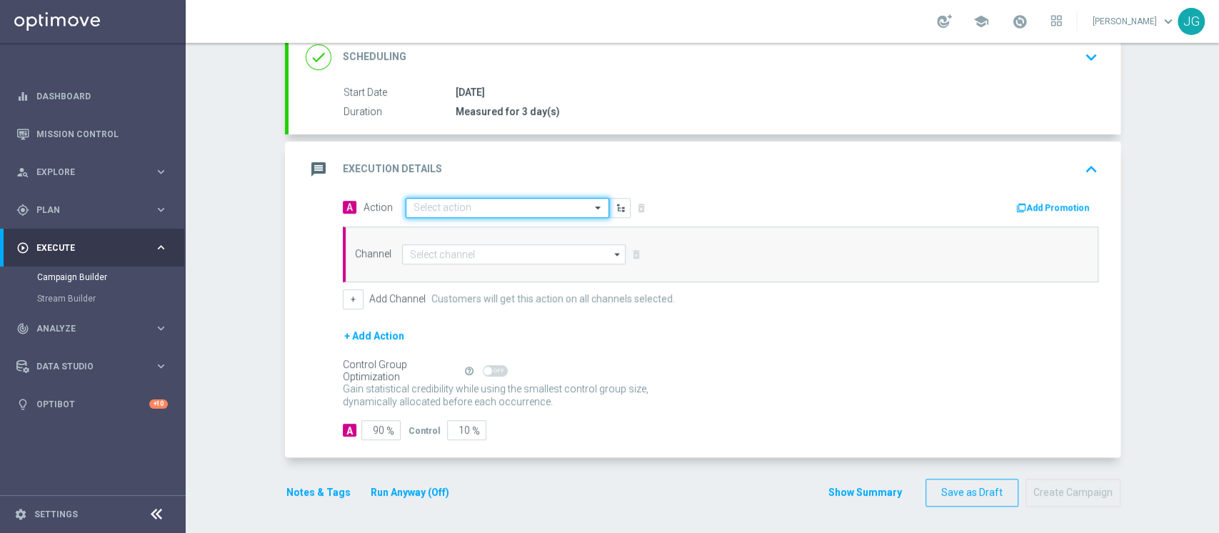
scroll to position [0, 0]
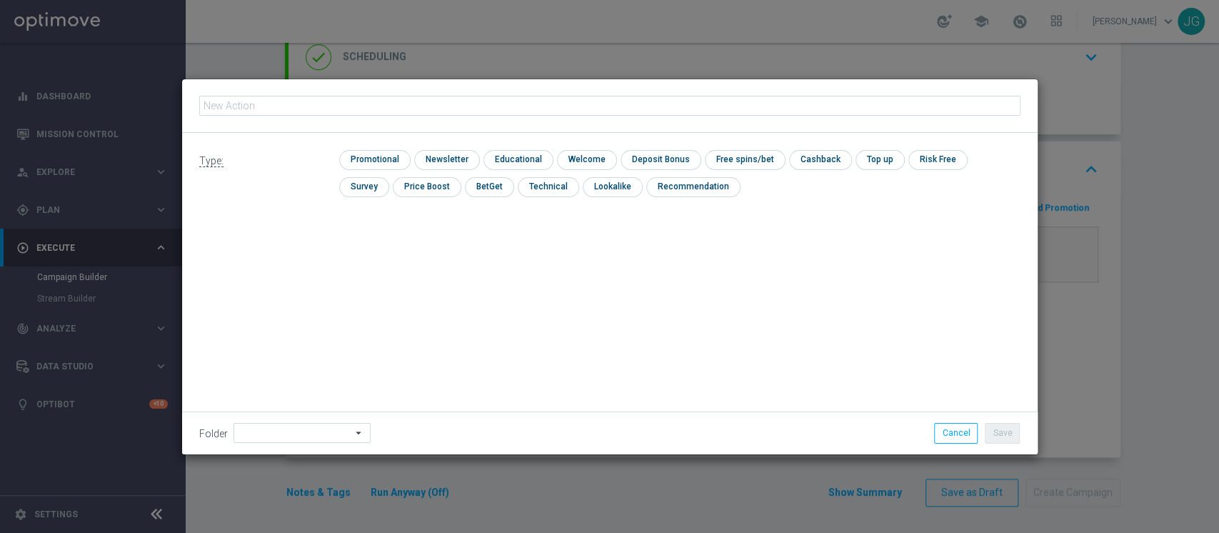
type input "PROMO RICARICA 25% MAX 150 - SPENDIBILE VIRTUAL"
click at [378, 163] on input "checkbox" at bounding box center [373, 159] width 68 height 19
checkbox input "true"
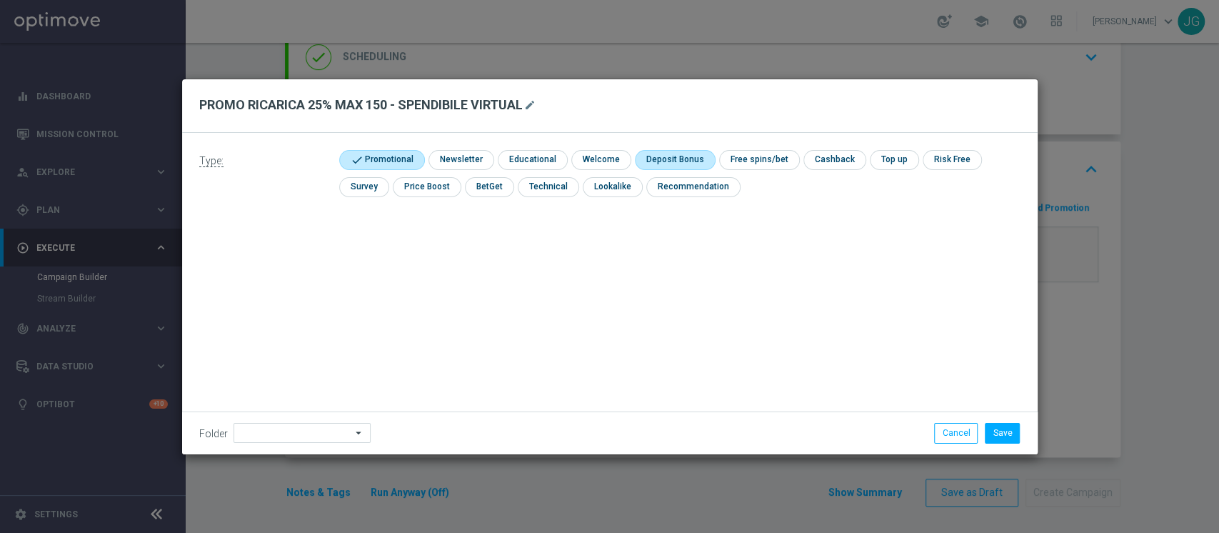
click at [689, 160] on input "checkbox" at bounding box center [673, 159] width 76 height 19
checkbox input "true"
click at [300, 431] on input at bounding box center [302, 433] width 137 height 20
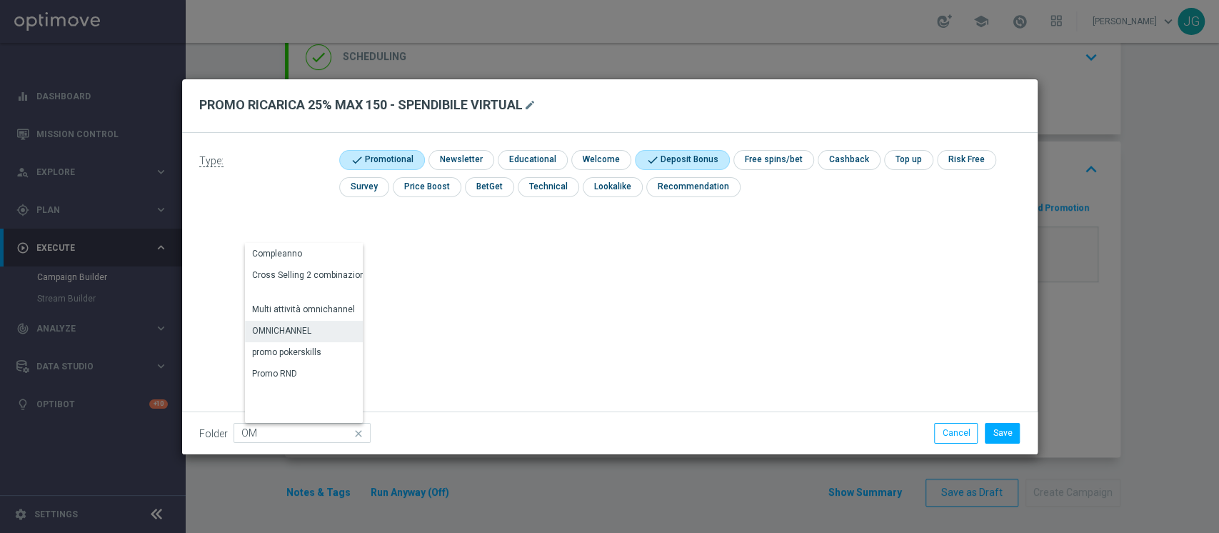
click at [289, 326] on div "OMNICHANNEL" at bounding box center [281, 330] width 59 height 13
type input "OMNICHANNEL"
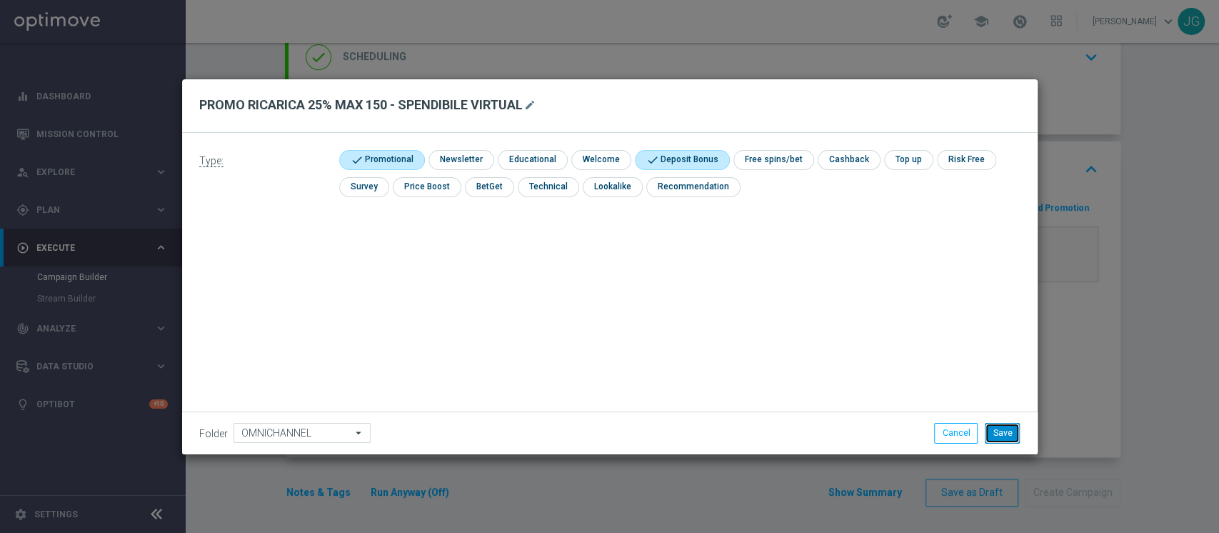
click at [1003, 427] on button "Save" at bounding box center [1002, 433] width 35 height 20
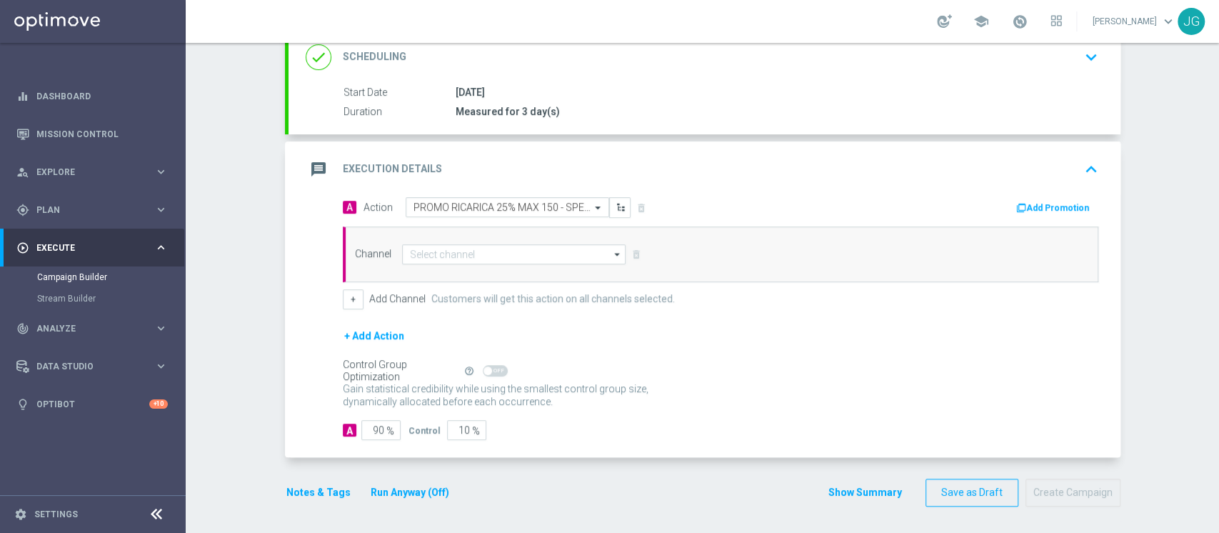
click at [1065, 201] on button "Add Promotion" at bounding box center [1054, 208] width 79 height 16
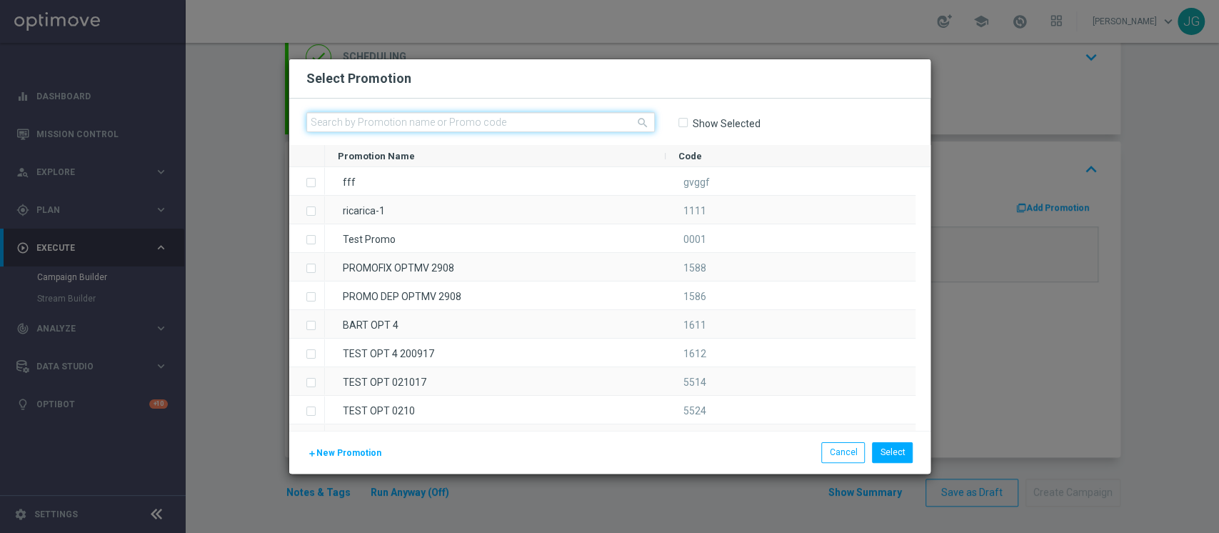
click at [504, 123] on input "text" at bounding box center [480, 122] width 349 height 20
paste input "RICARICAVIRTUAL18-1"
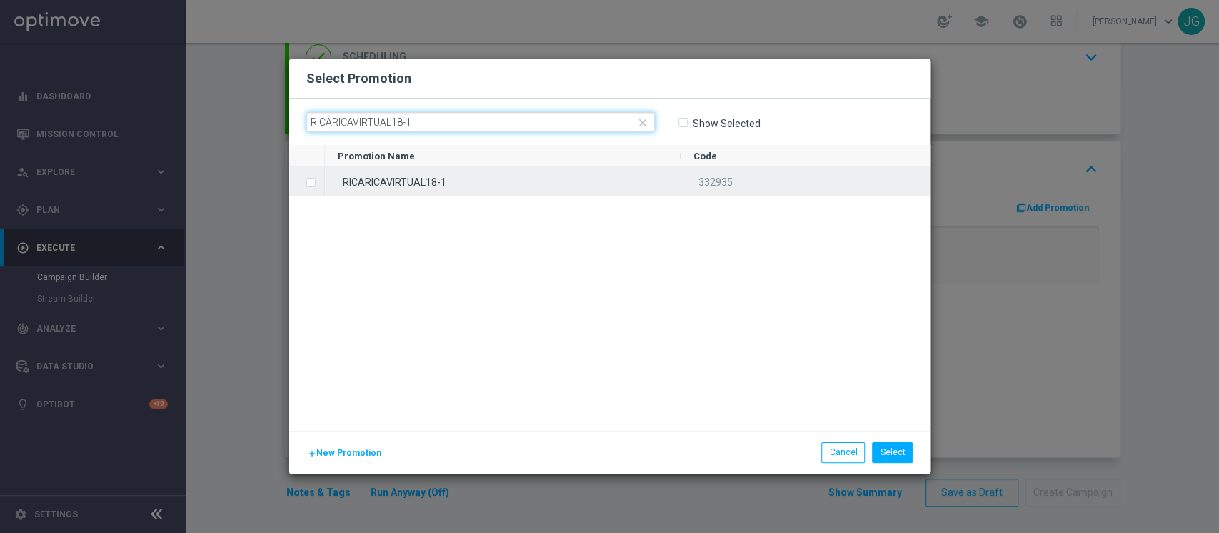
type input "RICARICAVIRTUAL18-1"
click at [487, 181] on div "RICARICAVIRTUAL18-1" at bounding box center [503, 181] width 356 height 28
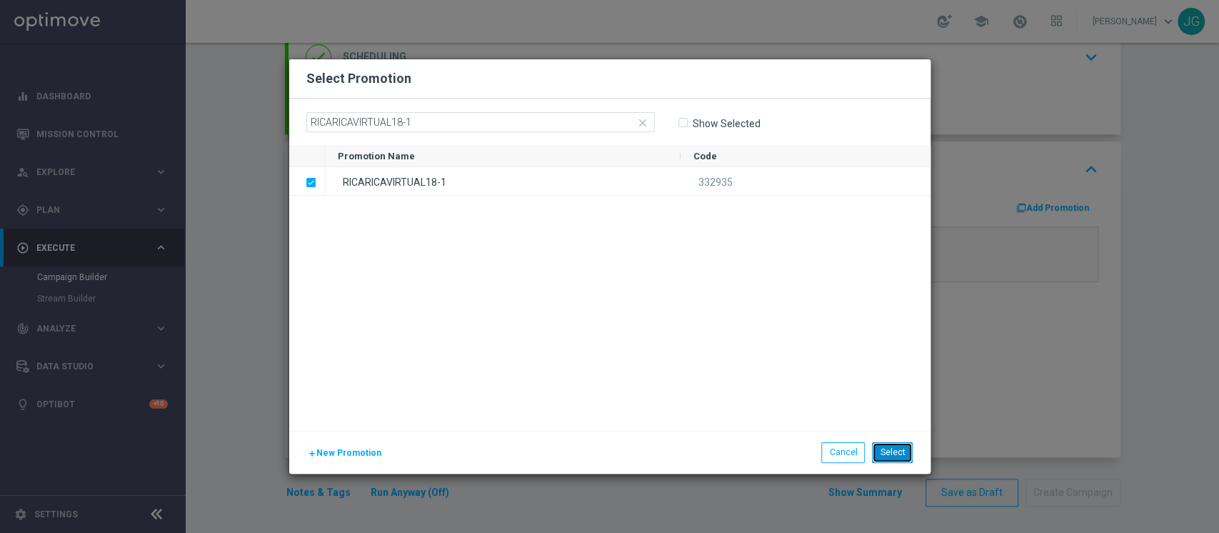
click at [903, 458] on button "Select" at bounding box center [892, 452] width 41 height 20
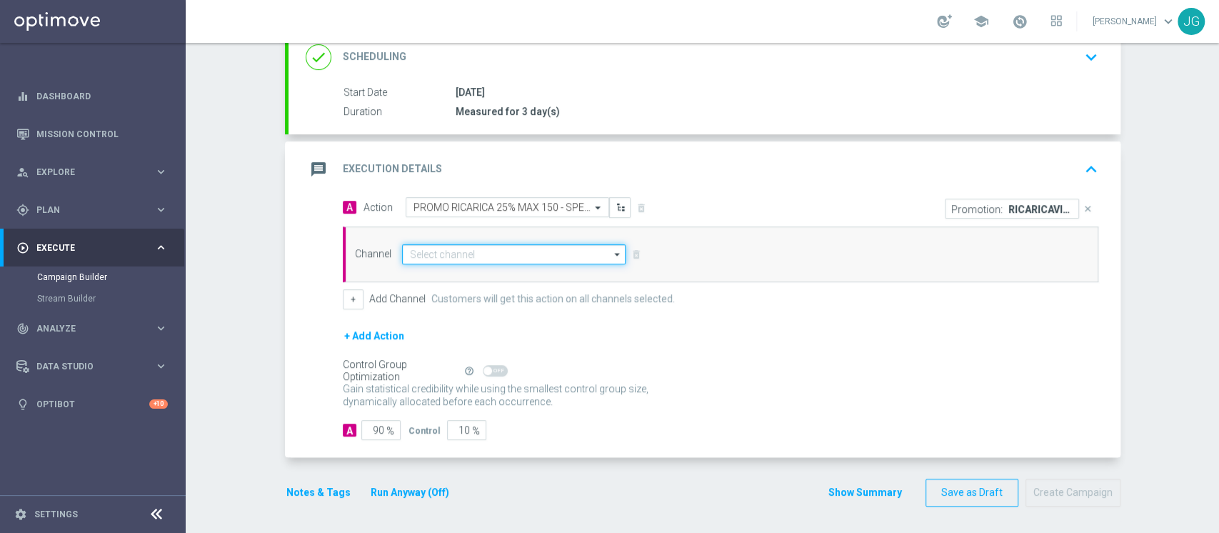
click at [543, 254] on input at bounding box center [514, 254] width 224 height 20
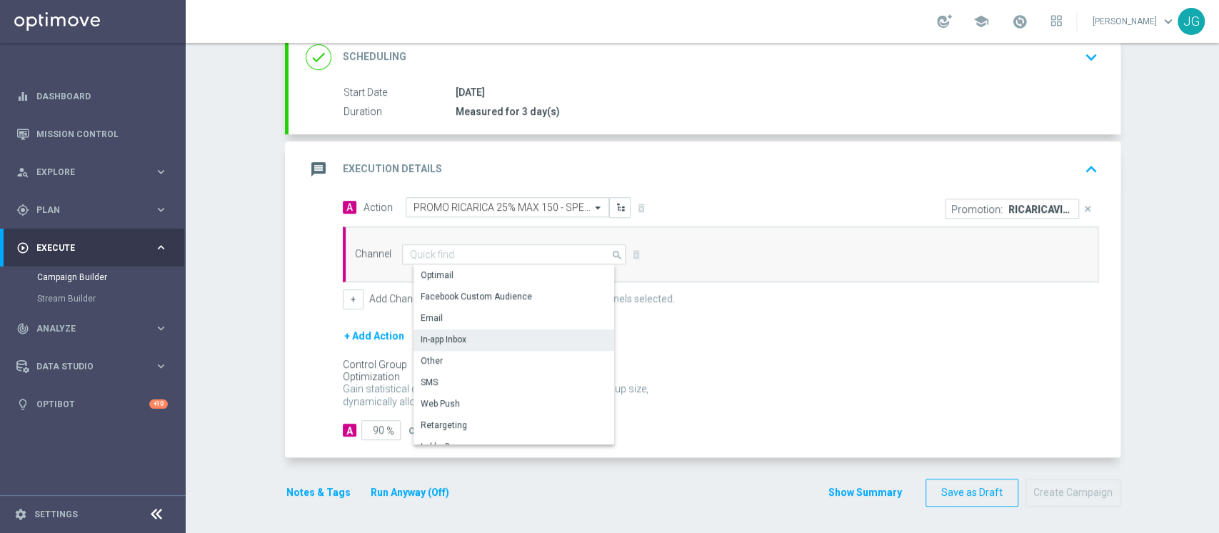
click at [452, 338] on div "In-app Inbox" at bounding box center [444, 339] width 46 height 13
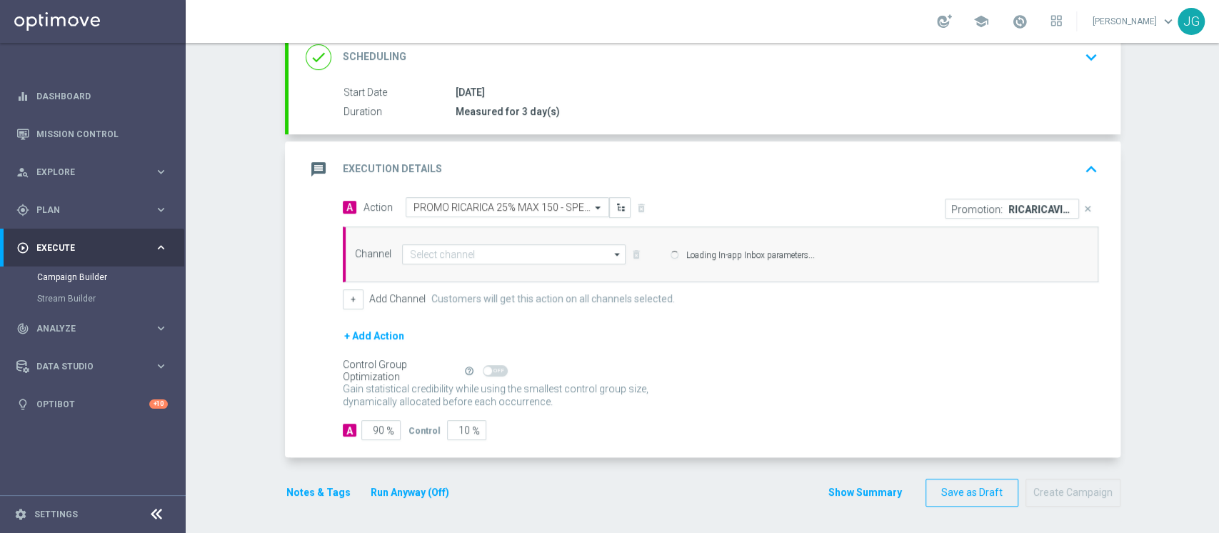
type input "In-app Inbox"
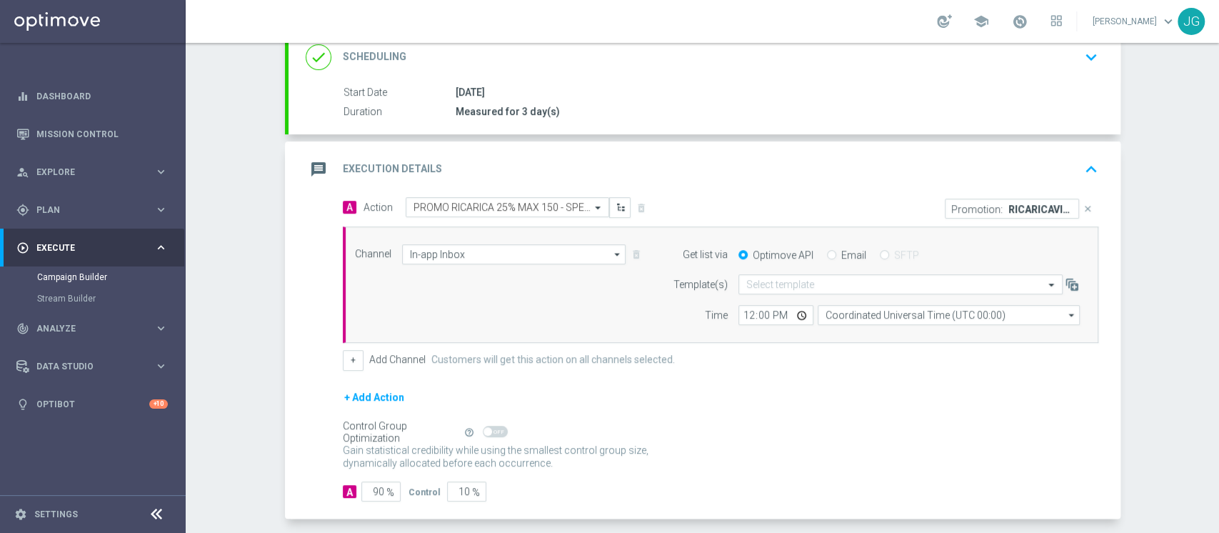
click at [827, 253] on input "Email" at bounding box center [831, 255] width 9 height 9
radio input "true"
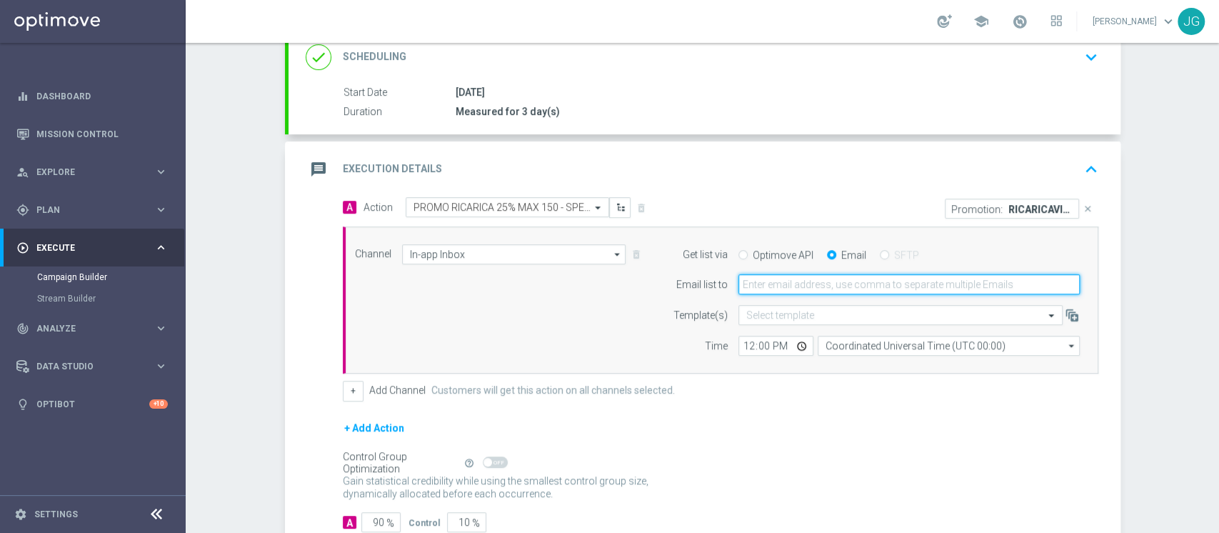
click at [810, 284] on input "email" at bounding box center [908, 284] width 341 height 20
type input "[PERSON_NAME][EMAIL_ADDRESS][PERSON_NAME][DOMAIN_NAME]"
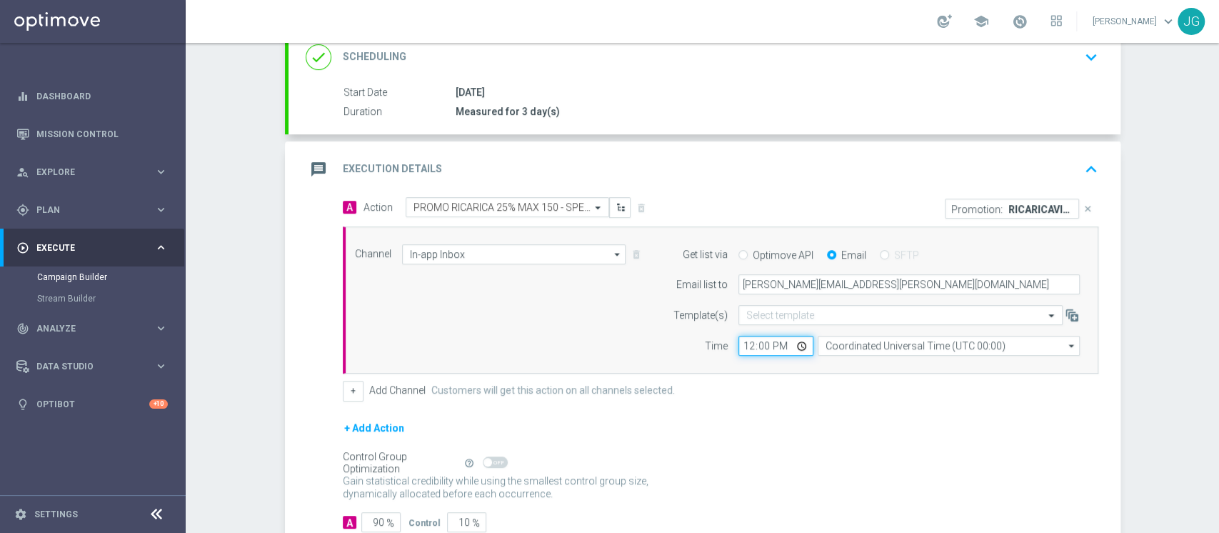
click at [796, 344] on input "12:00" at bounding box center [775, 346] width 75 height 20
type input "17:00"
click at [346, 401] on form "A Action Select action PROMO RICARICA 25% MAX 150 - SPENDIBILE VIRTUAL delete_f…" at bounding box center [721, 364] width 756 height 335
click at [343, 386] on button "+" at bounding box center [353, 391] width 21 height 20
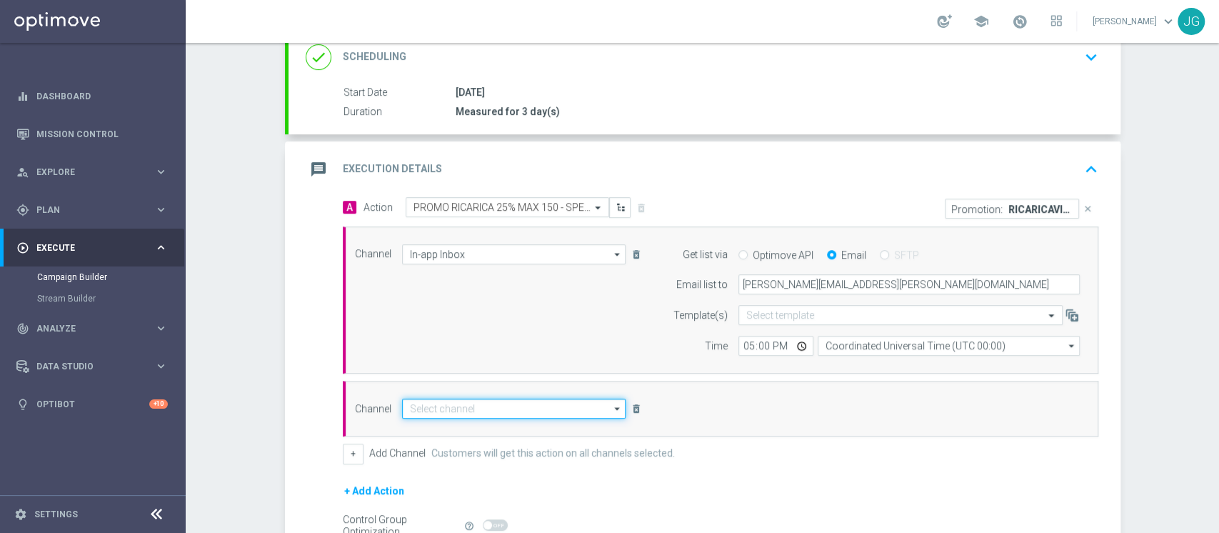
click at [434, 403] on input at bounding box center [514, 409] width 224 height 20
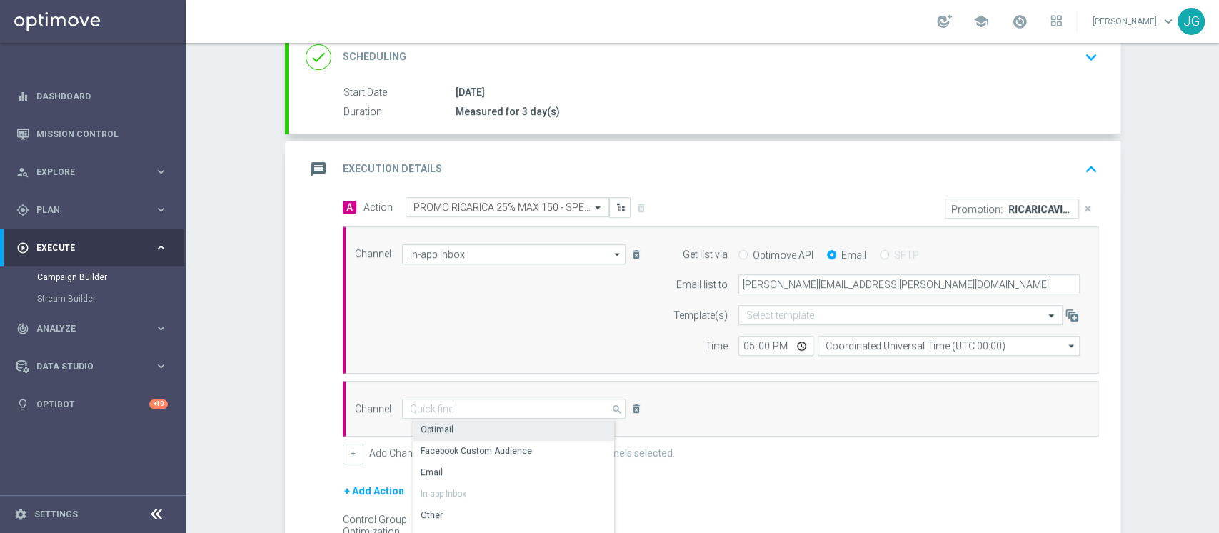
click at [437, 426] on div "Optimail" at bounding box center [437, 429] width 33 height 13
type input "Optimail"
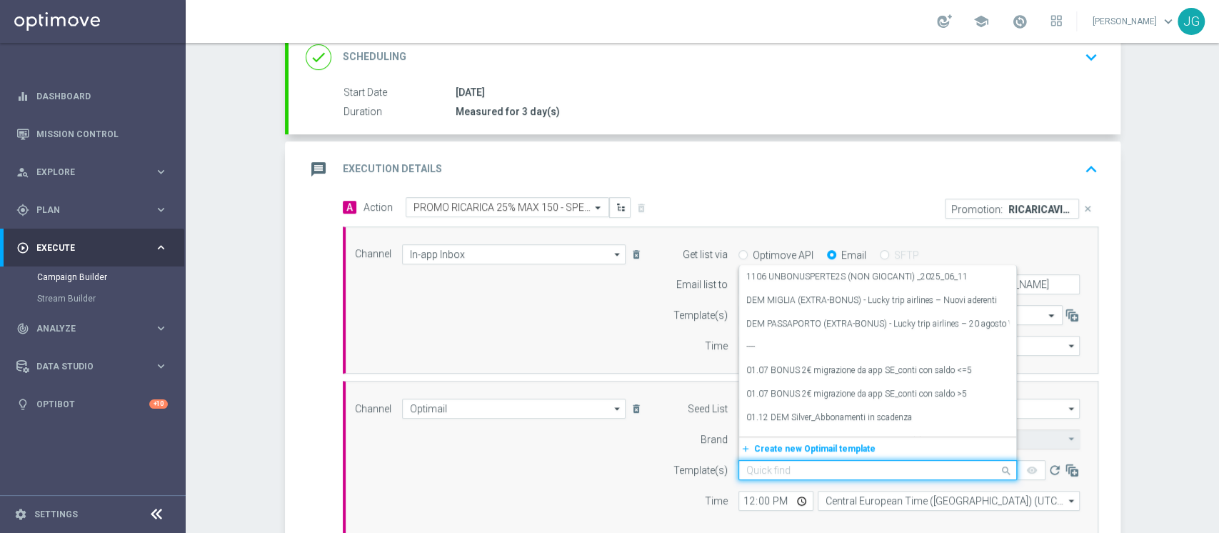
click at [746, 473] on input "text" at bounding box center [863, 470] width 234 height 12
paste input "RICARICAVIRTUAL18-1 - [DATE]"
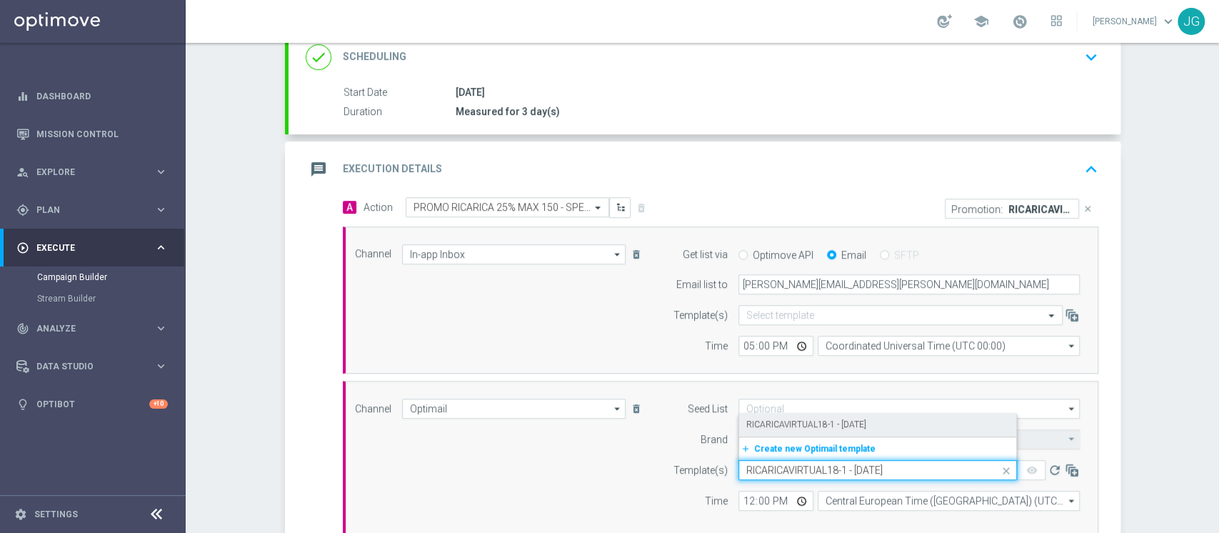
click at [821, 427] on label "RICARICAVIRTUAL18-1 - [DATE]" at bounding box center [806, 425] width 120 height 12
type input "RICARICAVIRTUAL18-1 - [DATE]"
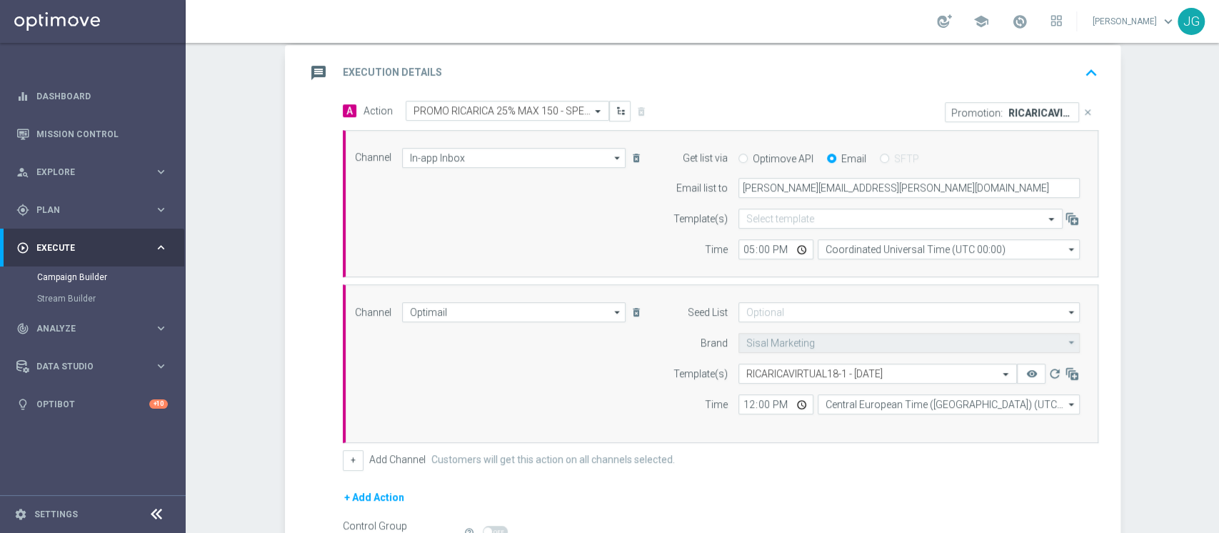
scroll to position [305, 0]
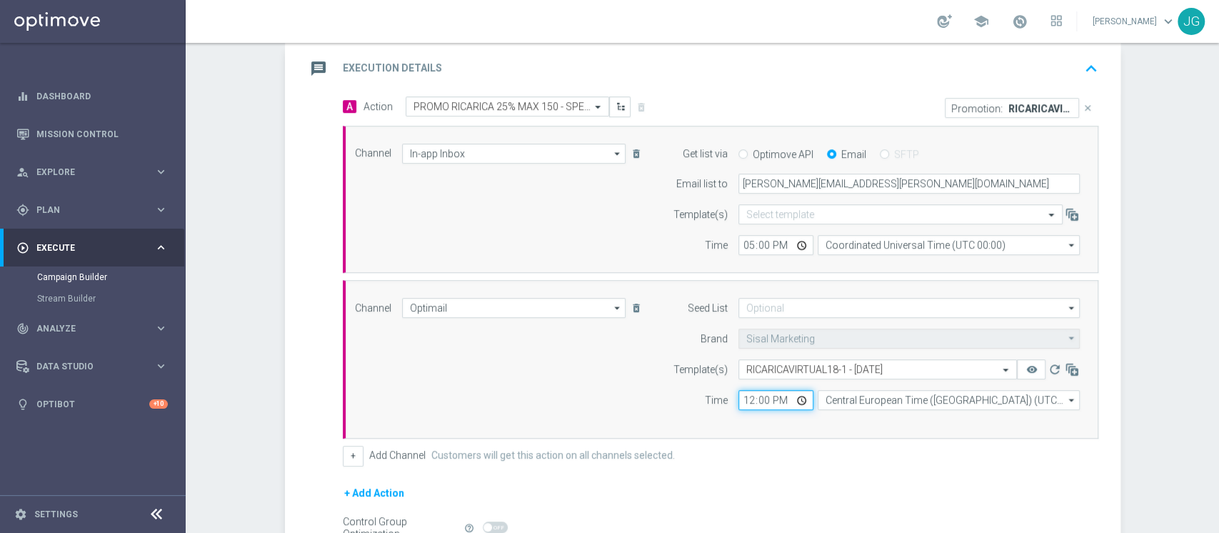
click at [794, 396] on input "12:00" at bounding box center [775, 400] width 75 height 20
type input "18:00"
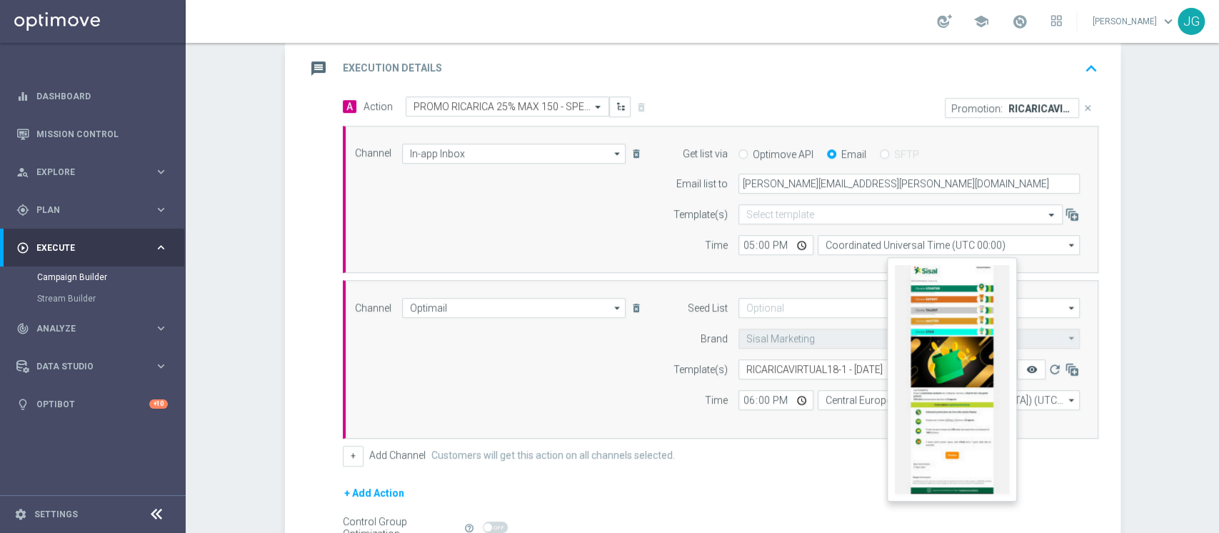
click at [1026, 368] on icon "remove_red_eye" at bounding box center [1031, 369] width 11 height 11
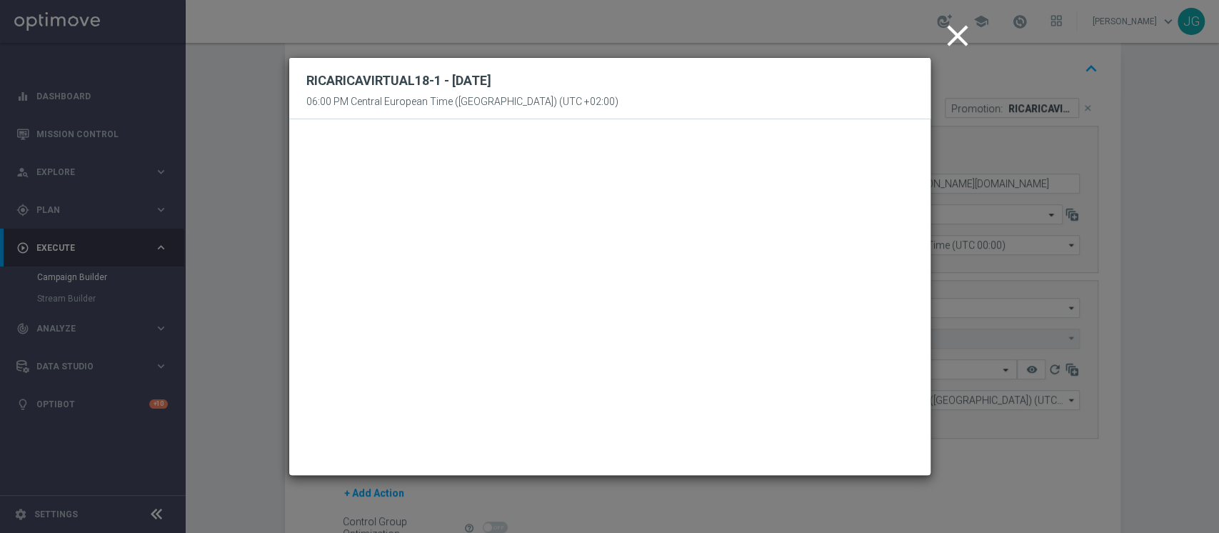
click at [950, 37] on icon "close" at bounding box center [958, 36] width 36 height 36
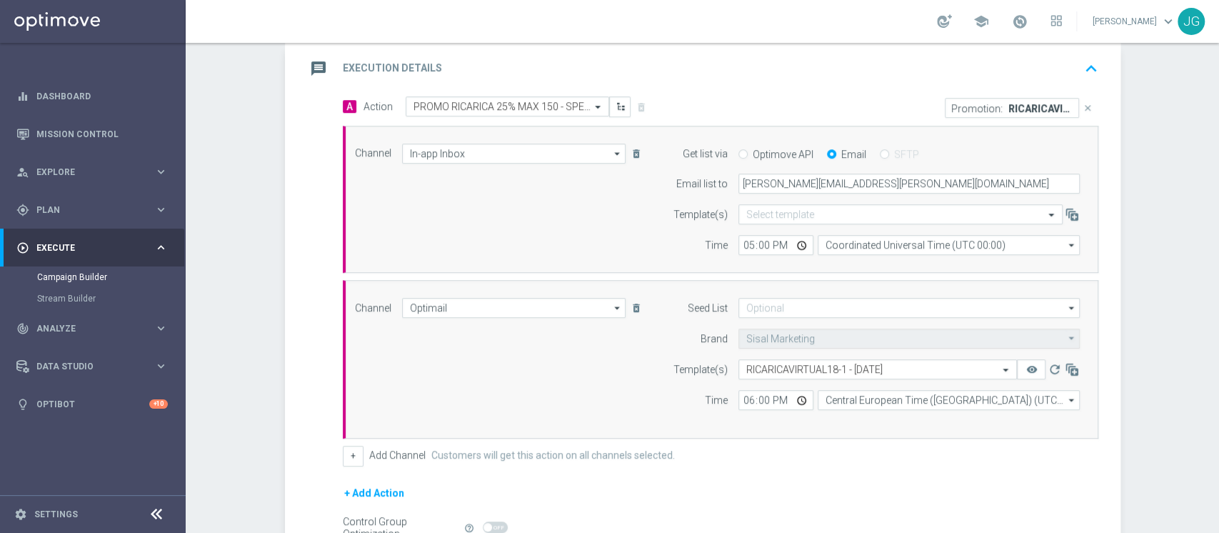
scroll to position [462, 0]
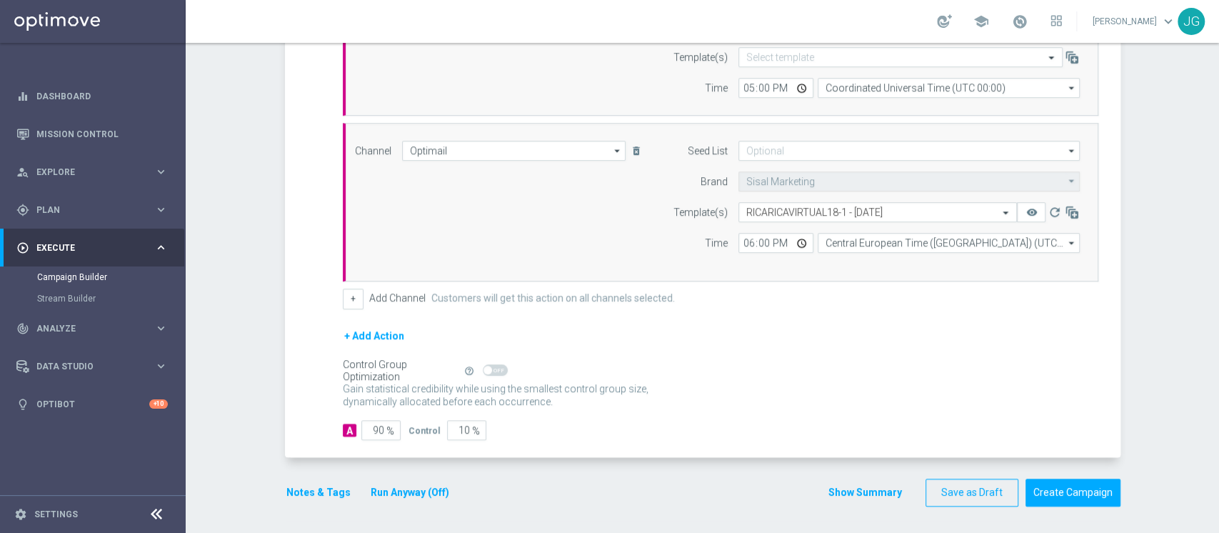
click at [316, 492] on button "Notes & Tags" at bounding box center [318, 492] width 67 height 18
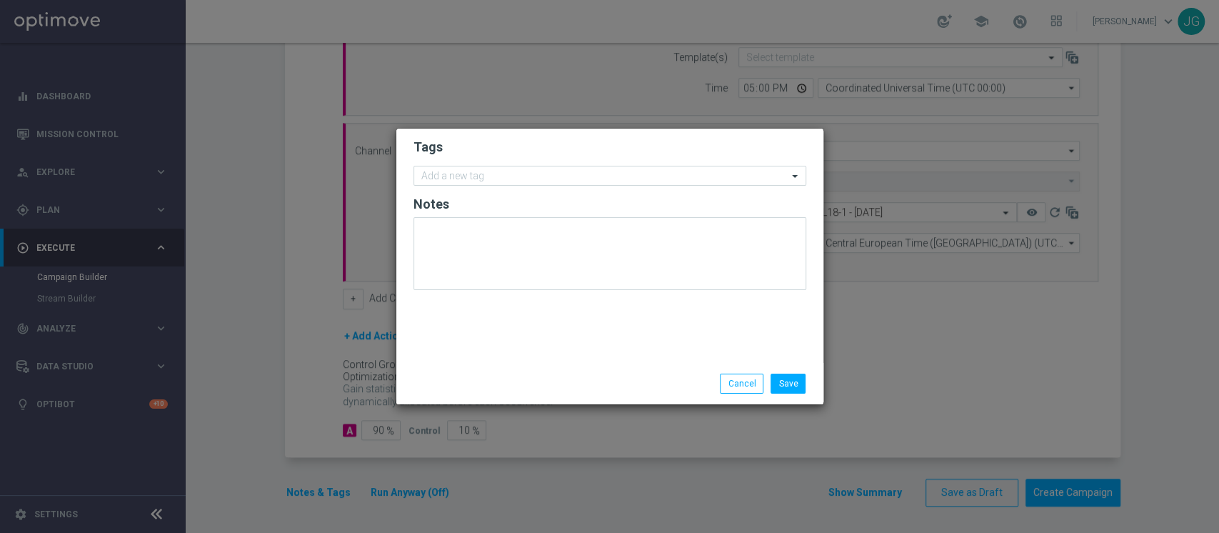
click at [558, 162] on form "Tags Add a new tag Notes" at bounding box center [610, 218] width 393 height 166
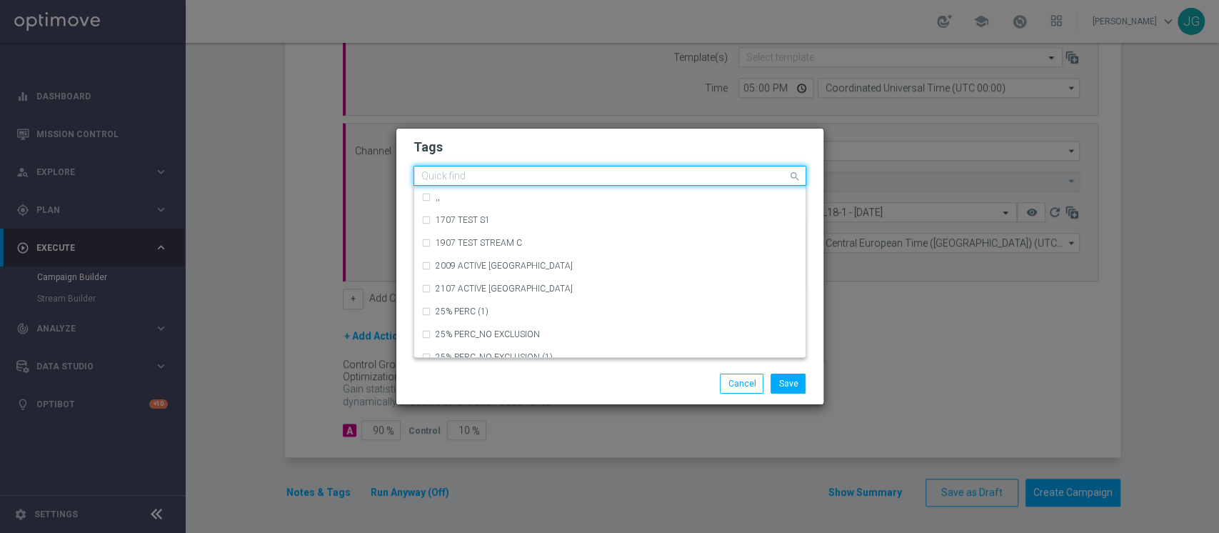
click at [560, 183] on div at bounding box center [603, 178] width 369 height 14
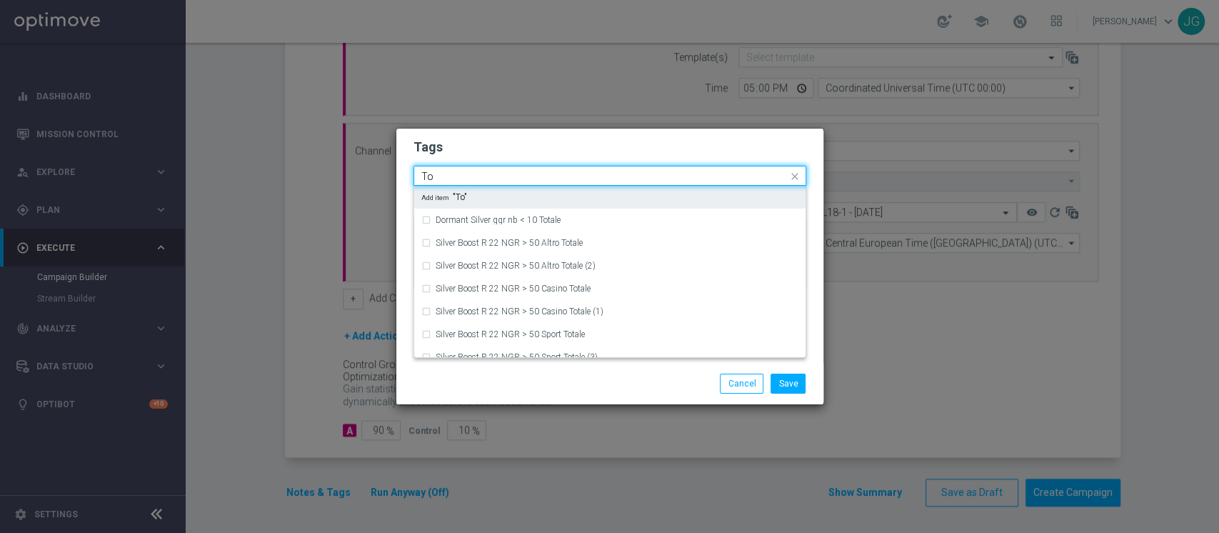
type input "T"
type input "m"
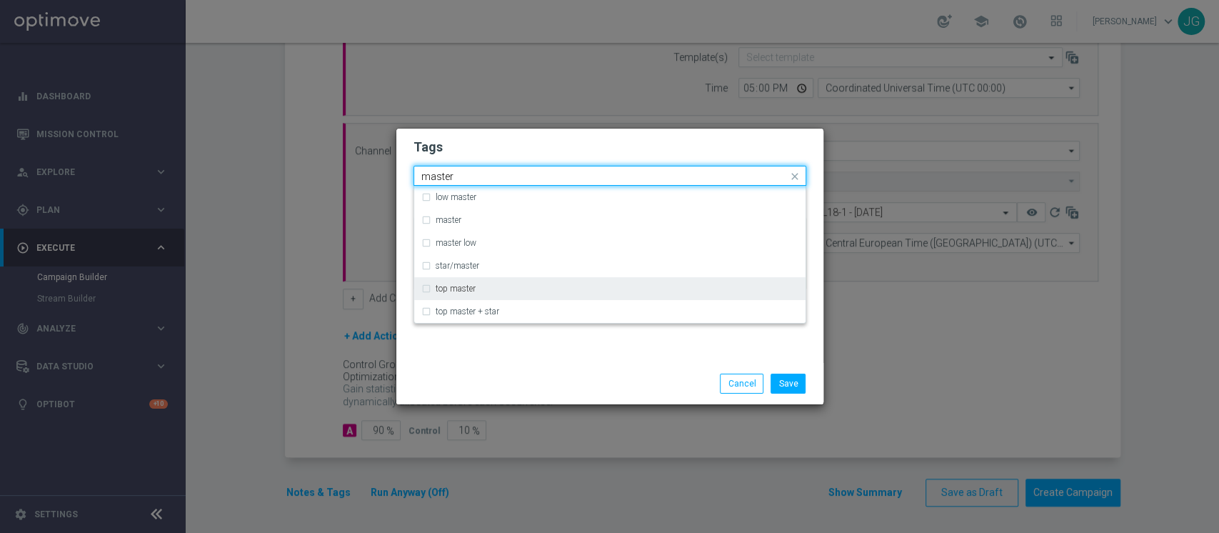
click at [475, 280] on div "top master" at bounding box center [609, 288] width 377 height 23
type input "master"
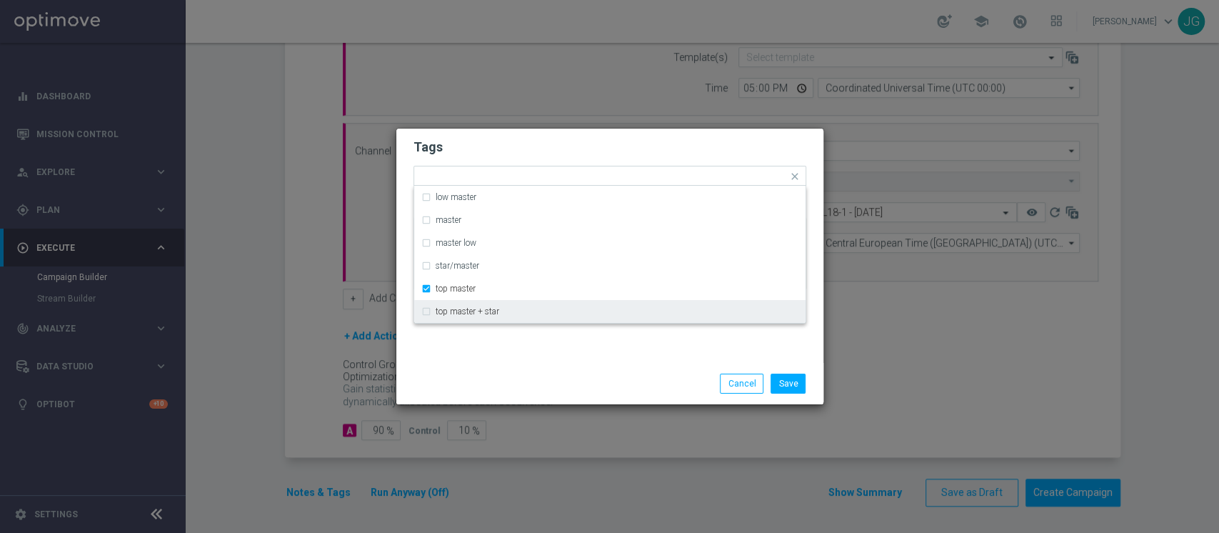
click at [498, 391] on div "Save Cancel" at bounding box center [610, 384] width 414 height 20
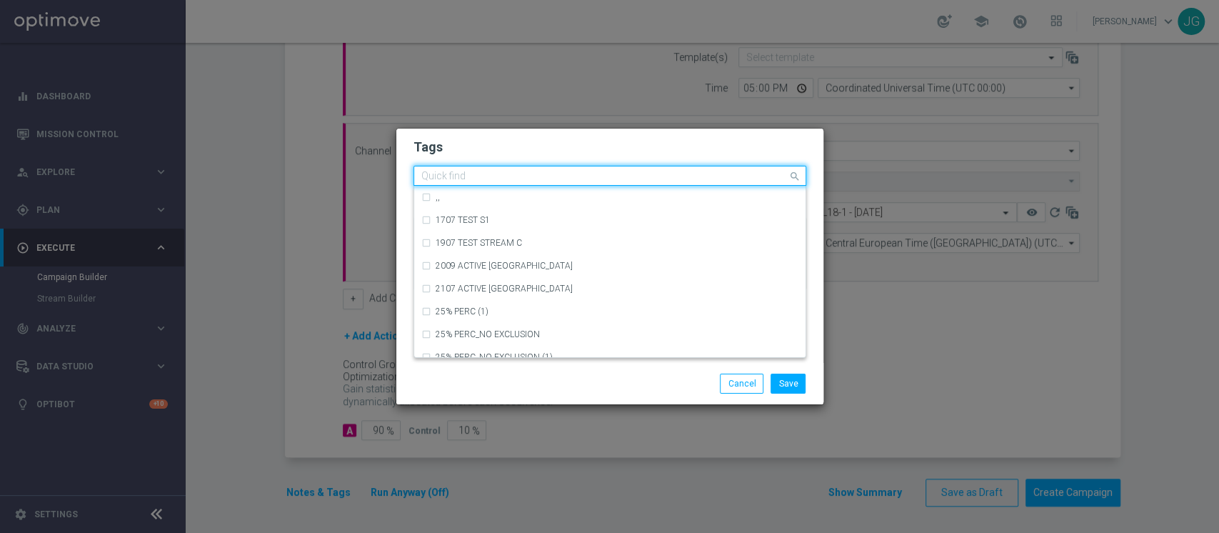
click at [553, 182] on div at bounding box center [603, 178] width 369 height 14
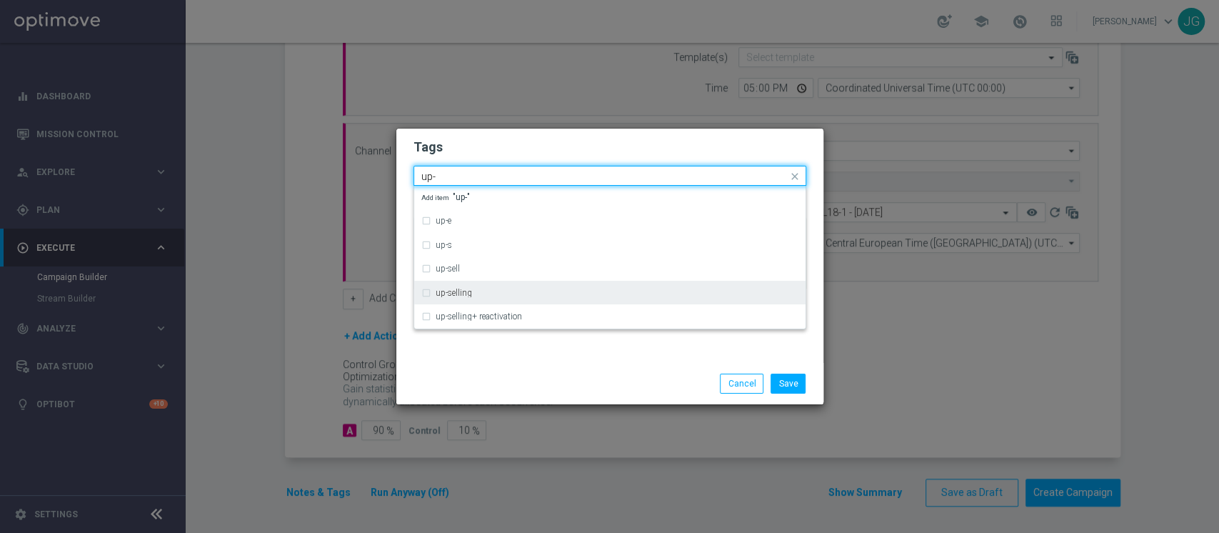
click at [478, 289] on div "up-selling" at bounding box center [617, 293] width 363 height 9
type input "up-"
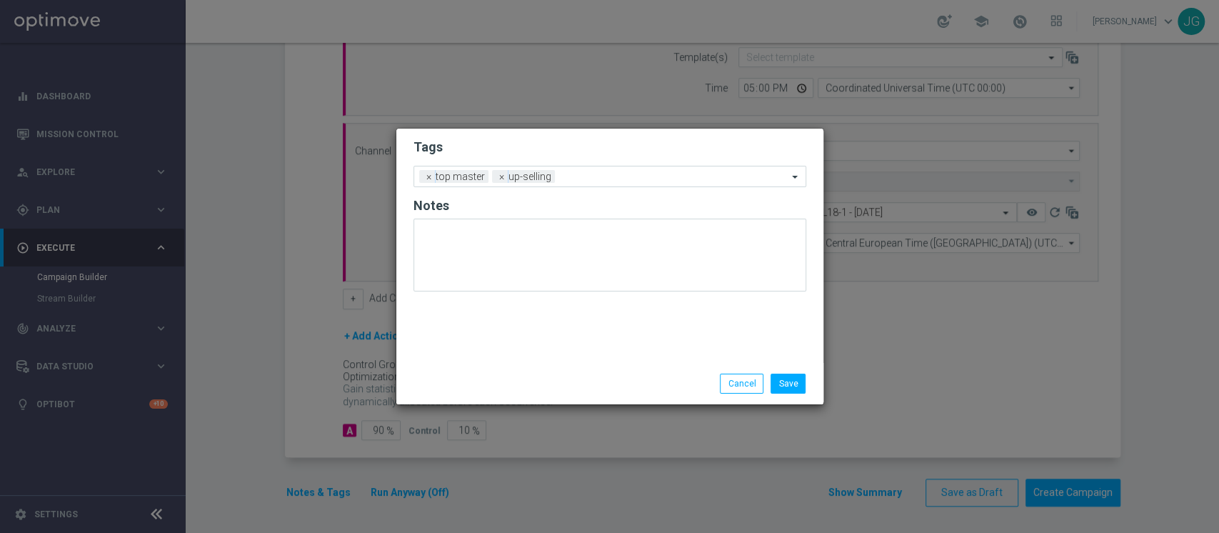
click at [506, 381] on div "Save Cancel" at bounding box center [610, 384] width 414 height 20
click at [611, 177] on input "text" at bounding box center [674, 177] width 227 height 12
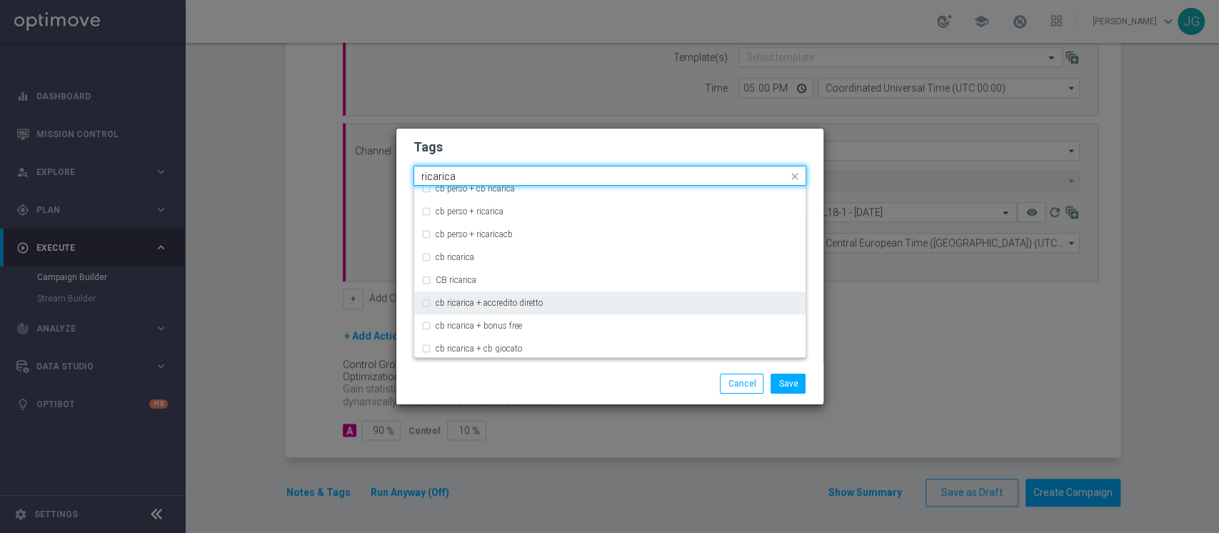
scroll to position [159, 0]
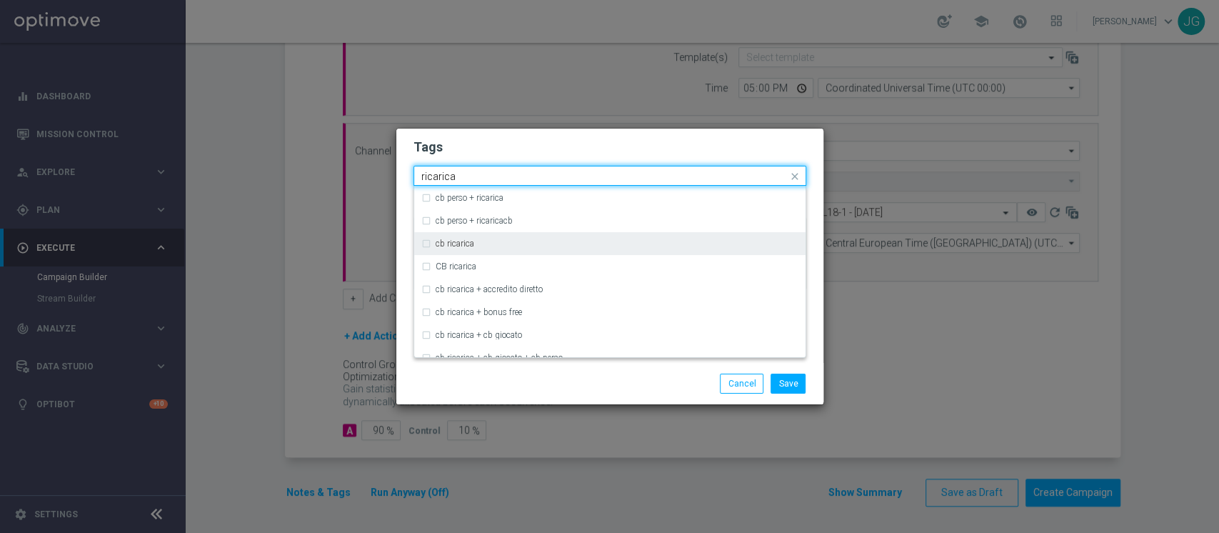
click at [478, 248] on div "cb ricarica" at bounding box center [609, 243] width 377 height 23
type input "ricarica"
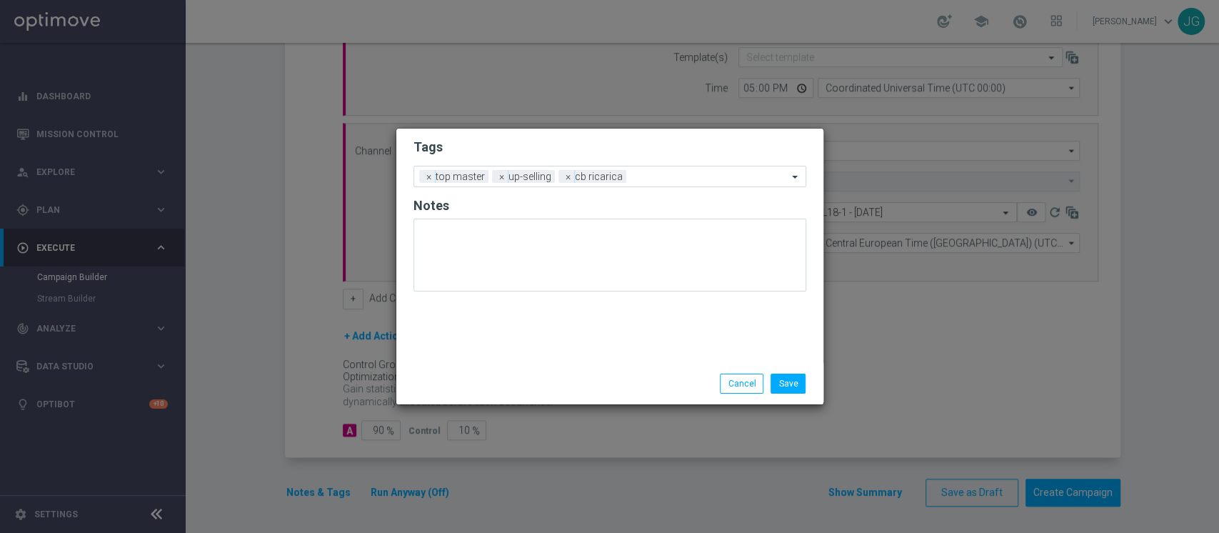
click at [531, 381] on div "Save Cancel" at bounding box center [610, 384] width 414 height 20
click at [652, 177] on input "text" at bounding box center [710, 177] width 156 height 12
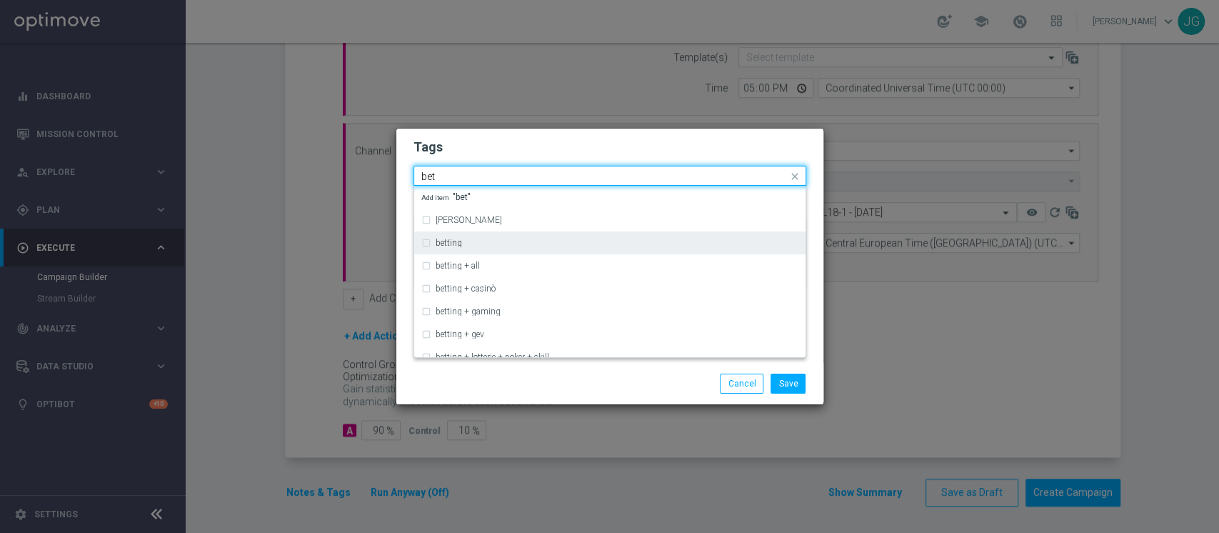
click at [514, 243] on div "betting" at bounding box center [617, 243] width 363 height 9
type input "bet"
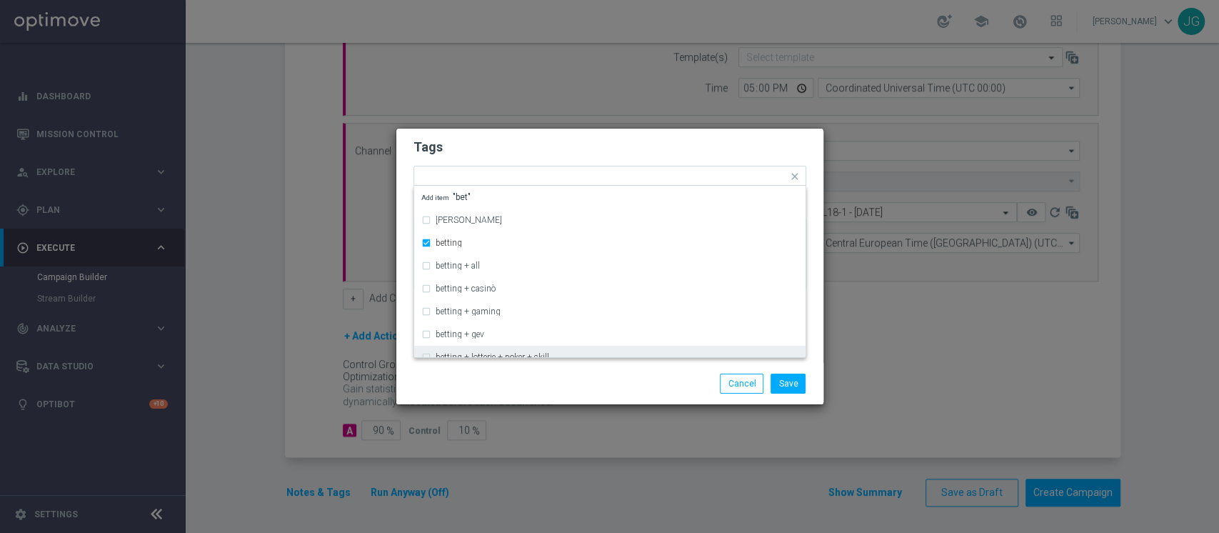
click at [566, 404] on div "Tags Quick find × top master × up-selling × cb ricarica × betting [PERSON_NAME]…" at bounding box center [610, 266] width 429 height 277
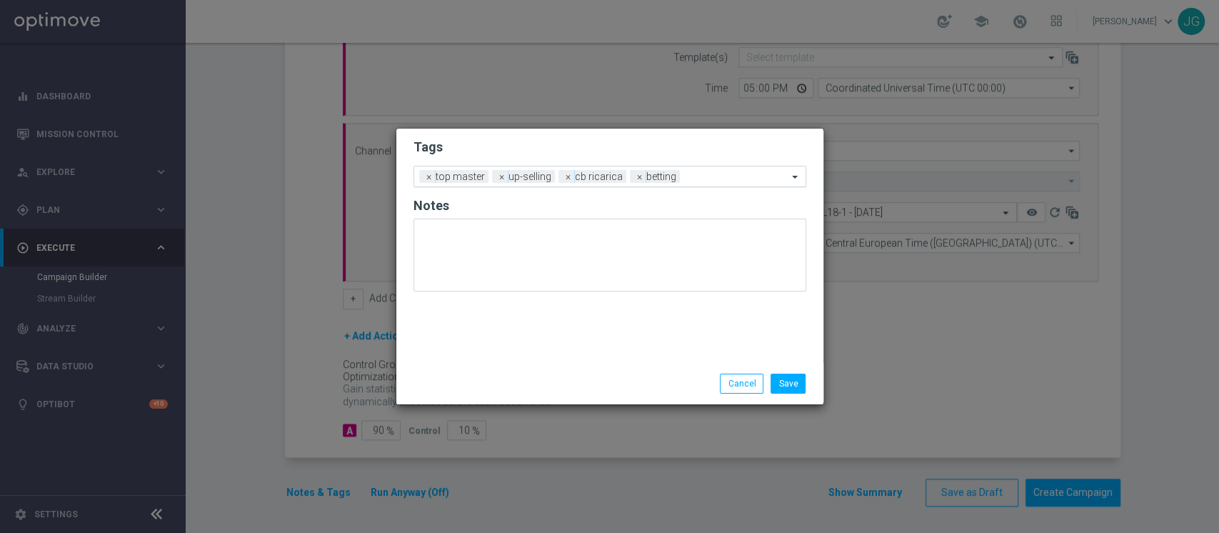
click at [697, 184] on div at bounding box center [735, 178] width 104 height 14
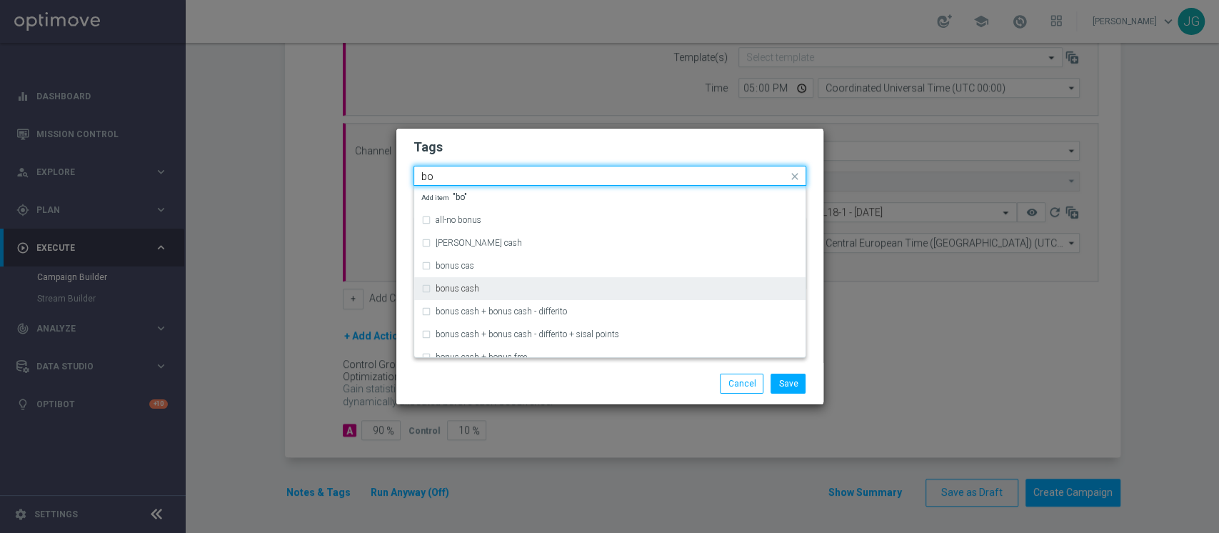
click at [547, 289] on div "bonus cash" at bounding box center [617, 288] width 363 height 9
type input "bo"
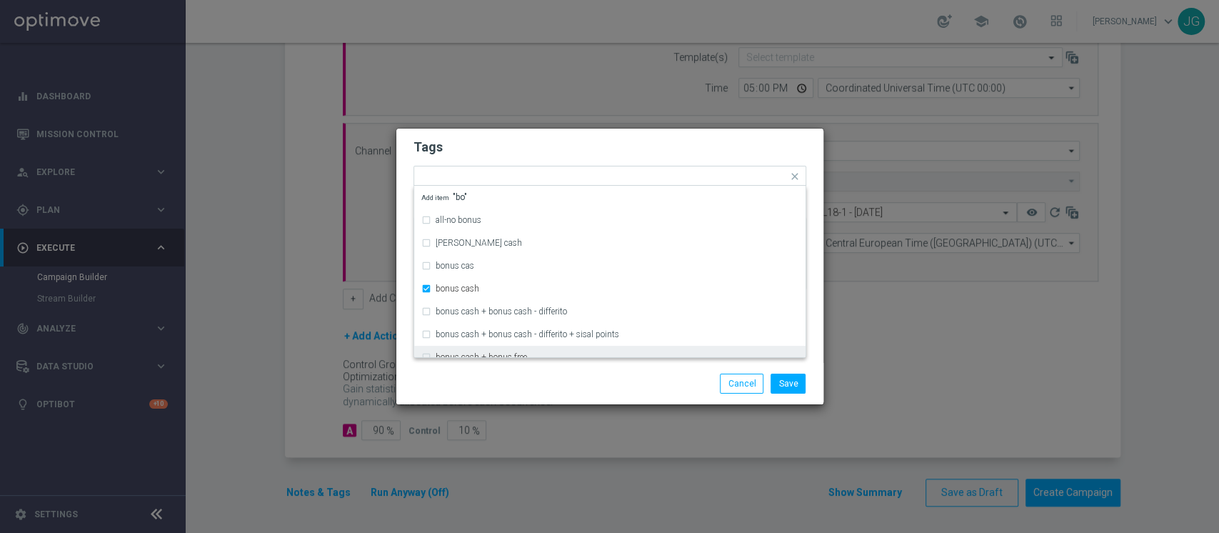
click at [606, 385] on div "Save Cancel" at bounding box center [679, 384] width 276 height 20
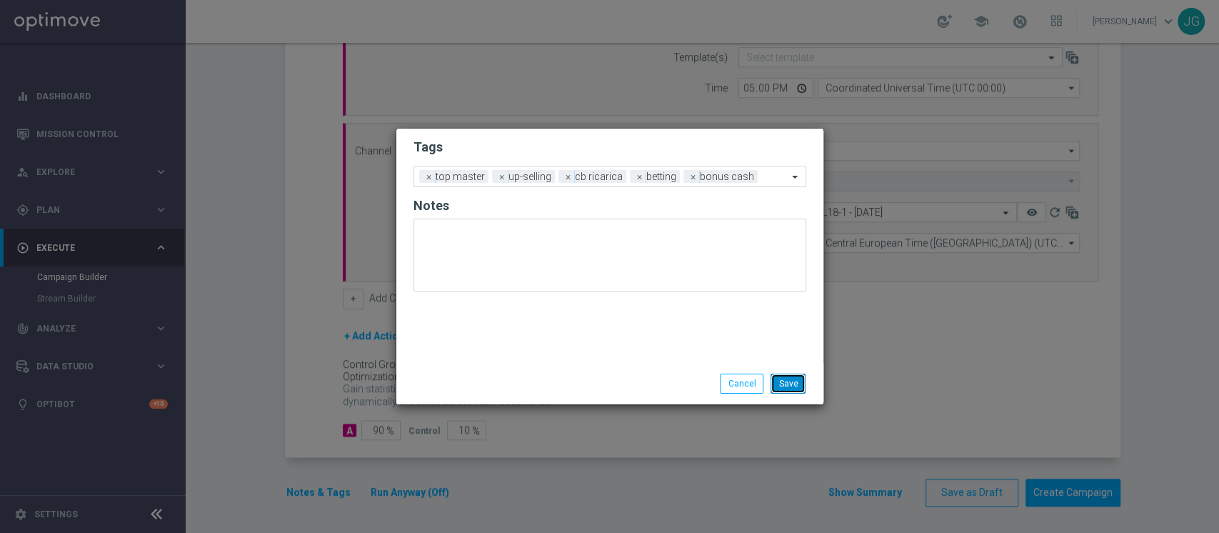
click at [799, 386] on button "Save" at bounding box center [788, 384] width 35 height 20
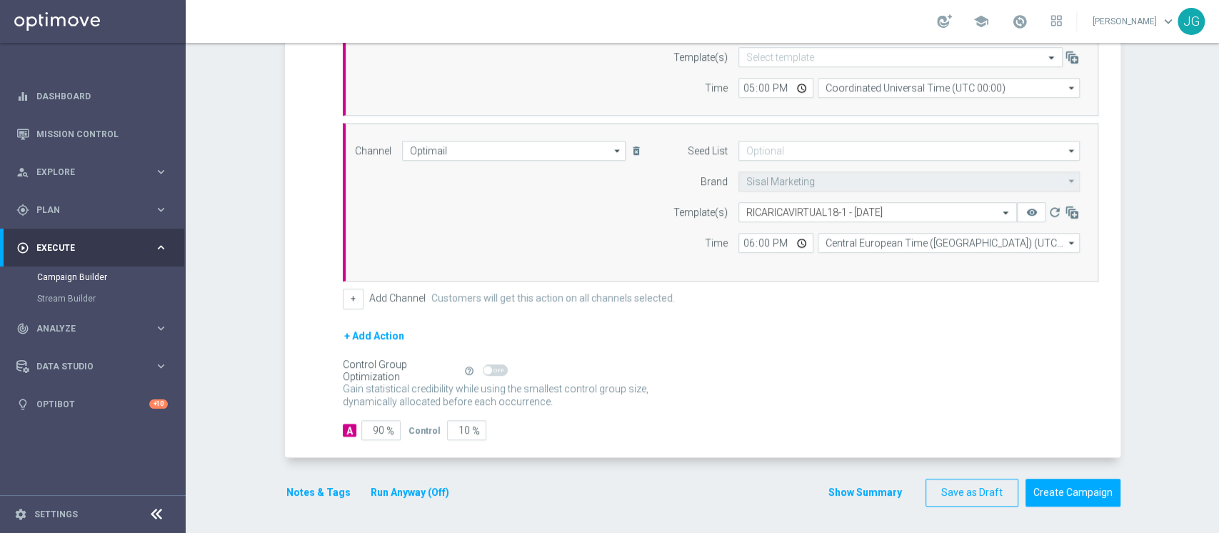
click at [389, 485] on button "Run Anyway (Off)" at bounding box center [409, 492] width 81 height 18
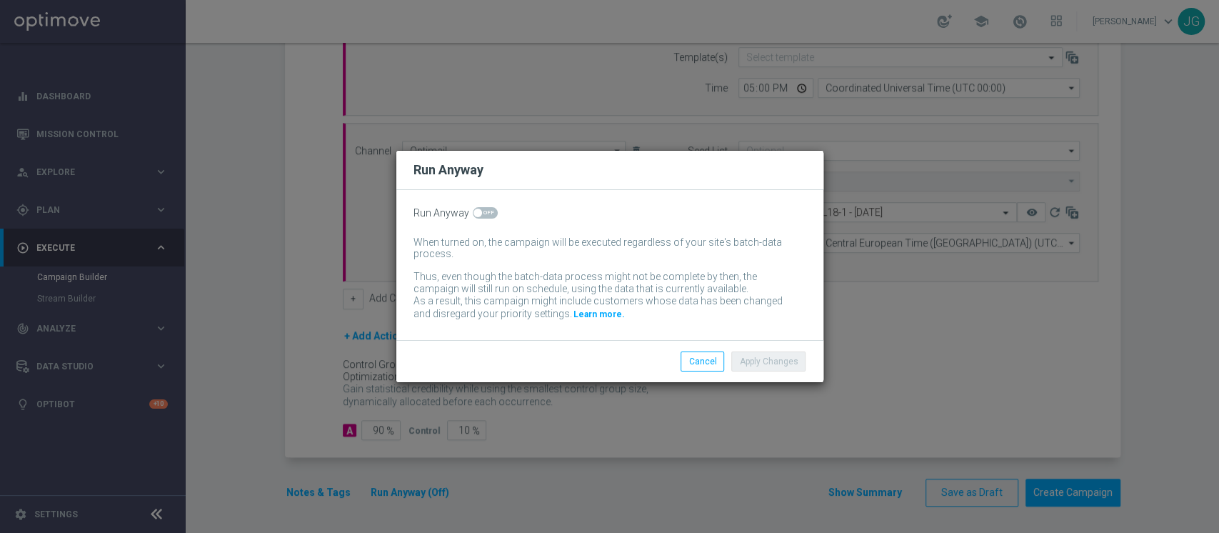
click at [484, 209] on span at bounding box center [485, 212] width 25 height 11
click at [484, 209] on input "checkbox" at bounding box center [485, 212] width 25 height 11
checkbox input "true"
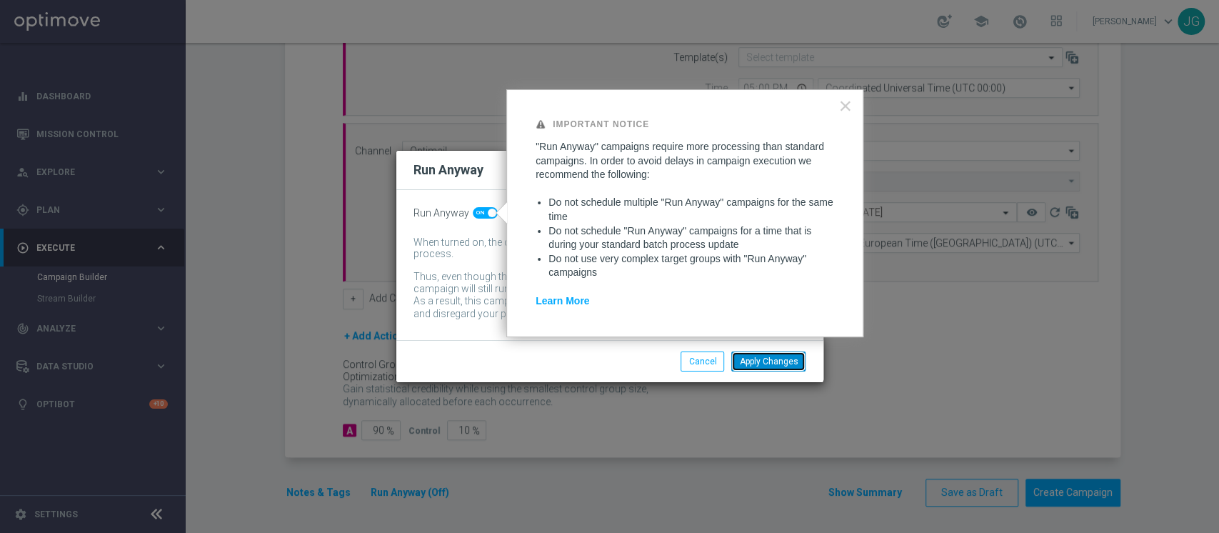
click at [778, 363] on button "Apply Changes" at bounding box center [768, 361] width 74 height 20
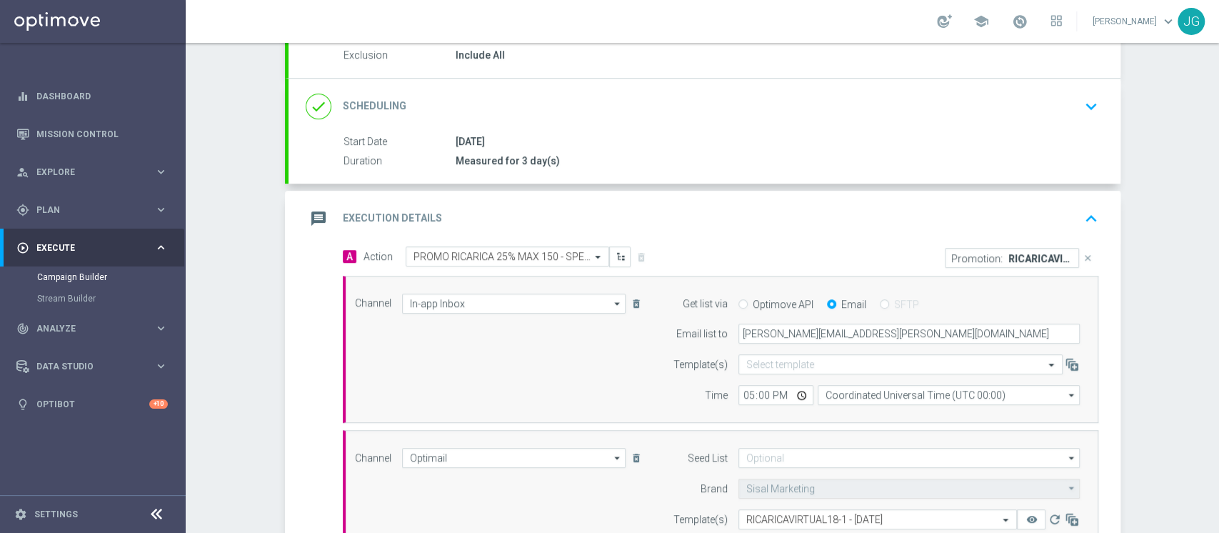
scroll to position [82, 0]
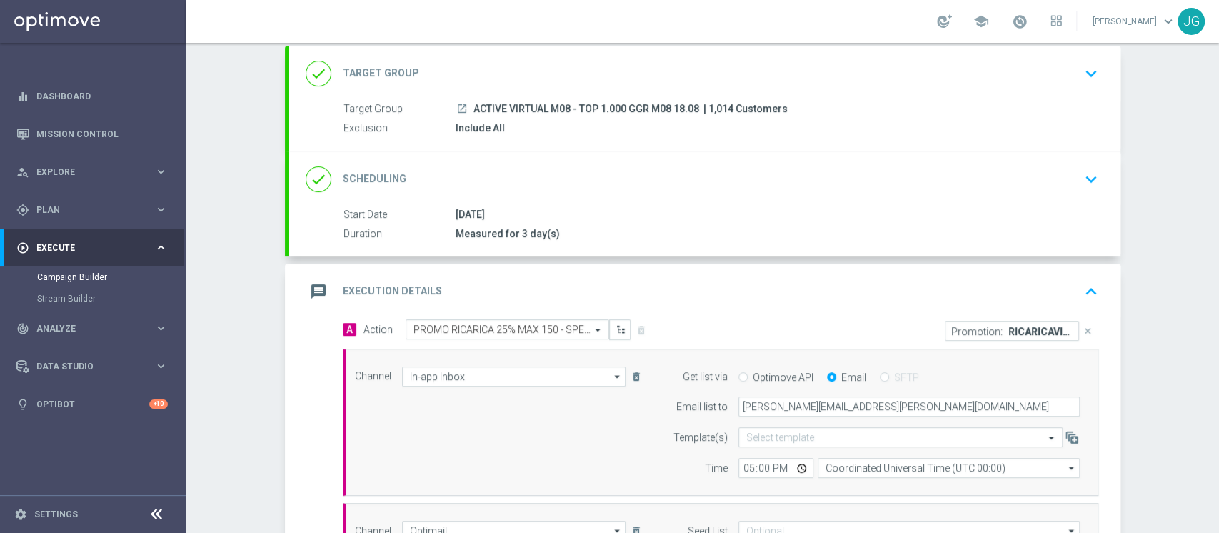
click at [661, 279] on div "message Execution Details keyboard_arrow_up" at bounding box center [705, 291] width 798 height 27
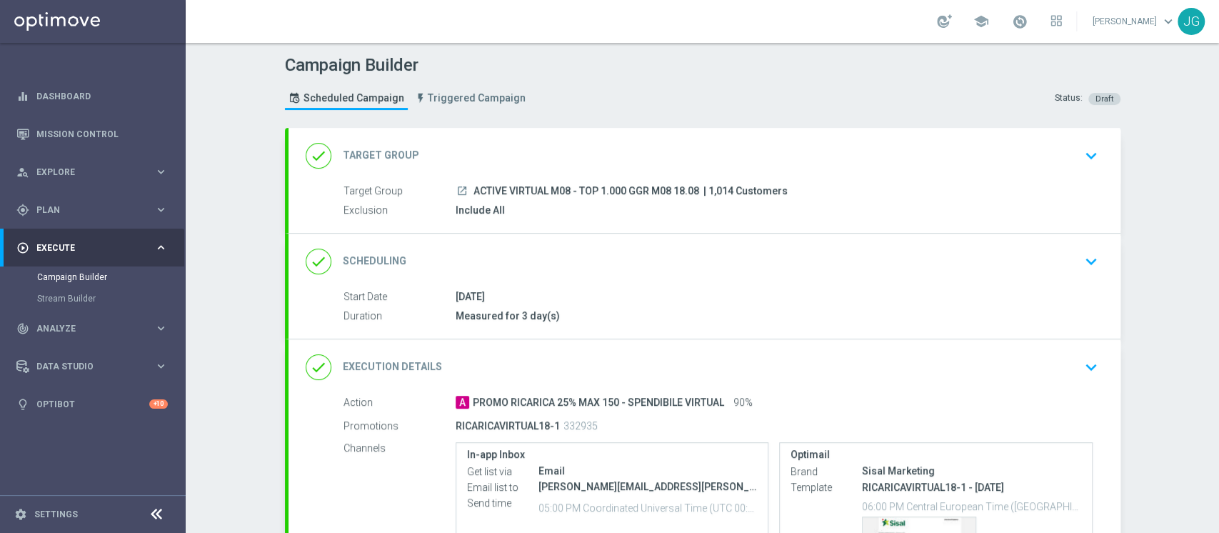
scroll to position [189, 0]
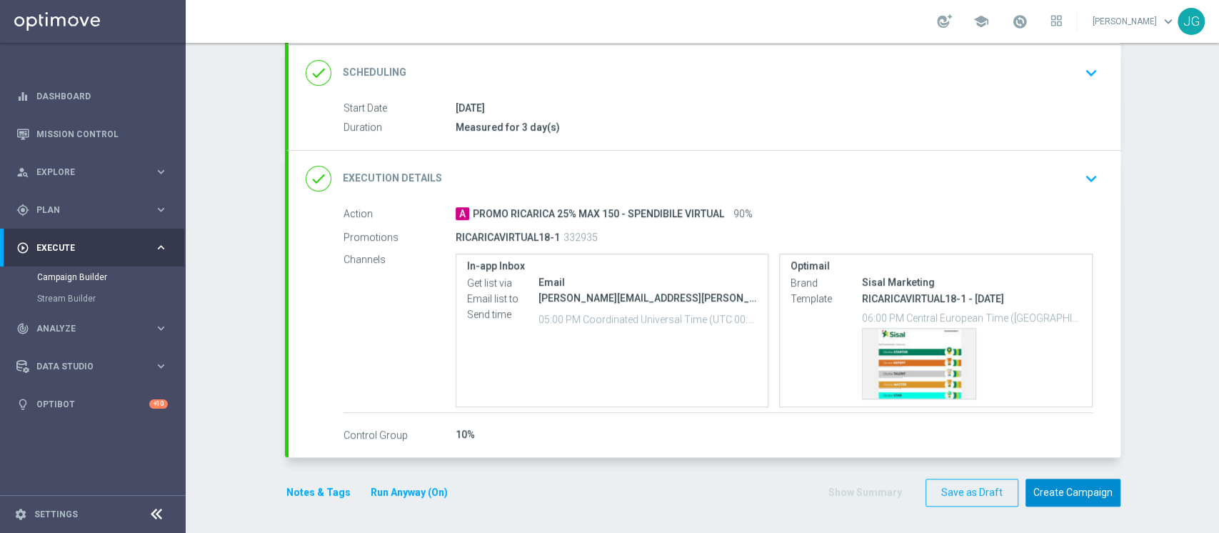
click at [1055, 494] on button "Create Campaign" at bounding box center [1073, 492] width 95 height 28
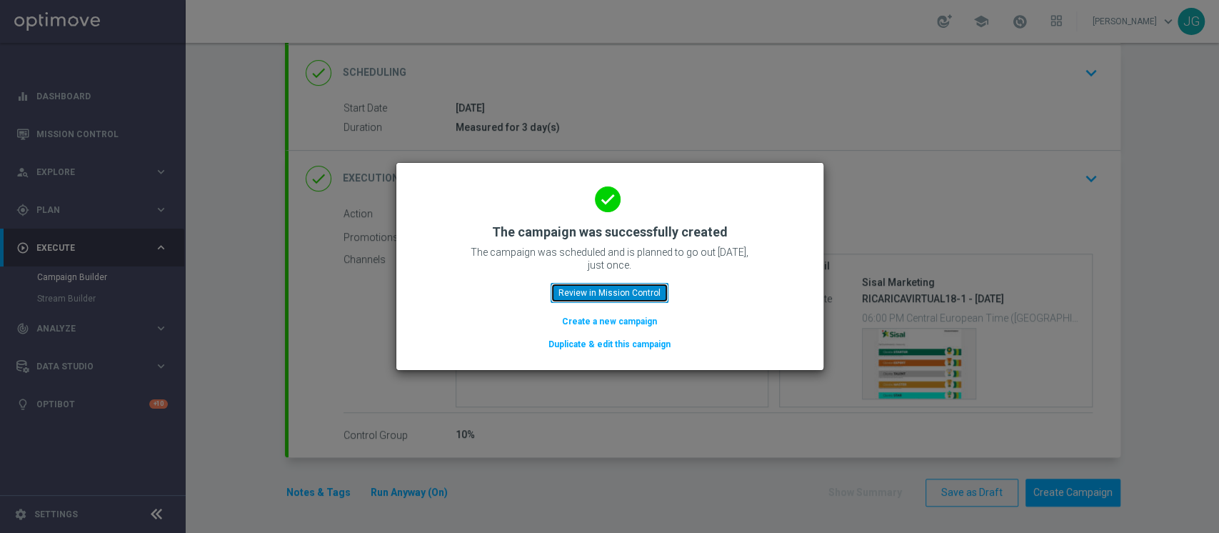
click at [657, 291] on button "Review in Mission Control" at bounding box center [610, 293] width 118 height 20
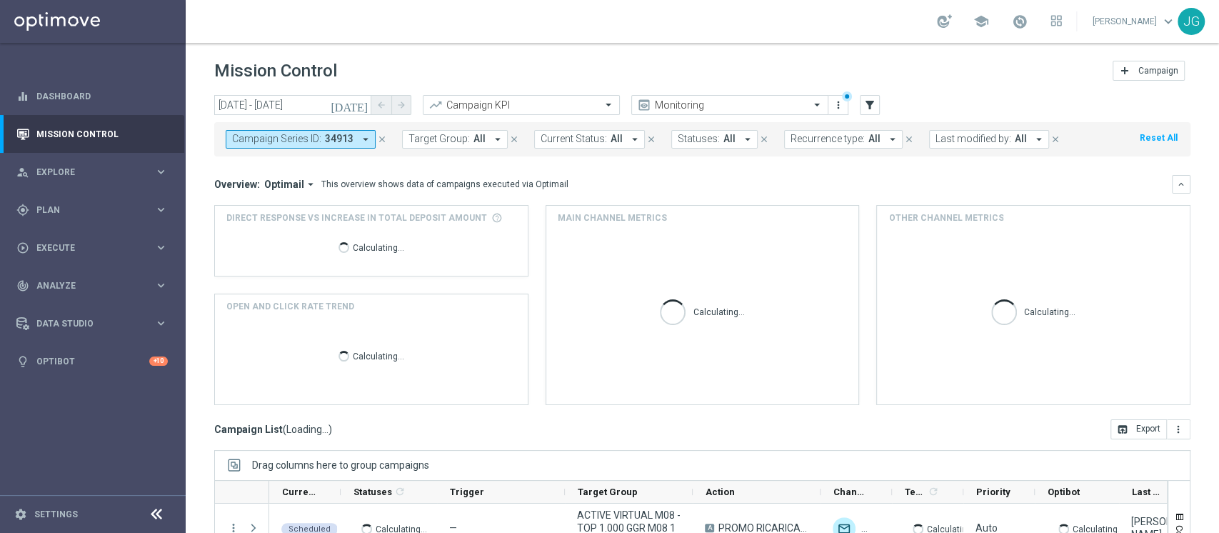
scroll to position [139, 0]
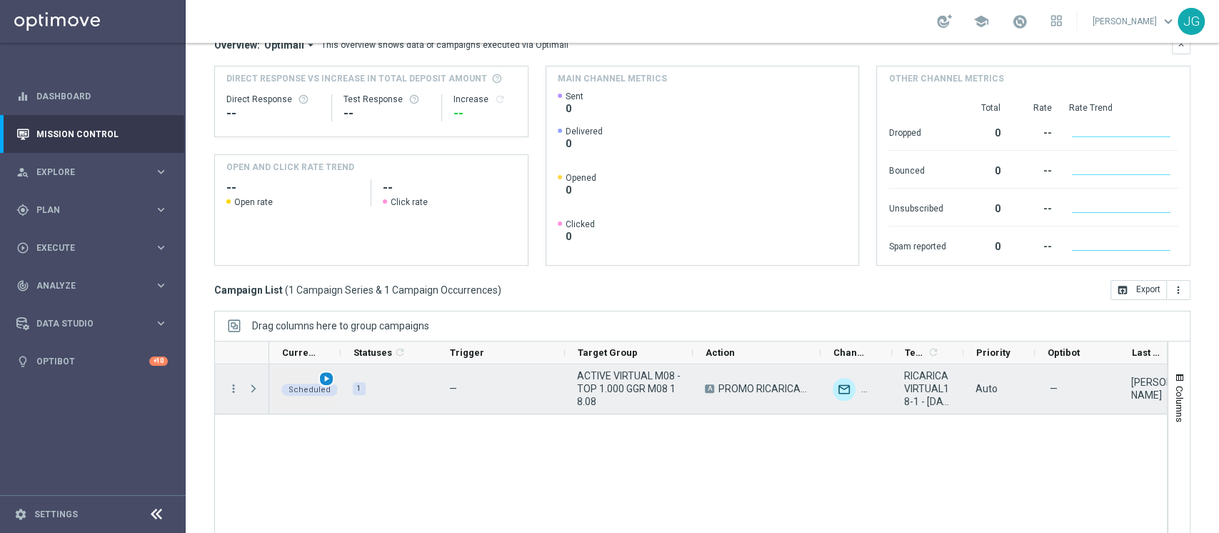
click at [327, 380] on span "play_arrow" at bounding box center [326, 379] width 10 height 10
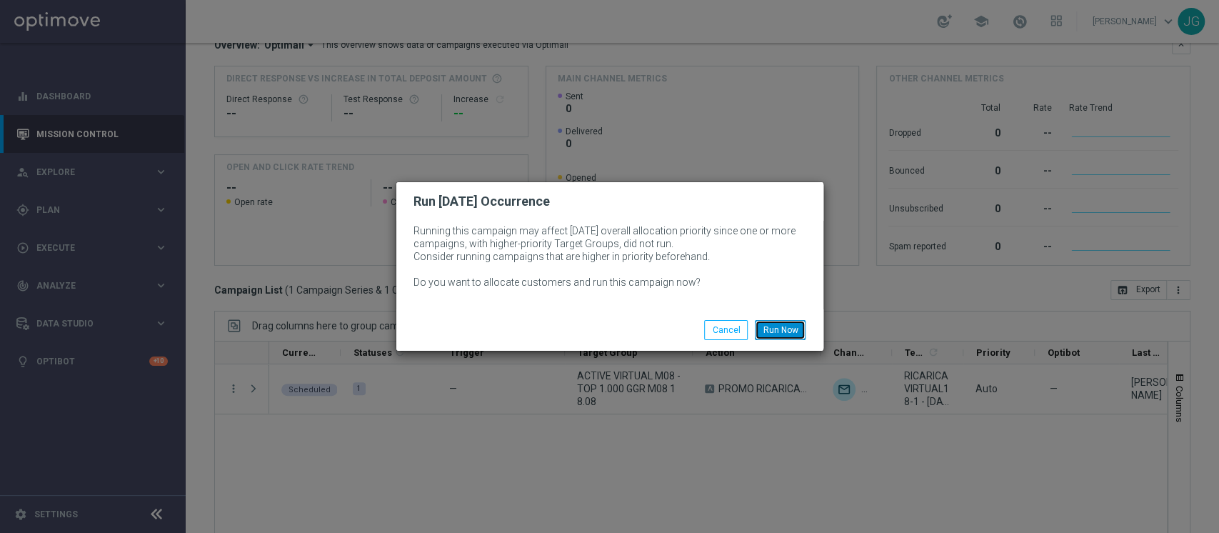
click at [788, 329] on button "Run Now" at bounding box center [780, 330] width 51 height 20
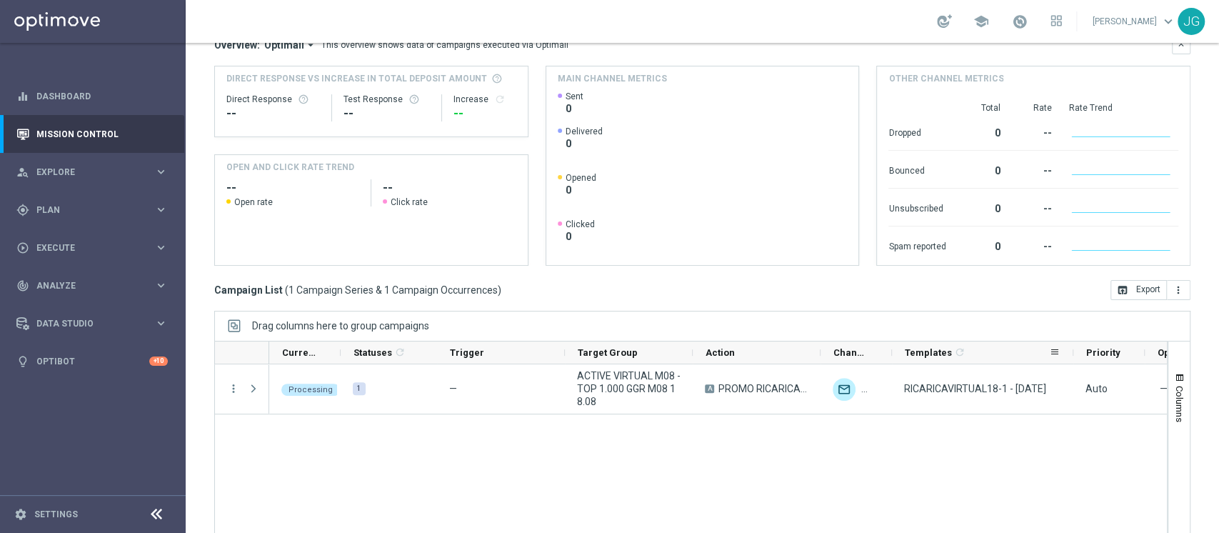
drag, startPoint x: 961, startPoint y: 356, endPoint x: 1084, endPoint y: 351, distance: 123.6
click at [1076, 351] on div at bounding box center [1074, 352] width 6 height 22
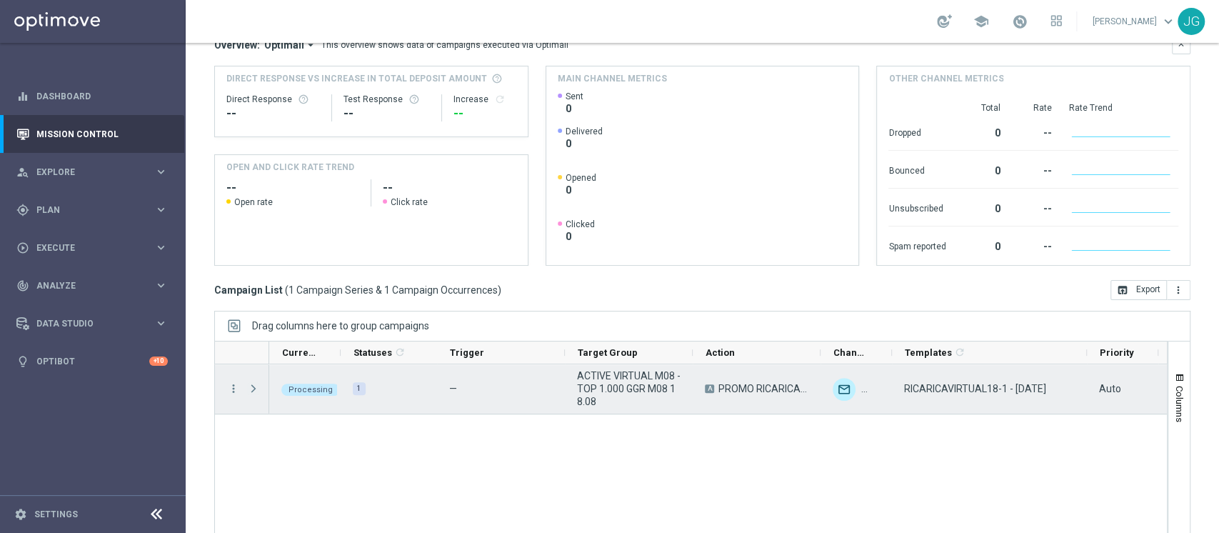
click at [251, 386] on span "Press SPACE to select this row." at bounding box center [253, 388] width 13 height 11
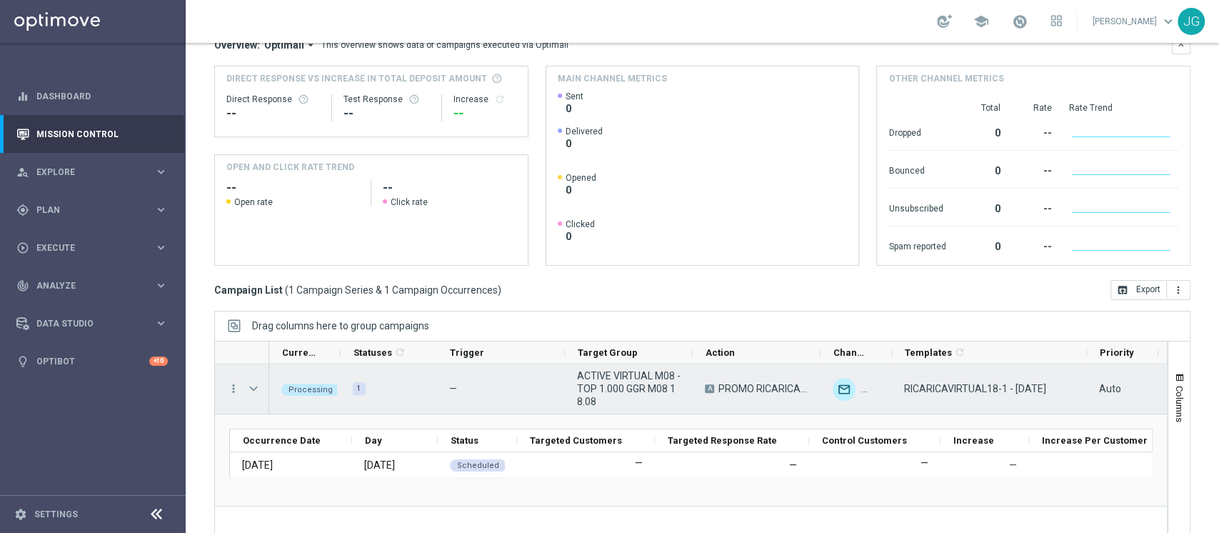
click at [251, 386] on span "Press SPACE to select this row." at bounding box center [253, 388] width 13 height 11
